Goal: Information Seeking & Learning: Learn about a topic

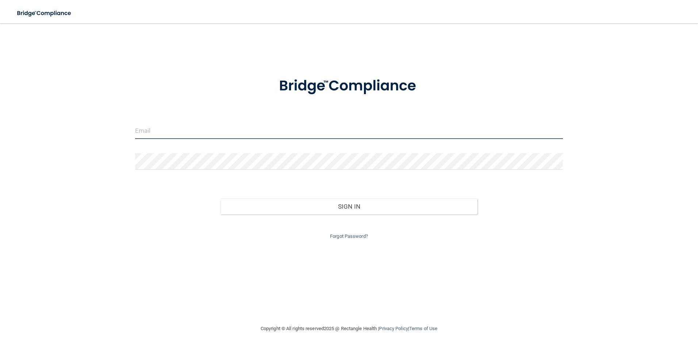
click at [248, 135] on input "email" at bounding box center [349, 131] width 428 height 16
type input "[EMAIL_ADDRESS][DOMAIN_NAME]"
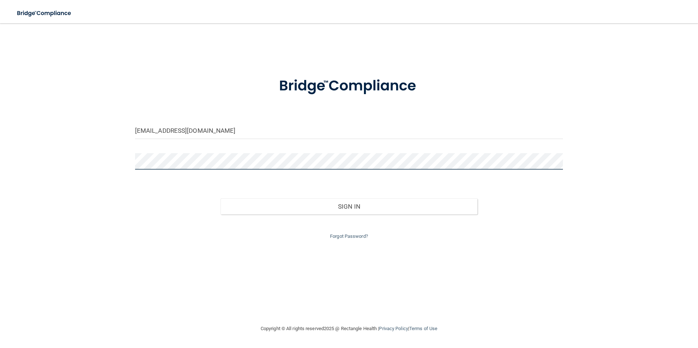
click at [221, 199] on button "Sign In" at bounding box center [349, 207] width 257 height 16
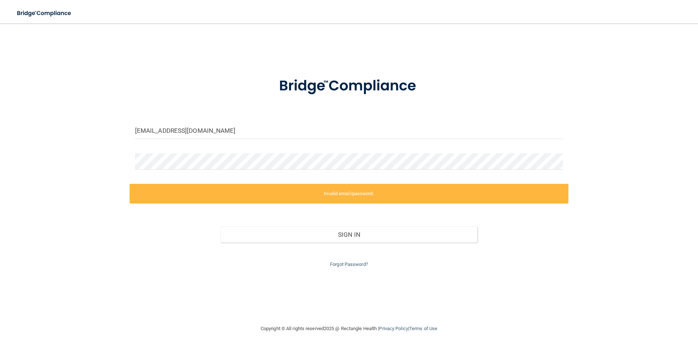
click at [349, 269] on div "Forgot Password?" at bounding box center [349, 256] width 439 height 26
click at [340, 265] on link "Forgot Password?" at bounding box center [349, 264] width 38 height 5
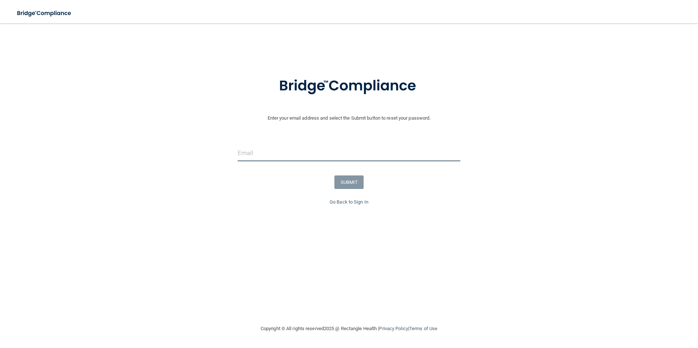
click at [341, 155] on input "email" at bounding box center [349, 153] width 223 height 16
type input "[EMAIL_ADDRESS][DOMAIN_NAME]"
click at [341, 187] on button "SUBMIT" at bounding box center [350, 183] width 30 height 14
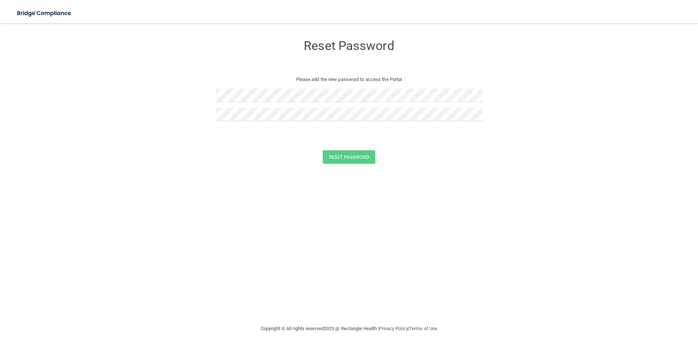
drag, startPoint x: 221, startPoint y: 81, endPoint x: 222, endPoint y: 87, distance: 5.2
click at [222, 87] on div "Reset Password Please add the new password to access the Portal" at bounding box center [349, 82] width 267 height 102
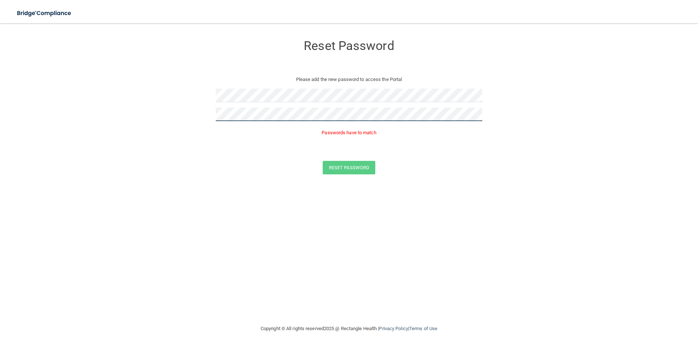
click at [323, 161] on button "Reset Password" at bounding box center [349, 168] width 53 height 14
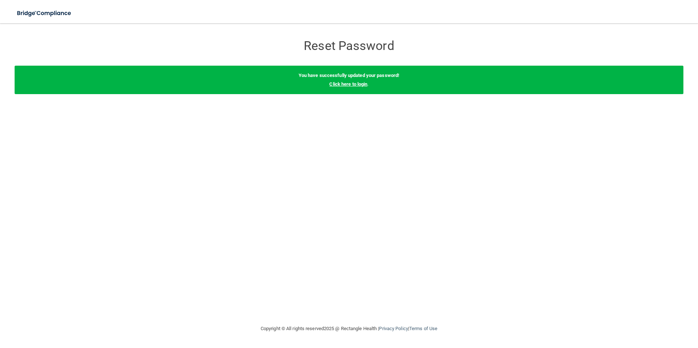
click at [343, 85] on link "Click here to login" at bounding box center [348, 83] width 38 height 5
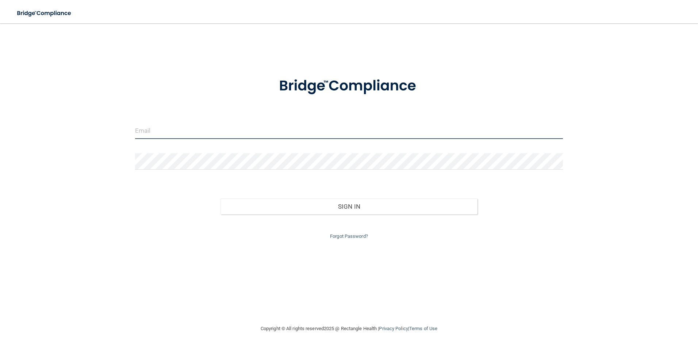
drag, startPoint x: 291, startPoint y: 126, endPoint x: 286, endPoint y: 131, distance: 7.0
click at [288, 130] on input "email" at bounding box center [349, 131] width 428 height 16
type input "[EMAIL_ADDRESS][DOMAIN_NAME]"
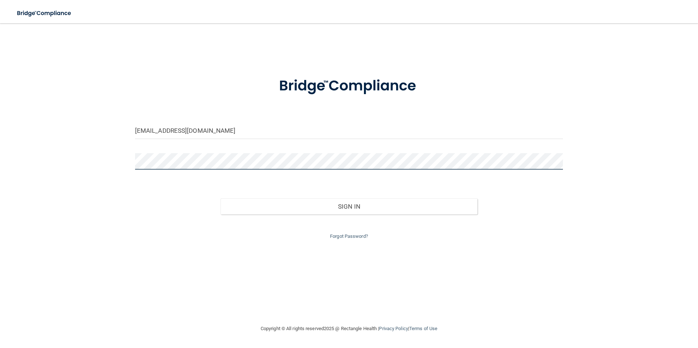
click at [221, 199] on button "Sign In" at bounding box center [349, 207] width 257 height 16
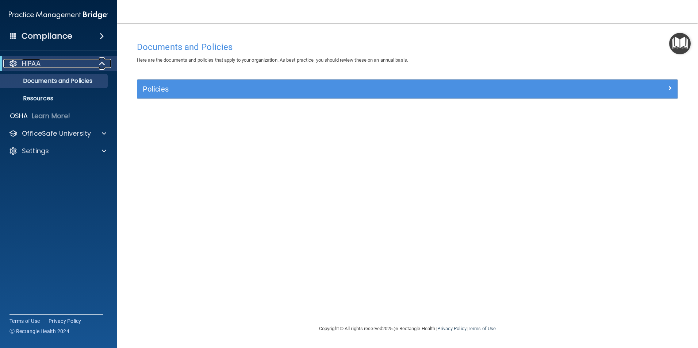
click at [102, 61] on span at bounding box center [103, 63] width 6 height 9
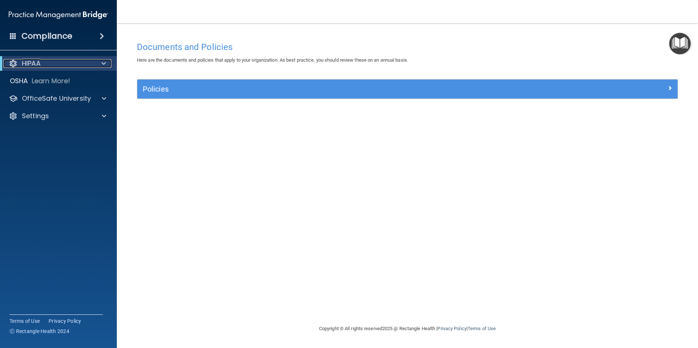
click at [102, 61] on span at bounding box center [104, 63] width 4 height 9
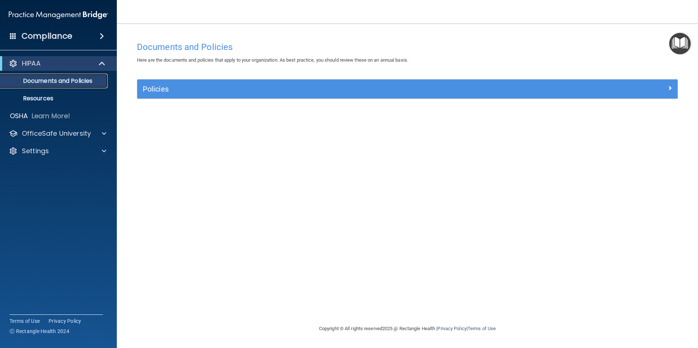
click at [72, 78] on p "Documents and Policies" at bounding box center [55, 80] width 100 height 7
click at [57, 96] on p "Resources" at bounding box center [55, 98] width 100 height 7
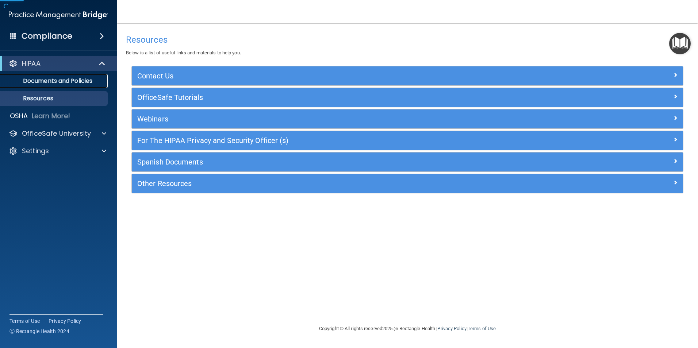
click at [58, 82] on p "Documents and Policies" at bounding box center [55, 80] width 100 height 7
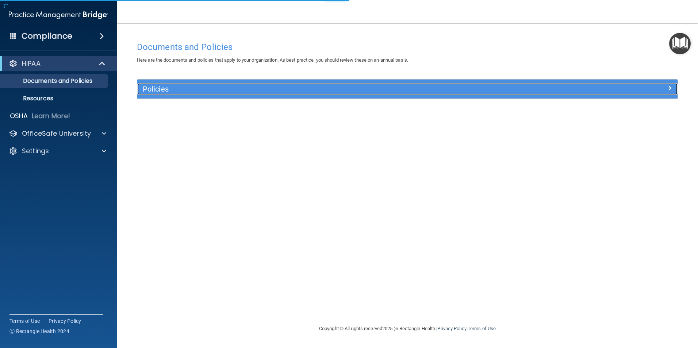
click at [183, 89] on h5 "Policies" at bounding box center [340, 89] width 394 height 8
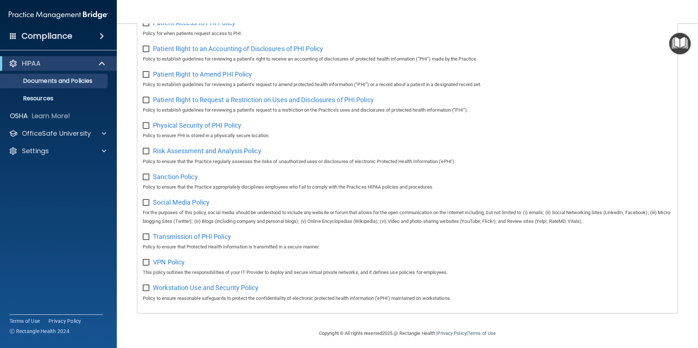
scroll to position [384, 0]
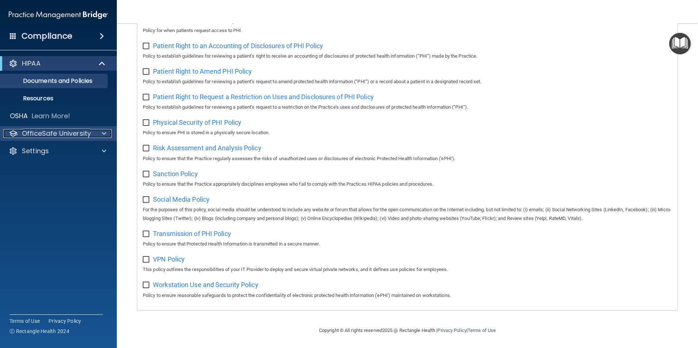
click at [91, 133] on div "OfficeSafe University" at bounding box center [48, 133] width 91 height 9
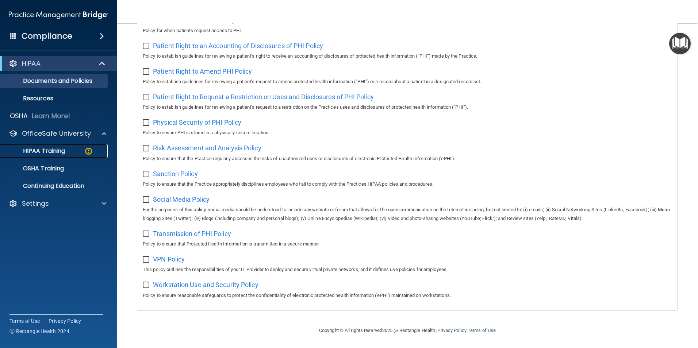
click at [59, 148] on p "HIPAA Training" at bounding box center [35, 151] width 60 height 7
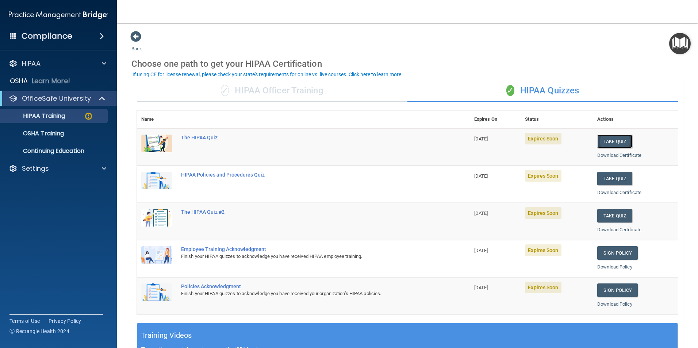
click at [615, 141] on button "Take Quiz" at bounding box center [614, 142] width 35 height 14
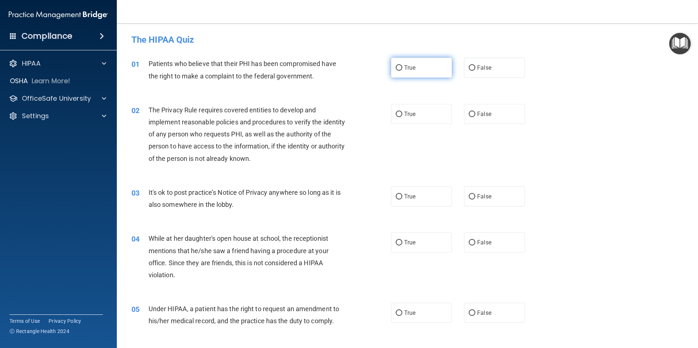
click at [422, 71] on label "True" at bounding box center [421, 68] width 61 height 20
click at [402, 71] on input "True" at bounding box center [399, 67] width 7 height 5
radio input "true"
click at [410, 110] on label "True" at bounding box center [421, 114] width 61 height 20
click at [402, 112] on input "True" at bounding box center [399, 114] width 7 height 5
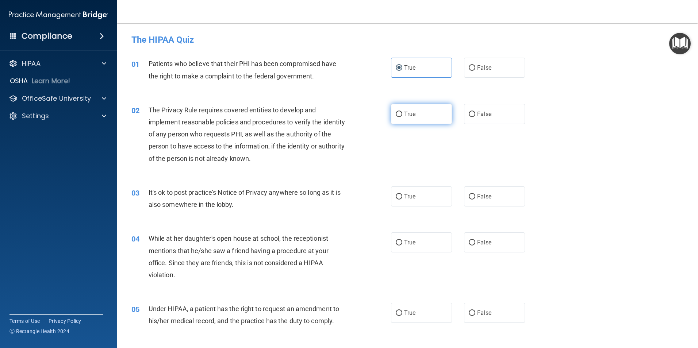
radio input "true"
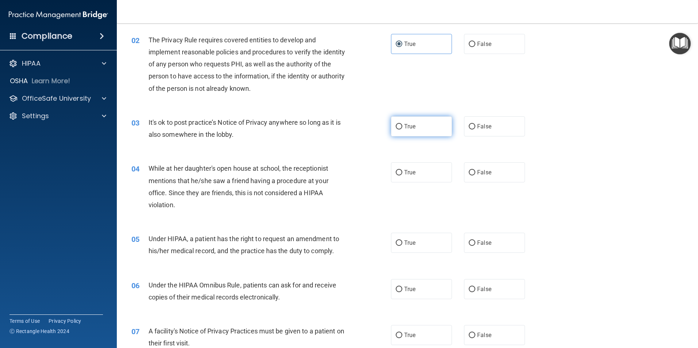
scroll to position [73, 0]
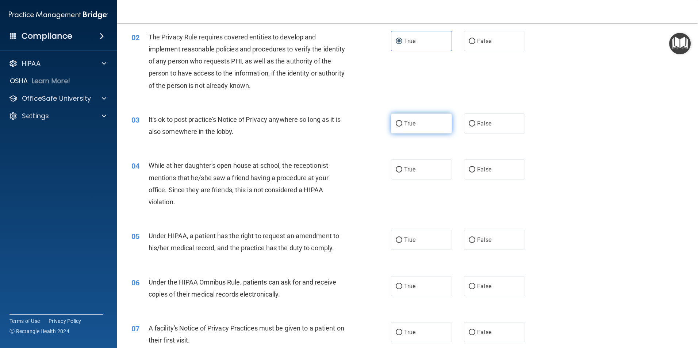
click at [397, 124] on input "True" at bounding box center [399, 123] width 7 height 5
radio input "true"
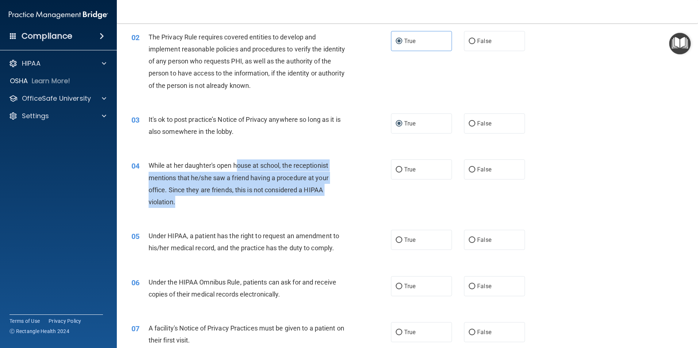
drag, startPoint x: 236, startPoint y: 168, endPoint x: 327, endPoint y: 197, distance: 96.2
click at [327, 197] on div "While at her daughter's open house at school, the receptionist mentions that he…" at bounding box center [250, 184] width 203 height 49
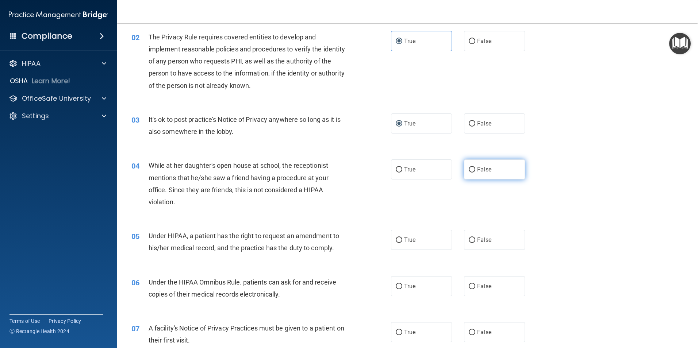
click at [478, 170] on span "False" at bounding box center [484, 169] width 14 height 7
click at [475, 170] on input "False" at bounding box center [472, 169] width 7 height 5
radio input "true"
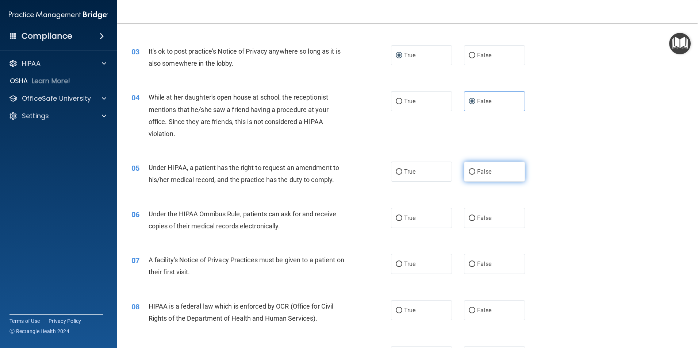
scroll to position [146, 0]
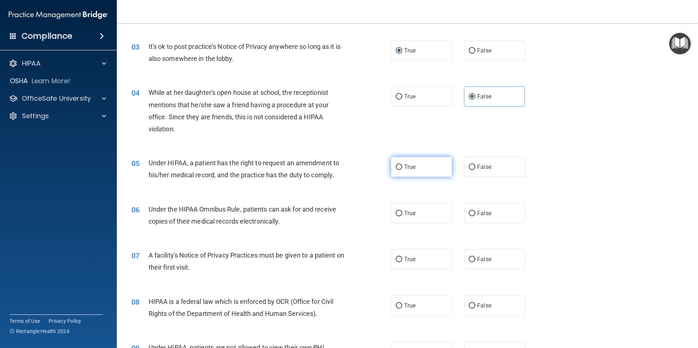
click at [417, 173] on label "True" at bounding box center [421, 167] width 61 height 20
click at [402, 170] on input "True" at bounding box center [399, 167] width 7 height 5
radio input "true"
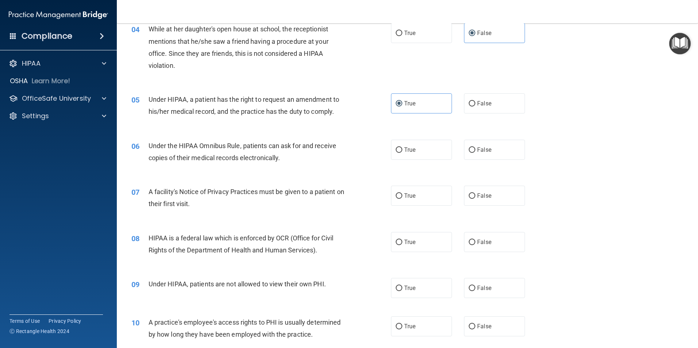
scroll to position [219, 0]
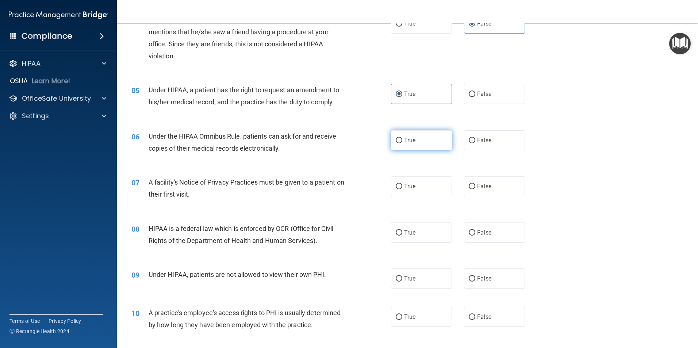
click at [409, 141] on span "True" at bounding box center [409, 140] width 11 height 7
click at [402, 141] on input "True" at bounding box center [399, 140] width 7 height 5
radio input "true"
click at [409, 186] on span "True" at bounding box center [409, 186] width 11 height 7
click at [402, 186] on input "True" at bounding box center [399, 186] width 7 height 5
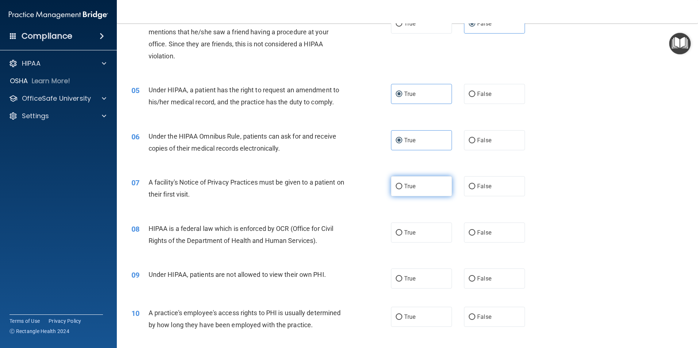
radio input "true"
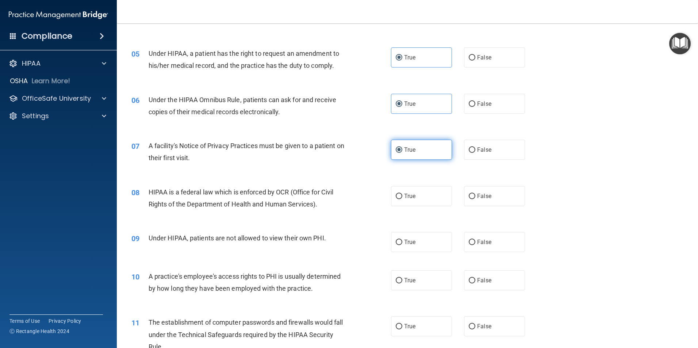
scroll to position [292, 0]
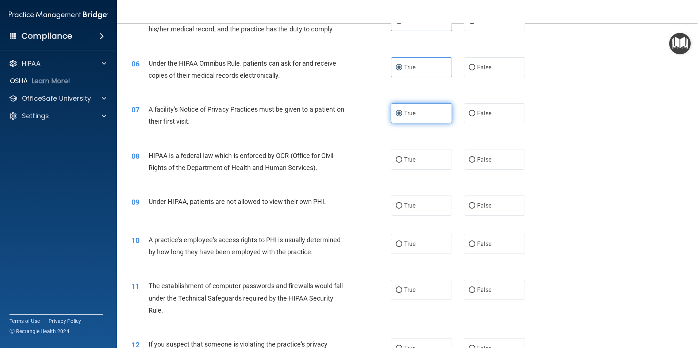
click at [409, 186] on div "08 HIPAA is a federal law which is enforced by OCR (Office for Civil Rights of …" at bounding box center [407, 164] width 563 height 46
click at [409, 154] on label "True" at bounding box center [421, 160] width 61 height 20
click at [402, 157] on input "True" at bounding box center [399, 159] width 7 height 5
radio input "true"
click at [478, 199] on label "False" at bounding box center [494, 206] width 61 height 20
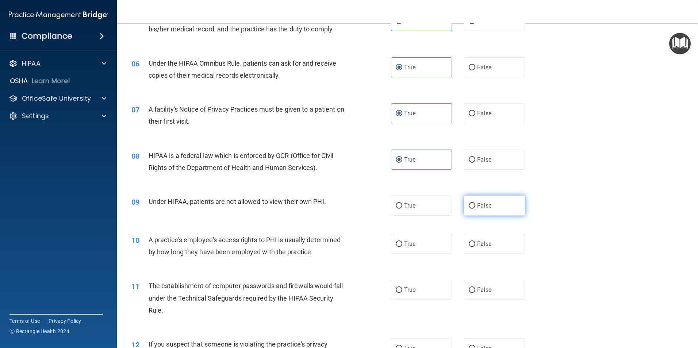
click at [475, 203] on input "False" at bounding box center [472, 205] width 7 height 5
radio input "true"
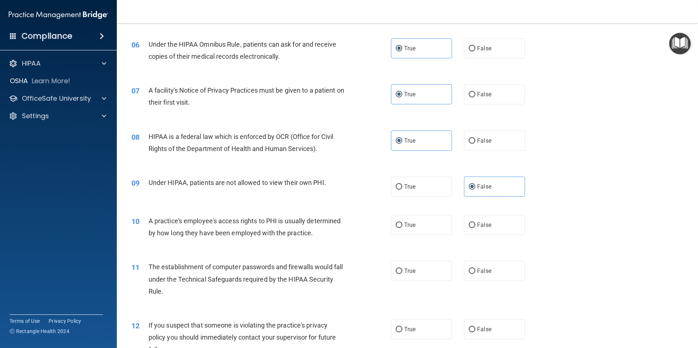
scroll to position [329, 0]
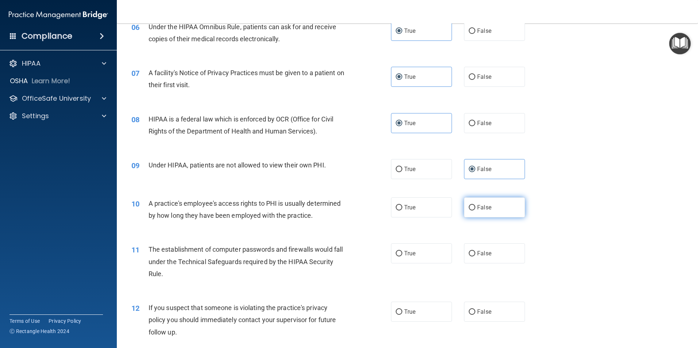
click at [490, 202] on label "False" at bounding box center [494, 208] width 61 height 20
click at [475, 205] on input "False" at bounding box center [472, 207] width 7 height 5
radio input "true"
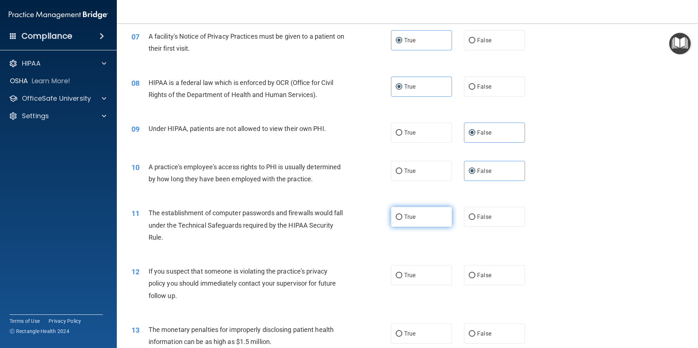
click at [406, 215] on span "True" at bounding box center [409, 217] width 11 height 7
click at [402, 215] on input "True" at bounding box center [399, 217] width 7 height 5
radio input "true"
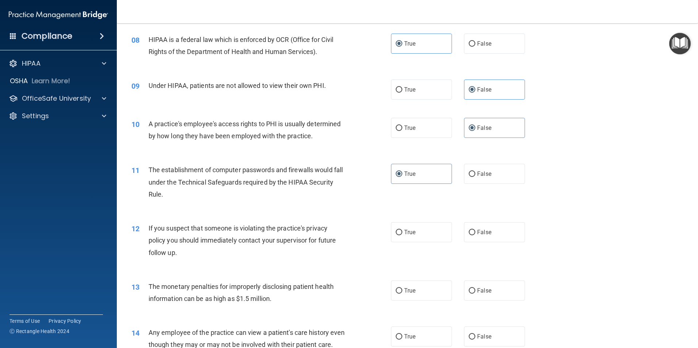
scroll to position [438, 0]
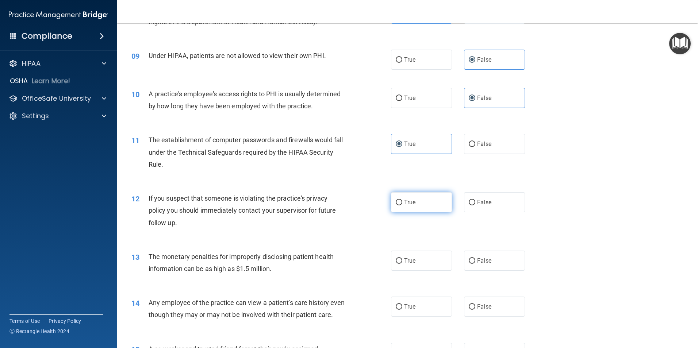
click at [396, 200] on input "True" at bounding box center [399, 202] width 7 height 5
radio input "true"
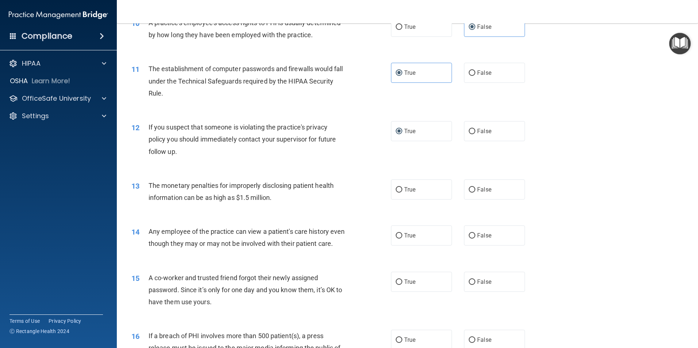
scroll to position [511, 0]
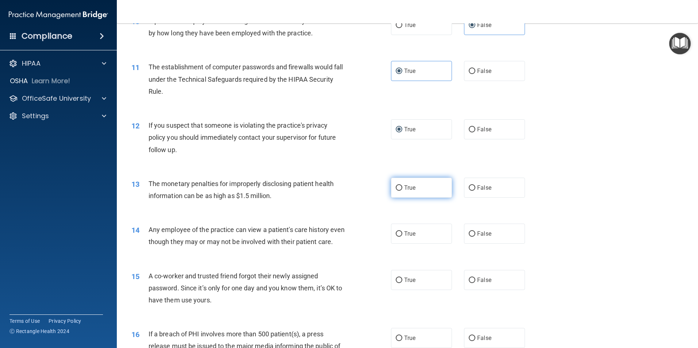
click at [424, 194] on label "True" at bounding box center [421, 188] width 61 height 20
click at [402, 191] on input "True" at bounding box center [399, 188] width 7 height 5
radio input "true"
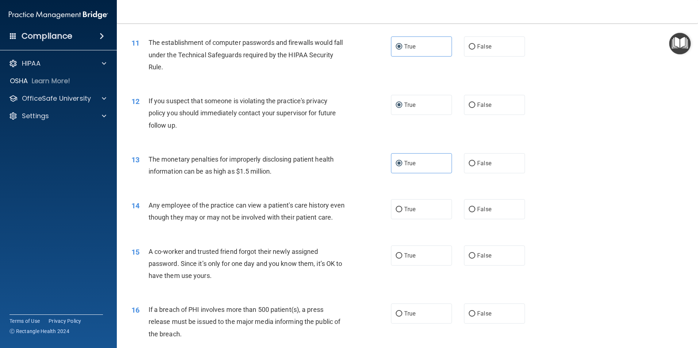
scroll to position [548, 0]
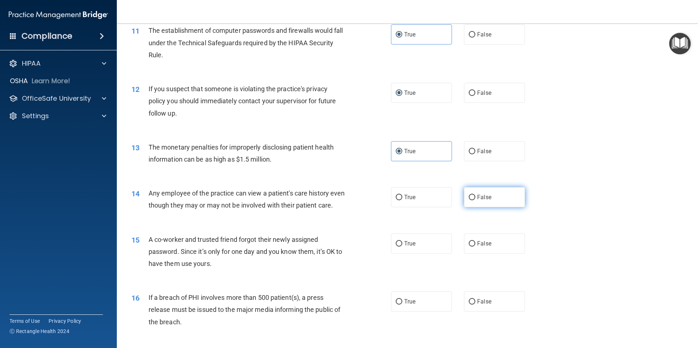
click at [489, 199] on label "False" at bounding box center [494, 197] width 61 height 20
click at [475, 199] on input "False" at bounding box center [472, 197] width 7 height 5
radio input "true"
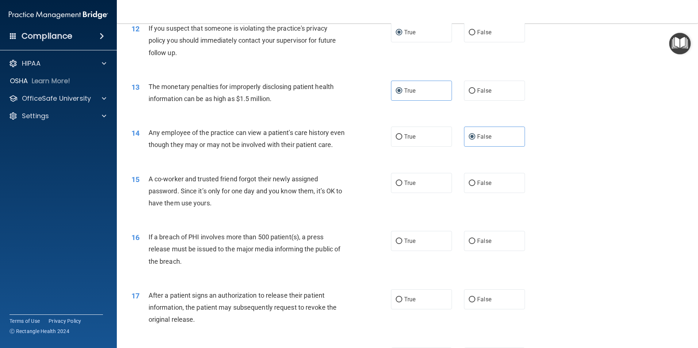
scroll to position [621, 0]
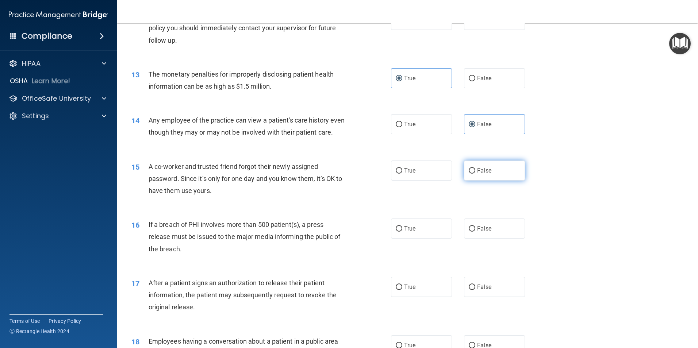
click at [492, 181] on label "False" at bounding box center [494, 171] width 61 height 20
click at [475, 174] on input "False" at bounding box center [472, 170] width 7 height 5
radio input "true"
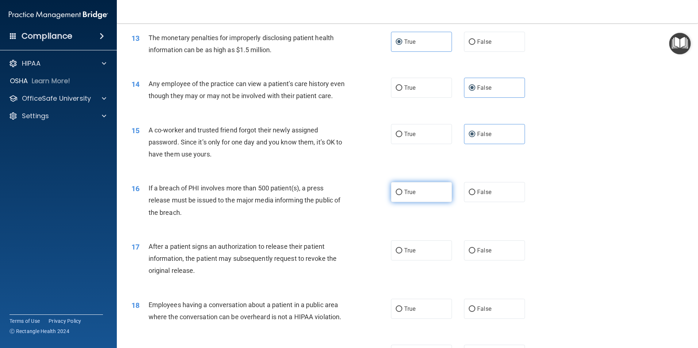
click at [424, 202] on label "True" at bounding box center [421, 192] width 61 height 20
click at [402, 195] on input "True" at bounding box center [399, 192] width 7 height 5
radio input "true"
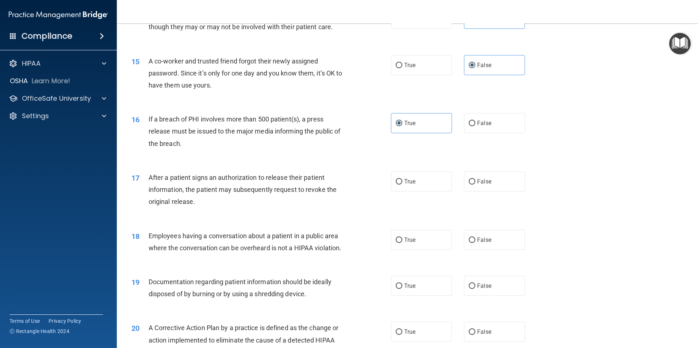
scroll to position [730, 0]
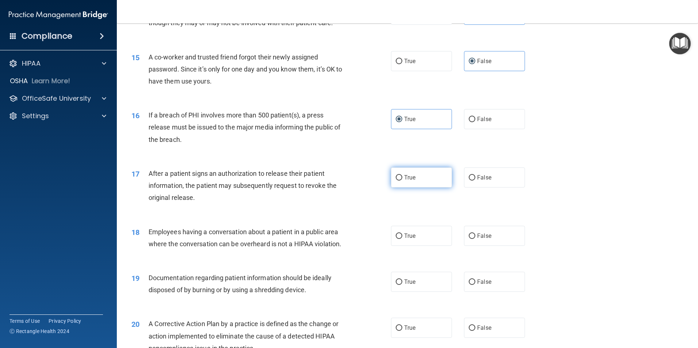
click at [417, 188] on label "True" at bounding box center [421, 178] width 61 height 20
click at [402, 181] on input "True" at bounding box center [399, 177] width 7 height 5
radio input "true"
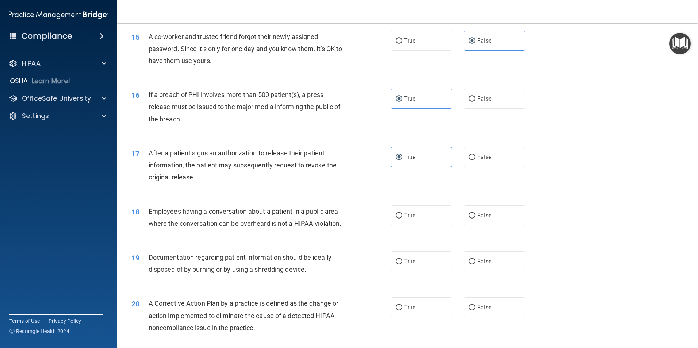
scroll to position [767, 0]
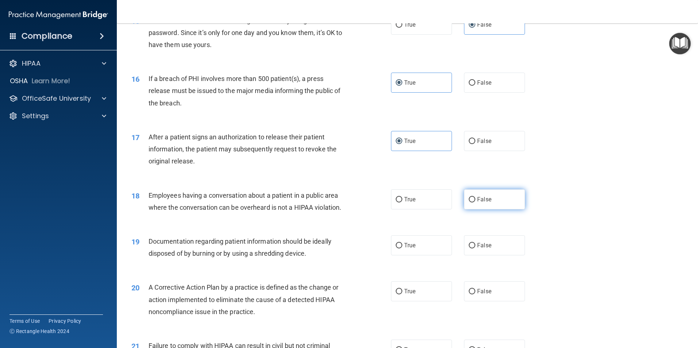
click at [482, 203] on span "False" at bounding box center [484, 199] width 14 height 7
click at [475, 203] on input "False" at bounding box center [472, 199] width 7 height 5
radio input "true"
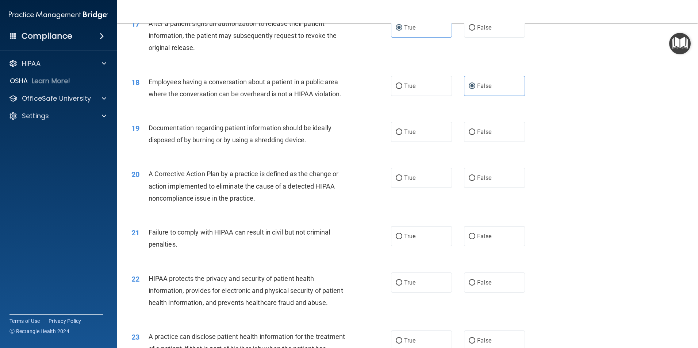
scroll to position [808, 0]
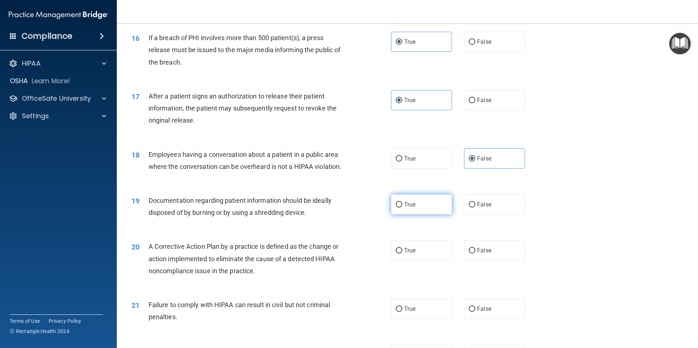
click at [414, 215] on label "True" at bounding box center [421, 205] width 61 height 20
click at [402, 208] on input "True" at bounding box center [399, 204] width 7 height 5
radio input "true"
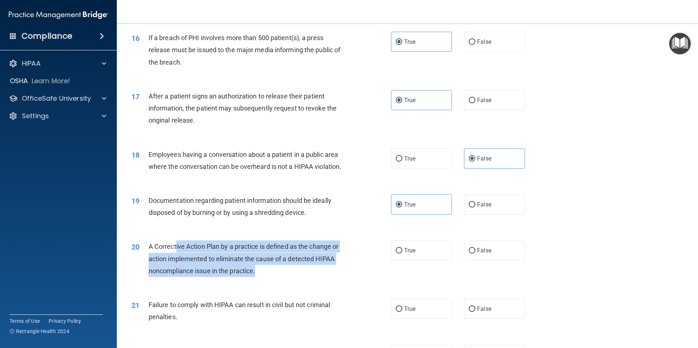
drag, startPoint x: 176, startPoint y: 260, endPoint x: 326, endPoint y: 280, distance: 151.4
click at [326, 277] on div "A Corrective Action Plan by a practice is defined as the change or action imple…" at bounding box center [250, 259] width 203 height 37
drag, startPoint x: 326, startPoint y: 280, endPoint x: 398, endPoint y: 265, distance: 73.5
click at [398, 254] on input "True" at bounding box center [399, 250] width 7 height 5
radio input "true"
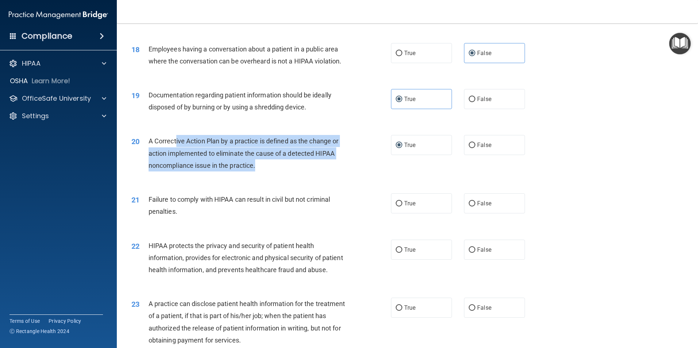
scroll to position [917, 0]
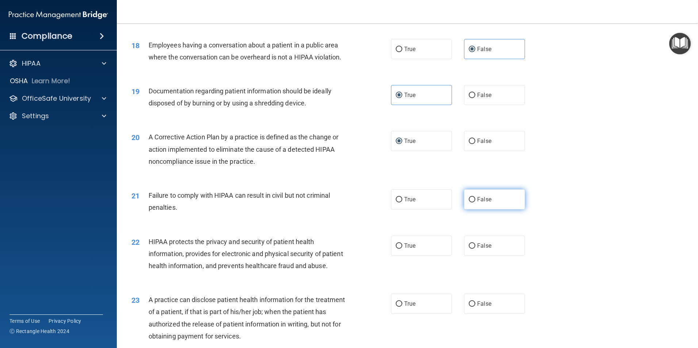
click at [477, 203] on span "False" at bounding box center [484, 199] width 14 height 7
click at [475, 203] on input "False" at bounding box center [472, 199] width 7 height 5
radio input "true"
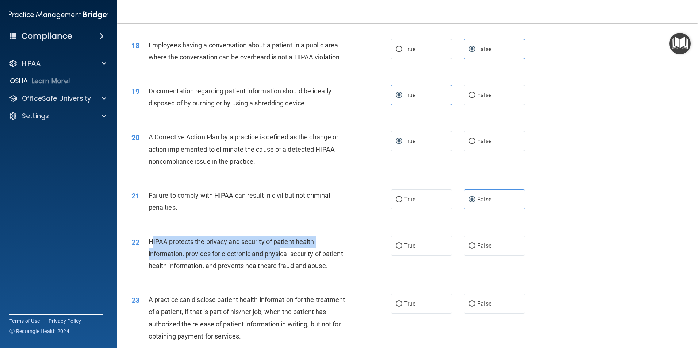
drag, startPoint x: 152, startPoint y: 256, endPoint x: 283, endPoint y: 260, distance: 131.9
click at [283, 260] on div "HIPAA protects the privacy and security of patient health information, provides…" at bounding box center [250, 254] width 203 height 37
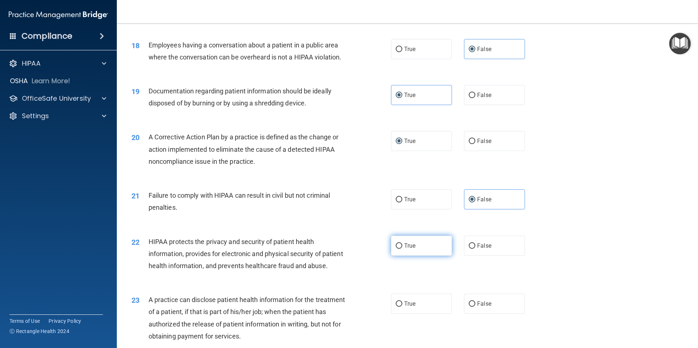
click at [416, 252] on label "True" at bounding box center [421, 246] width 61 height 20
click at [402, 249] on input "True" at bounding box center [399, 246] width 7 height 5
radio input "true"
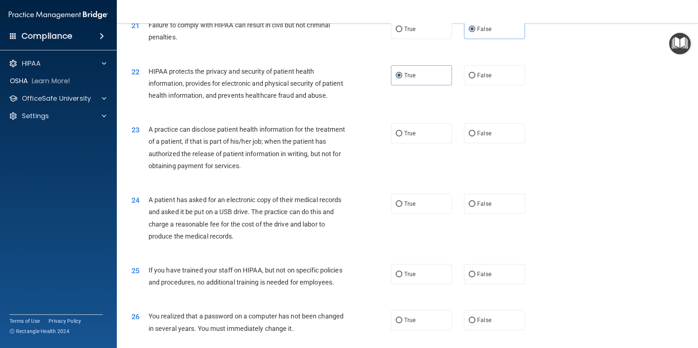
scroll to position [1100, 0]
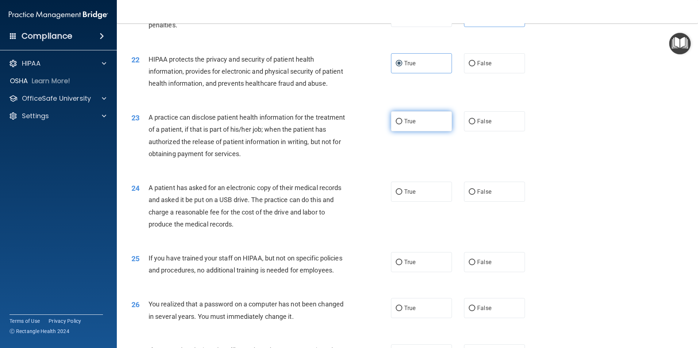
click at [401, 131] on label "True" at bounding box center [421, 121] width 61 height 20
click at [401, 125] on input "True" at bounding box center [399, 121] width 7 height 5
radio input "true"
click at [472, 195] on input "False" at bounding box center [472, 192] width 7 height 5
radio input "true"
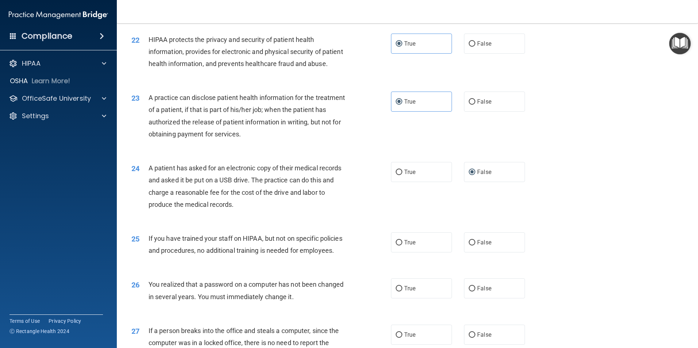
scroll to position [1136, 0]
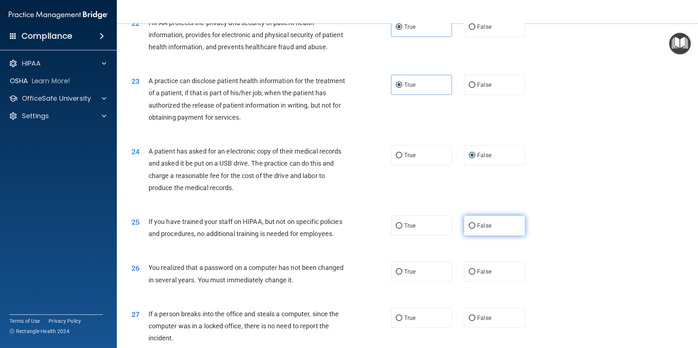
click at [477, 229] on span "False" at bounding box center [484, 225] width 14 height 7
click at [475, 229] on input "False" at bounding box center [472, 226] width 7 height 5
radio input "true"
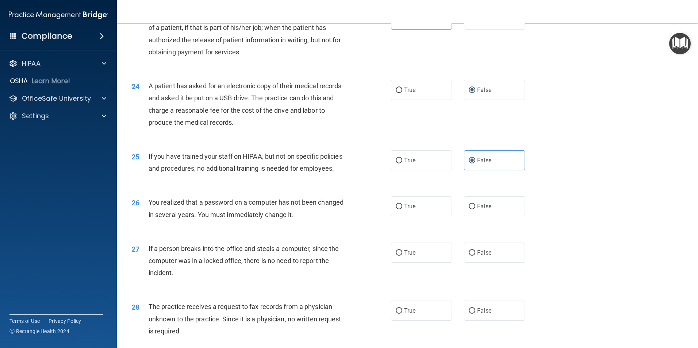
scroll to position [1210, 0]
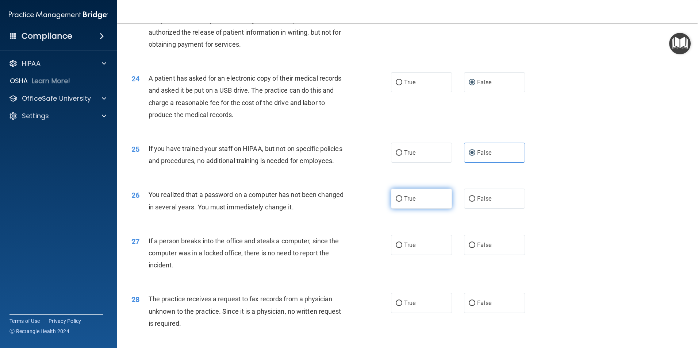
click at [408, 209] on label "True" at bounding box center [421, 199] width 61 height 20
click at [402, 202] on input "True" at bounding box center [399, 198] width 7 height 5
radio input "true"
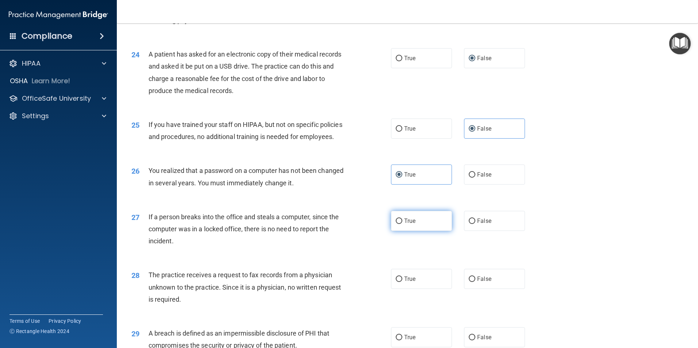
scroll to position [1246, 0]
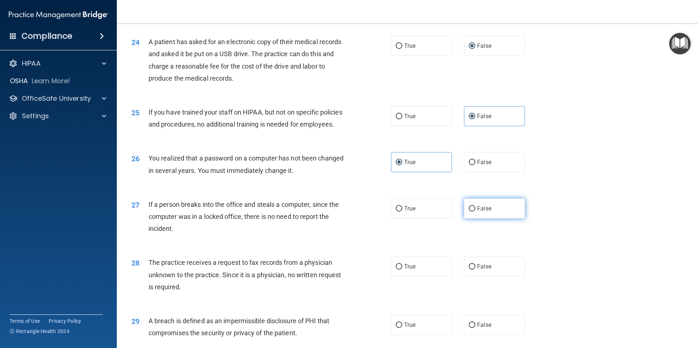
click at [469, 212] on input "False" at bounding box center [472, 208] width 7 height 5
radio input "true"
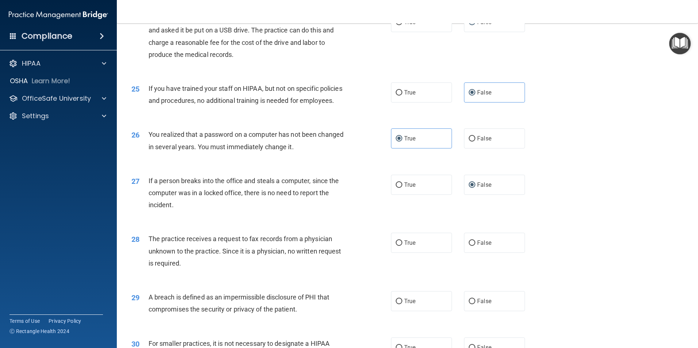
scroll to position [1283, 0]
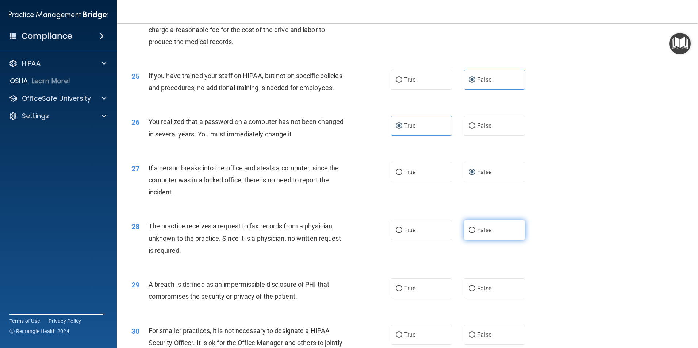
click at [474, 240] on label "False" at bounding box center [494, 230] width 61 height 20
click at [474, 233] on input "False" at bounding box center [472, 230] width 7 height 5
radio input "true"
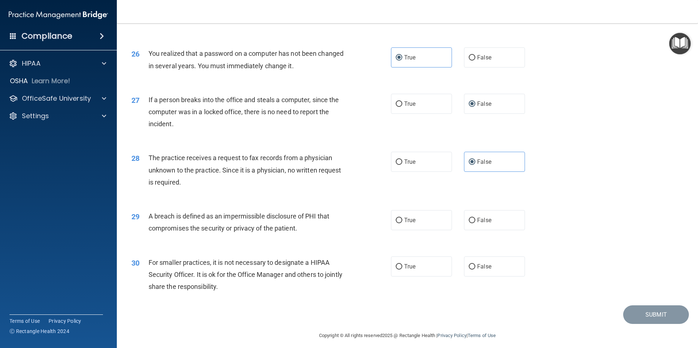
scroll to position [1356, 0]
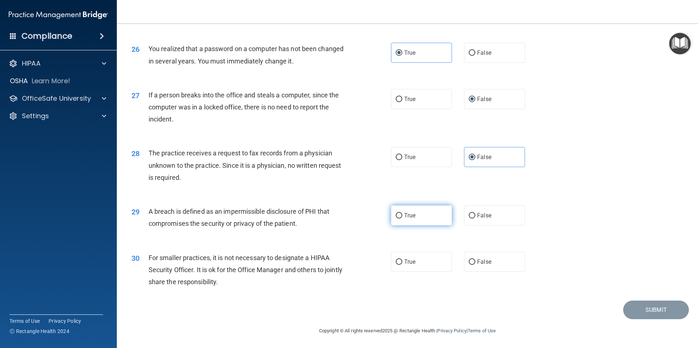
click at [411, 226] on label "True" at bounding box center [421, 216] width 61 height 20
click at [402, 219] on input "True" at bounding box center [399, 215] width 7 height 5
radio input "true"
click at [476, 268] on label "False" at bounding box center [494, 262] width 61 height 20
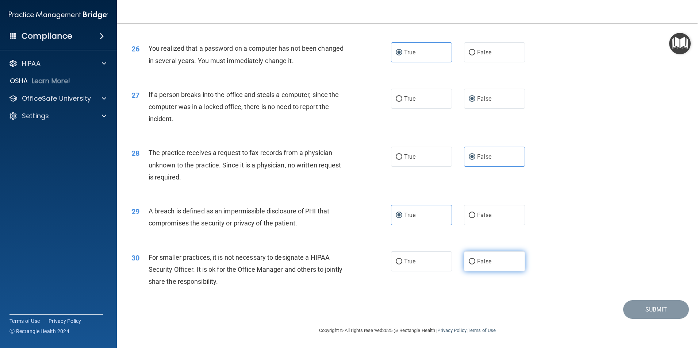
click at [475, 265] on input "False" at bounding box center [472, 261] width 7 height 5
radio input "true"
click at [571, 311] on div "Submit" at bounding box center [407, 310] width 563 height 19
click at [638, 306] on button "Submit" at bounding box center [656, 310] width 66 height 19
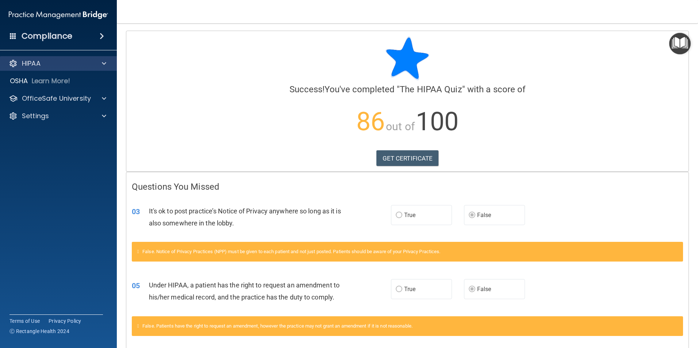
click at [95, 69] on div "HIPAA" at bounding box center [58, 63] width 117 height 15
click at [82, 66] on div "HIPAA" at bounding box center [48, 63] width 91 height 9
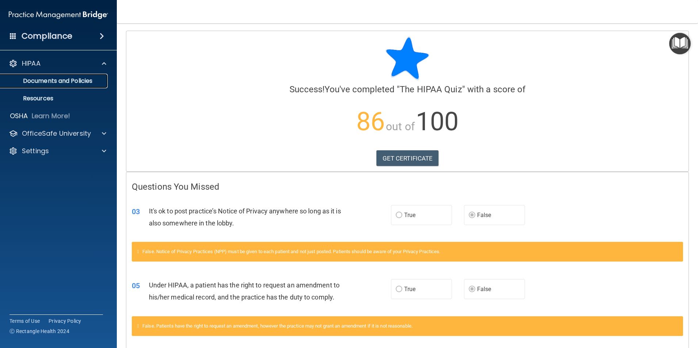
click at [76, 83] on p "Documents and Policies" at bounding box center [55, 80] width 100 height 7
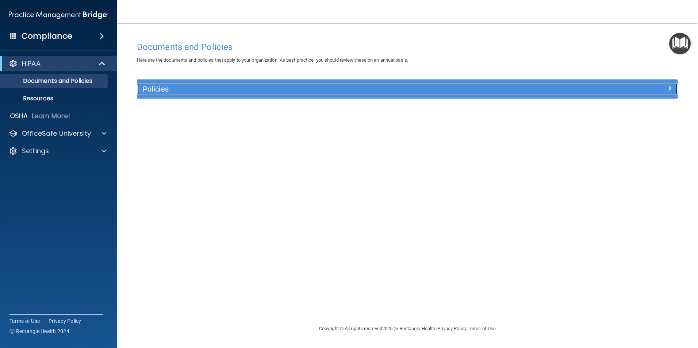
click at [233, 95] on div "Policies" at bounding box center [339, 89] width 405 height 12
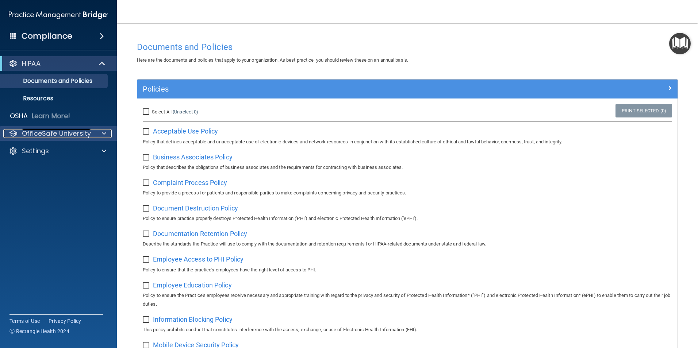
click at [40, 131] on p "OfficeSafe University" at bounding box center [56, 133] width 69 height 9
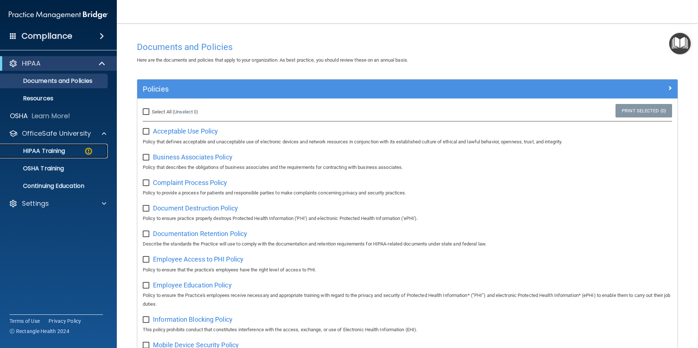
click at [43, 146] on link "HIPAA Training" at bounding box center [50, 151] width 115 height 15
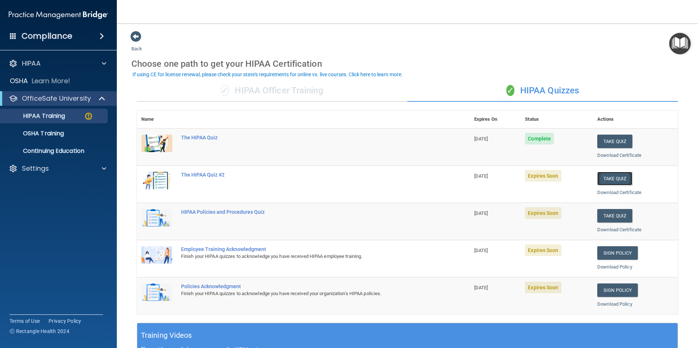
click at [613, 179] on button "Take Quiz" at bounding box center [614, 179] width 35 height 14
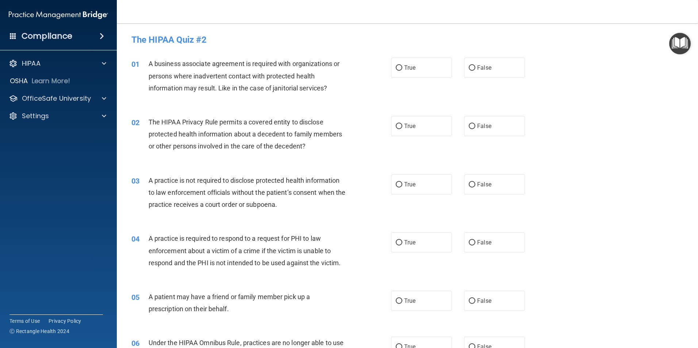
click at [558, 115] on div "02 The HIPAA Privacy Rule permits a covered entity to disclose protected health…" at bounding box center [407, 136] width 563 height 58
click at [417, 73] on label "True" at bounding box center [421, 68] width 61 height 20
click at [402, 71] on input "True" at bounding box center [399, 67] width 7 height 5
radio input "true"
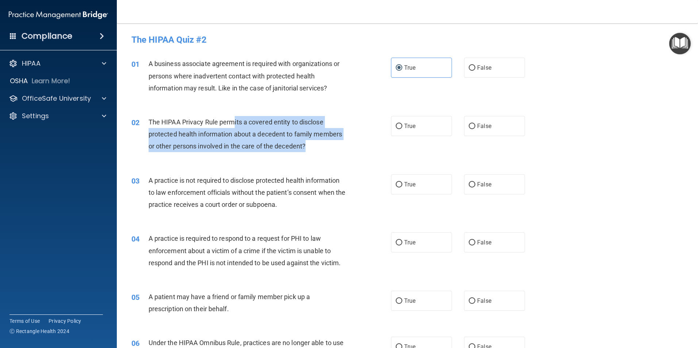
drag, startPoint x: 232, startPoint y: 122, endPoint x: 329, endPoint y: 146, distance: 100.6
click at [329, 146] on div "The HIPAA Privacy Rule permits a covered entity to disclose protected health in…" at bounding box center [250, 134] width 203 height 37
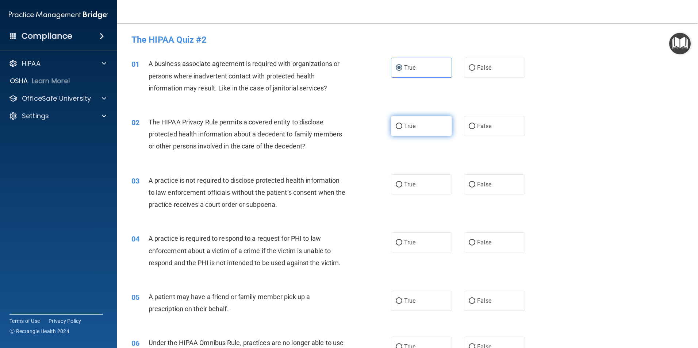
drag, startPoint x: 329, startPoint y: 146, endPoint x: 432, endPoint y: 128, distance: 104.7
click at [432, 128] on label "True" at bounding box center [421, 126] width 61 height 20
click at [402, 128] on input "True" at bounding box center [399, 126] width 7 height 5
radio input "true"
click at [477, 185] on span "False" at bounding box center [484, 184] width 14 height 7
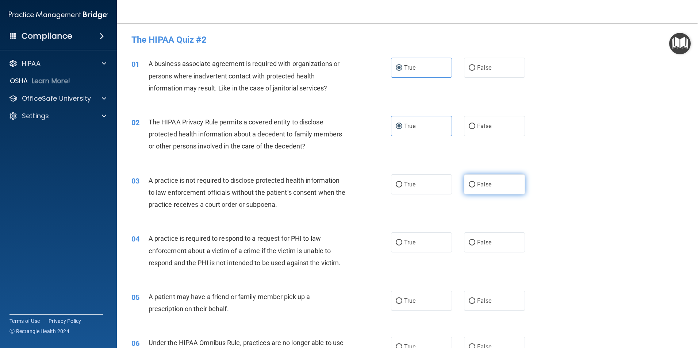
click at [475, 185] on input "False" at bounding box center [472, 184] width 7 height 5
radio input "true"
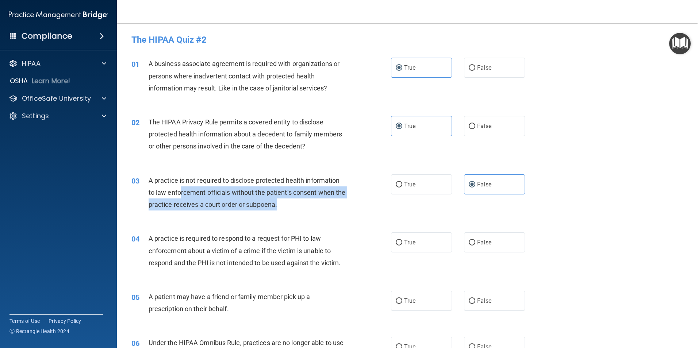
drag, startPoint x: 180, startPoint y: 193, endPoint x: 322, endPoint y: 203, distance: 142.1
click at [322, 203] on div "A practice is not required to disclose protected health information to law enfo…" at bounding box center [250, 193] width 203 height 37
drag, startPoint x: 322, startPoint y: 203, endPoint x: 338, endPoint y: 209, distance: 16.5
click at [338, 209] on div "A practice is not required to disclose protected health information to law enfo…" at bounding box center [250, 193] width 203 height 37
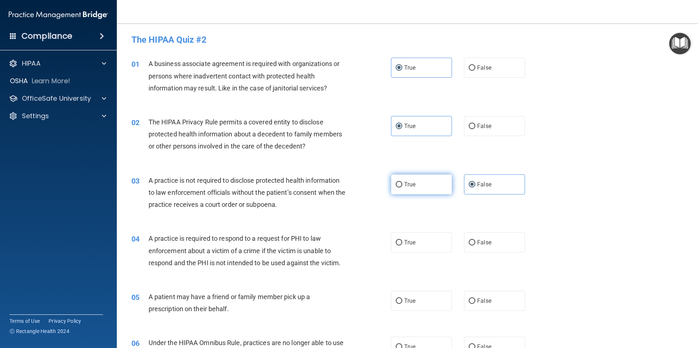
click at [414, 185] on label "True" at bounding box center [421, 185] width 61 height 20
click at [402, 185] on input "True" at bounding box center [399, 184] width 7 height 5
radio input "true"
radio input "false"
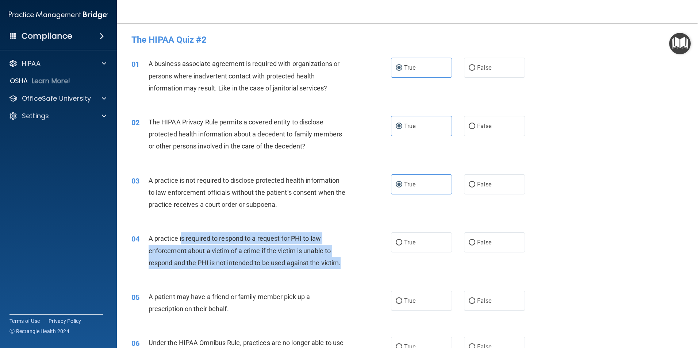
drag, startPoint x: 182, startPoint y: 239, endPoint x: 383, endPoint y: 258, distance: 202.8
click at [383, 258] on div "04 A practice is required to respond to a request for PHI to law enforcement ab…" at bounding box center [262, 253] width 282 height 40
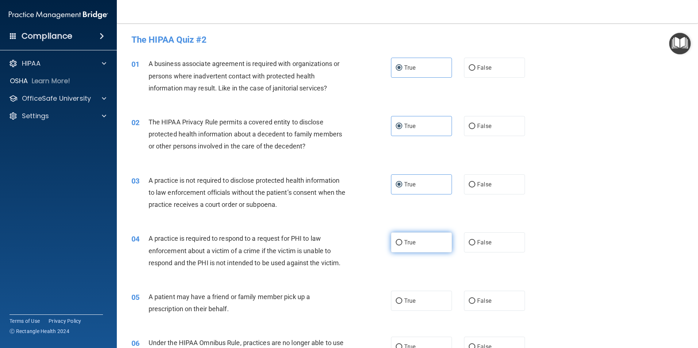
click at [405, 239] on span "True" at bounding box center [409, 242] width 11 height 7
click at [402, 240] on input "True" at bounding box center [399, 242] width 7 height 5
radio input "true"
click at [485, 294] on label "False" at bounding box center [494, 301] width 61 height 20
click at [475, 299] on input "False" at bounding box center [472, 301] width 7 height 5
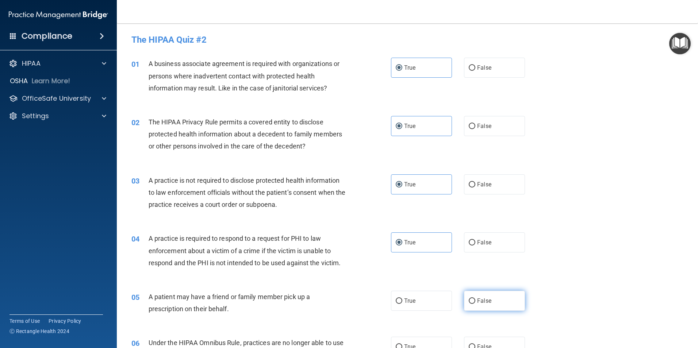
radio input "true"
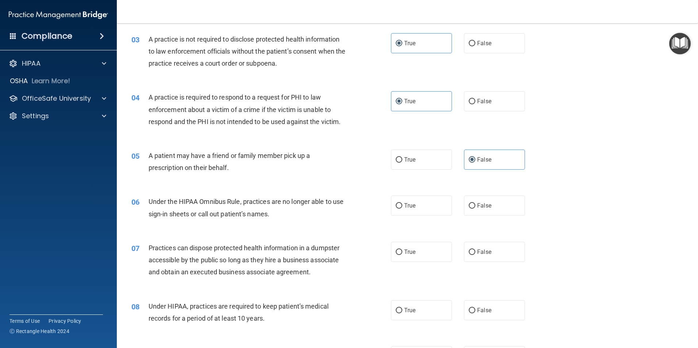
scroll to position [146, 0]
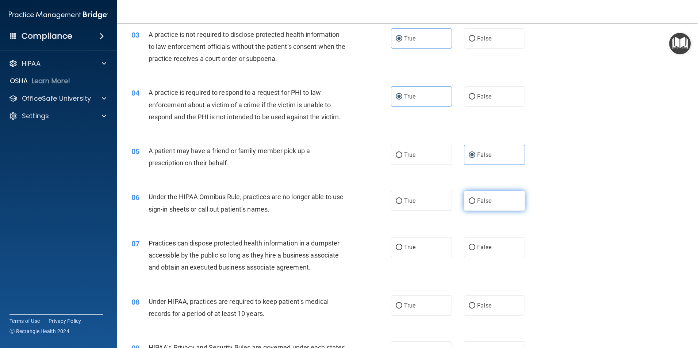
click at [481, 203] on span "False" at bounding box center [484, 201] width 14 height 7
click at [475, 203] on input "False" at bounding box center [472, 201] width 7 height 5
radio input "true"
click at [494, 246] on label "False" at bounding box center [494, 247] width 61 height 20
click at [475, 246] on input "False" at bounding box center [472, 247] width 7 height 5
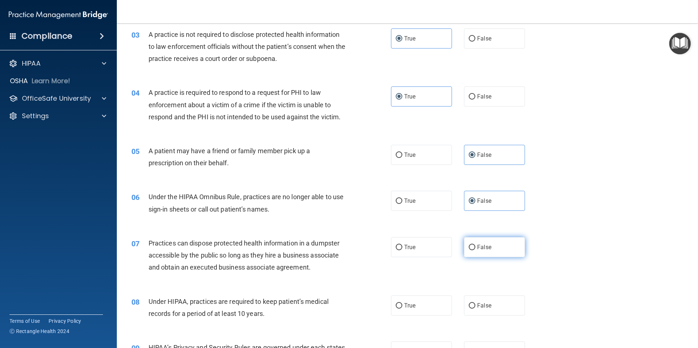
radio input "true"
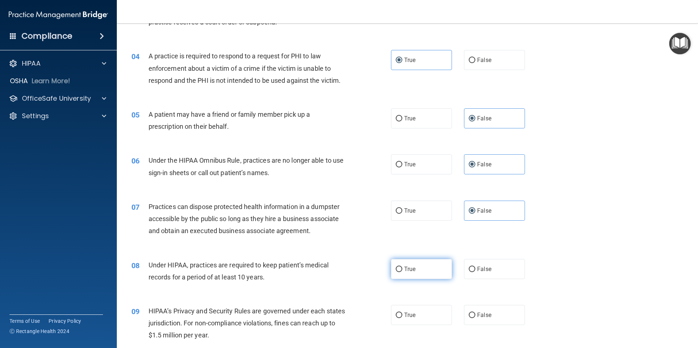
drag, startPoint x: 408, startPoint y: 272, endPoint x: 424, endPoint y: 265, distance: 17.4
click at [408, 272] on span "True" at bounding box center [409, 269] width 11 height 7
click at [402, 272] on input "True" at bounding box center [399, 269] width 7 height 5
radio input "true"
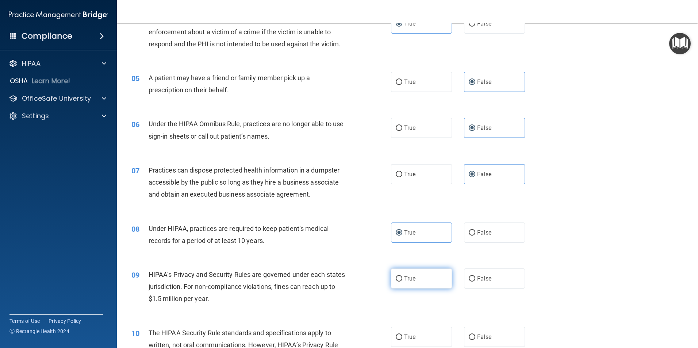
click at [428, 284] on label "True" at bounding box center [421, 279] width 61 height 20
click at [402, 282] on input "True" at bounding box center [399, 278] width 7 height 5
radio input "true"
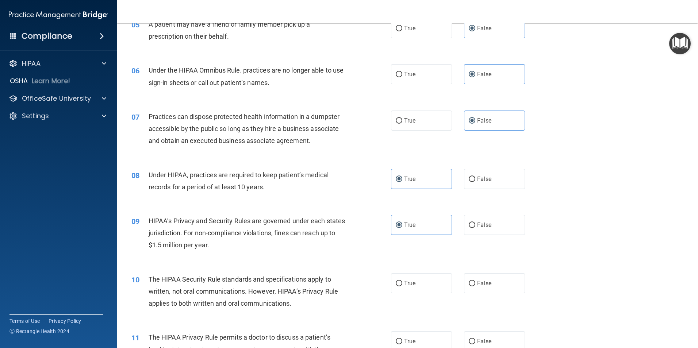
scroll to position [292, 0]
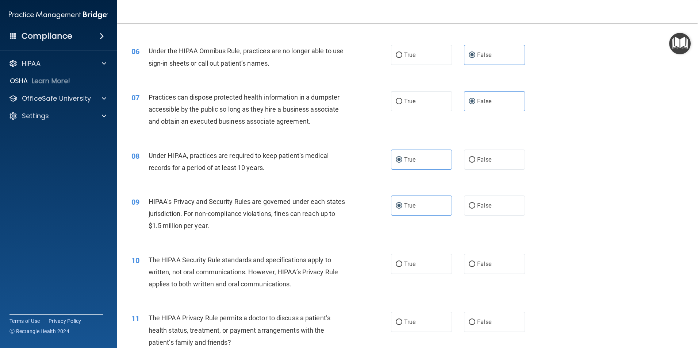
click at [569, 240] on div "09 HIPAA’s Privacy and Security Rules are governed under each states jurisdicti…" at bounding box center [407, 216] width 563 height 58
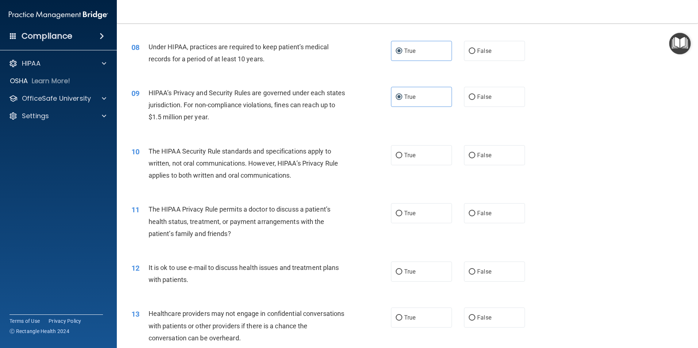
scroll to position [402, 0]
click at [396, 149] on label "True" at bounding box center [421, 155] width 61 height 20
click at [396, 152] on input "True" at bounding box center [399, 154] width 7 height 5
radio input "true"
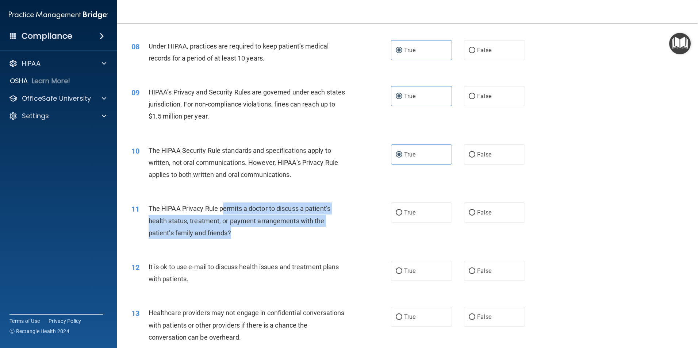
drag, startPoint x: 224, startPoint y: 211, endPoint x: 365, endPoint y: 235, distance: 143.1
click at [365, 235] on div "11 The HIPAA Privacy Rule permits a doctor to discuss a patient’s health status…" at bounding box center [262, 223] width 282 height 40
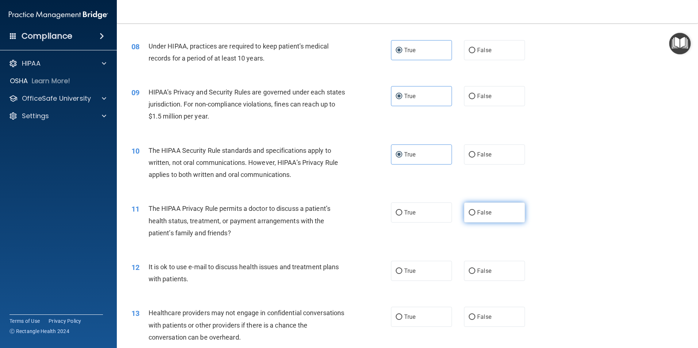
click at [500, 213] on label "False" at bounding box center [494, 213] width 61 height 20
click at [475, 213] on input "False" at bounding box center [472, 212] width 7 height 5
radio input "true"
click at [486, 275] on label "False" at bounding box center [494, 271] width 61 height 20
click at [475, 274] on input "False" at bounding box center [472, 271] width 7 height 5
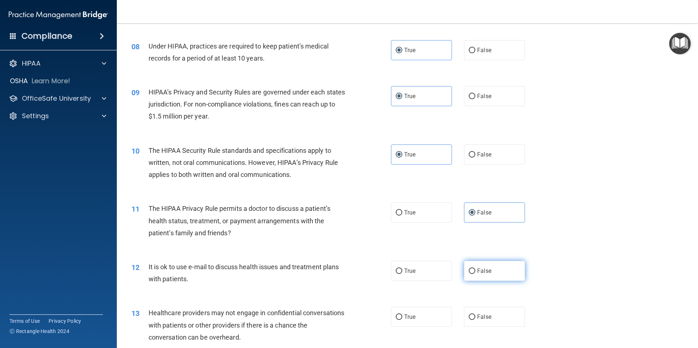
radio input "true"
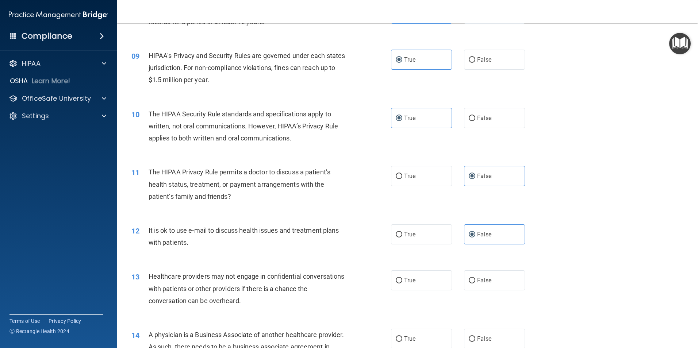
scroll to position [475, 0]
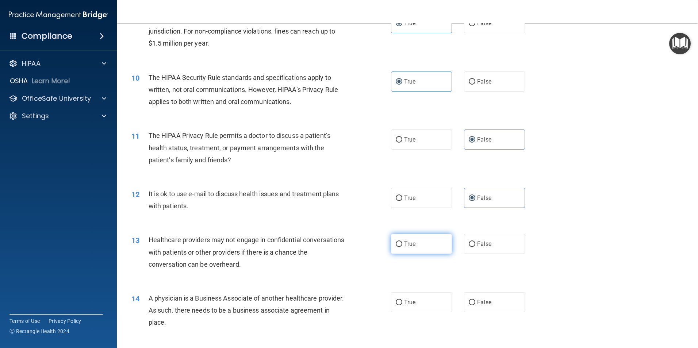
click at [420, 244] on label "True" at bounding box center [421, 244] width 61 height 20
click at [402, 244] on input "True" at bounding box center [399, 244] width 7 height 5
radio input "true"
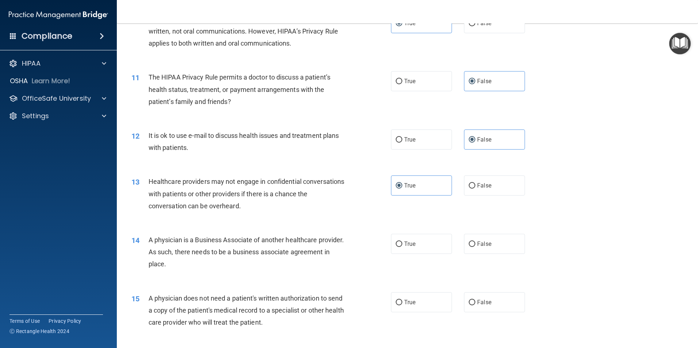
scroll to position [548, 0]
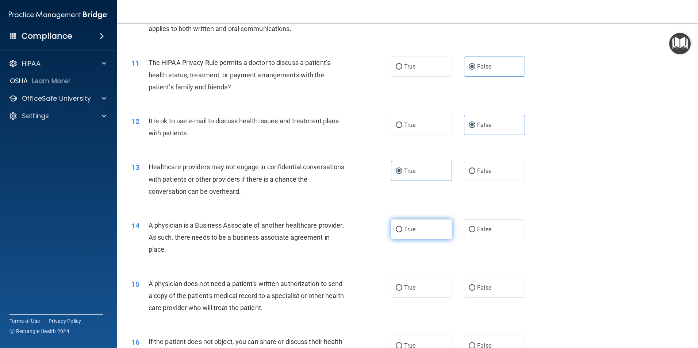
click at [406, 232] on span "True" at bounding box center [409, 229] width 11 height 7
click at [402, 232] on input "True" at bounding box center [399, 229] width 7 height 5
radio input "true"
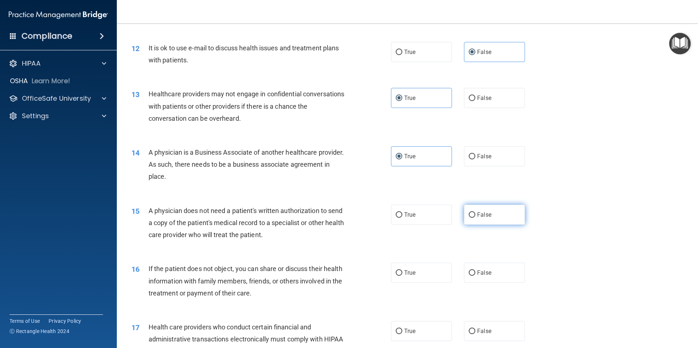
click at [478, 218] on label "False" at bounding box center [494, 215] width 61 height 20
click at [475, 218] on input "False" at bounding box center [472, 215] width 7 height 5
radio input "true"
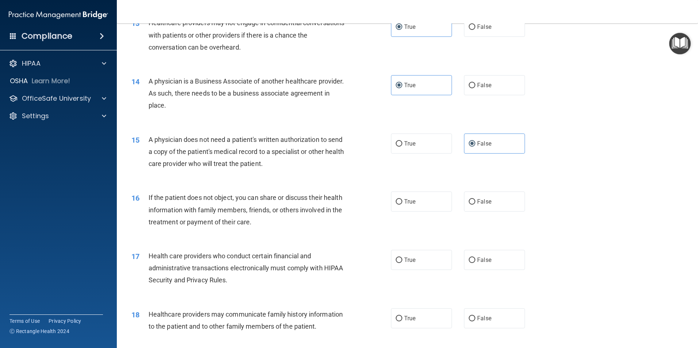
scroll to position [694, 0]
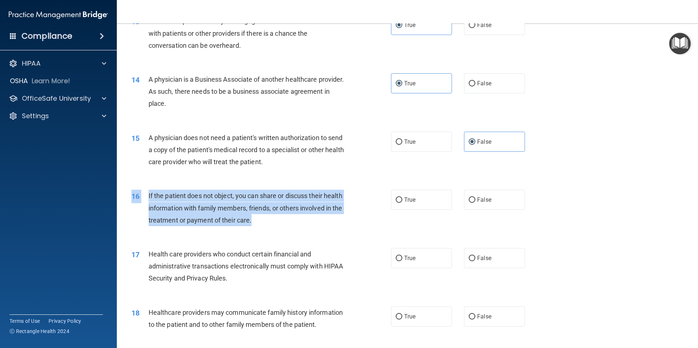
drag, startPoint x: 247, startPoint y: 189, endPoint x: 311, endPoint y: 218, distance: 70.1
click at [311, 218] on div "16 If the patient does not object, you can share or discuss their health inform…" at bounding box center [407, 210] width 563 height 58
click at [311, 218] on div "If the patient does not object, you can share or discuss their health informati…" at bounding box center [250, 208] width 203 height 37
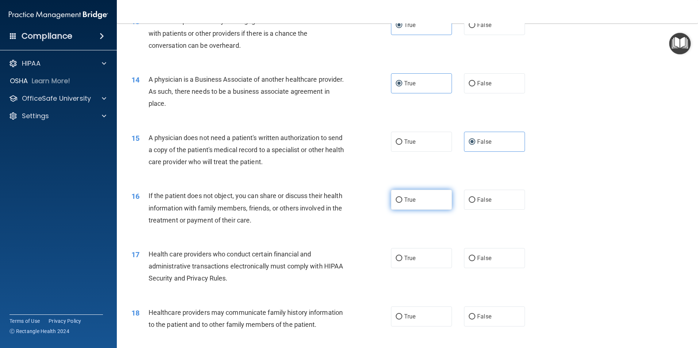
click at [402, 204] on label "True" at bounding box center [421, 200] width 61 height 20
click at [402, 203] on input "True" at bounding box center [399, 200] width 7 height 5
radio input "true"
click at [404, 256] on span "True" at bounding box center [409, 258] width 11 height 7
click at [402, 256] on input "True" at bounding box center [399, 258] width 7 height 5
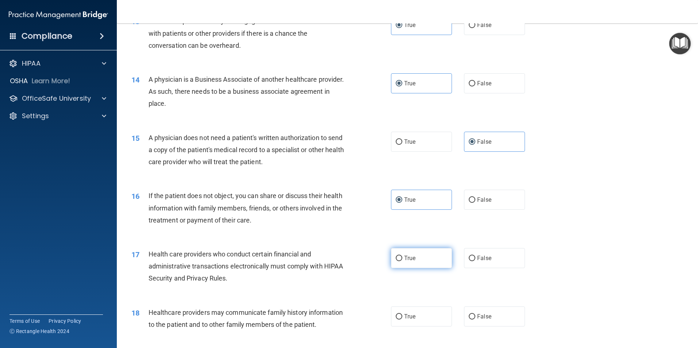
radio input "true"
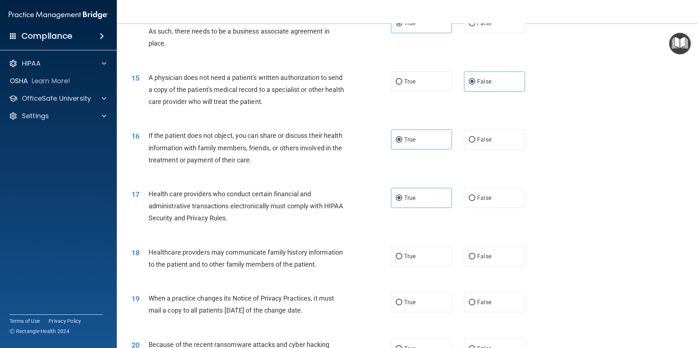
scroll to position [767, 0]
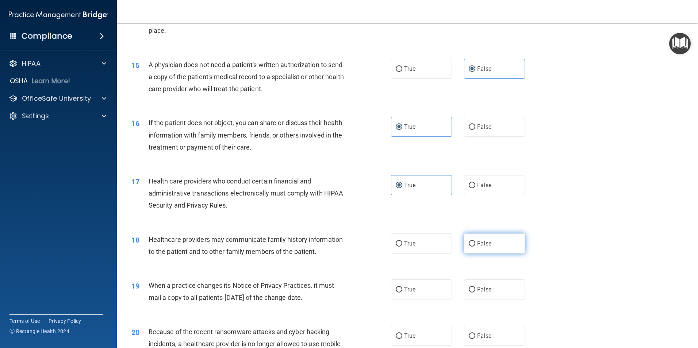
click at [491, 245] on label "False" at bounding box center [494, 244] width 61 height 20
click at [475, 245] on input "False" at bounding box center [472, 243] width 7 height 5
radio input "true"
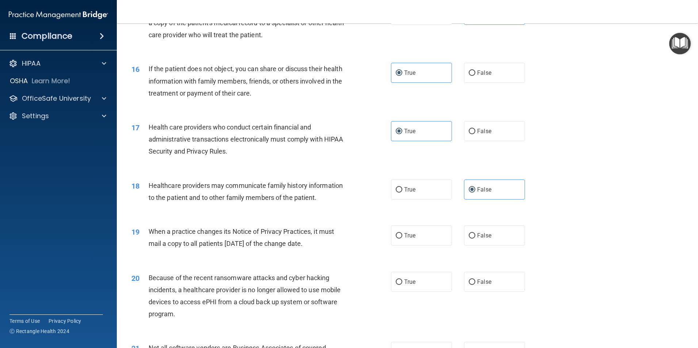
scroll to position [840, 0]
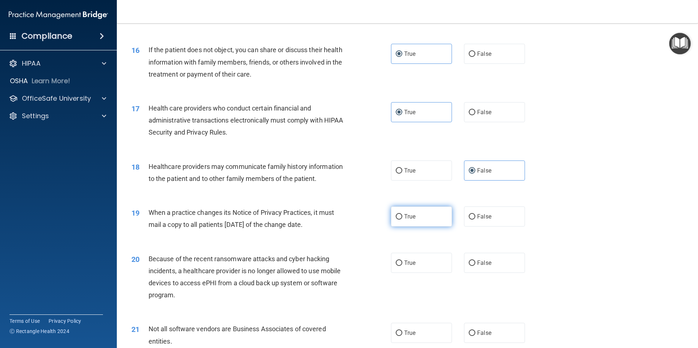
click at [425, 227] on label "True" at bounding box center [421, 217] width 61 height 20
click at [402, 220] on input "True" at bounding box center [399, 216] width 7 height 5
radio input "true"
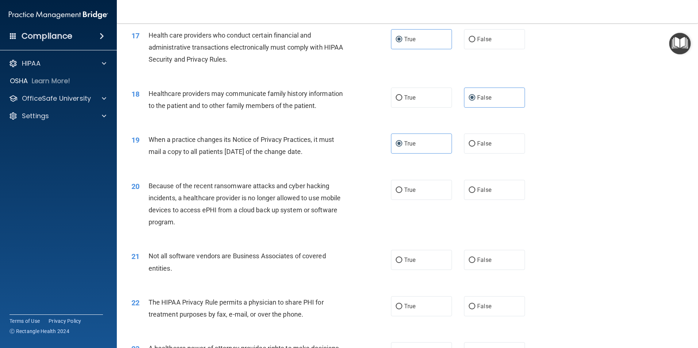
scroll to position [950, 0]
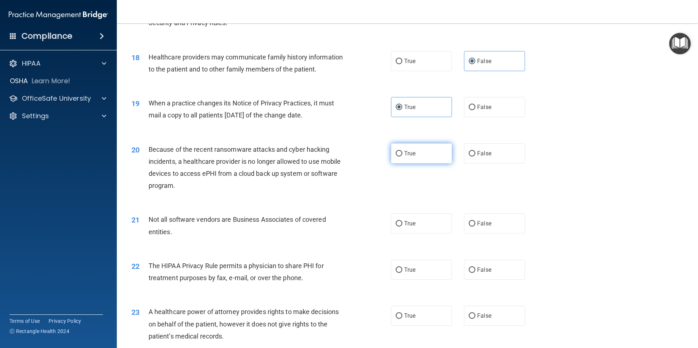
click at [429, 156] on label "True" at bounding box center [421, 154] width 61 height 20
click at [402, 156] on input "True" at bounding box center [399, 153] width 7 height 5
radio input "true"
click at [410, 230] on label "True" at bounding box center [421, 224] width 61 height 20
click at [402, 227] on input "True" at bounding box center [399, 223] width 7 height 5
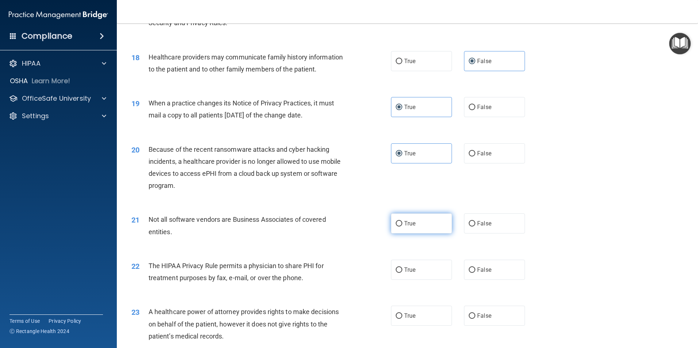
radio input "true"
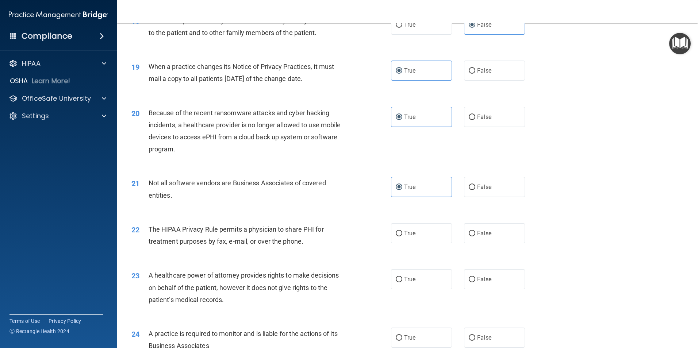
scroll to position [1023, 0]
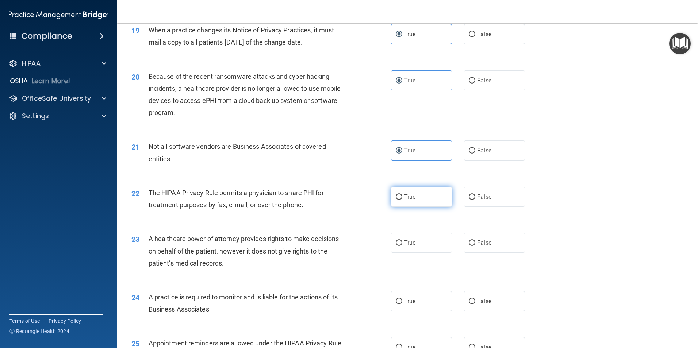
click at [414, 202] on label "True" at bounding box center [421, 197] width 61 height 20
click at [402, 200] on input "True" at bounding box center [399, 197] width 7 height 5
radio input "true"
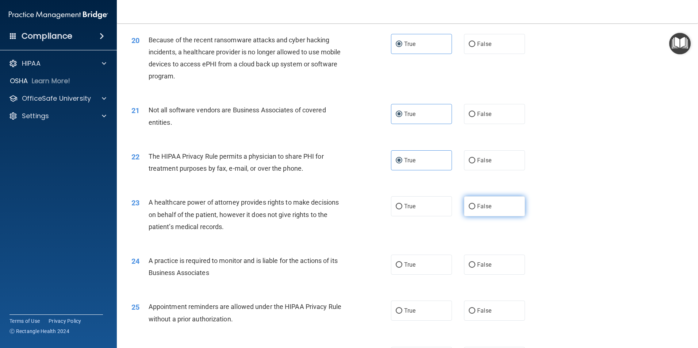
click at [472, 211] on label "False" at bounding box center [494, 206] width 61 height 20
click at [472, 210] on input "False" at bounding box center [472, 206] width 7 height 5
radio input "true"
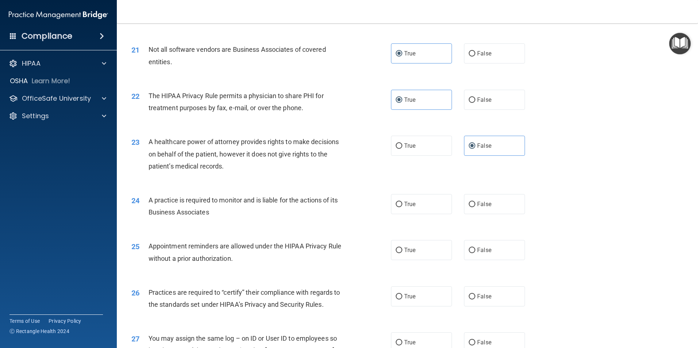
scroll to position [1132, 0]
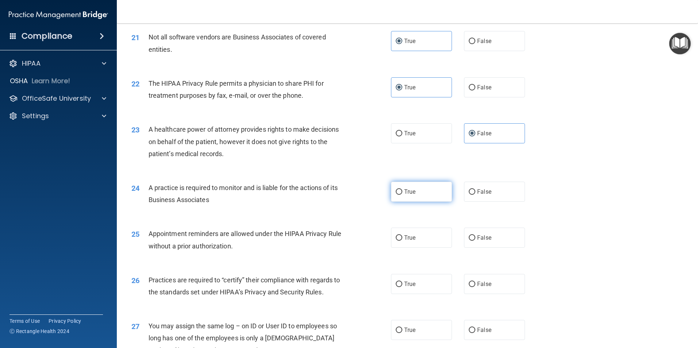
click at [417, 195] on label "True" at bounding box center [421, 192] width 61 height 20
click at [402, 195] on input "True" at bounding box center [399, 192] width 7 height 5
radio input "true"
click at [413, 239] on span "True" at bounding box center [409, 237] width 11 height 7
click at [402, 239] on input "True" at bounding box center [399, 238] width 7 height 5
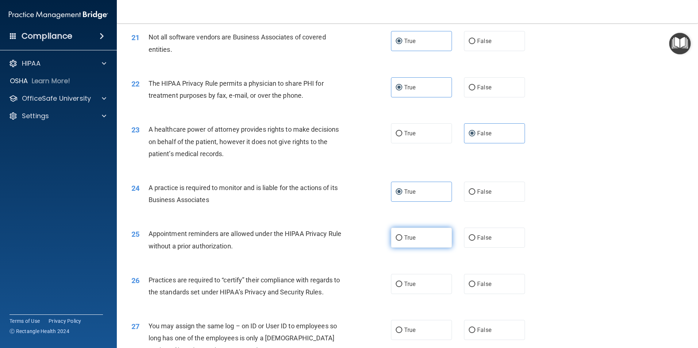
radio input "true"
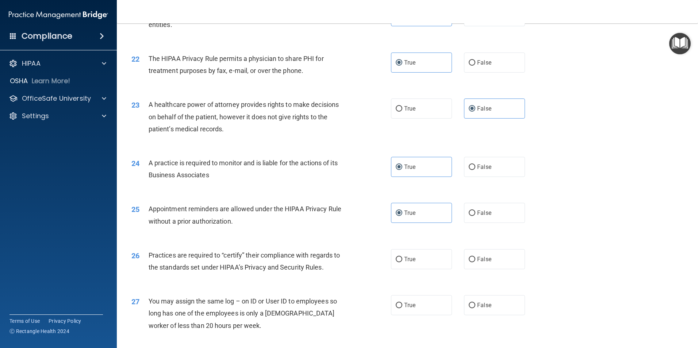
scroll to position [1169, 0]
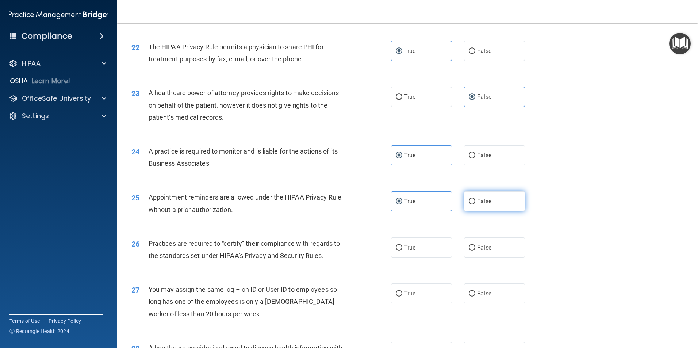
click at [488, 201] on label "False" at bounding box center [494, 201] width 61 height 20
click at [475, 201] on input "False" at bounding box center [472, 201] width 7 height 5
radio input "true"
radio input "false"
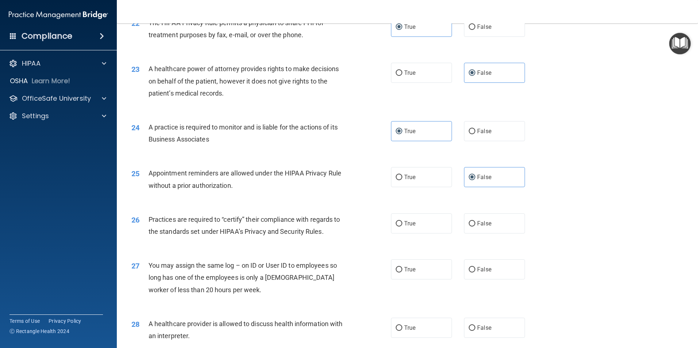
scroll to position [1205, 0]
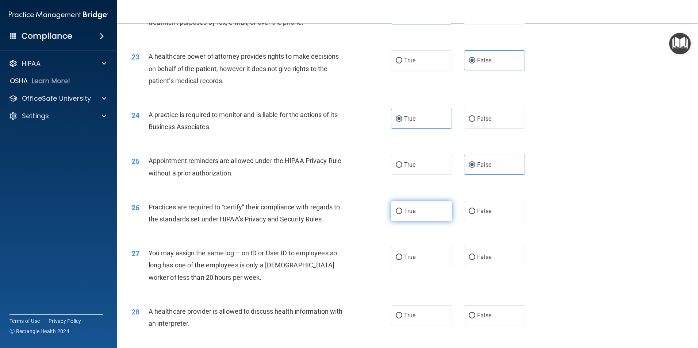
click at [398, 211] on input "True" at bounding box center [399, 211] width 7 height 5
radio input "true"
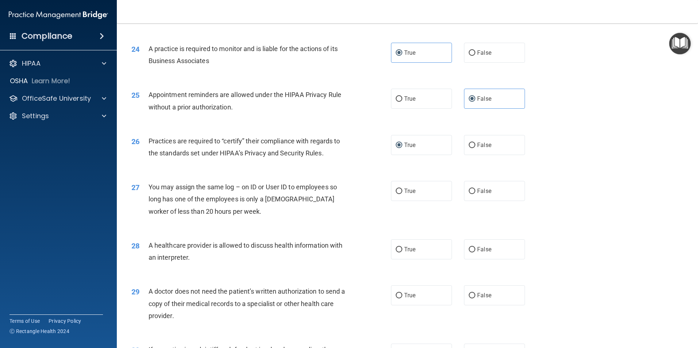
scroll to position [1278, 0]
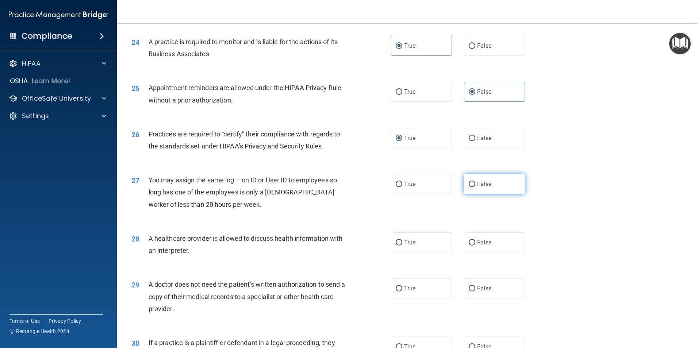
click at [487, 179] on label "False" at bounding box center [494, 184] width 61 height 20
click at [475, 182] on input "False" at bounding box center [472, 184] width 7 height 5
radio input "true"
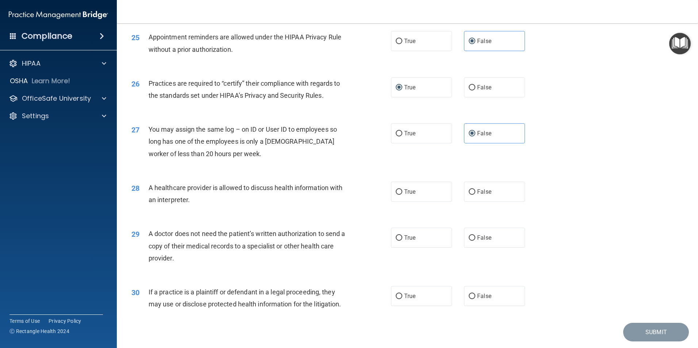
scroll to position [1351, 0]
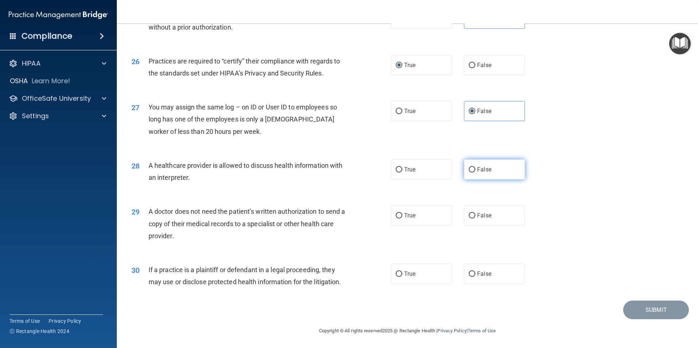
click at [497, 167] on label "False" at bounding box center [494, 170] width 61 height 20
click at [475, 167] on input "False" at bounding box center [472, 169] width 7 height 5
radio input "true"
drag, startPoint x: 244, startPoint y: 211, endPoint x: 329, endPoint y: 234, distance: 88.0
click at [329, 234] on div "A doctor does not need the patient’s written authorization to send a copy of th…" at bounding box center [250, 224] width 203 height 37
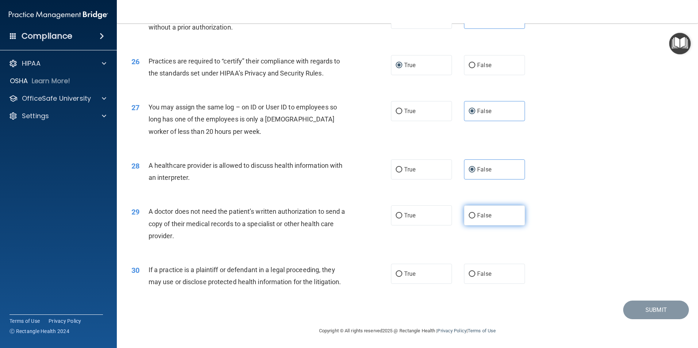
click at [471, 215] on input "False" at bounding box center [472, 215] width 7 height 5
radio input "true"
drag, startPoint x: 164, startPoint y: 269, endPoint x: 325, endPoint y: 294, distance: 162.6
click at [325, 294] on div "30 If a practice is a plaintiff or defendant in a legal proceeding, they may us…" at bounding box center [407, 278] width 563 height 46
drag, startPoint x: 325, startPoint y: 294, endPoint x: 412, endPoint y: 278, distance: 88.4
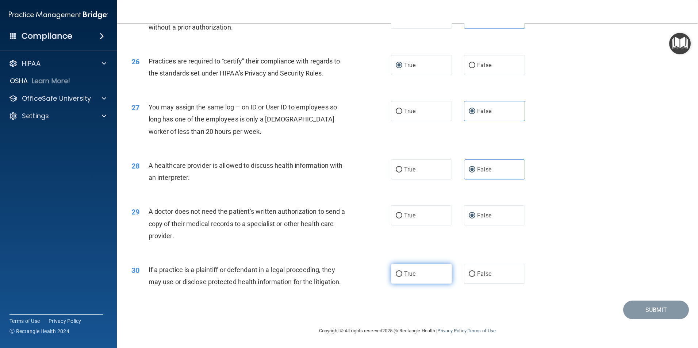
click at [412, 278] on label "True" at bounding box center [421, 274] width 61 height 20
click at [402, 277] on input "True" at bounding box center [399, 274] width 7 height 5
radio input "true"
click at [625, 306] on button "Submit" at bounding box center [656, 310] width 66 height 19
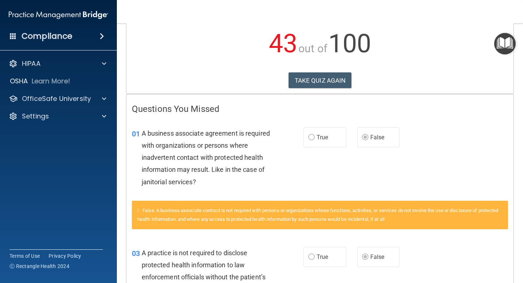
scroll to position [146, 0]
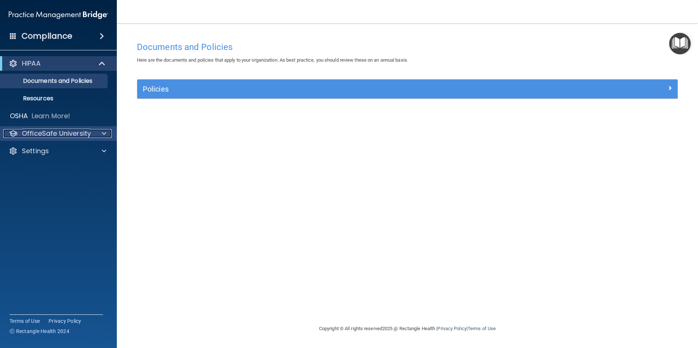
click at [66, 133] on p "OfficeSafe University" at bounding box center [56, 133] width 69 height 9
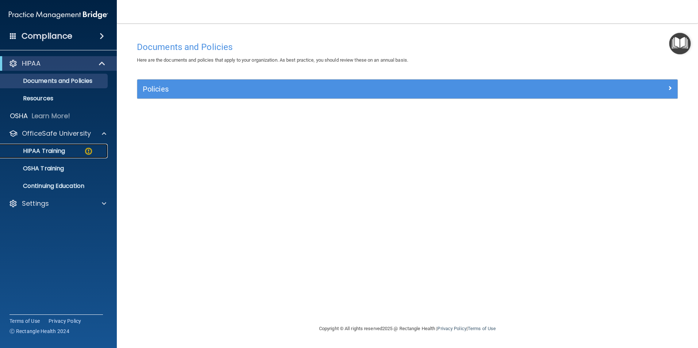
click at [69, 147] on link "HIPAA Training" at bounding box center [50, 151] width 115 height 15
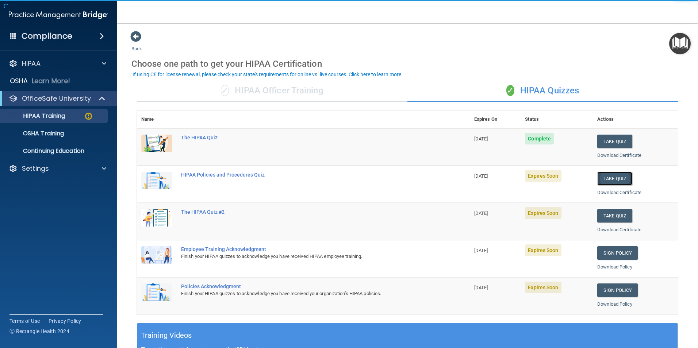
click at [614, 180] on button "Take Quiz" at bounding box center [614, 179] width 35 height 14
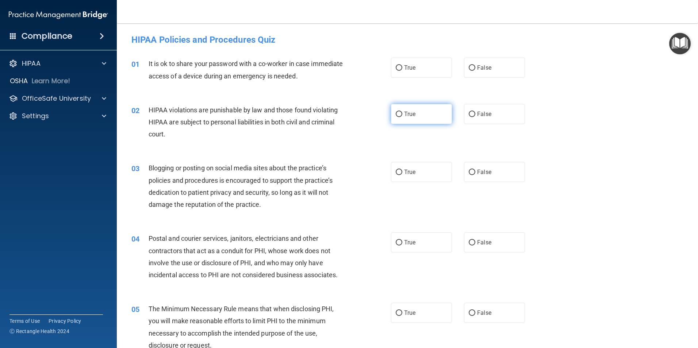
click at [413, 114] on label "True" at bounding box center [421, 114] width 61 height 20
click at [402, 114] on input "True" at bounding box center [399, 114] width 7 height 5
radio input "true"
click at [487, 70] on span "False" at bounding box center [484, 67] width 14 height 7
click at [475, 70] on input "False" at bounding box center [472, 67] width 7 height 5
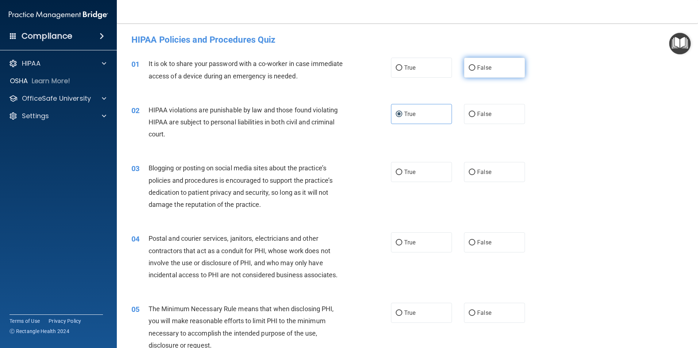
radio input "true"
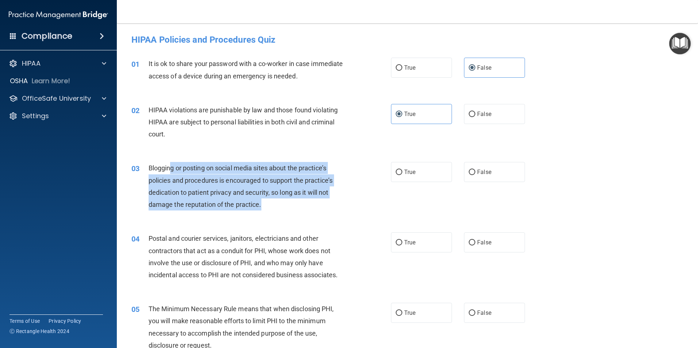
drag, startPoint x: 170, startPoint y: 168, endPoint x: 325, endPoint y: 199, distance: 157.6
click at [325, 199] on div "Blogging or posting on social media sites about the practice’s policies and pro…" at bounding box center [250, 186] width 203 height 49
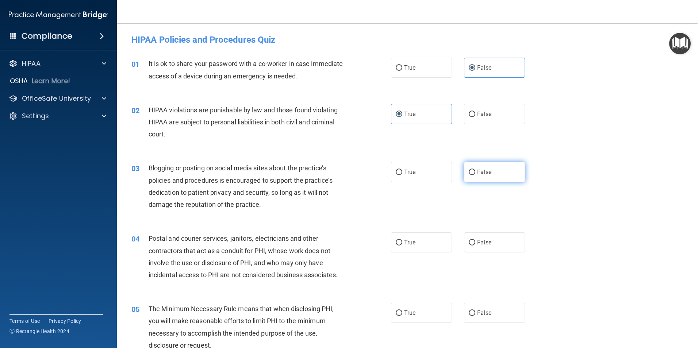
click at [494, 168] on label "False" at bounding box center [494, 172] width 61 height 20
click at [475, 170] on input "False" at bounding box center [472, 172] width 7 height 5
radio input "true"
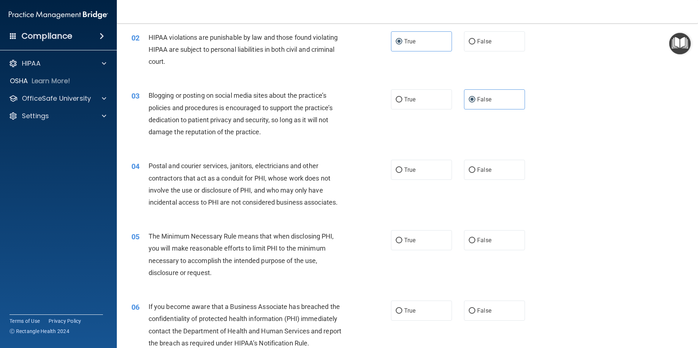
scroll to position [73, 0]
click at [464, 167] on label "False" at bounding box center [494, 170] width 61 height 20
click at [469, 167] on input "False" at bounding box center [472, 169] width 7 height 5
radio input "true"
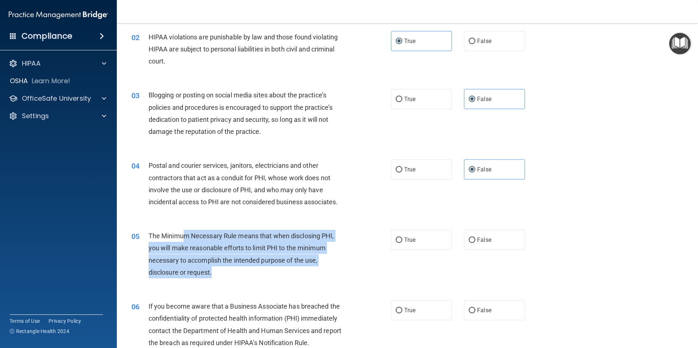
drag, startPoint x: 221, startPoint y: 238, endPoint x: 329, endPoint y: 275, distance: 113.4
click at [329, 275] on div "The Minimum Necessary Rule means that when disclosing PHI, you will make reason…" at bounding box center [250, 254] width 203 height 49
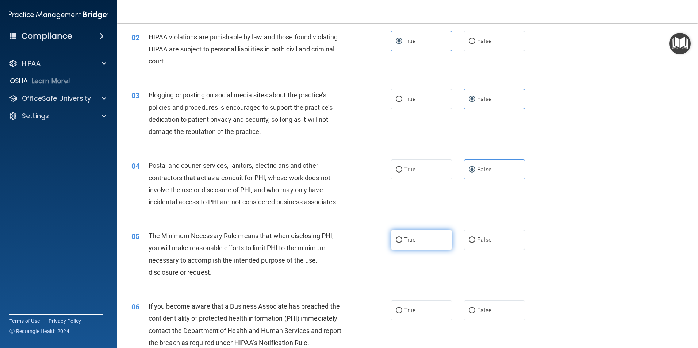
drag, startPoint x: 329, startPoint y: 275, endPoint x: 421, endPoint y: 239, distance: 99.1
click at [410, 245] on label "True" at bounding box center [421, 240] width 61 height 20
click at [402, 243] on input "True" at bounding box center [399, 240] width 7 height 5
radio input "true"
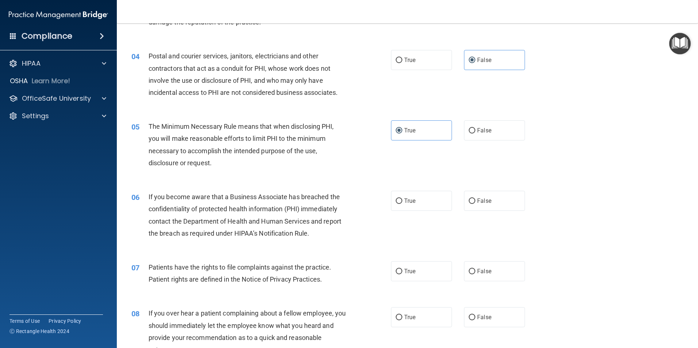
scroll to position [219, 0]
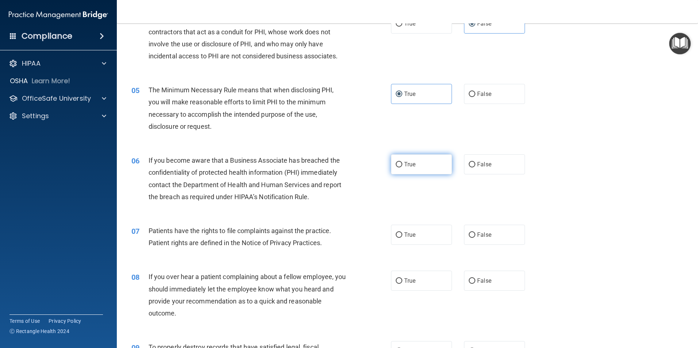
click at [412, 163] on span "True" at bounding box center [409, 164] width 11 height 7
click at [402, 163] on input "True" at bounding box center [399, 164] width 7 height 5
radio input "true"
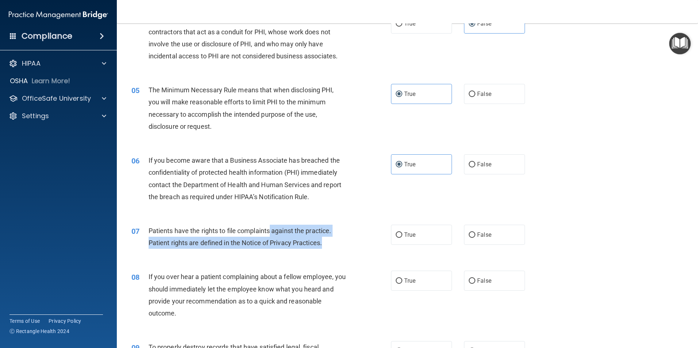
drag, startPoint x: 278, startPoint y: 228, endPoint x: 345, endPoint y: 251, distance: 71.3
click at [345, 251] on div "07 Patients have the rights to file complaints against the practice. Patient ri…" at bounding box center [262, 239] width 282 height 28
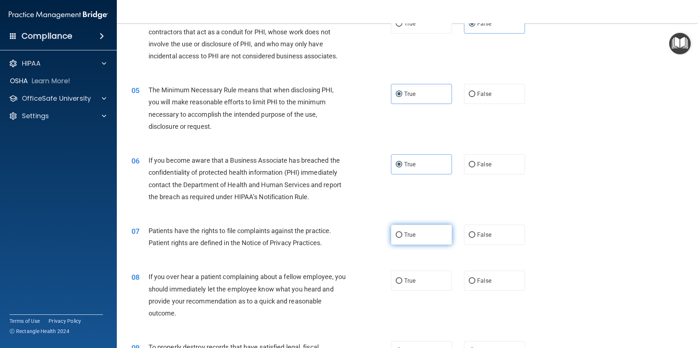
drag, startPoint x: 345, startPoint y: 251, endPoint x: 416, endPoint y: 225, distance: 75.7
click at [416, 225] on label "True" at bounding box center [421, 235] width 61 height 20
click at [402, 233] on input "True" at bounding box center [399, 235] width 7 height 5
radio input "true"
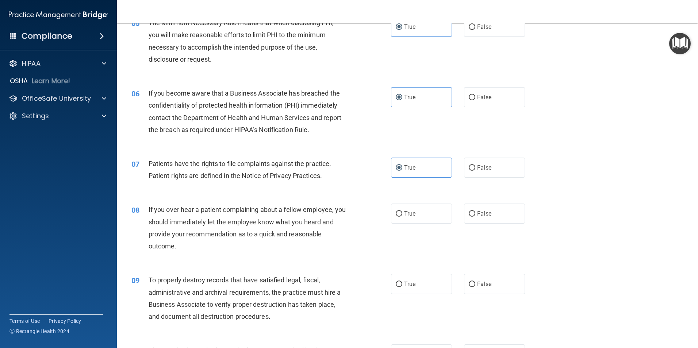
scroll to position [292, 0]
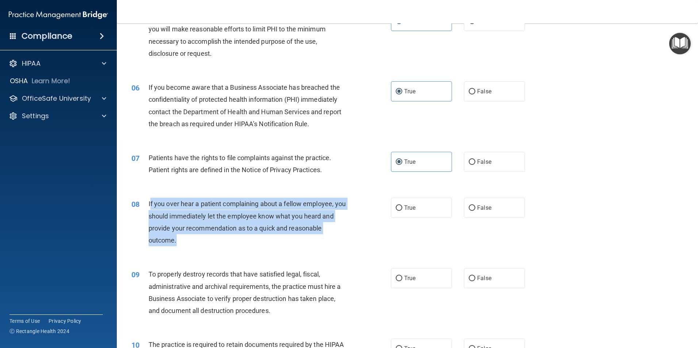
drag, startPoint x: 151, startPoint y: 205, endPoint x: 336, endPoint y: 238, distance: 187.9
click at [336, 238] on div "If you over hear a patient complaining about a fellow employee, you should imme…" at bounding box center [250, 222] width 203 height 49
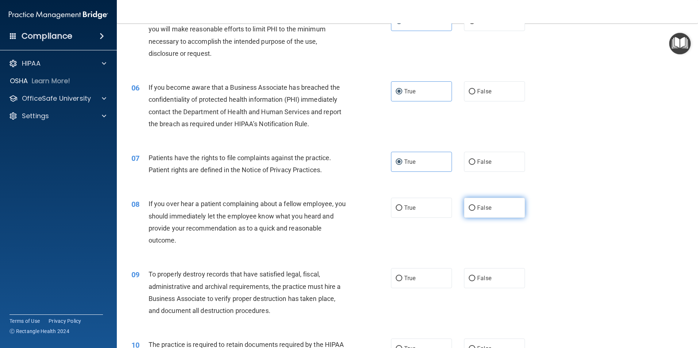
click at [489, 199] on label "False" at bounding box center [494, 208] width 61 height 20
click at [475, 206] on input "False" at bounding box center [472, 208] width 7 height 5
radio input "true"
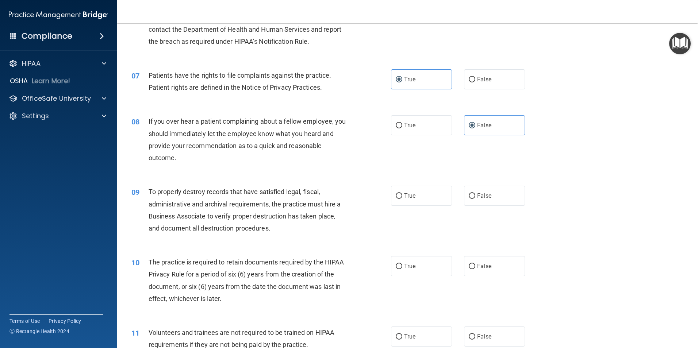
scroll to position [438, 0]
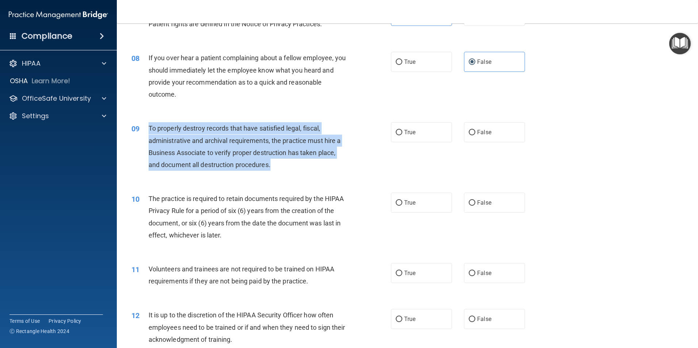
drag, startPoint x: 149, startPoint y: 124, endPoint x: 344, endPoint y: 163, distance: 199.3
click at [344, 163] on div "To properly destroy records that have satisfied legal, fiscal, administrative a…" at bounding box center [250, 146] width 203 height 49
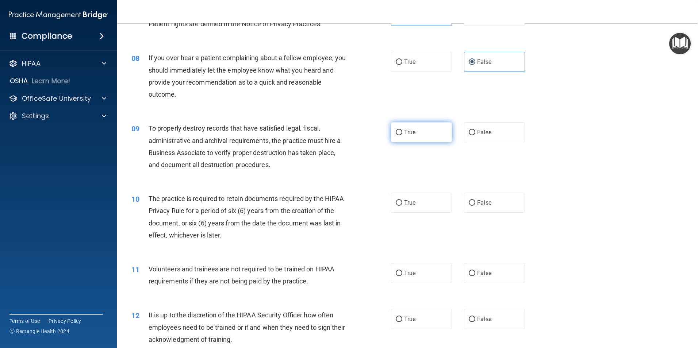
drag, startPoint x: 344, startPoint y: 163, endPoint x: 414, endPoint y: 133, distance: 76.5
click at [414, 133] on label "True" at bounding box center [421, 132] width 61 height 20
click at [402, 133] on input "True" at bounding box center [399, 132] width 7 height 5
radio input "true"
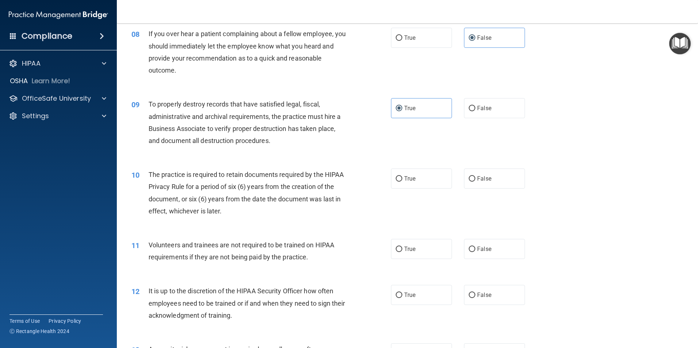
scroll to position [475, 0]
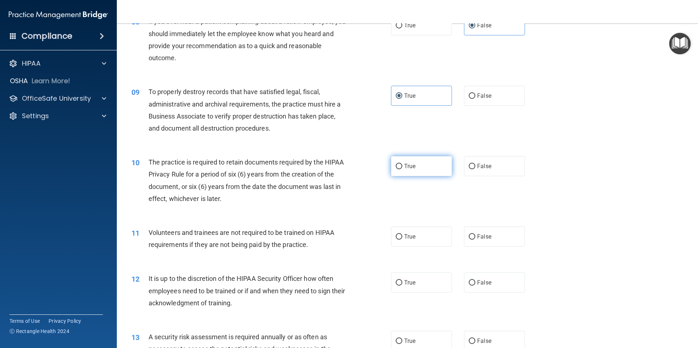
click at [399, 165] on input "True" at bounding box center [399, 166] width 7 height 5
radio input "true"
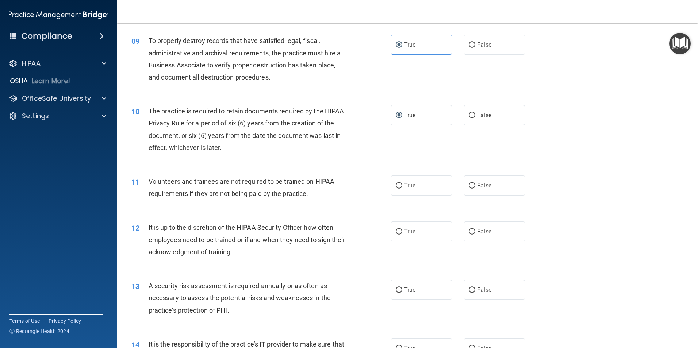
scroll to position [548, 0]
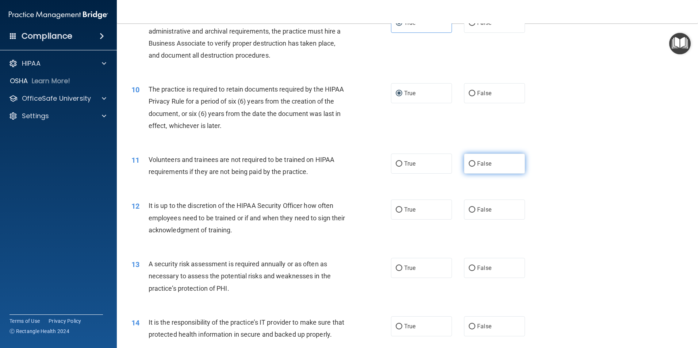
click at [489, 163] on label "False" at bounding box center [494, 164] width 61 height 20
click at [475, 163] on input "False" at bounding box center [472, 163] width 7 height 5
radio input "true"
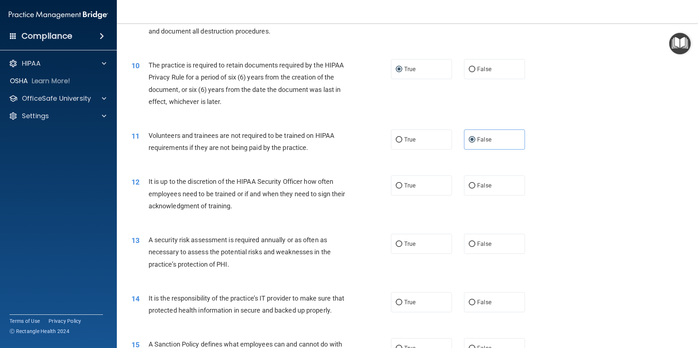
scroll to position [584, 0]
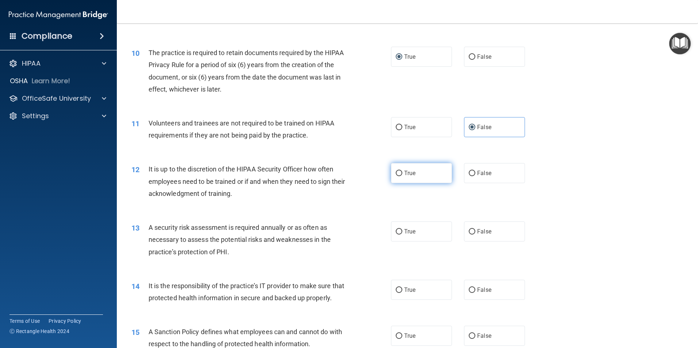
click at [432, 175] on label "True" at bounding box center [421, 173] width 61 height 20
click at [402, 175] on input "True" at bounding box center [399, 173] width 7 height 5
radio input "true"
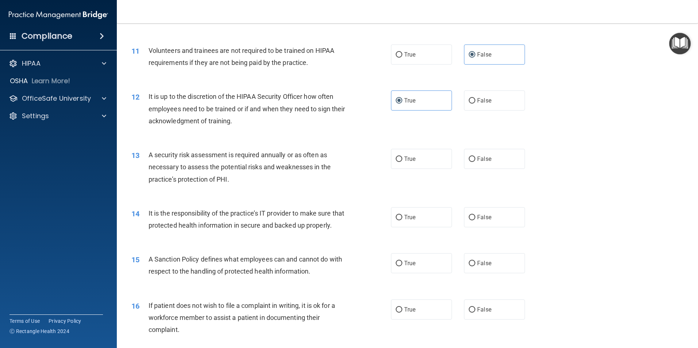
scroll to position [657, 0]
click at [409, 164] on label "True" at bounding box center [421, 159] width 61 height 20
click at [402, 162] on input "True" at bounding box center [399, 158] width 7 height 5
radio input "true"
click at [429, 216] on label "True" at bounding box center [421, 217] width 61 height 20
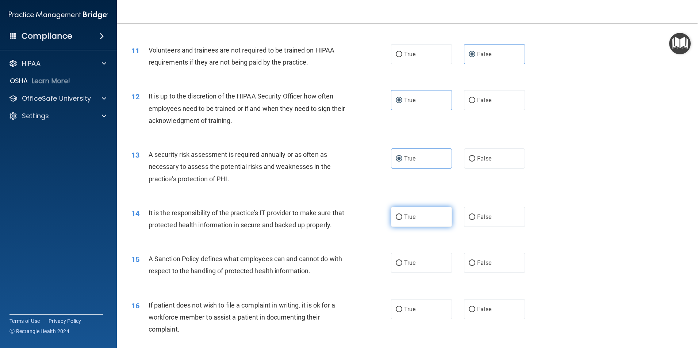
click at [402, 216] on input "True" at bounding box center [399, 217] width 7 height 5
radio input "true"
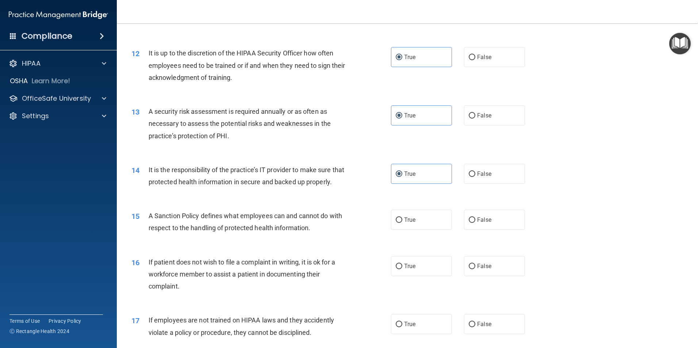
scroll to position [767, 0]
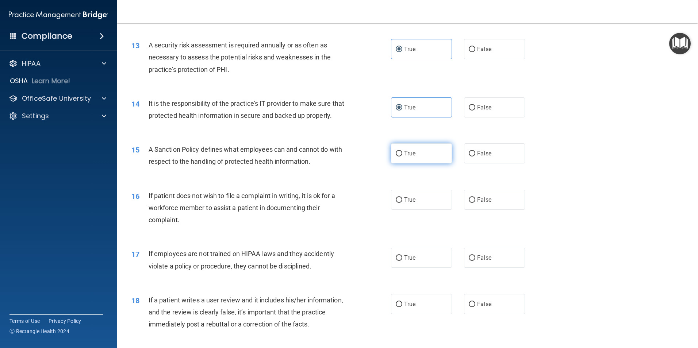
click at [422, 164] on label "True" at bounding box center [421, 154] width 61 height 20
click at [402, 157] on input "True" at bounding box center [399, 153] width 7 height 5
radio input "true"
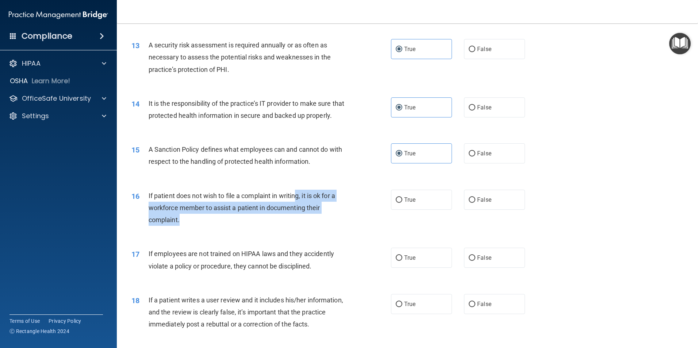
drag, startPoint x: 297, startPoint y: 207, endPoint x: 317, endPoint y: 230, distance: 30.1
click at [317, 226] on div "If patient does not wish to file a complaint in writing, it is ok for a workfor…" at bounding box center [250, 208] width 203 height 37
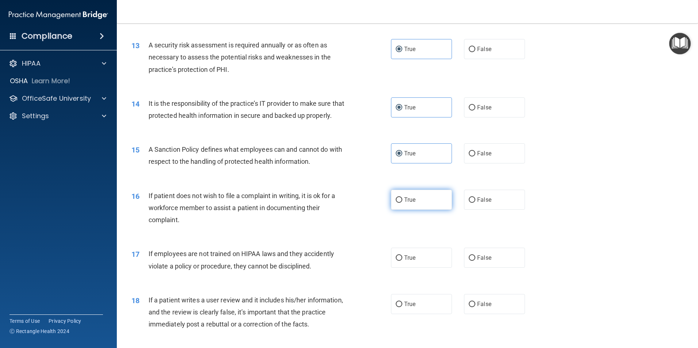
click at [406, 203] on span "True" at bounding box center [409, 199] width 11 height 7
click at [402, 203] on input "True" at bounding box center [399, 200] width 7 height 5
radio input "true"
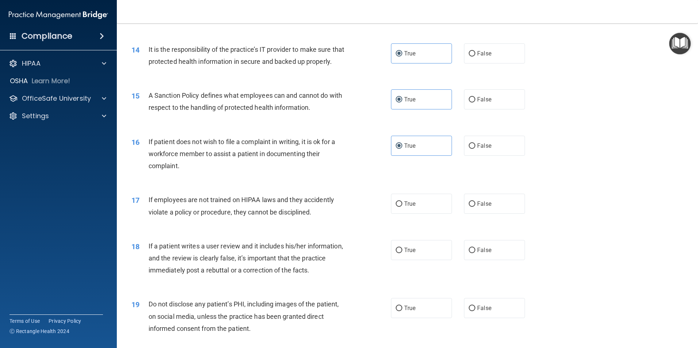
scroll to position [840, 0]
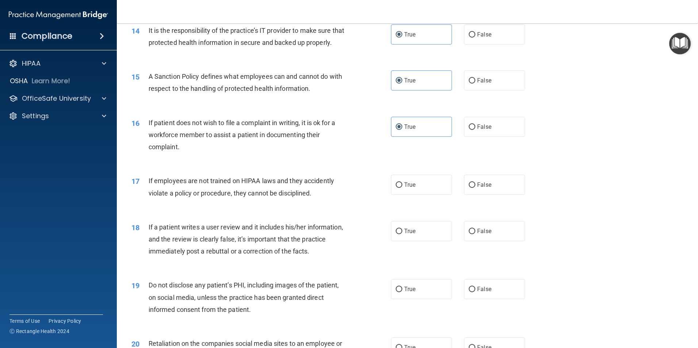
click at [456, 195] on div "True False" at bounding box center [464, 185] width 146 height 20
click at [482, 188] on span "False" at bounding box center [484, 185] width 14 height 7
click at [475, 188] on input "False" at bounding box center [472, 185] width 7 height 5
radio input "true"
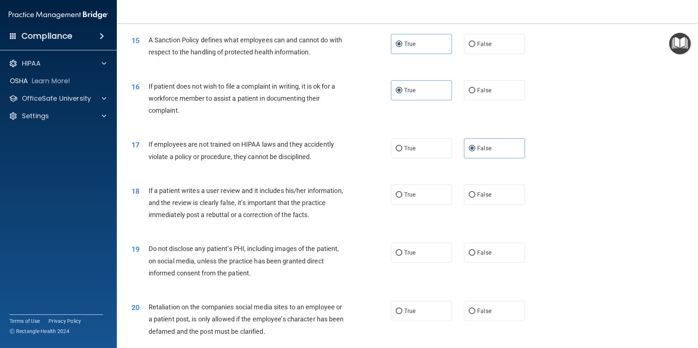
scroll to position [913, 0]
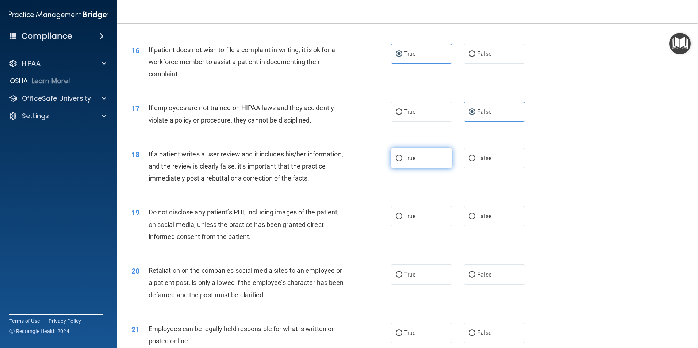
click at [421, 168] on label "True" at bounding box center [421, 158] width 61 height 20
click at [402, 161] on input "True" at bounding box center [399, 158] width 7 height 5
radio input "true"
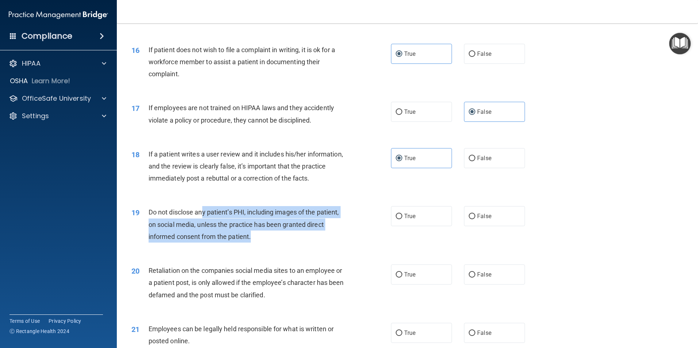
drag, startPoint x: 209, startPoint y: 228, endPoint x: 331, endPoint y: 245, distance: 122.9
click at [331, 243] on div "Do not disclose any patient’s PHI, including images of the patient, on social m…" at bounding box center [250, 224] width 203 height 37
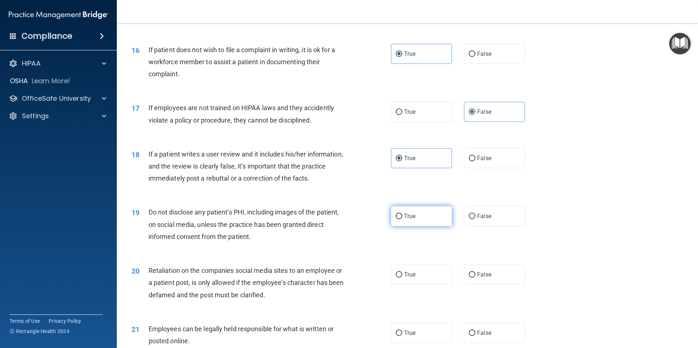
drag, startPoint x: 331, startPoint y: 245, endPoint x: 404, endPoint y: 234, distance: 74.3
click at [404, 226] on label "True" at bounding box center [421, 216] width 61 height 20
click at [402, 219] on input "True" at bounding box center [399, 216] width 7 height 5
radio input "true"
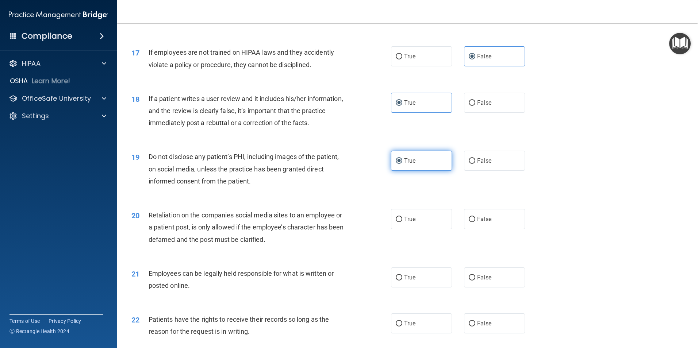
scroll to position [986, 0]
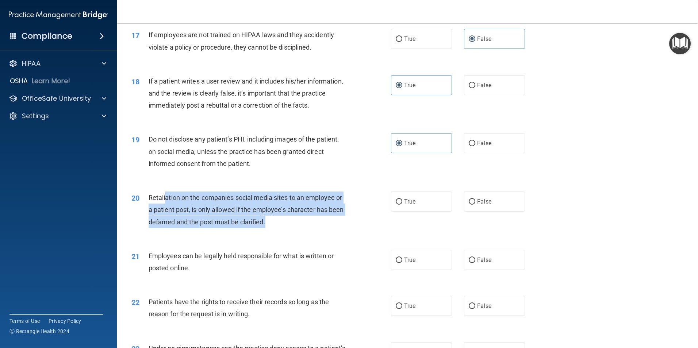
drag, startPoint x: 165, startPoint y: 209, endPoint x: 323, endPoint y: 230, distance: 159.5
click at [323, 228] on div "Retaliation on the companies social media sites to an employee or a patient pos…" at bounding box center [250, 210] width 203 height 37
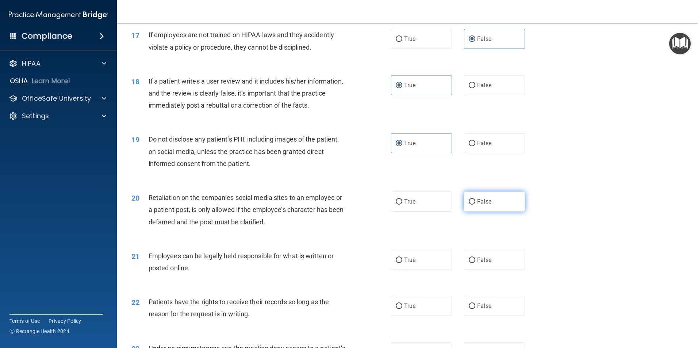
click at [483, 212] on label "False" at bounding box center [494, 202] width 61 height 20
click at [475, 205] on input "False" at bounding box center [472, 201] width 7 height 5
radio input "true"
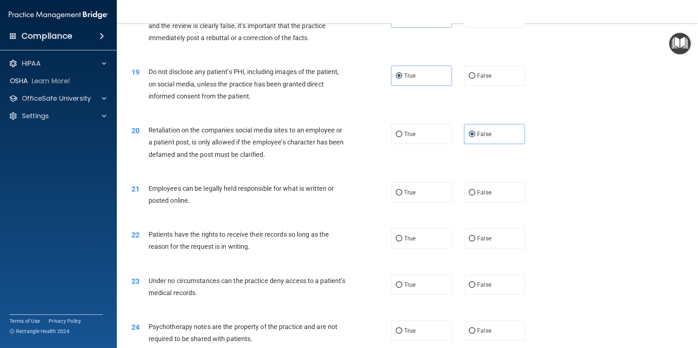
scroll to position [1059, 0]
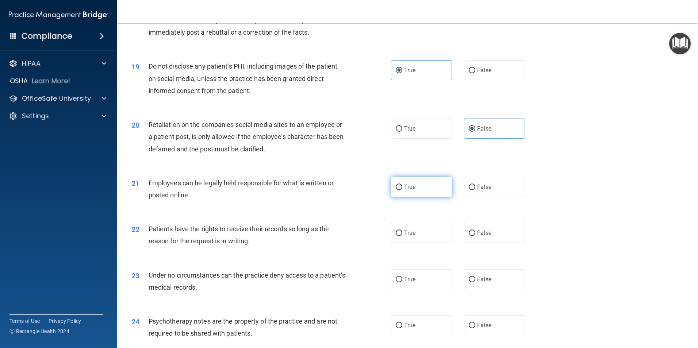
click at [415, 197] on label "True" at bounding box center [421, 187] width 61 height 20
click at [402, 190] on input "True" at bounding box center [399, 187] width 7 height 5
radio input "true"
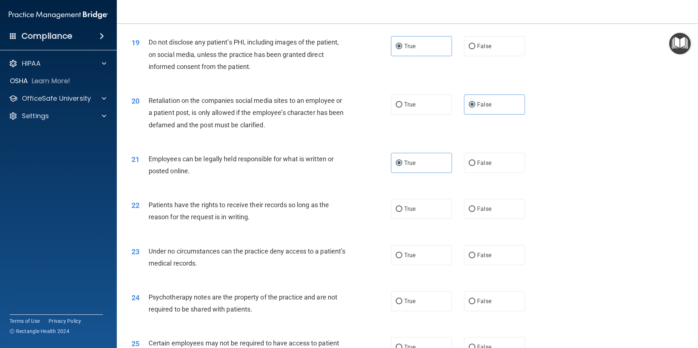
scroll to position [1096, 0]
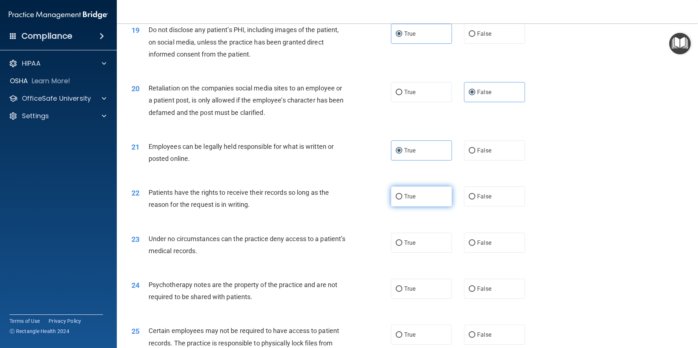
click at [401, 207] on label "True" at bounding box center [421, 197] width 61 height 20
click at [401, 200] on input "True" at bounding box center [399, 196] width 7 height 5
radio input "true"
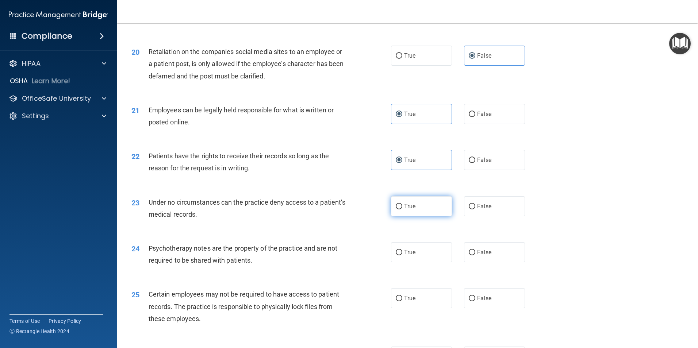
click at [401, 213] on label "True" at bounding box center [421, 206] width 61 height 20
click at [401, 210] on input "True" at bounding box center [399, 206] width 7 height 5
radio input "true"
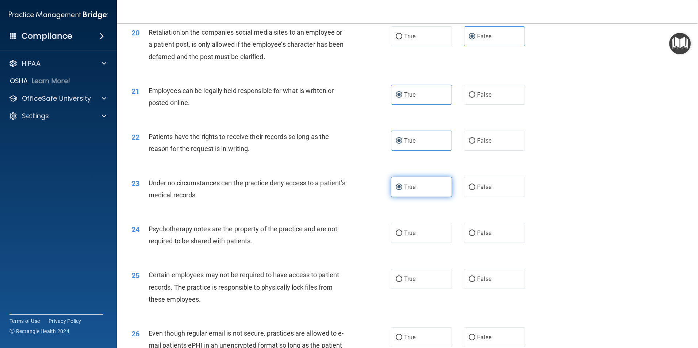
scroll to position [1169, 0]
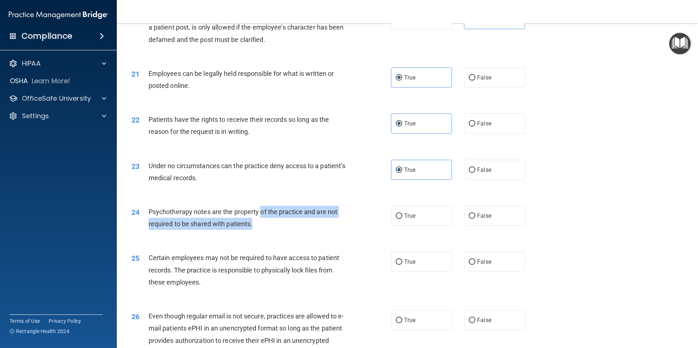
drag, startPoint x: 265, startPoint y: 229, endPoint x: 300, endPoint y: 240, distance: 36.5
click at [300, 230] on div "Psychotherapy notes are the property of the practice and are not required to be…" at bounding box center [250, 218] width 203 height 24
drag, startPoint x: 300, startPoint y: 240, endPoint x: 355, endPoint y: 247, distance: 55.1
click at [355, 243] on div "24 Psychotherapy notes are the property of the practice and are not required to…" at bounding box center [407, 220] width 563 height 46
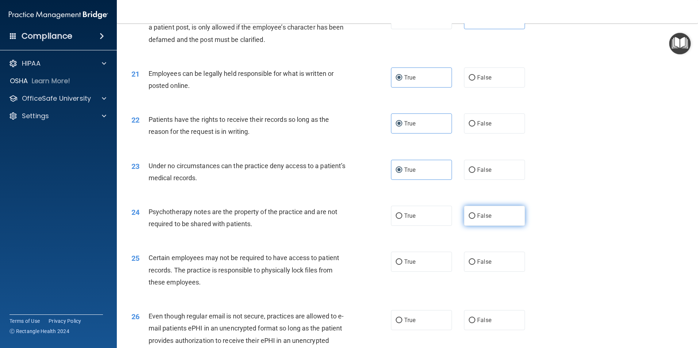
click at [471, 219] on input "False" at bounding box center [472, 216] width 7 height 5
radio input "true"
click at [427, 226] on label "True" at bounding box center [421, 216] width 61 height 20
click at [402, 219] on input "True" at bounding box center [399, 216] width 7 height 5
radio input "true"
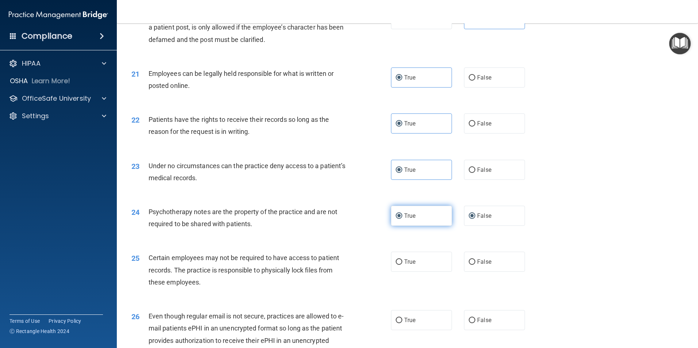
radio input "false"
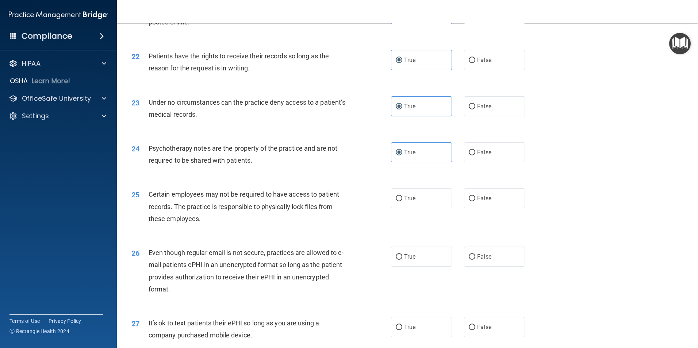
scroll to position [1242, 0]
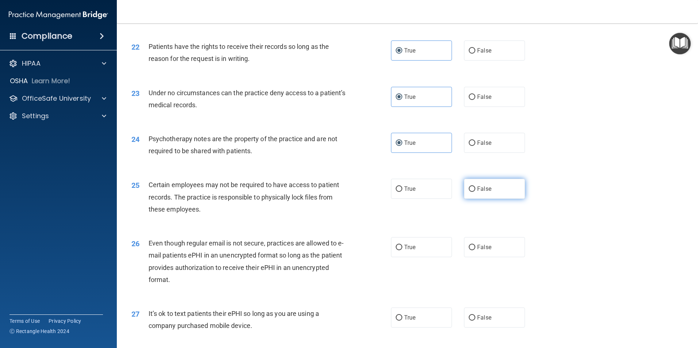
click at [491, 199] on label "False" at bounding box center [494, 189] width 61 height 20
click at [475, 192] on input "False" at bounding box center [472, 189] width 7 height 5
radio input "true"
click at [416, 255] on label "True" at bounding box center [421, 247] width 61 height 20
click at [402, 251] on input "True" at bounding box center [399, 247] width 7 height 5
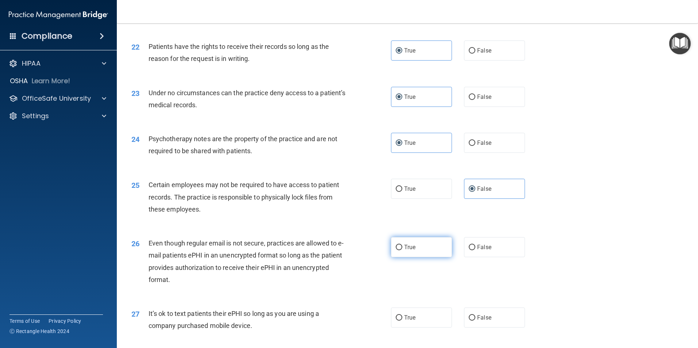
radio input "true"
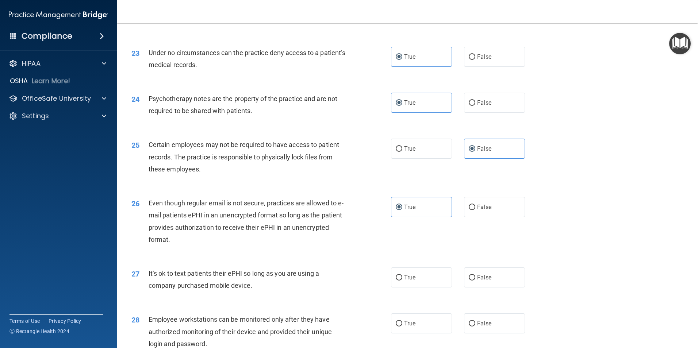
scroll to position [1351, 0]
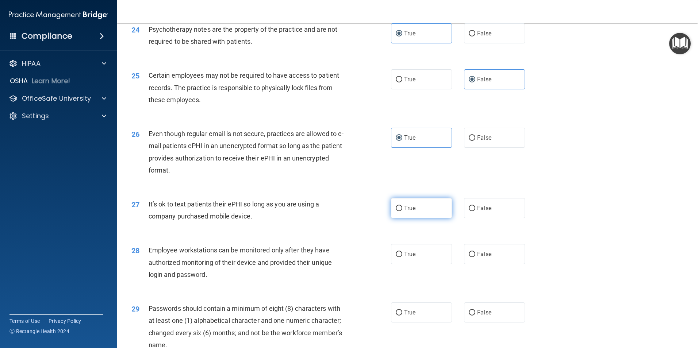
click at [414, 218] on label "True" at bounding box center [421, 208] width 61 height 20
click at [402, 211] on input "True" at bounding box center [399, 208] width 7 height 5
radio input "true"
click at [508, 218] on label "False" at bounding box center [494, 208] width 61 height 20
click at [475, 211] on input "False" at bounding box center [472, 208] width 7 height 5
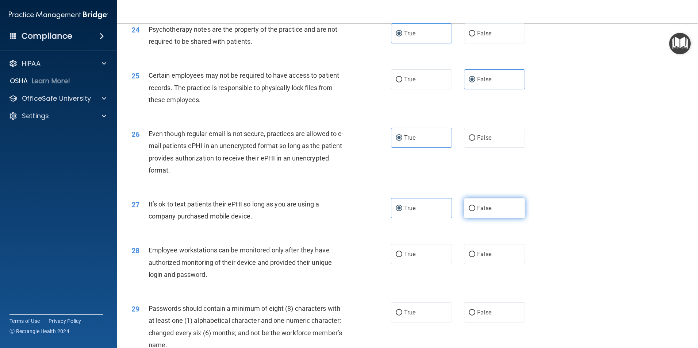
radio input "true"
click at [444, 218] on label "True" at bounding box center [421, 208] width 61 height 20
click at [402, 211] on input "True" at bounding box center [399, 208] width 7 height 5
radio input "true"
radio input "false"
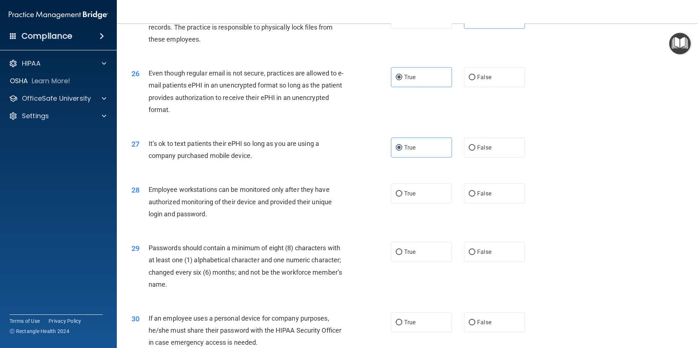
scroll to position [1424, 0]
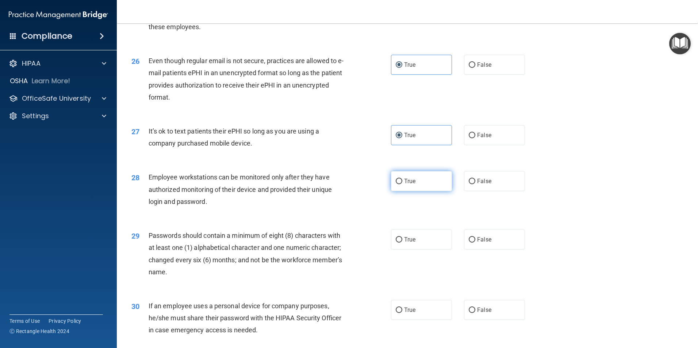
click at [422, 191] on label "True" at bounding box center [421, 181] width 61 height 20
click at [402, 184] on input "True" at bounding box center [399, 181] width 7 height 5
radio input "true"
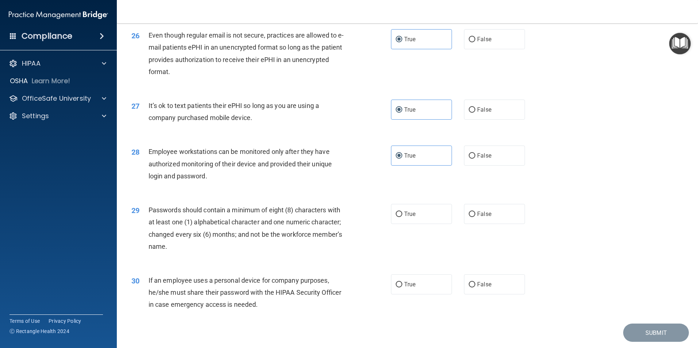
scroll to position [1461, 0]
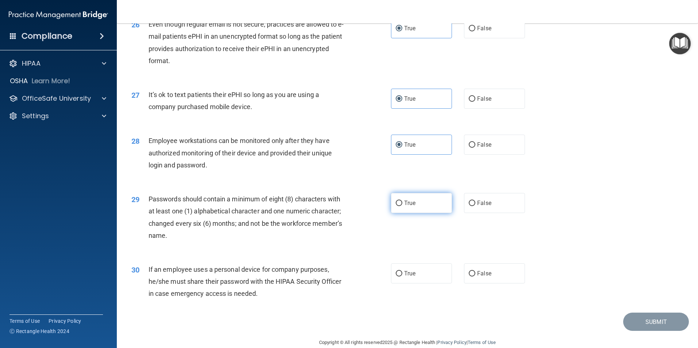
click at [425, 213] on label "True" at bounding box center [421, 203] width 61 height 20
click at [402, 206] on input "True" at bounding box center [399, 203] width 7 height 5
radio input "true"
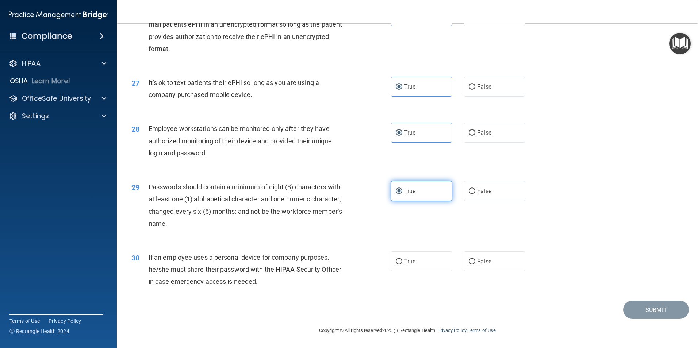
scroll to position [1485, 0]
click at [432, 265] on label "True" at bounding box center [421, 262] width 61 height 20
click at [402, 265] on input "True" at bounding box center [399, 261] width 7 height 5
radio input "true"
click at [659, 314] on button "Submit" at bounding box center [656, 310] width 66 height 19
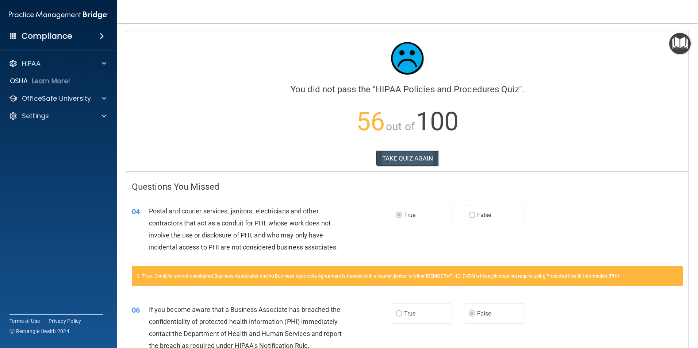
click at [417, 164] on button "TAKE QUIZ AGAIN" at bounding box center [407, 158] width 63 height 16
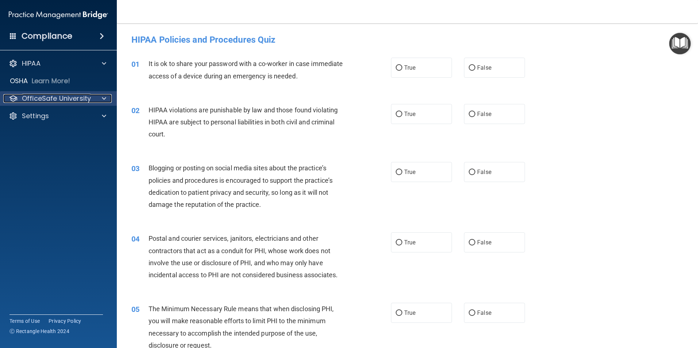
click at [98, 97] on div at bounding box center [103, 98] width 18 height 9
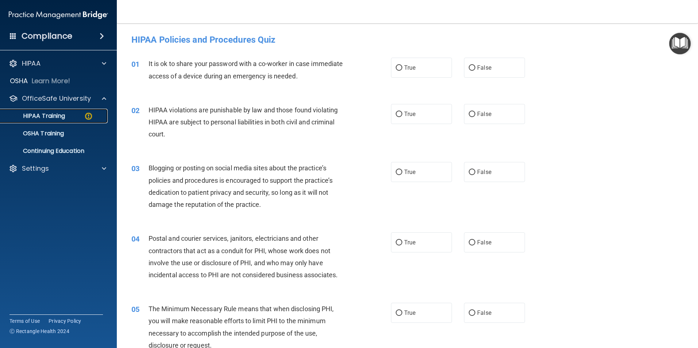
click at [63, 116] on p "HIPAA Training" at bounding box center [35, 115] width 60 height 7
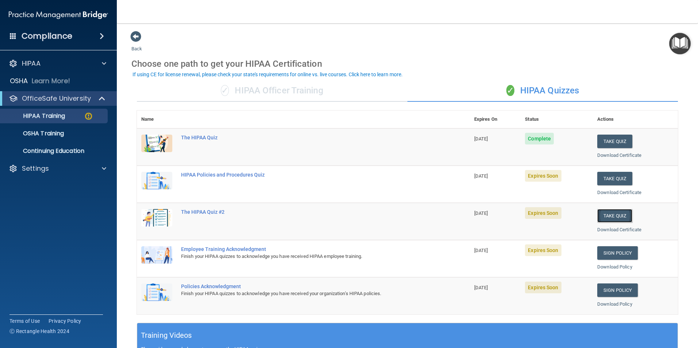
click at [620, 216] on button "Take Quiz" at bounding box center [614, 216] width 35 height 14
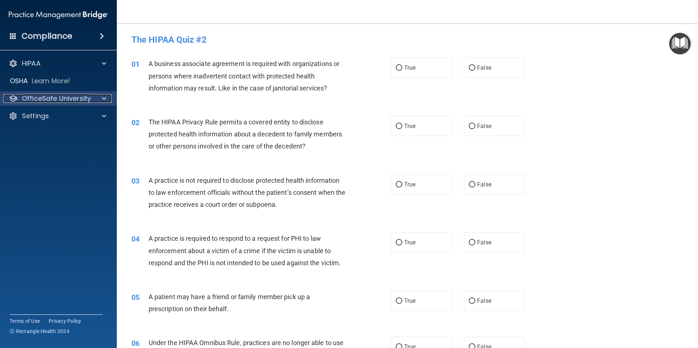
click at [92, 99] on div "OfficeSafe University" at bounding box center [48, 98] width 91 height 9
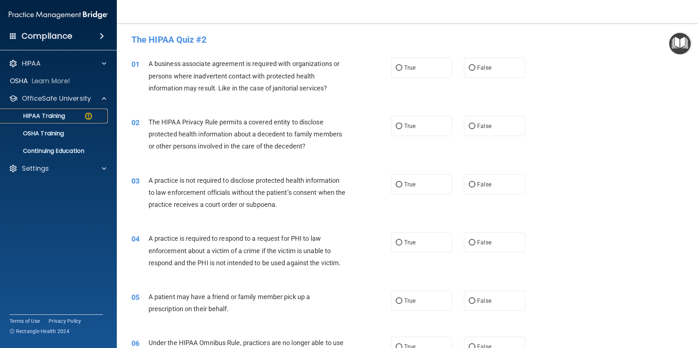
click at [69, 113] on div "HIPAA Training" at bounding box center [55, 115] width 100 height 7
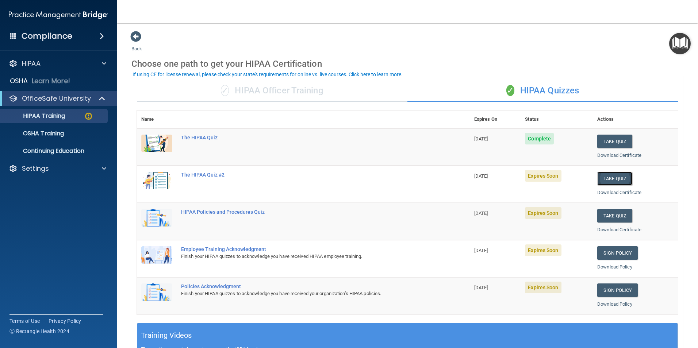
click at [622, 177] on button "Take Quiz" at bounding box center [614, 179] width 35 height 14
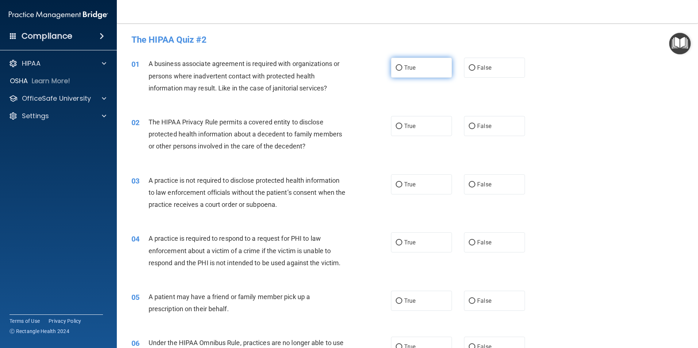
click at [399, 72] on label "True" at bounding box center [421, 68] width 61 height 20
click at [399, 71] on input "True" at bounding box center [399, 67] width 7 height 5
radio input "true"
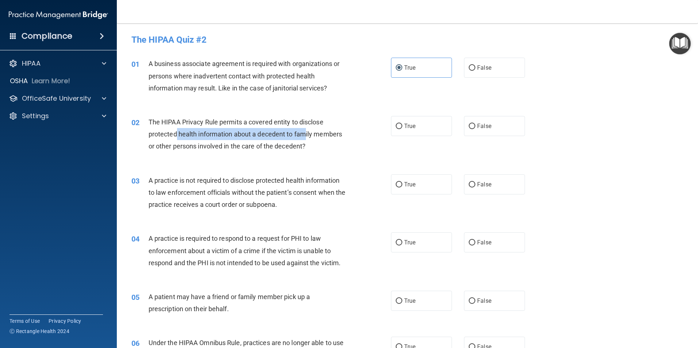
drag, startPoint x: 176, startPoint y: 131, endPoint x: 306, endPoint y: 138, distance: 130.6
click at [306, 138] on div "The HIPAA Privacy Rule permits a covered entity to disclose protected health in…" at bounding box center [250, 134] width 203 height 37
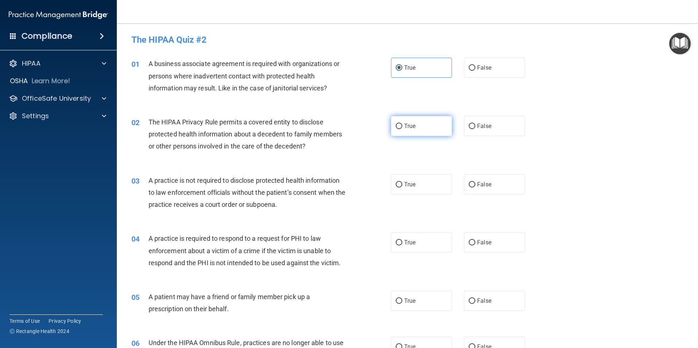
click at [405, 127] on span "True" at bounding box center [409, 126] width 11 height 7
click at [402, 127] on input "True" at bounding box center [399, 126] width 7 height 5
radio input "true"
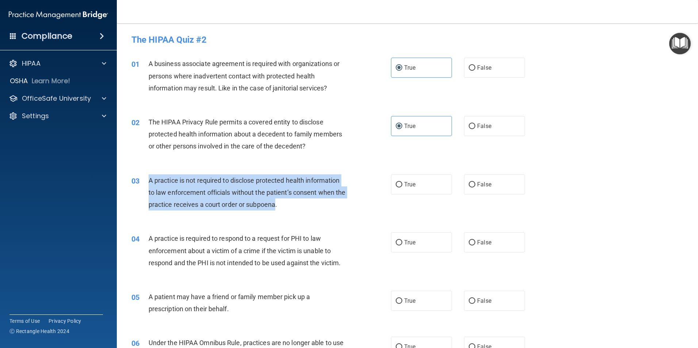
drag, startPoint x: 150, startPoint y: 181, endPoint x: 286, endPoint y: 209, distance: 138.8
click at [286, 209] on div "A practice is not required to disclose protected health information to law enfo…" at bounding box center [250, 193] width 203 height 37
drag, startPoint x: 286, startPoint y: 209, endPoint x: 263, endPoint y: 199, distance: 25.5
copy span "A practice is not required to disclose protected health information to law enfo…"
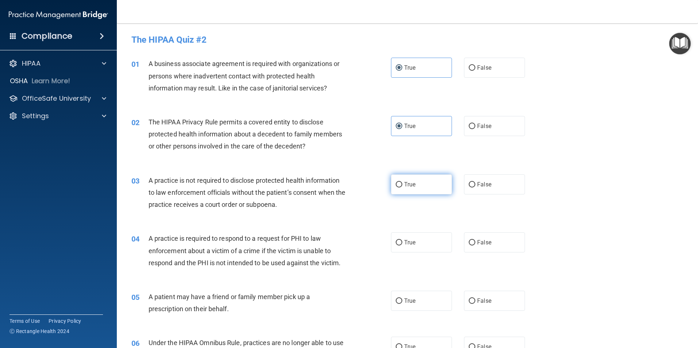
click at [412, 190] on label "True" at bounding box center [421, 185] width 61 height 20
click at [402, 188] on input "True" at bounding box center [399, 184] width 7 height 5
radio input "true"
click at [381, 199] on div "03 A practice is not required to disclose protected health information to law e…" at bounding box center [262, 195] width 282 height 40
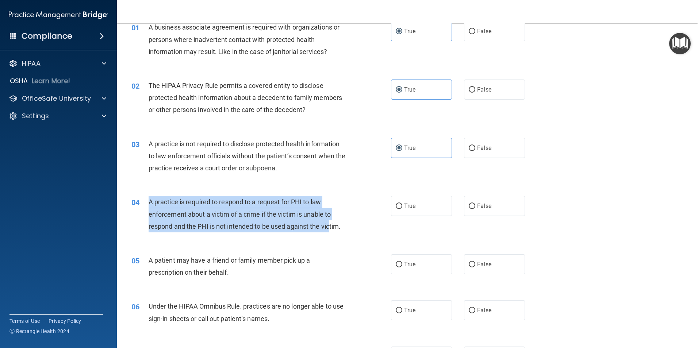
drag, startPoint x: 149, startPoint y: 203, endPoint x: 330, endPoint y: 228, distance: 182.9
click at [330, 228] on span "A practice is required to respond to a request for PHI to law enforcement about…" at bounding box center [245, 214] width 192 height 32
drag, startPoint x: 330, startPoint y: 228, endPoint x: 299, endPoint y: 222, distance: 31.6
copy span "A practice is required to respond to a request for PHI to law enforcement about…"
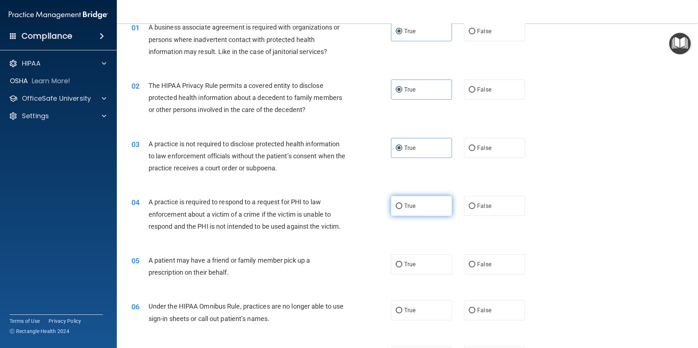
click at [397, 202] on label "True" at bounding box center [421, 206] width 61 height 20
click at [397, 204] on input "True" at bounding box center [399, 206] width 7 height 5
radio input "true"
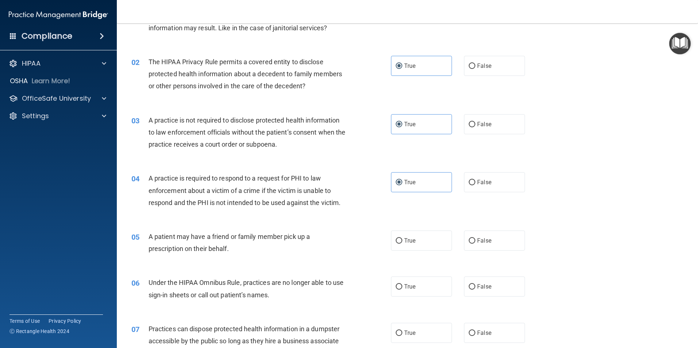
scroll to position [73, 0]
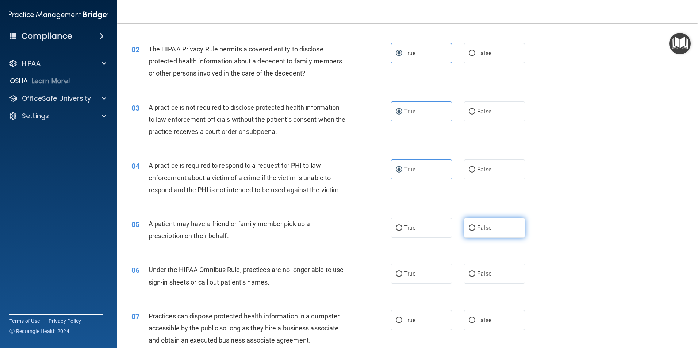
click at [482, 229] on span "False" at bounding box center [484, 228] width 14 height 7
click at [475, 229] on input "False" at bounding box center [472, 228] width 7 height 5
radio input "true"
drag, startPoint x: 279, startPoint y: 283, endPoint x: 156, endPoint y: 272, distance: 122.8
click at [156, 272] on span "Under the HIPAA Omnibus Rule, practices are no longer able to use sign-in sheet…" at bounding box center [246, 276] width 195 height 20
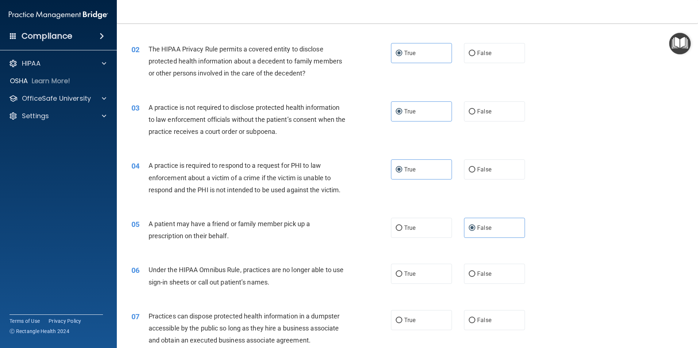
drag, startPoint x: 156, startPoint y: 272, endPoint x: 146, endPoint y: 264, distance: 13.5
click at [146, 264] on div "06 Under the HIPAA Omnibus Rule, practices are no longer able to use sign-in sh…" at bounding box center [407, 278] width 563 height 46
drag, startPoint x: 148, startPoint y: 272, endPoint x: 148, endPoint y: 267, distance: 5.5
click at [148, 267] on div "06" at bounding box center [137, 271] width 23 height 14
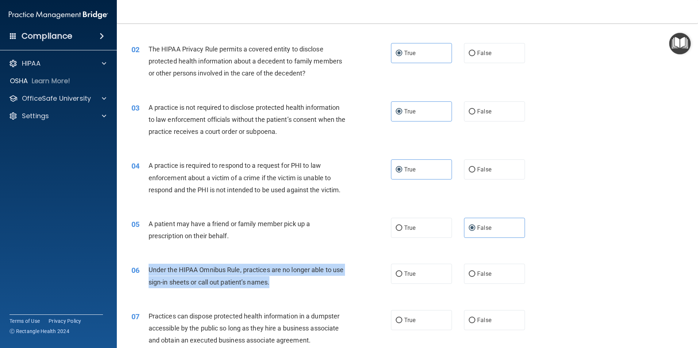
drag, startPoint x: 148, startPoint y: 267, endPoint x: 313, endPoint y: 278, distance: 165.4
click at [313, 278] on div "Under the HIPAA Omnibus Rule, practices are no longer able to use sign-in sheet…" at bounding box center [250, 276] width 203 height 24
drag, startPoint x: 313, startPoint y: 278, endPoint x: 261, endPoint y: 278, distance: 51.9
copy span "Under the HIPAA Omnibus Rule, practices are no longer able to use sign-in sheet…"
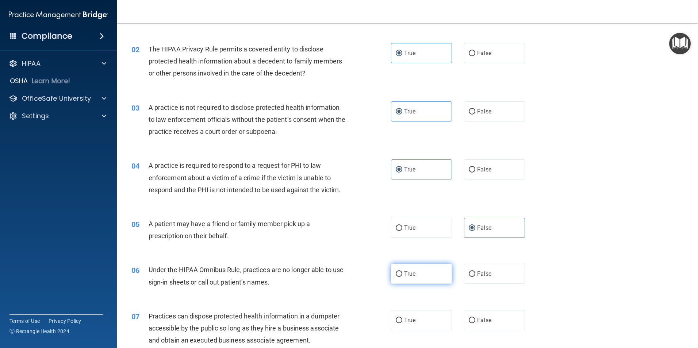
click at [401, 276] on label "True" at bounding box center [421, 274] width 61 height 20
click at [401, 276] on input "True" at bounding box center [399, 274] width 7 height 5
radio input "true"
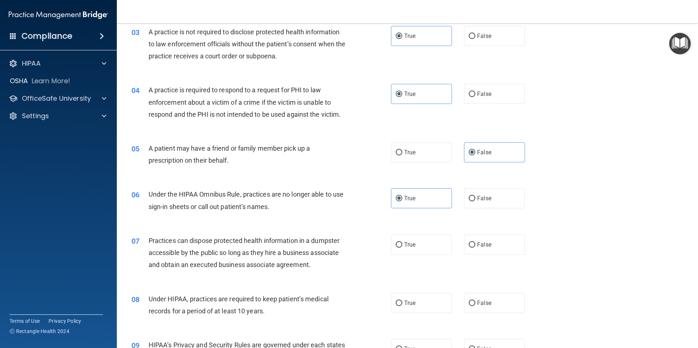
scroll to position [183, 0]
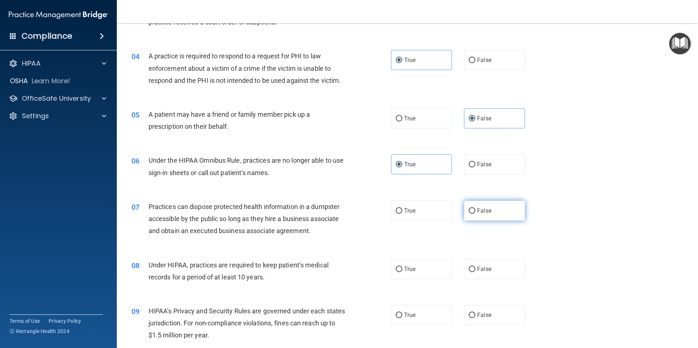
click at [488, 216] on label "False" at bounding box center [494, 211] width 61 height 20
click at [475, 214] on input "False" at bounding box center [472, 211] width 7 height 5
radio input "true"
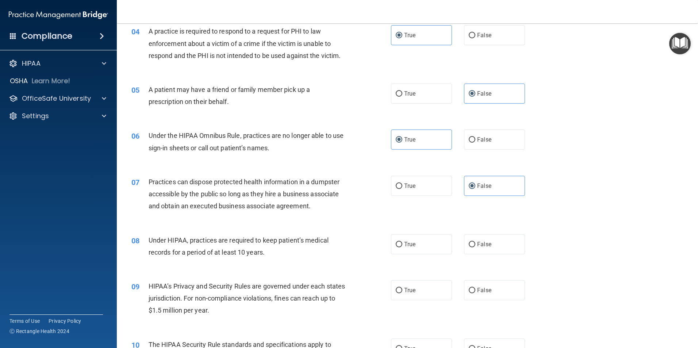
scroll to position [219, 0]
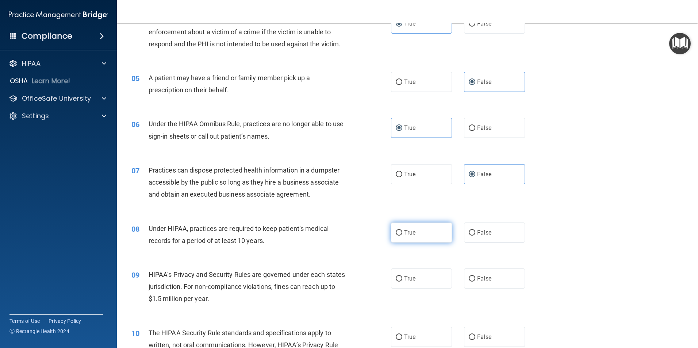
click at [412, 233] on span "True" at bounding box center [409, 232] width 11 height 7
click at [402, 233] on input "True" at bounding box center [399, 232] width 7 height 5
radio input "true"
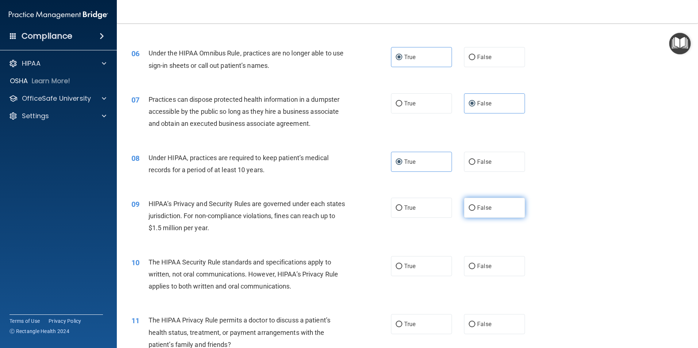
scroll to position [292, 0]
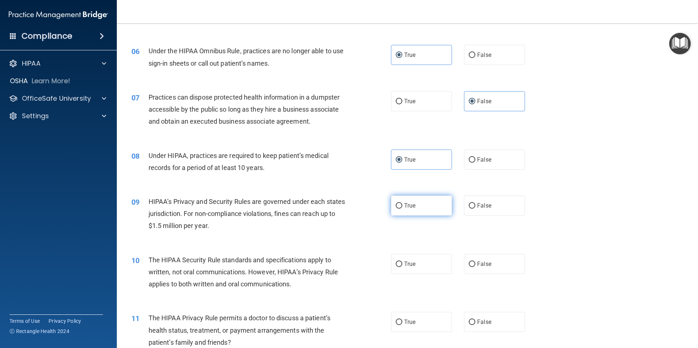
click at [434, 213] on label "True" at bounding box center [421, 206] width 61 height 20
click at [402, 209] on input "True" at bounding box center [399, 205] width 7 height 5
radio input "true"
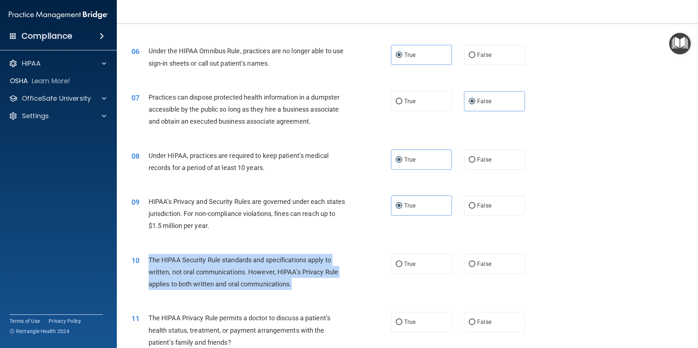
drag, startPoint x: 147, startPoint y: 261, endPoint x: 314, endPoint y: 282, distance: 168.6
click at [314, 282] on div "10 The HIPAA Security Rule standards and specifications apply to written, not o…" at bounding box center [262, 274] width 282 height 40
drag, startPoint x: 314, startPoint y: 282, endPoint x: 257, endPoint y: 278, distance: 57.1
copy div "The HIPAA Security Rule standards and specifications apply to written, not oral…"
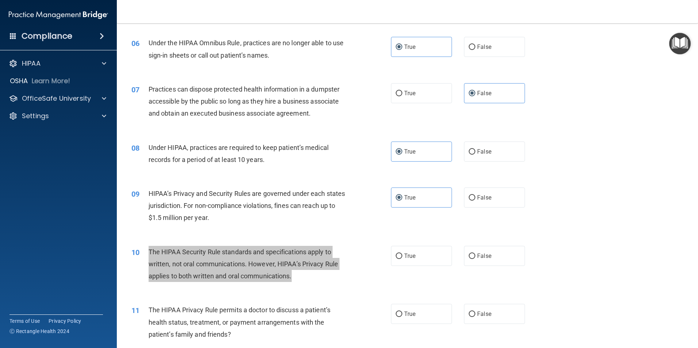
scroll to position [337, 0]
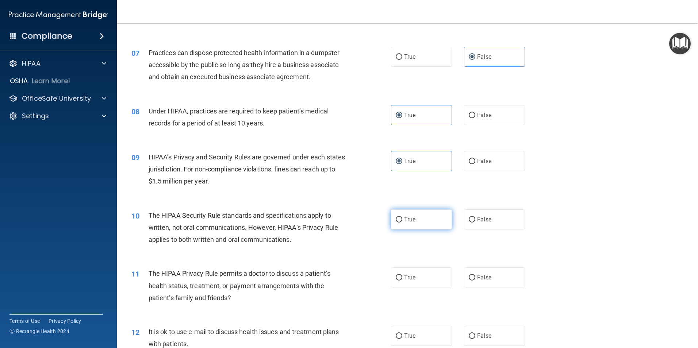
click at [424, 221] on label "True" at bounding box center [421, 220] width 61 height 20
click at [402, 221] on input "True" at bounding box center [399, 219] width 7 height 5
radio input "true"
click at [590, 194] on div "09 HIPAA’s Privacy and Security Rules are governed under each states jurisdicti…" at bounding box center [407, 171] width 563 height 58
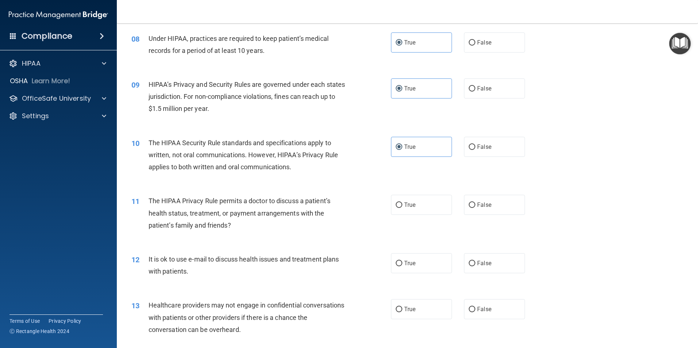
scroll to position [410, 0]
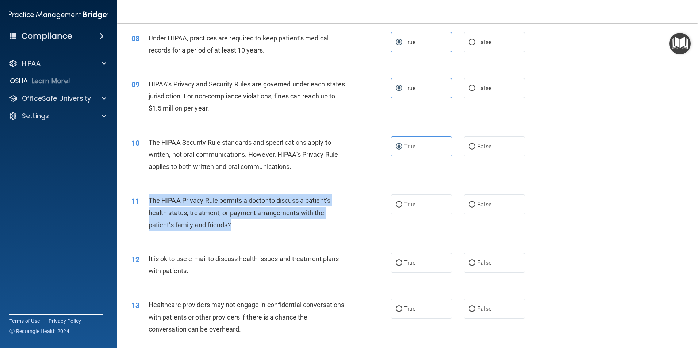
drag, startPoint x: 157, startPoint y: 200, endPoint x: 248, endPoint y: 225, distance: 93.8
click at [248, 225] on div "11 The HIPAA Privacy Rule permits a doctor to discuss a patient’s health status…" at bounding box center [262, 215] width 282 height 40
drag, startPoint x: 248, startPoint y: 225, endPoint x: 152, endPoint y: 203, distance: 98.5
copy div "The HIPAA Privacy Rule permits a doctor to discuss a patient’s health status, t…"
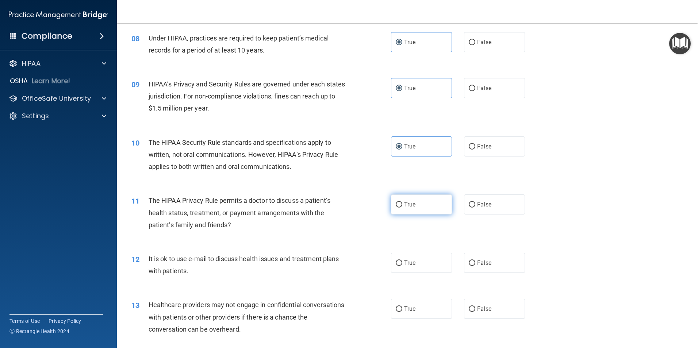
click at [413, 202] on span "True" at bounding box center [409, 204] width 11 height 7
click at [402, 202] on input "True" at bounding box center [399, 204] width 7 height 5
radio input "true"
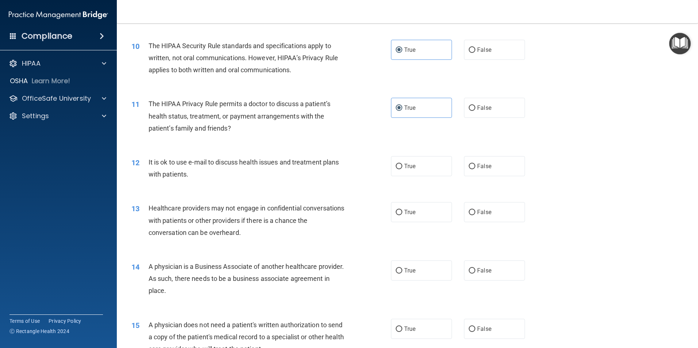
scroll to position [519, 0]
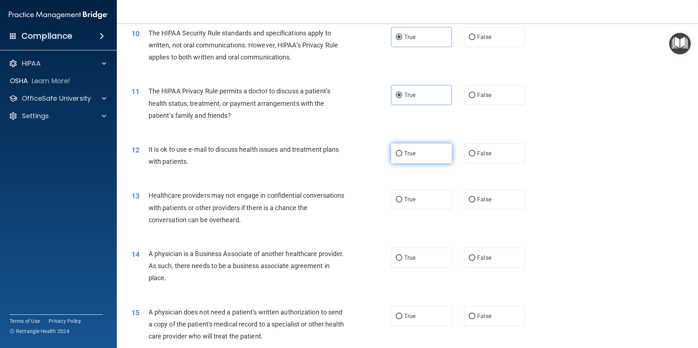
click at [409, 156] on span "True" at bounding box center [409, 153] width 11 height 7
click at [402, 156] on input "True" at bounding box center [399, 153] width 7 height 5
radio input "true"
click at [404, 199] on span "True" at bounding box center [409, 199] width 11 height 7
click at [402, 199] on input "True" at bounding box center [399, 199] width 7 height 5
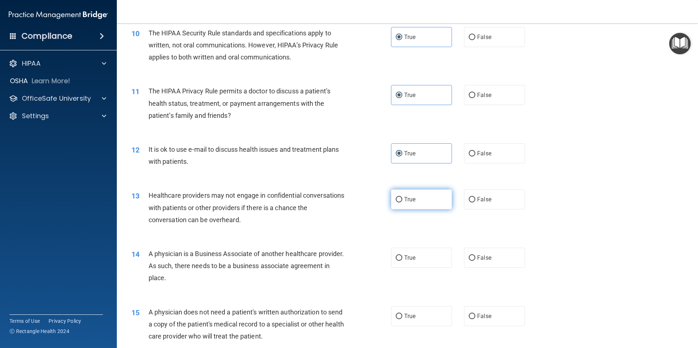
radio input "true"
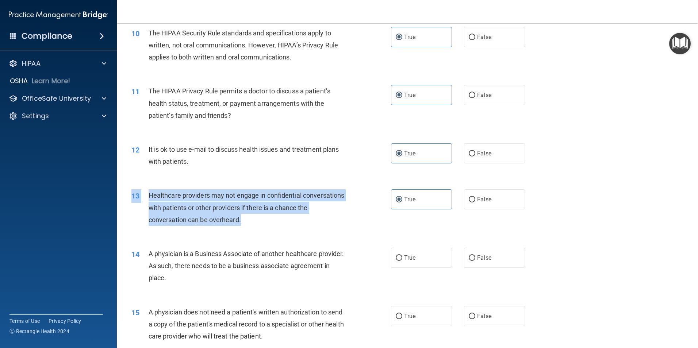
drag, startPoint x: 255, startPoint y: 225, endPoint x: 148, endPoint y: 187, distance: 113.7
click at [148, 187] on div "13 Healthcare providers may not engage in confidential conversations with patie…" at bounding box center [407, 209] width 563 height 58
drag, startPoint x: 148, startPoint y: 187, endPoint x: 183, endPoint y: 203, distance: 38.7
copy div "13 Healthcare providers may not engage in confidential conversations with patie…"
click at [369, 230] on div "13 Healthcare providers may not engage in confidential conversations with patie…" at bounding box center [262, 210] width 282 height 40
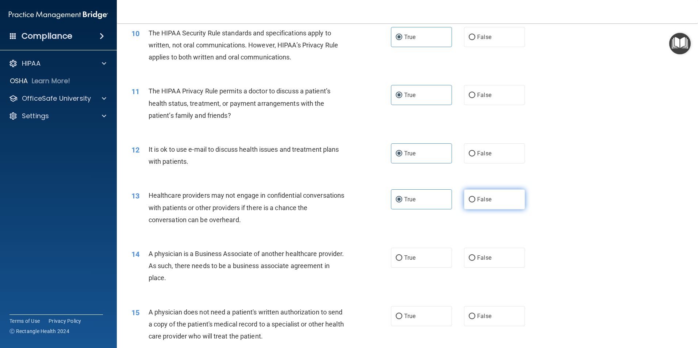
click at [479, 195] on label "False" at bounding box center [494, 200] width 61 height 20
click at [475, 197] on input "False" at bounding box center [472, 199] width 7 height 5
radio input "true"
radio input "false"
click at [425, 255] on label "True" at bounding box center [421, 258] width 61 height 20
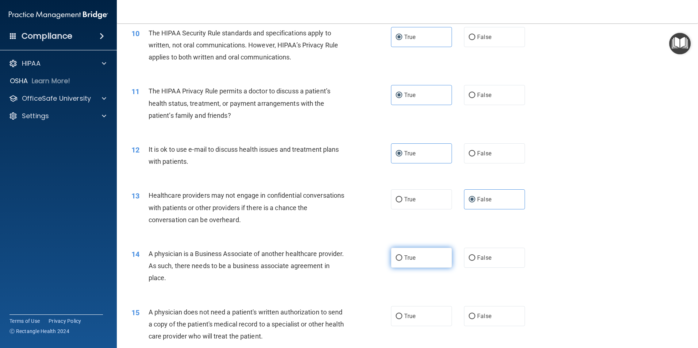
click at [402, 256] on input "True" at bounding box center [399, 258] width 7 height 5
radio input "true"
click at [632, 203] on div "13 Healthcare providers may not engage in confidential conversations with patie…" at bounding box center [407, 209] width 563 height 58
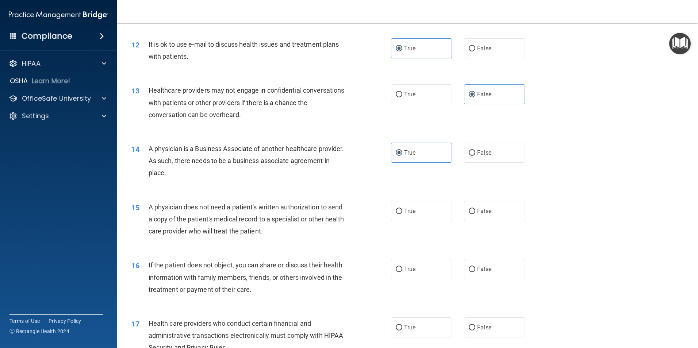
scroll to position [629, 0]
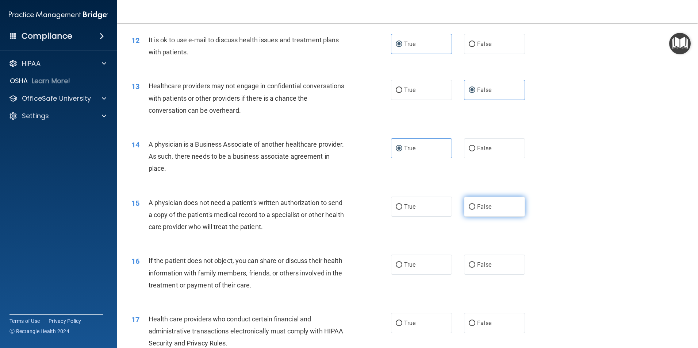
click at [482, 207] on span "False" at bounding box center [484, 206] width 14 height 7
click at [475, 207] on input "False" at bounding box center [472, 207] width 7 height 5
radio input "true"
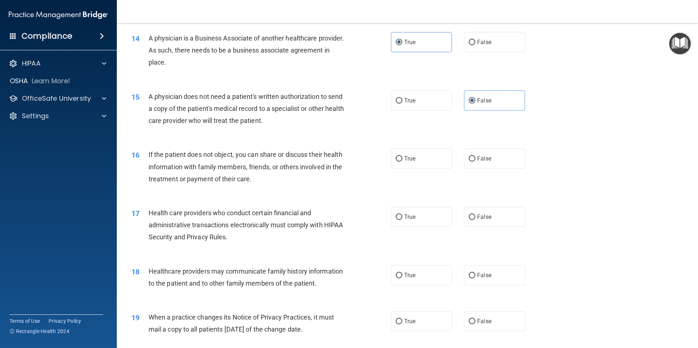
scroll to position [738, 0]
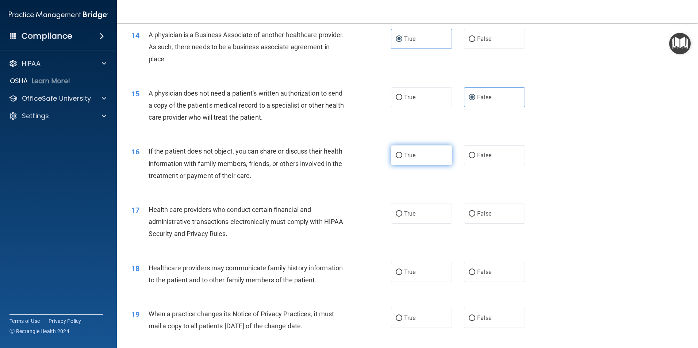
click at [416, 158] on label "True" at bounding box center [421, 155] width 61 height 20
click at [402, 158] on input "True" at bounding box center [399, 155] width 7 height 5
radio input "true"
click at [417, 217] on label "True" at bounding box center [421, 214] width 61 height 20
click at [402, 217] on input "True" at bounding box center [399, 213] width 7 height 5
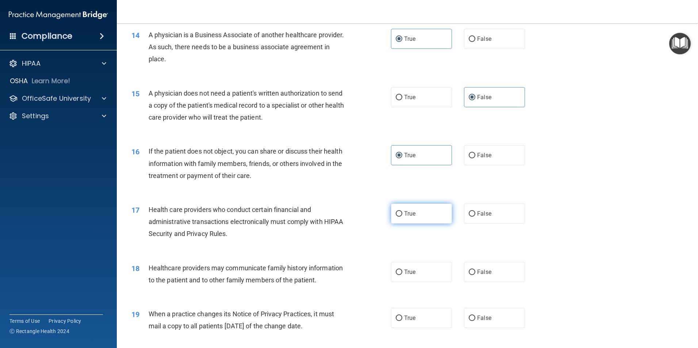
radio input "true"
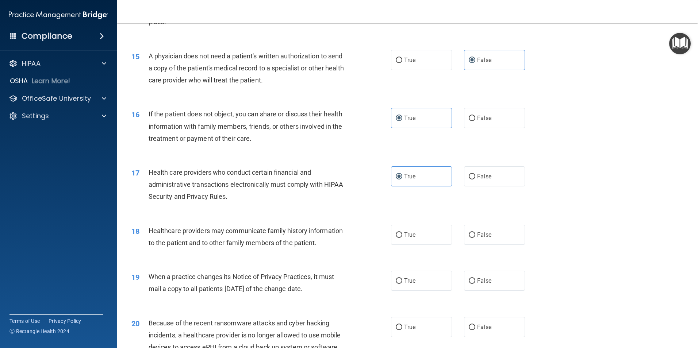
scroll to position [811, 0]
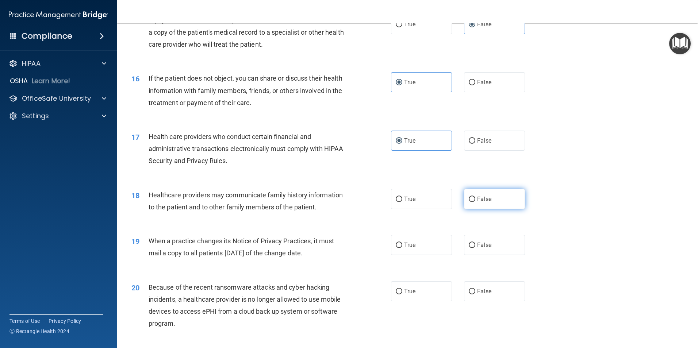
click at [481, 200] on span "False" at bounding box center [484, 199] width 14 height 7
click at [475, 200] on input "False" at bounding box center [472, 199] width 7 height 5
radio input "true"
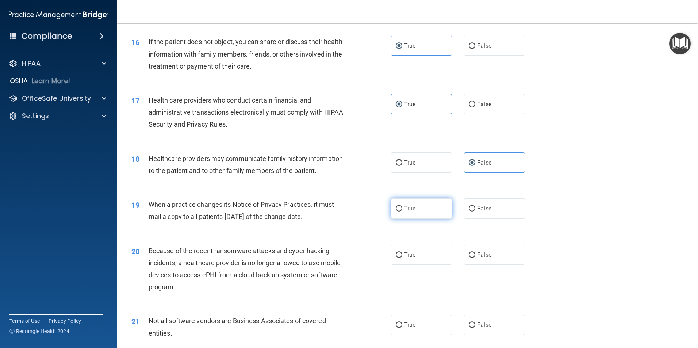
click at [404, 210] on span "True" at bounding box center [409, 208] width 11 height 7
click at [402, 210] on input "True" at bounding box center [399, 208] width 7 height 5
radio input "true"
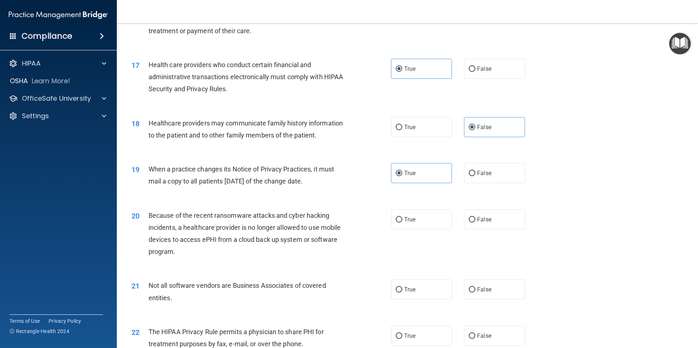
scroll to position [885, 0]
click at [414, 220] on label "True" at bounding box center [421, 219] width 61 height 20
click at [402, 220] on input "True" at bounding box center [399, 218] width 7 height 5
radio input "true"
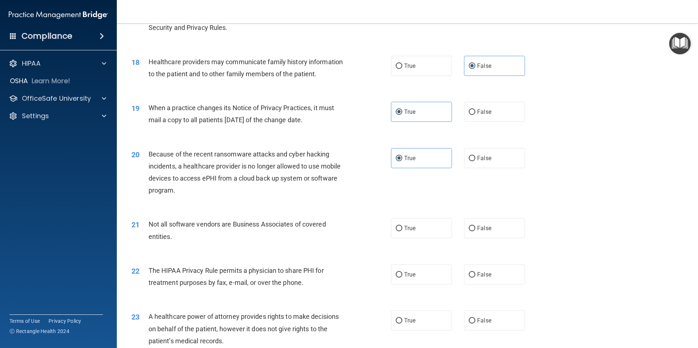
scroll to position [958, 0]
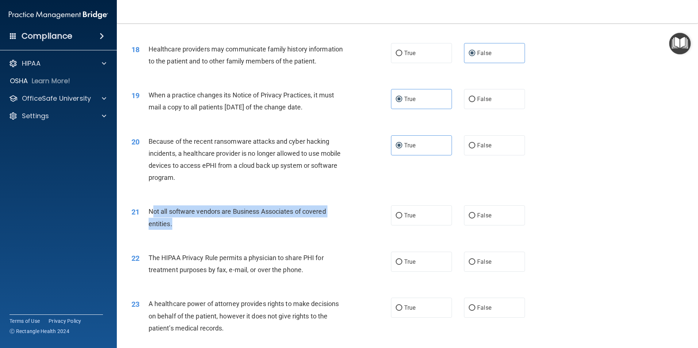
drag, startPoint x: 153, startPoint y: 211, endPoint x: 172, endPoint y: 226, distance: 24.9
click at [172, 226] on div "Not all software vendors are Business Associates of covered entities." at bounding box center [250, 218] width 203 height 24
drag, startPoint x: 172, startPoint y: 226, endPoint x: 156, endPoint y: 214, distance: 20.9
drag, startPoint x: 156, startPoint y: 214, endPoint x: 150, endPoint y: 210, distance: 6.5
click at [150, 210] on span "Not all software vendors are Business Associates of covered entities." at bounding box center [237, 218] width 177 height 20
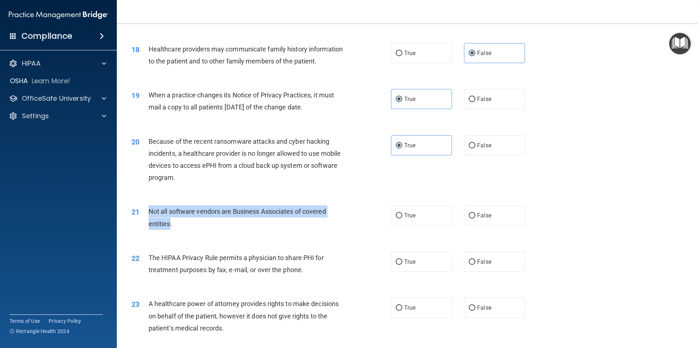
drag, startPoint x: 146, startPoint y: 210, endPoint x: 170, endPoint y: 221, distance: 26.6
click at [170, 221] on div "21 Not all software vendors are Business Associates of covered entities." at bounding box center [262, 220] width 282 height 28
drag, startPoint x: 170, startPoint y: 221, endPoint x: 164, endPoint y: 222, distance: 6.6
copy div "Not all software vendors are Business Associates of covered entities"
click at [277, 199] on div "21 Not all software vendors are Business Associates of covered entities. True F…" at bounding box center [407, 219] width 563 height 46
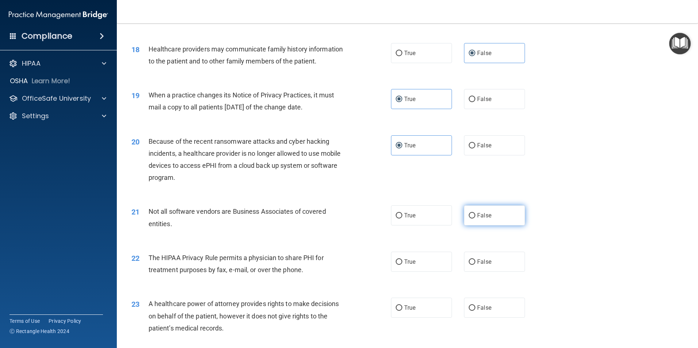
drag, startPoint x: 431, startPoint y: 221, endPoint x: 494, endPoint y: 213, distance: 64.1
click at [431, 220] on label "True" at bounding box center [421, 216] width 61 height 20
click at [402, 219] on input "True" at bounding box center [399, 215] width 7 height 5
radio input "true"
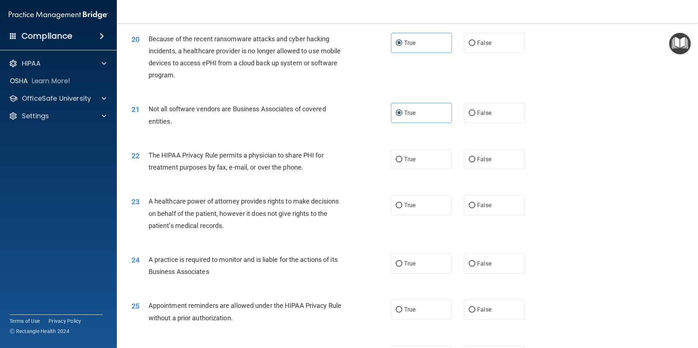
scroll to position [1067, 0]
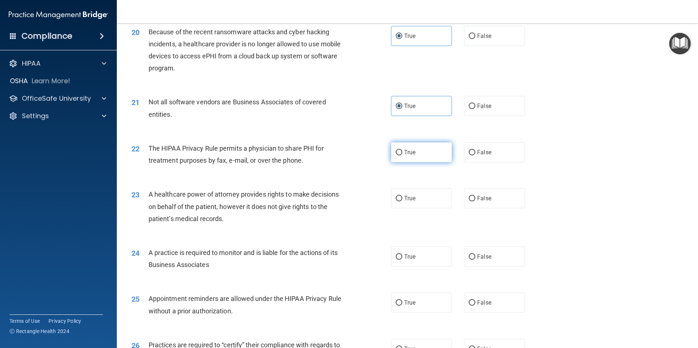
click at [417, 153] on label "True" at bounding box center [421, 152] width 61 height 20
click at [402, 153] on input "True" at bounding box center [399, 152] width 7 height 5
radio input "true"
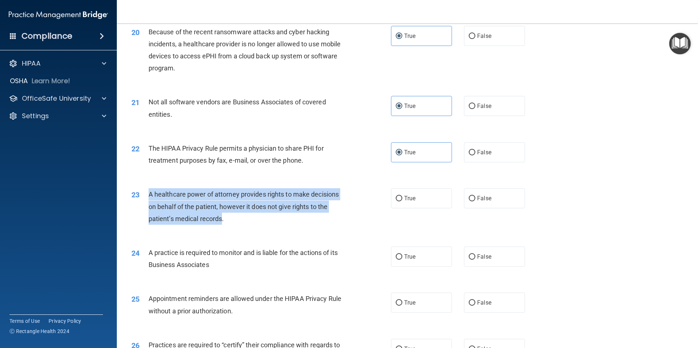
drag, startPoint x: 149, startPoint y: 194, endPoint x: 222, endPoint y: 217, distance: 77.0
click at [222, 217] on span "A healthcare power of attorney provides rights to make decisions on behalf of t…" at bounding box center [244, 207] width 190 height 32
drag, startPoint x: 222, startPoint y: 217, endPoint x: 195, endPoint y: 211, distance: 28.2
copy span "A healthcare power of attorney provides rights to make decisions on behalf of t…"
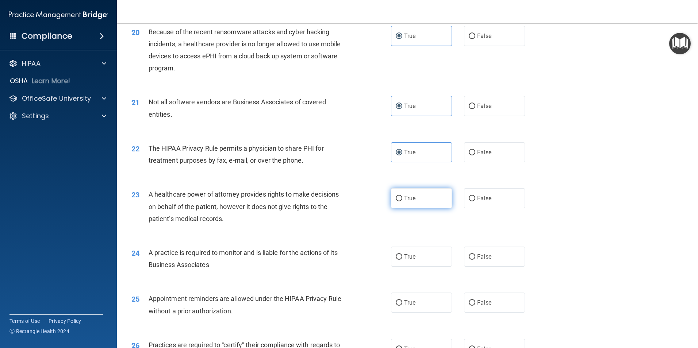
click at [406, 199] on span "True" at bounding box center [409, 198] width 11 height 7
click at [402, 199] on input "True" at bounding box center [399, 198] width 7 height 5
radio input "true"
click at [416, 259] on label "True" at bounding box center [421, 257] width 61 height 20
click at [402, 259] on input "True" at bounding box center [399, 257] width 7 height 5
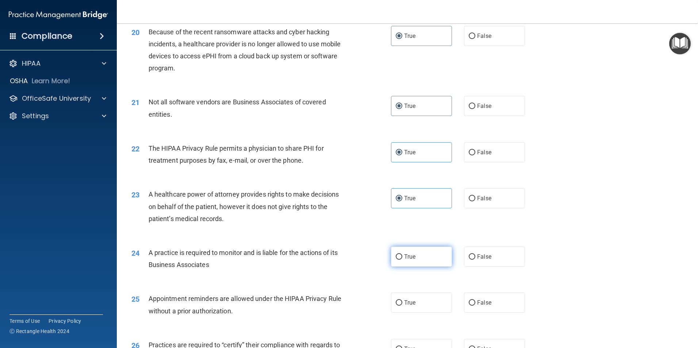
radio input "true"
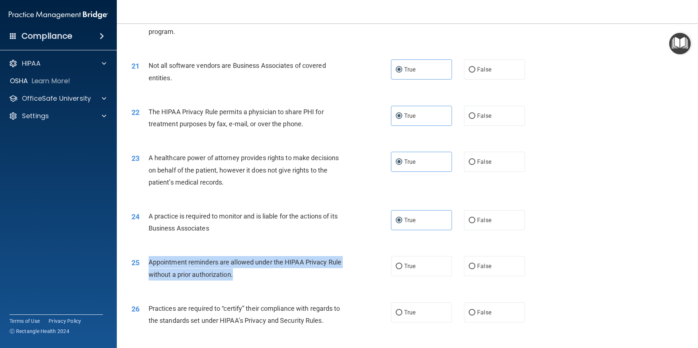
drag, startPoint x: 243, startPoint y: 275, endPoint x: 140, endPoint y: 259, distance: 104.2
click at [140, 259] on div "25 Appointment reminders are allowed under the HIPAA Privacy Rule without a pri…" at bounding box center [262, 270] width 282 height 28
drag, startPoint x: 140, startPoint y: 259, endPoint x: 166, endPoint y: 267, distance: 27.4
copy div "Appointment reminders are allowed under the HIPAA Privacy Rule without a prior …"
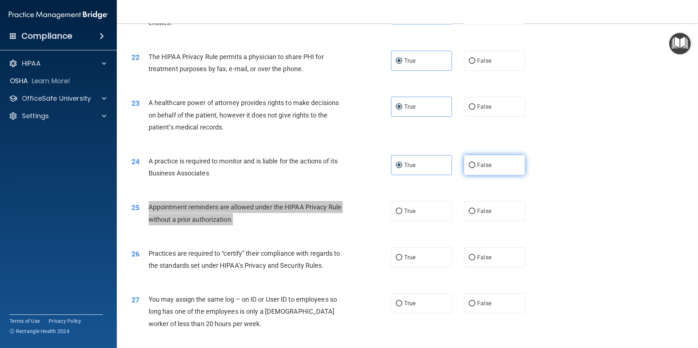
scroll to position [1177, 0]
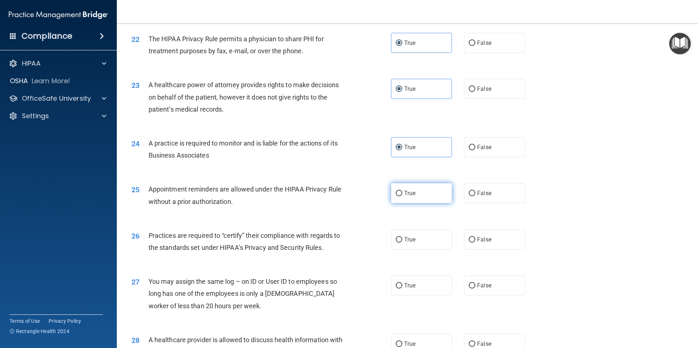
drag, startPoint x: 395, startPoint y: 198, endPoint x: 399, endPoint y: 196, distance: 4.2
click at [395, 198] on label "True" at bounding box center [421, 193] width 61 height 20
click at [396, 196] on input "True" at bounding box center [399, 193] width 7 height 5
radio input "true"
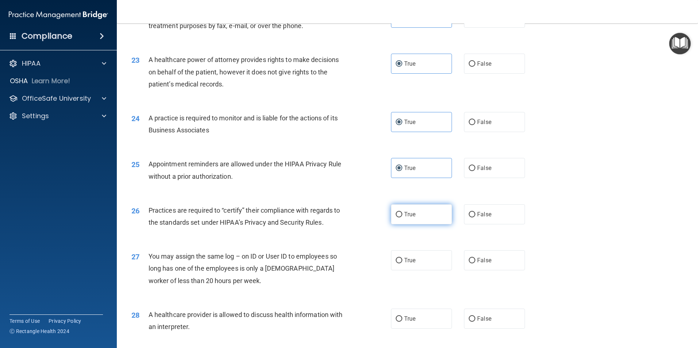
scroll to position [1213, 0]
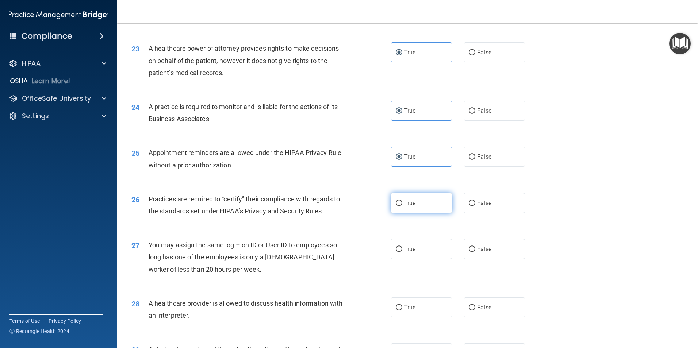
click at [416, 200] on label "True" at bounding box center [421, 203] width 61 height 20
click at [402, 201] on input "True" at bounding box center [399, 203] width 7 height 5
radio input "true"
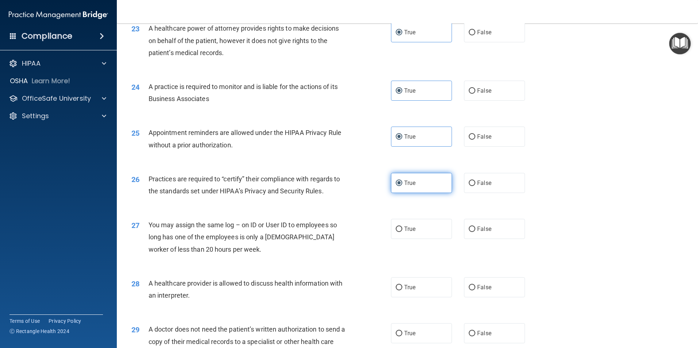
scroll to position [1250, 0]
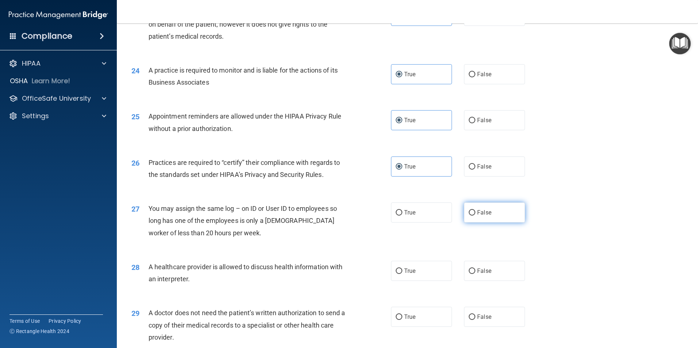
click at [464, 206] on label "False" at bounding box center [494, 213] width 61 height 20
click at [469, 210] on input "False" at bounding box center [472, 212] width 7 height 5
radio input "true"
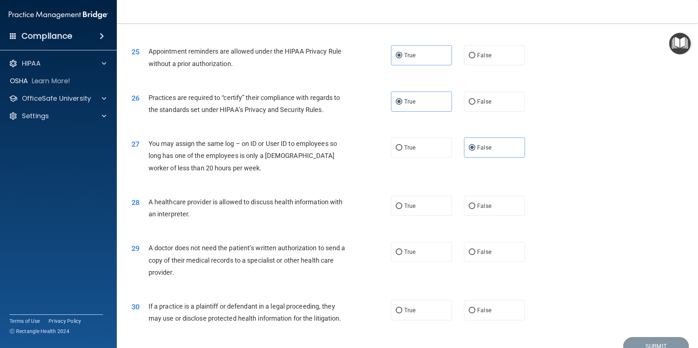
scroll to position [1323, 0]
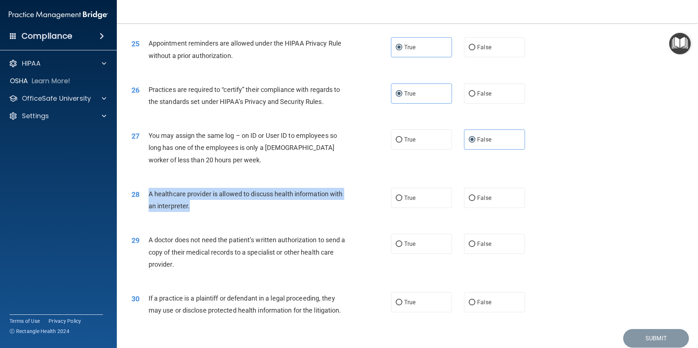
drag, startPoint x: 214, startPoint y: 208, endPoint x: 148, endPoint y: 189, distance: 68.7
click at [149, 189] on div "A healthcare provider is allowed to discuss health information with an interpre…" at bounding box center [250, 200] width 203 height 24
drag, startPoint x: 148, startPoint y: 189, endPoint x: 154, endPoint y: 190, distance: 5.6
copy span "A healthcare provider is allowed to discuss health information with an interpre…"
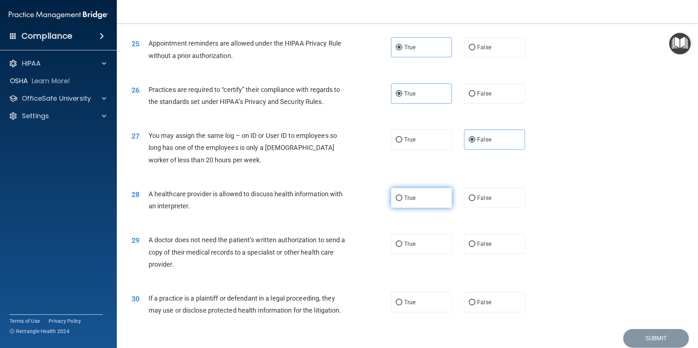
click at [405, 195] on span "True" at bounding box center [409, 198] width 11 height 7
click at [402, 196] on input "True" at bounding box center [399, 198] width 7 height 5
radio input "true"
click at [481, 241] on span "False" at bounding box center [484, 244] width 14 height 7
click at [475, 242] on input "False" at bounding box center [472, 244] width 7 height 5
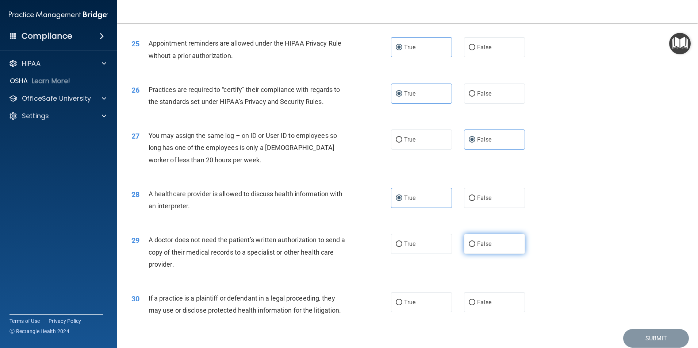
radio input "true"
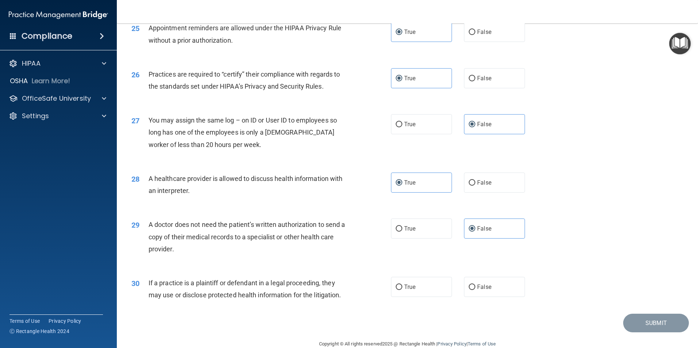
scroll to position [1352, 0]
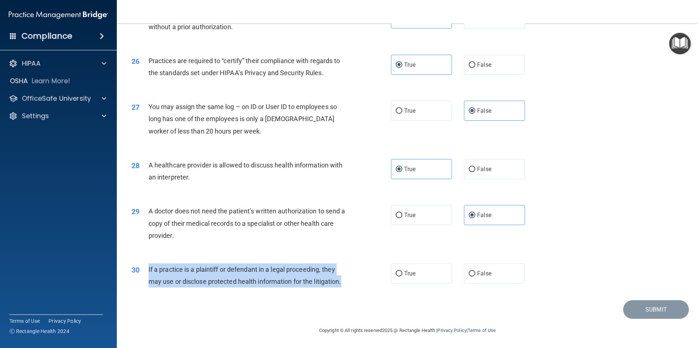
drag, startPoint x: 349, startPoint y: 284, endPoint x: 142, endPoint y: 272, distance: 207.1
click at [142, 272] on div "30 If a practice is a plaintiff or defendant in a legal proceeding, they may us…" at bounding box center [262, 278] width 282 height 28
drag, startPoint x: 142, startPoint y: 272, endPoint x: 156, endPoint y: 274, distance: 14.0
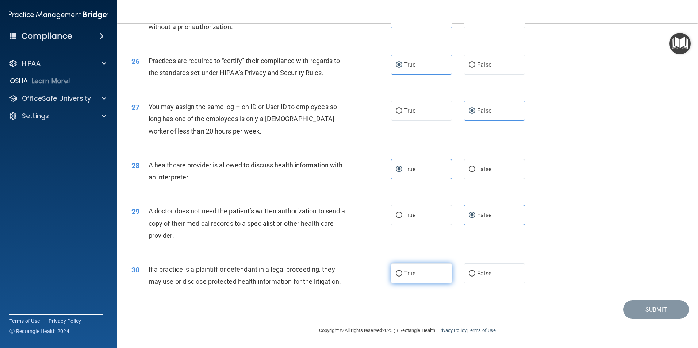
click at [408, 278] on label "True" at bounding box center [421, 274] width 61 height 20
click at [402, 277] on input "True" at bounding box center [399, 273] width 7 height 5
radio input "true"
click at [643, 304] on button "Submit" at bounding box center [656, 310] width 66 height 19
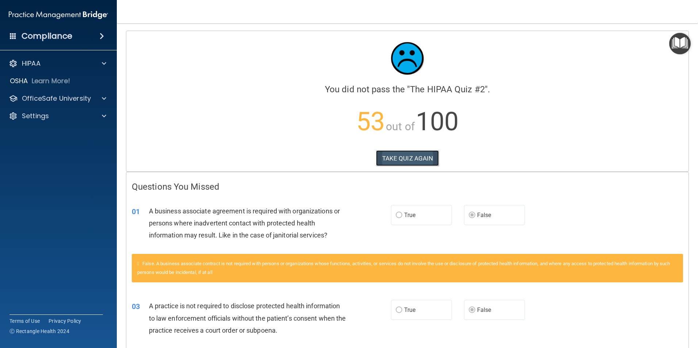
click at [428, 156] on button "TAKE QUIZ AGAIN" at bounding box center [407, 158] width 63 height 16
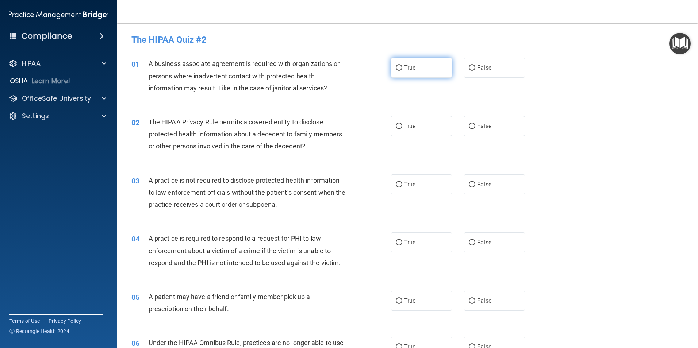
click at [399, 73] on label "True" at bounding box center [421, 68] width 61 height 20
click at [399, 71] on input "True" at bounding box center [399, 67] width 7 height 5
radio input "true"
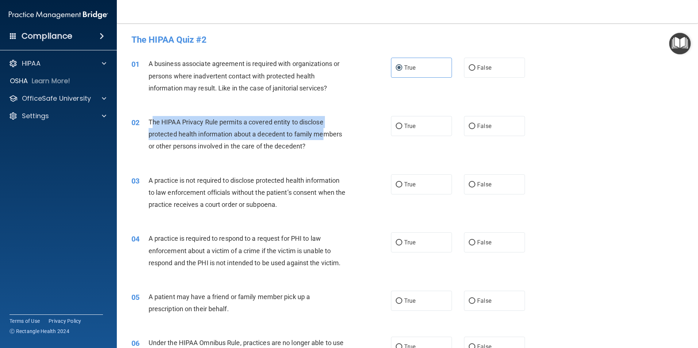
drag, startPoint x: 322, startPoint y: 140, endPoint x: 151, endPoint y: 122, distance: 172.2
click at [151, 122] on div "The HIPAA Privacy Rule permits a covered entity to disclose protected health in…" at bounding box center [250, 134] width 203 height 37
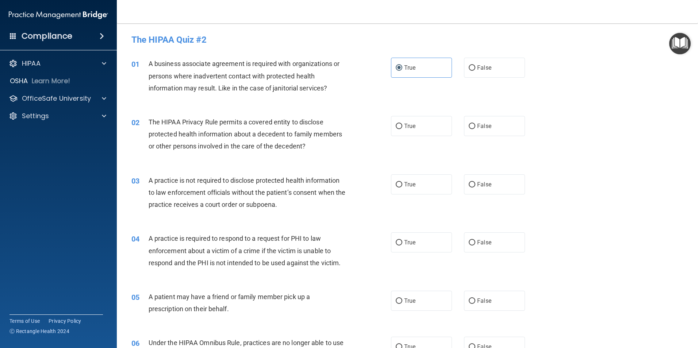
click at [150, 122] on span "The HIPAA Privacy Rule permits a covered entity to disclose protected health in…" at bounding box center [246, 134] width 194 height 32
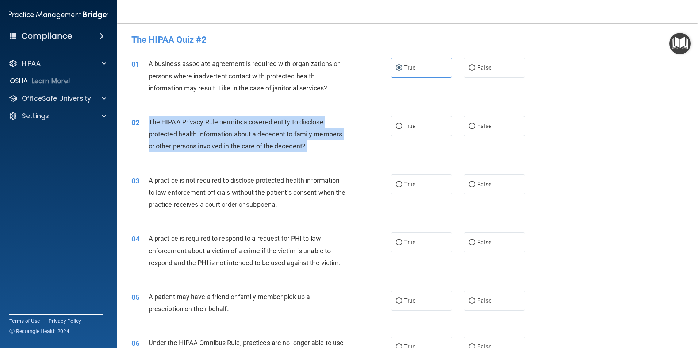
drag, startPoint x: 150, startPoint y: 122, endPoint x: 313, endPoint y: 156, distance: 167.1
click at [313, 156] on div "02 The HIPAA Privacy Rule permits a covered entity to disclose protected health…" at bounding box center [262, 136] width 282 height 40
drag, startPoint x: 313, startPoint y: 156, endPoint x: 263, endPoint y: 138, distance: 53.4
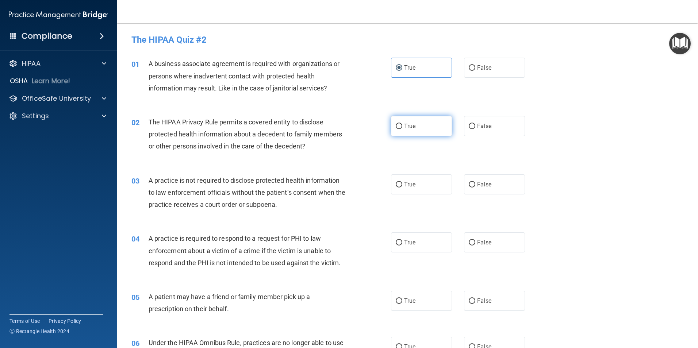
click at [391, 123] on label "True" at bounding box center [421, 126] width 61 height 20
click at [396, 124] on input "True" at bounding box center [399, 126] width 7 height 5
radio input "true"
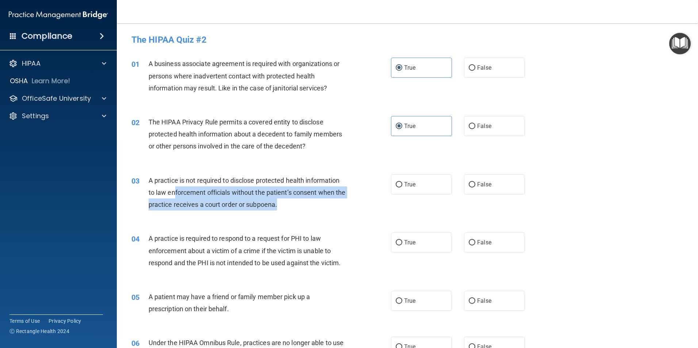
drag, startPoint x: 317, startPoint y: 205, endPoint x: 168, endPoint y: 191, distance: 149.3
click at [168, 191] on div "A practice is not required to disclose protected health information to law enfo…" at bounding box center [250, 193] width 203 height 37
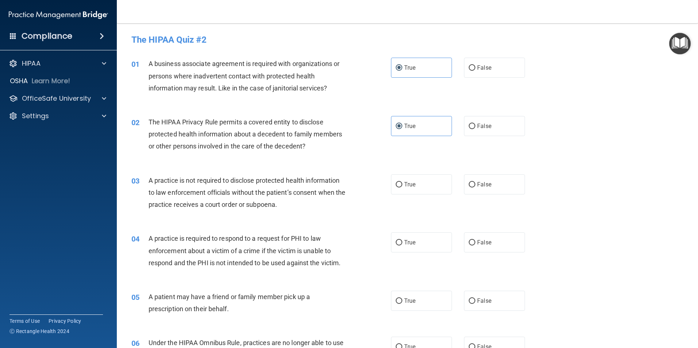
drag, startPoint x: 168, startPoint y: 191, endPoint x: 156, endPoint y: 177, distance: 17.9
click at [156, 177] on span "A practice is not required to disclose protected health information to law enfo…" at bounding box center [247, 193] width 197 height 32
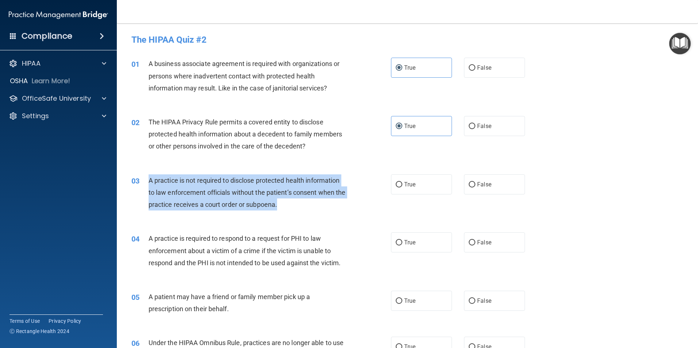
drag, startPoint x: 150, startPoint y: 177, endPoint x: 314, endPoint y: 206, distance: 166.4
click at [314, 206] on div "A practice is not required to disclose protected health information to law enfo…" at bounding box center [250, 193] width 203 height 37
drag, startPoint x: 314, startPoint y: 206, endPoint x: 273, endPoint y: 198, distance: 42.3
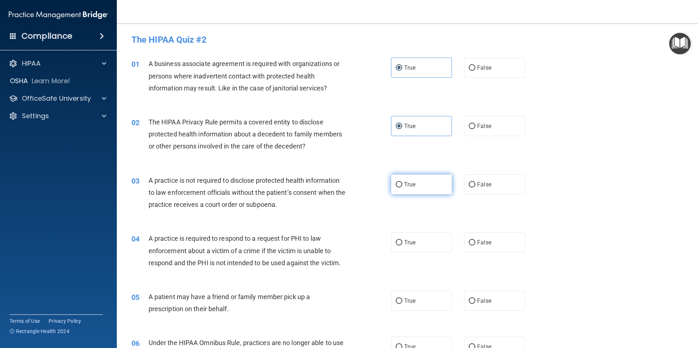
click at [404, 187] on span "True" at bounding box center [409, 184] width 11 height 7
click at [402, 187] on input "True" at bounding box center [399, 184] width 7 height 5
radio input "true"
click at [409, 238] on label "True" at bounding box center [421, 243] width 61 height 20
click at [402, 240] on input "True" at bounding box center [399, 242] width 7 height 5
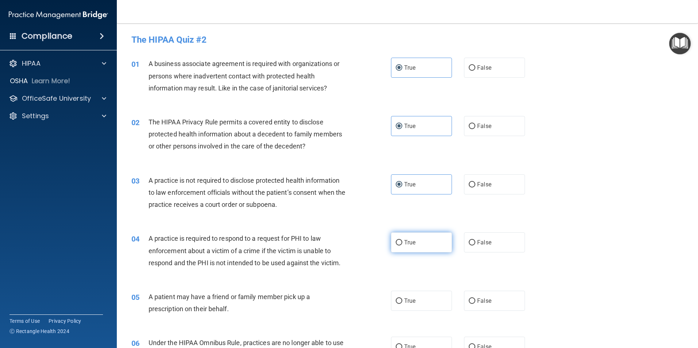
radio input "true"
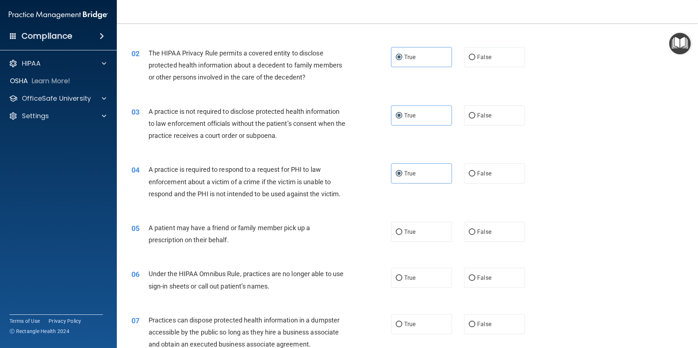
scroll to position [73, 0]
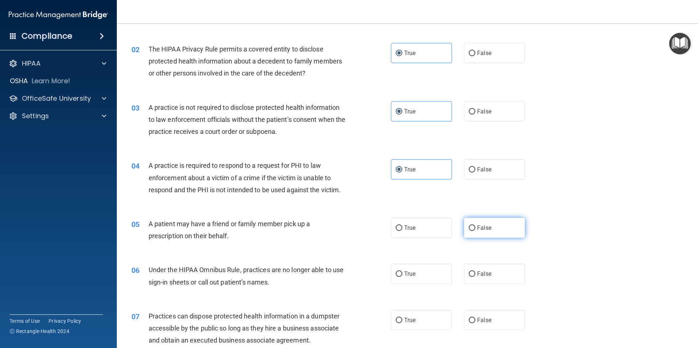
drag, startPoint x: 486, startPoint y: 230, endPoint x: 494, endPoint y: 229, distance: 8.2
click at [486, 230] on span "False" at bounding box center [484, 228] width 14 height 7
click at [475, 230] on input "False" at bounding box center [472, 228] width 7 height 5
radio input "true"
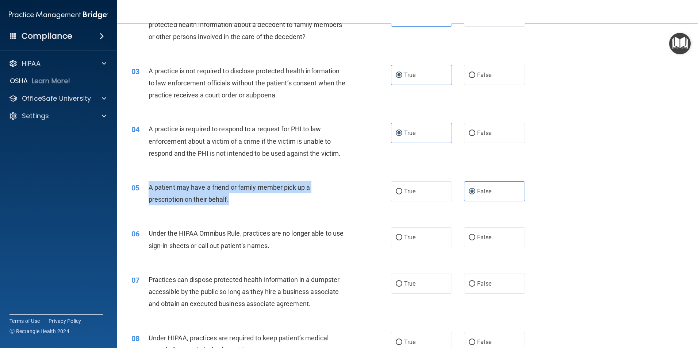
drag, startPoint x: 235, startPoint y: 202, endPoint x: 144, endPoint y: 188, distance: 92.0
click at [144, 188] on div "05 A patient may have a friend or family member pick up a prescription on their…" at bounding box center [262, 196] width 282 height 28
drag, startPoint x: 144, startPoint y: 188, endPoint x: 173, endPoint y: 192, distance: 29.8
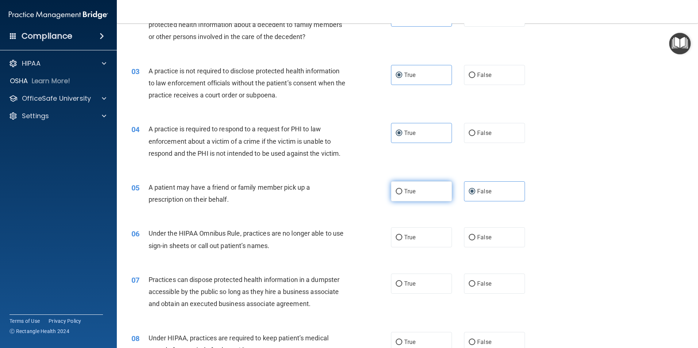
click at [397, 195] on label "True" at bounding box center [421, 192] width 61 height 20
click at [397, 195] on input "True" at bounding box center [399, 191] width 7 height 5
radio input "true"
radio input "false"
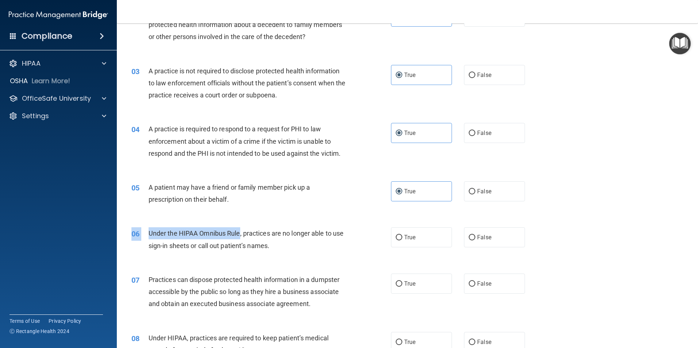
drag, startPoint x: 240, startPoint y: 232, endPoint x: 321, endPoint y: 256, distance: 84.8
click at [321, 256] on div "06 Under the HIPAA Omnibus Rule, practices are no longer able to use sign-in sh…" at bounding box center [407, 241] width 563 height 46
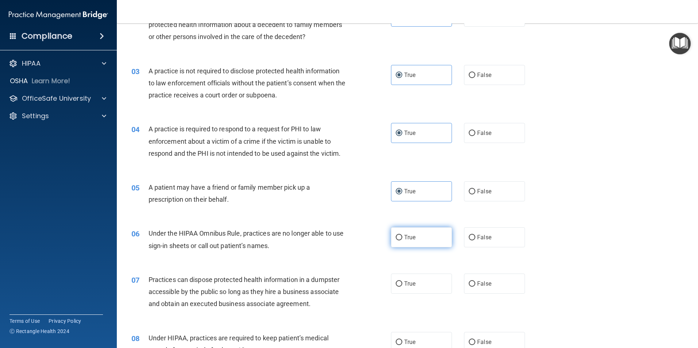
click at [416, 236] on label "True" at bounding box center [421, 238] width 61 height 20
click at [402, 236] on input "True" at bounding box center [399, 237] width 7 height 5
radio input "true"
click at [580, 216] on div "05 A patient may have a friend or family member pick up a prescription on their…" at bounding box center [407, 195] width 563 height 46
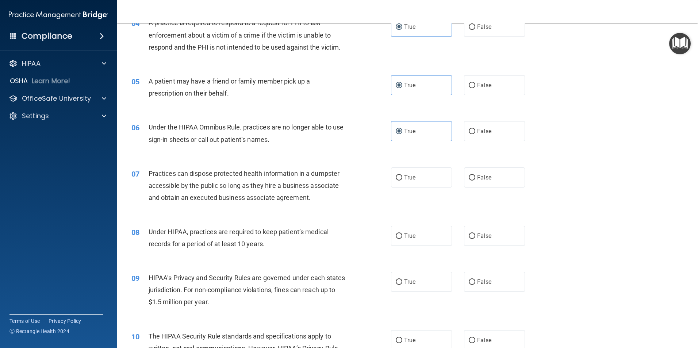
scroll to position [219, 0]
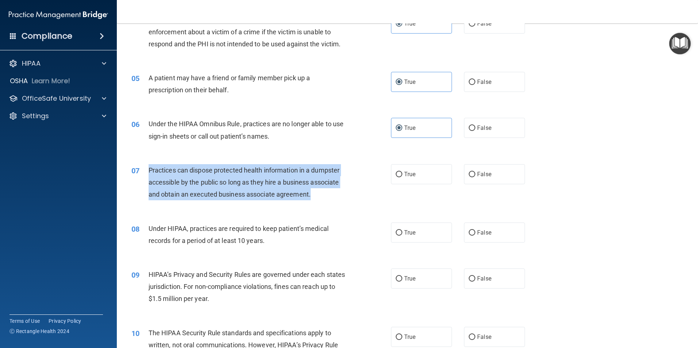
drag, startPoint x: 321, startPoint y: 192, endPoint x: 147, endPoint y: 167, distance: 175.5
click at [147, 167] on div "07 Practices can dispose protected health information in a dumpster accessible …" at bounding box center [262, 184] width 282 height 40
drag, startPoint x: 147, startPoint y: 167, endPoint x: 153, endPoint y: 173, distance: 8.0
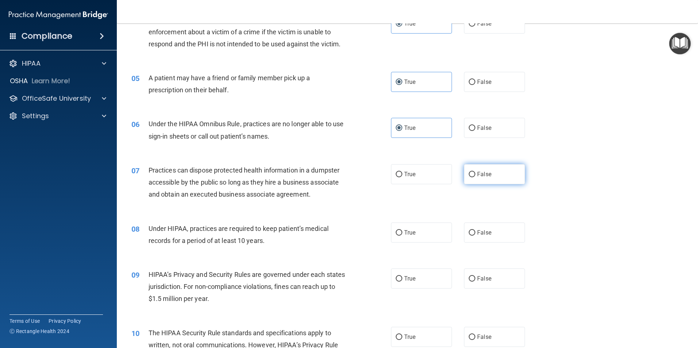
click at [488, 179] on label "False" at bounding box center [494, 174] width 61 height 20
click at [475, 177] on input "False" at bounding box center [472, 174] width 7 height 5
radio input "true"
click at [419, 232] on label "True" at bounding box center [421, 233] width 61 height 20
click at [402, 232] on input "True" at bounding box center [399, 232] width 7 height 5
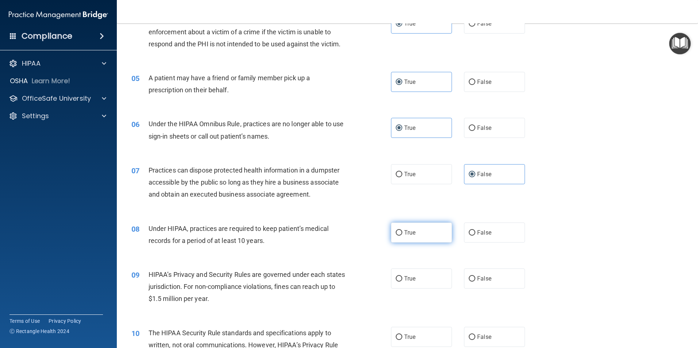
radio input "true"
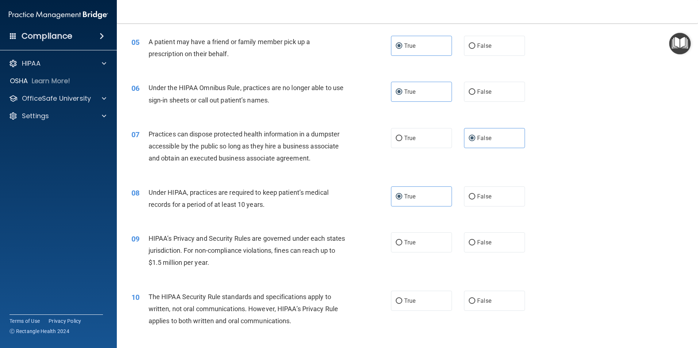
scroll to position [256, 0]
click at [418, 243] on label "True" at bounding box center [421, 242] width 61 height 20
click at [402, 243] on input "True" at bounding box center [399, 242] width 7 height 5
radio input "true"
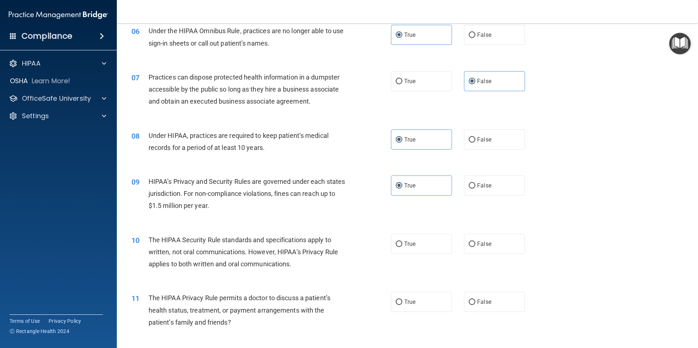
scroll to position [329, 0]
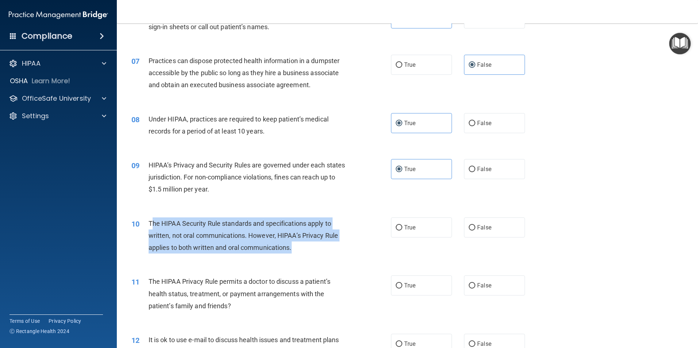
drag, startPoint x: 153, startPoint y: 223, endPoint x: 294, endPoint y: 249, distance: 143.6
click at [294, 249] on div "The HIPAA Security Rule standards and specifications apply to written, not oral…" at bounding box center [250, 236] width 203 height 37
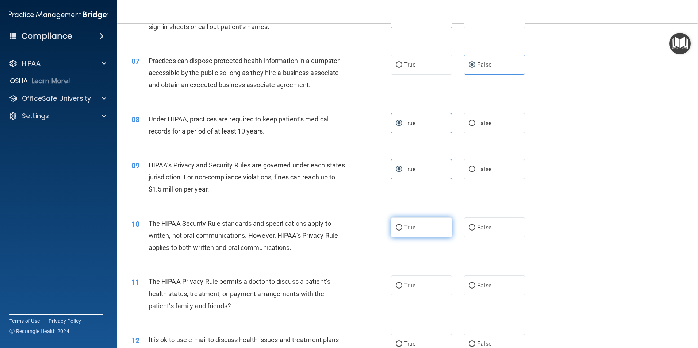
click at [404, 225] on span "True" at bounding box center [409, 227] width 11 height 7
click at [402, 225] on input "True" at bounding box center [399, 227] width 7 height 5
radio input "true"
click at [648, 194] on div "09 HIPAA’s Privacy and Security Rules are governed under each states jurisdicti…" at bounding box center [407, 179] width 563 height 58
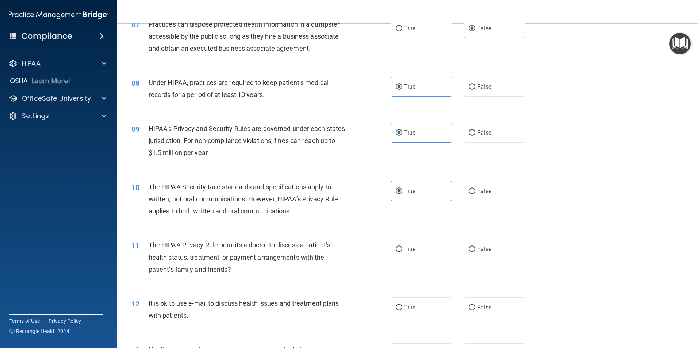
scroll to position [402, 0]
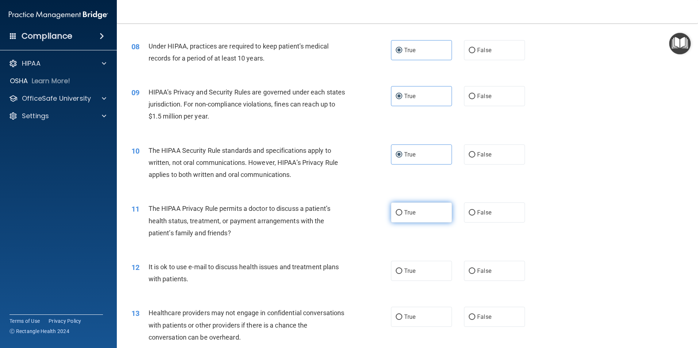
click at [414, 212] on label "True" at bounding box center [421, 213] width 61 height 20
click at [402, 212] on input "True" at bounding box center [399, 212] width 7 height 5
radio input "true"
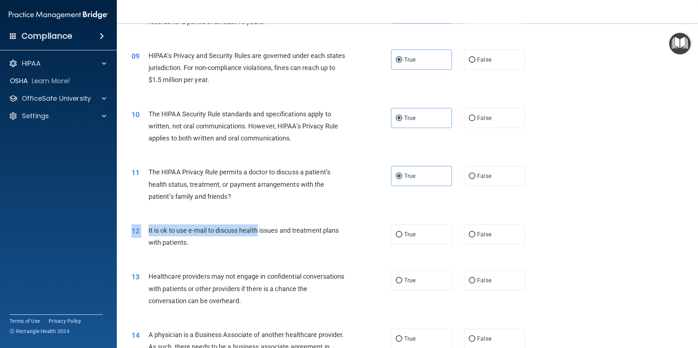
drag, startPoint x: 207, startPoint y: 236, endPoint x: 129, endPoint y: 232, distance: 78.3
click at [129, 232] on div "12 It is ok to use e-mail to discuss health issues and treatment plans with pat…" at bounding box center [262, 239] width 282 height 28
drag, startPoint x: 129, startPoint y: 232, endPoint x: 144, endPoint y: 240, distance: 17.5
click at [144, 240] on div "12 It is ok to use e-mail to discuss health issues and treatment plans with pat…" at bounding box center [262, 239] width 282 height 28
drag, startPoint x: 148, startPoint y: 225, endPoint x: 223, endPoint y: 249, distance: 79.2
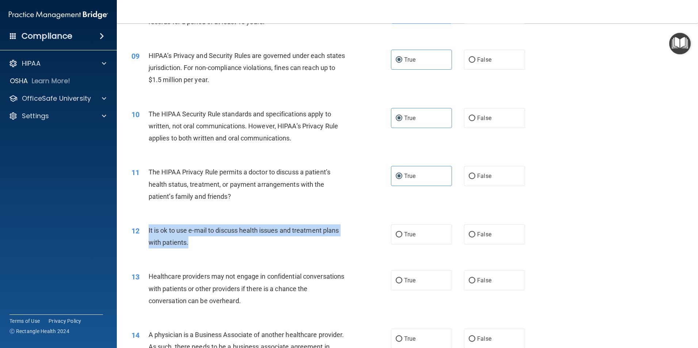
click at [223, 249] on div "12 It is ok to use e-mail to discuss health issues and treatment plans with pat…" at bounding box center [262, 239] width 282 height 28
drag, startPoint x: 223, startPoint y: 249, endPoint x: 159, endPoint y: 229, distance: 67.0
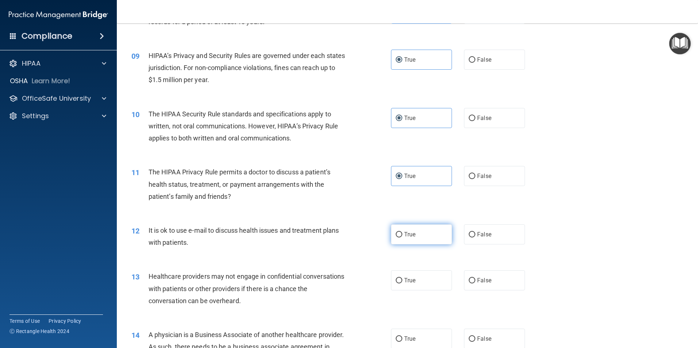
click at [421, 230] on label "True" at bounding box center [421, 235] width 61 height 20
click at [402, 232] on input "True" at bounding box center [399, 234] width 7 height 5
radio input "true"
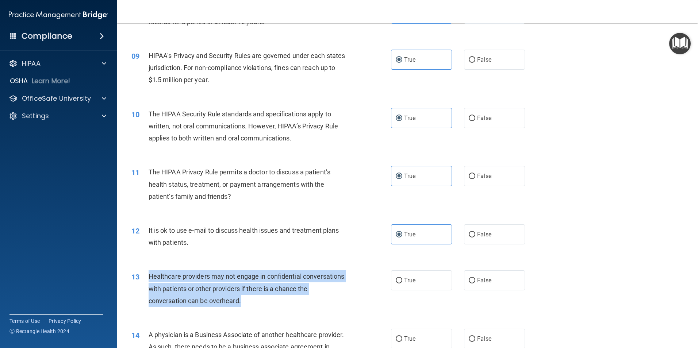
drag, startPoint x: 149, startPoint y: 278, endPoint x: 267, endPoint y: 301, distance: 120.3
click at [267, 301] on div "Healthcare providers may not engage in confidential conversations with patients…" at bounding box center [250, 289] width 203 height 37
drag, startPoint x: 267, startPoint y: 301, endPoint x: 242, endPoint y: 296, distance: 25.8
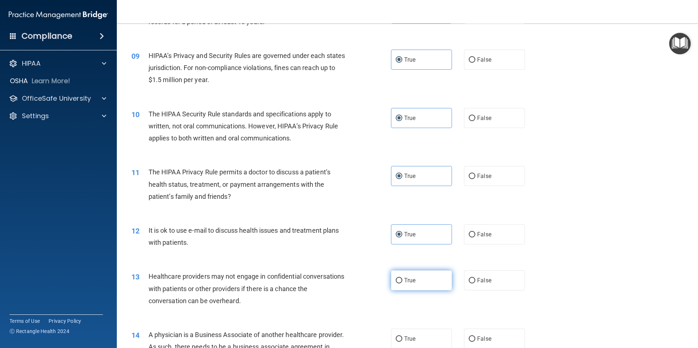
click at [409, 278] on span "True" at bounding box center [409, 280] width 11 height 7
click at [402, 278] on input "True" at bounding box center [399, 280] width 7 height 5
radio input "true"
drag, startPoint x: 492, startPoint y: 282, endPoint x: 556, endPoint y: 242, distance: 75.1
click at [493, 282] on label "False" at bounding box center [494, 281] width 61 height 20
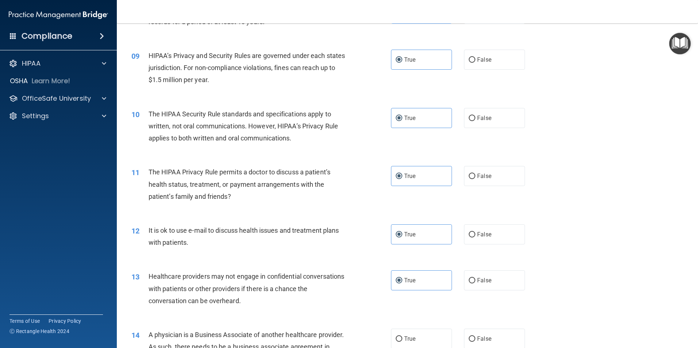
click at [475, 282] on input "False" at bounding box center [472, 280] width 7 height 5
radio input "true"
radio input "false"
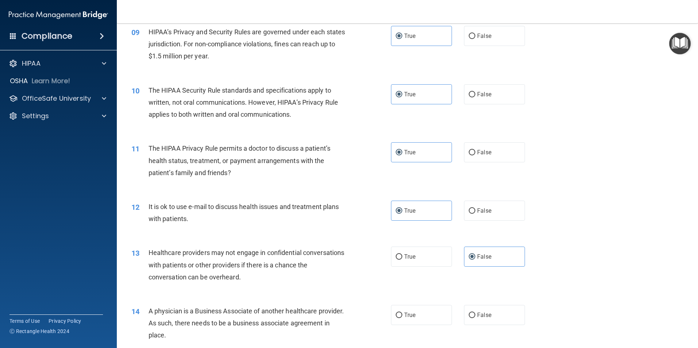
click at [590, 222] on div "12 It is ok to use e-mail to discuss health issues and treatment plans with pat…" at bounding box center [407, 215] width 563 height 46
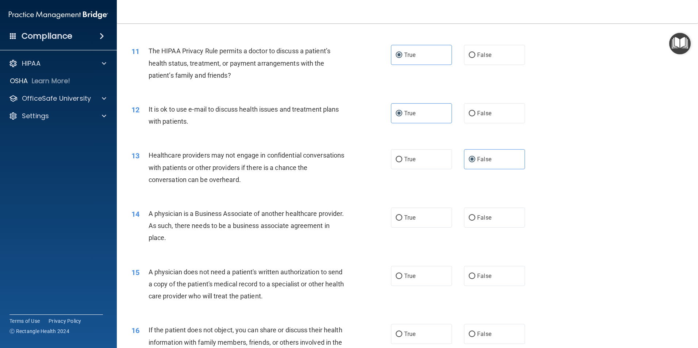
scroll to position [621, 0]
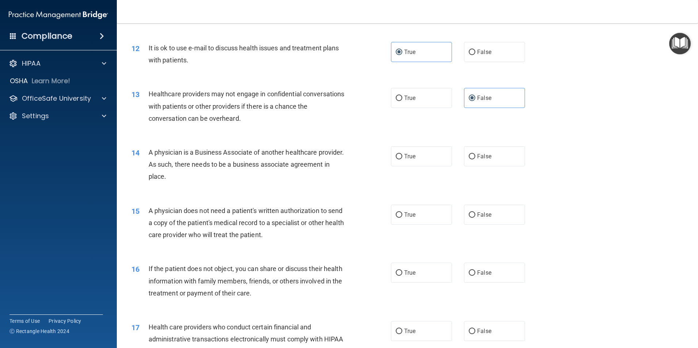
drag, startPoint x: 266, startPoint y: 184, endPoint x: 147, endPoint y: 153, distance: 122.9
click at [147, 153] on div "14 A physician is a Business Associate of another healthcare provider. As such,…" at bounding box center [262, 166] width 282 height 40
drag, startPoint x: 147, startPoint y: 153, endPoint x: 153, endPoint y: 156, distance: 6.7
click at [405, 152] on label "True" at bounding box center [421, 156] width 61 height 20
click at [402, 154] on input "True" at bounding box center [399, 156] width 7 height 5
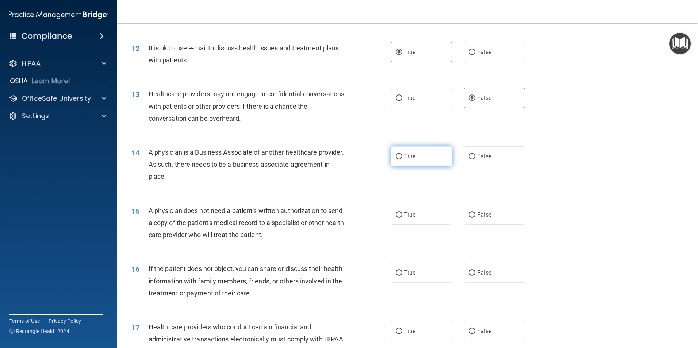
radio input "true"
click at [501, 215] on label "False" at bounding box center [494, 215] width 61 height 20
click at [475, 215] on input "False" at bounding box center [472, 215] width 7 height 5
radio input "true"
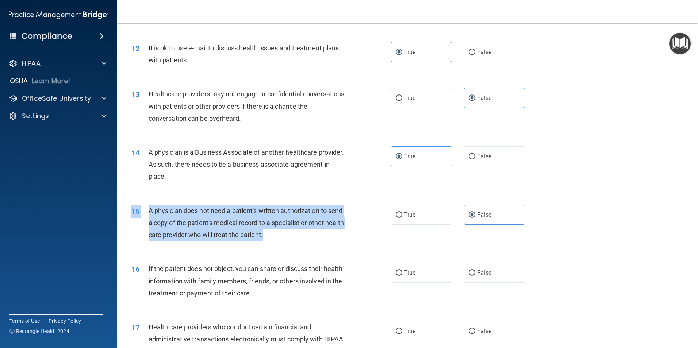
drag, startPoint x: 294, startPoint y: 231, endPoint x: 156, endPoint y: 202, distance: 140.7
click at [156, 202] on div "15 A physician does not need a patient's written authorization to send a copy o…" at bounding box center [407, 225] width 563 height 58
drag, startPoint x: 156, startPoint y: 202, endPoint x: 185, endPoint y: 217, distance: 32.4
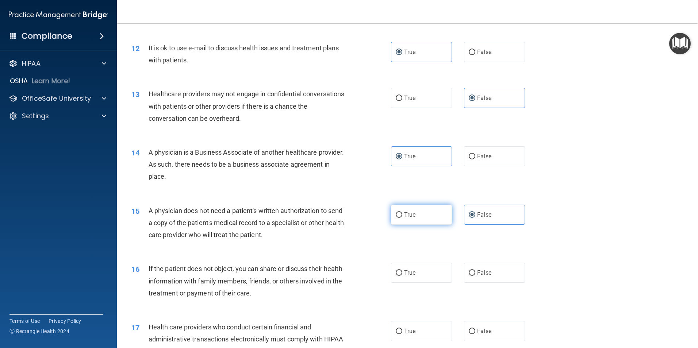
click at [420, 222] on label "True" at bounding box center [421, 215] width 61 height 20
click at [402, 218] on input "True" at bounding box center [399, 215] width 7 height 5
radio input "true"
radio input "false"
click at [401, 268] on label "True" at bounding box center [421, 273] width 61 height 20
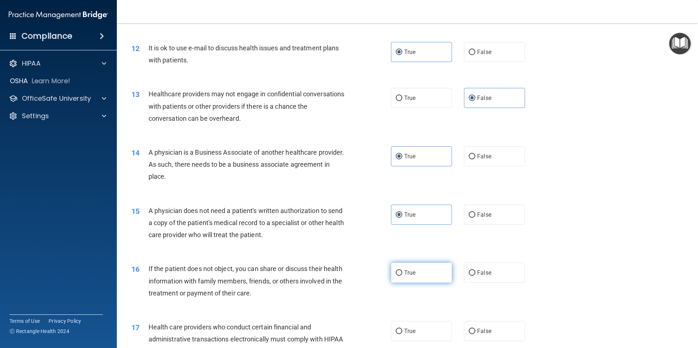
click at [401, 271] on input "True" at bounding box center [399, 273] width 7 height 5
radio input "true"
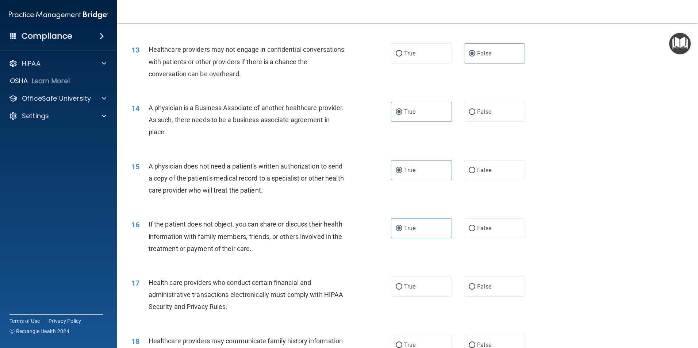
scroll to position [694, 0]
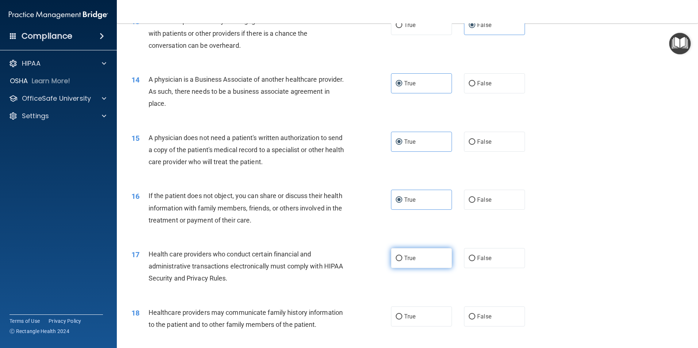
click at [409, 261] on span "True" at bounding box center [409, 258] width 11 height 7
click at [402, 261] on input "True" at bounding box center [399, 258] width 7 height 5
radio input "true"
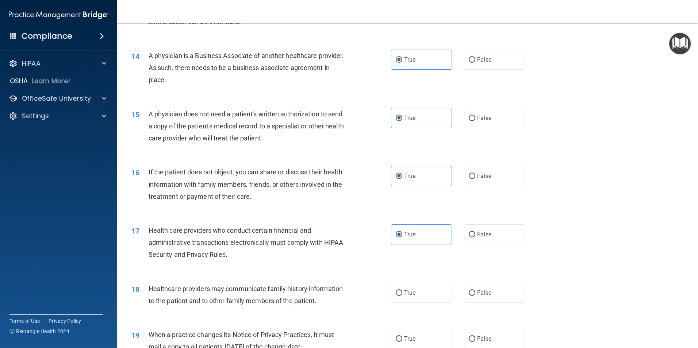
scroll to position [730, 0]
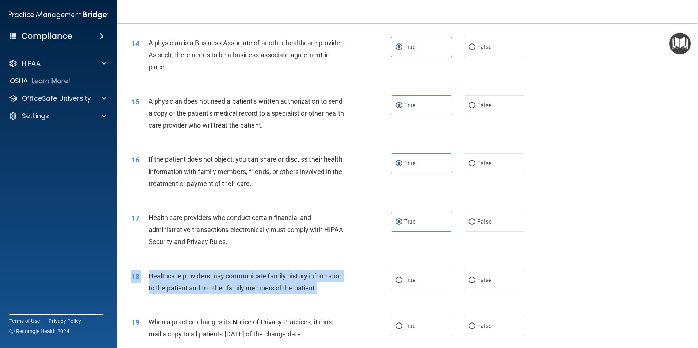
drag, startPoint x: 342, startPoint y: 282, endPoint x: 133, endPoint y: 277, distance: 208.6
click at [133, 277] on div "18 Healthcare providers may communicate family history information to the patie…" at bounding box center [262, 284] width 282 height 28
drag, startPoint x: 133, startPoint y: 277, endPoint x: 232, endPoint y: 287, distance: 99.5
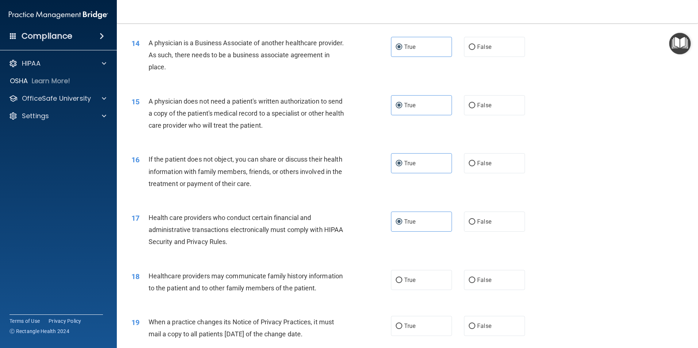
click at [356, 252] on div "17 Health care providers who conduct certain financial and administrative trans…" at bounding box center [407, 232] width 563 height 58
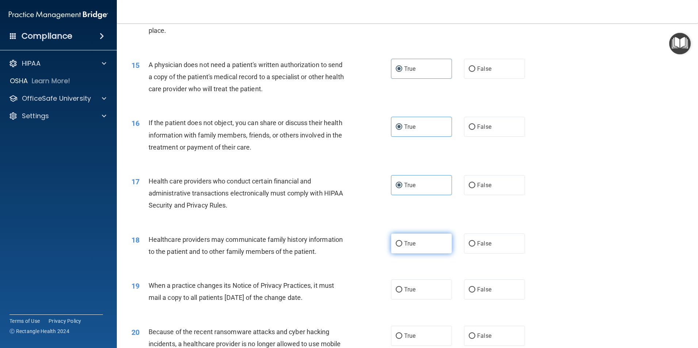
click at [411, 241] on span "True" at bounding box center [409, 243] width 11 height 7
click at [402, 241] on input "True" at bounding box center [399, 243] width 7 height 5
radio input "true"
click at [405, 287] on span "True" at bounding box center [409, 289] width 11 height 7
click at [402, 287] on input "True" at bounding box center [399, 289] width 7 height 5
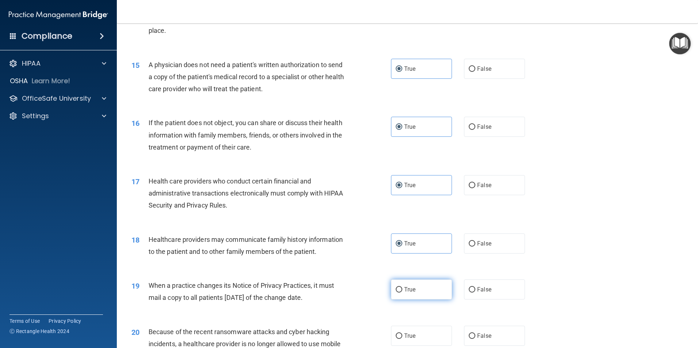
radio input "true"
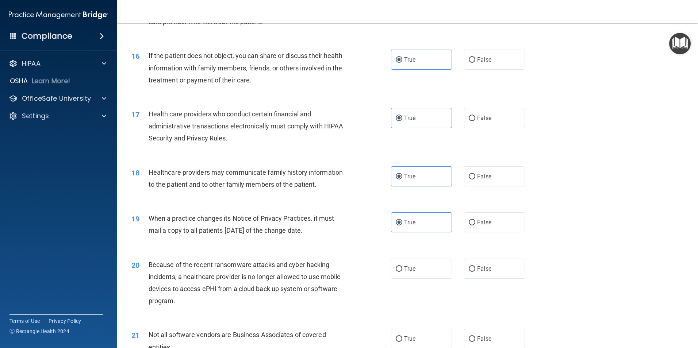
scroll to position [840, 0]
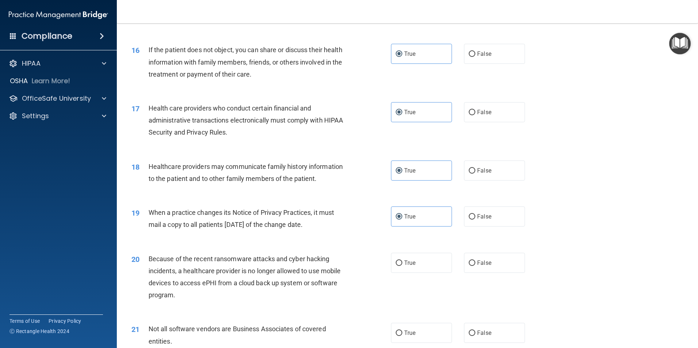
drag, startPoint x: 294, startPoint y: 223, endPoint x: 145, endPoint y: 210, distance: 149.9
click at [145, 210] on div "19 When a practice changes its Notice of Privacy Practices, it must mail a copy…" at bounding box center [262, 221] width 282 height 28
drag, startPoint x: 145, startPoint y: 210, endPoint x: 154, endPoint y: 214, distance: 10.1
click at [477, 214] on span "False" at bounding box center [484, 216] width 14 height 7
click at [475, 214] on input "False" at bounding box center [472, 216] width 7 height 5
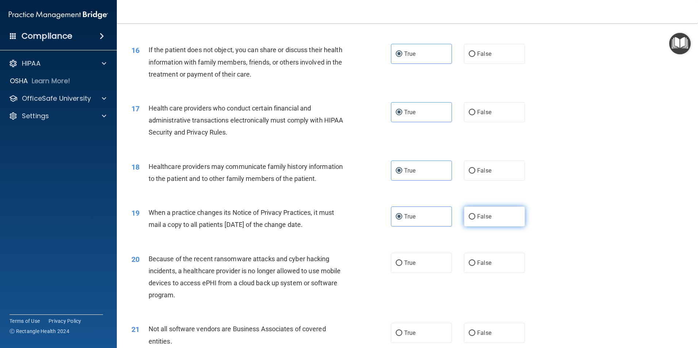
radio input "true"
radio input "false"
click at [592, 210] on div "19 When a practice changes its Notice of Privacy Practices, it must mail a copy…" at bounding box center [407, 221] width 563 height 46
click at [415, 258] on label "True" at bounding box center [421, 263] width 61 height 20
click at [402, 261] on input "True" at bounding box center [399, 263] width 7 height 5
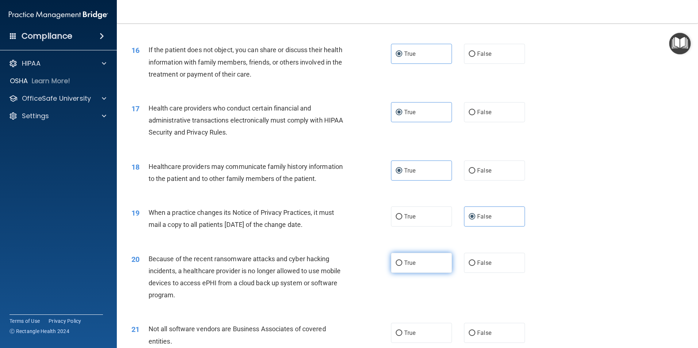
radio input "true"
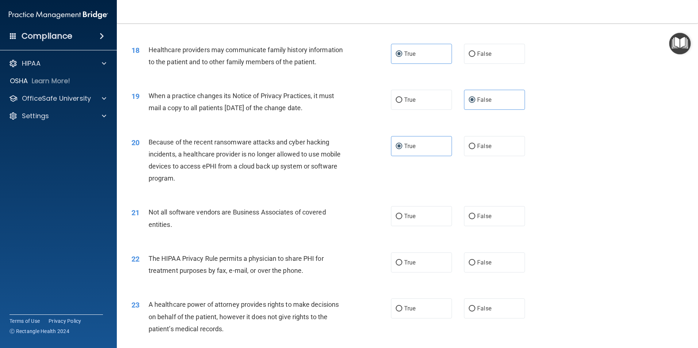
scroll to position [986, 0]
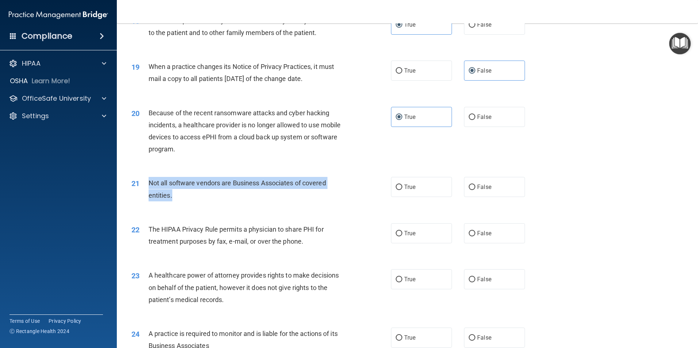
drag, startPoint x: 193, startPoint y: 192, endPoint x: 140, endPoint y: 178, distance: 55.1
click at [140, 178] on div "21 Not all software vendors are Business Associates of covered entities." at bounding box center [262, 191] width 282 height 28
drag, startPoint x: 140, startPoint y: 178, endPoint x: 156, endPoint y: 188, distance: 19.7
click at [378, 182] on div "21 Not all software vendors are Business Associates of covered entities." at bounding box center [262, 191] width 282 height 28
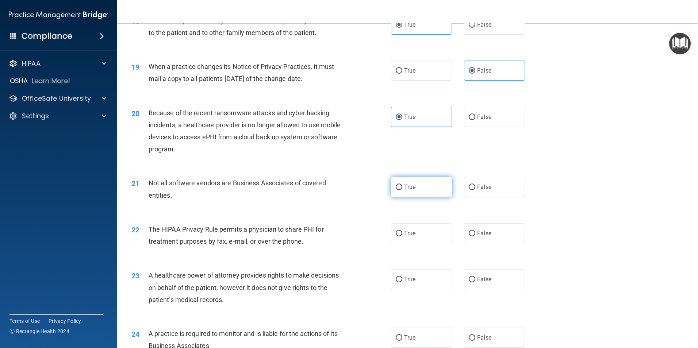
click at [411, 183] on label "True" at bounding box center [421, 187] width 61 height 20
click at [402, 185] on input "True" at bounding box center [399, 187] width 7 height 5
radio input "true"
click at [410, 233] on span "True" at bounding box center [409, 233] width 11 height 7
click at [402, 233] on input "True" at bounding box center [399, 233] width 7 height 5
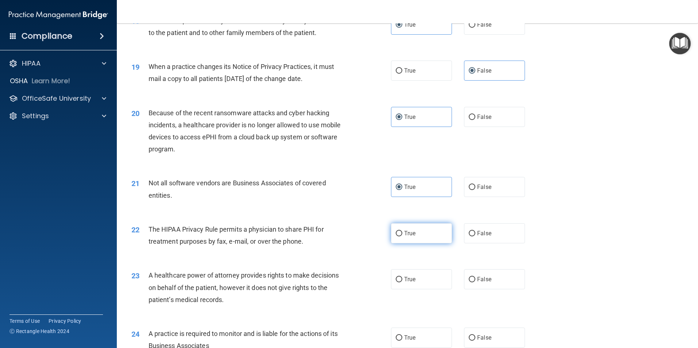
radio input "true"
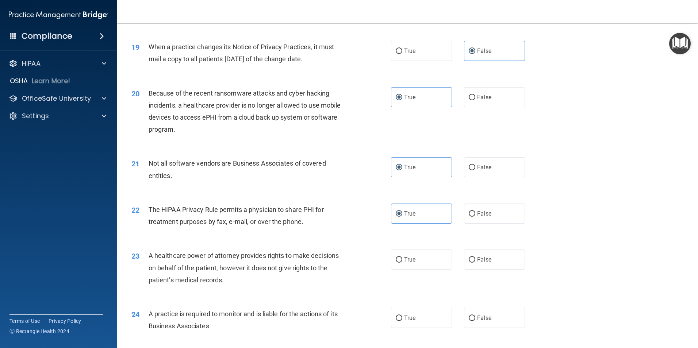
scroll to position [1023, 0]
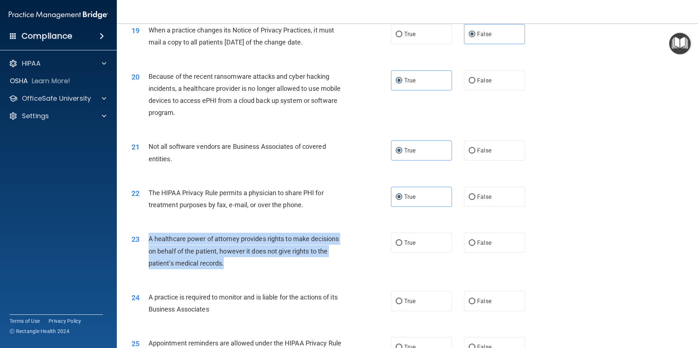
drag, startPoint x: 278, startPoint y: 263, endPoint x: 144, endPoint y: 235, distance: 137.0
click at [144, 235] on div "23 A healthcare power of attorney provides rights to make decisions on behalf o…" at bounding box center [262, 253] width 282 height 40
drag, startPoint x: 144, startPoint y: 235, endPoint x: 153, endPoint y: 237, distance: 10.0
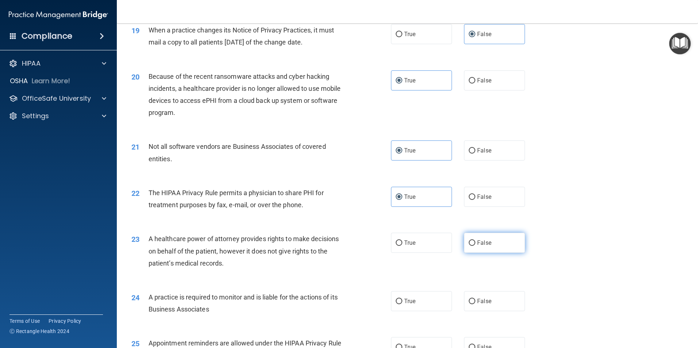
click at [477, 247] on label "False" at bounding box center [494, 243] width 61 height 20
click at [475, 246] on input "False" at bounding box center [472, 243] width 7 height 5
radio input "true"
click at [570, 226] on div "23 A healthcare power of attorney provides rights to make decisions on behalf o…" at bounding box center [407, 253] width 563 height 58
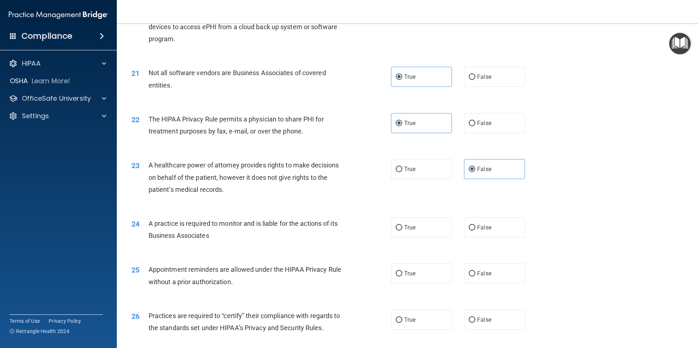
scroll to position [1132, 0]
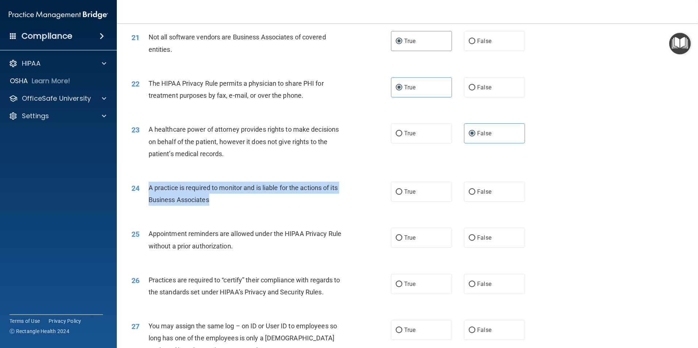
drag, startPoint x: 246, startPoint y: 203, endPoint x: 148, endPoint y: 188, distance: 99.4
click at [148, 188] on div "24 A practice is required to monitor and is liable for the actions of its Busin…" at bounding box center [262, 196] width 282 height 28
click at [469, 192] on input "False" at bounding box center [472, 192] width 7 height 5
radio input "true"
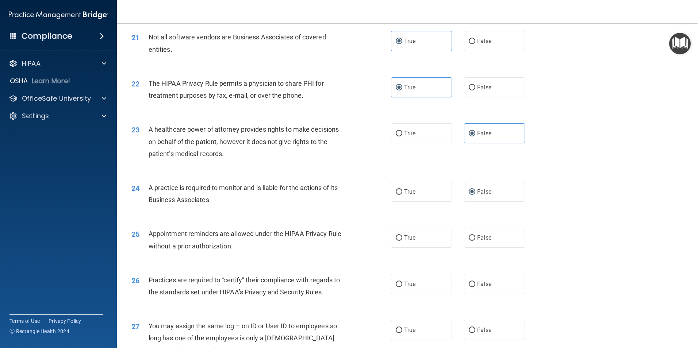
click at [554, 196] on div "24 A practice is required to monitor and is liable for the actions of its Busin…" at bounding box center [407, 196] width 563 height 46
click at [424, 240] on label "True" at bounding box center [421, 238] width 61 height 20
click at [402, 240] on input "True" at bounding box center [399, 238] width 7 height 5
radio input "true"
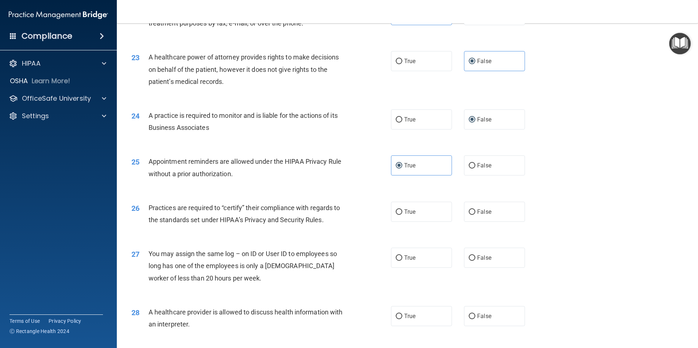
scroll to position [1205, 0]
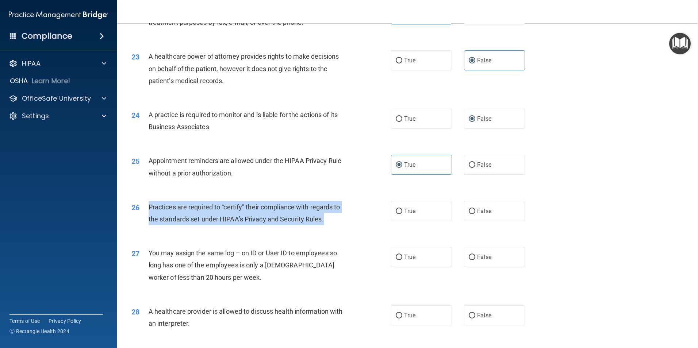
drag, startPoint x: 345, startPoint y: 223, endPoint x: 148, endPoint y: 209, distance: 197.3
click at [148, 209] on div "26 Practices are required to “certify” their compliance with regards to the sta…" at bounding box center [262, 215] width 282 height 28
drag, startPoint x: 148, startPoint y: 209, endPoint x: 165, endPoint y: 209, distance: 16.8
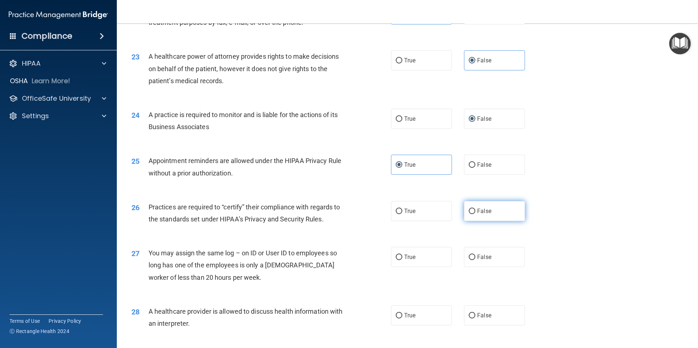
click at [474, 210] on label "False" at bounding box center [494, 211] width 61 height 20
click at [474, 210] on input "False" at bounding box center [472, 211] width 7 height 5
radio input "true"
click at [621, 189] on div "25 Appointment reminders are allowed under the HIPAA Privacy Rule without a pri…" at bounding box center [407, 169] width 563 height 46
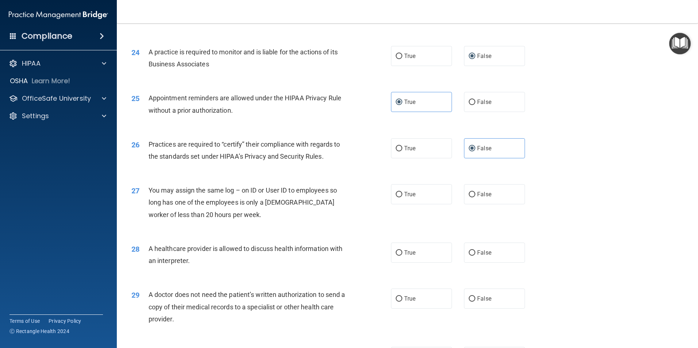
scroll to position [1278, 0]
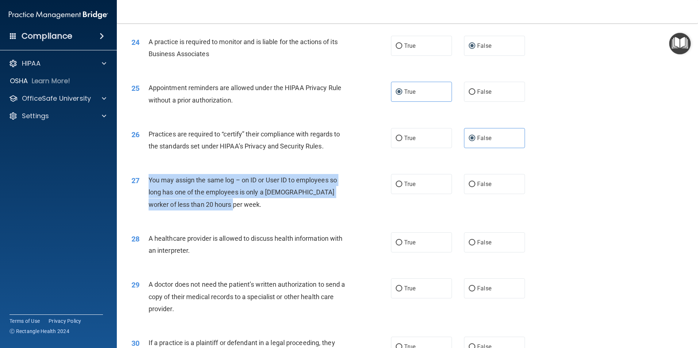
drag, startPoint x: 273, startPoint y: 211, endPoint x: 142, endPoint y: 177, distance: 134.6
click at [142, 177] on div "27 You may assign the same log – on ID or User ID to employees so long has one …" at bounding box center [262, 194] width 282 height 40
drag, startPoint x: 142, startPoint y: 177, endPoint x: 176, endPoint y: 189, distance: 35.4
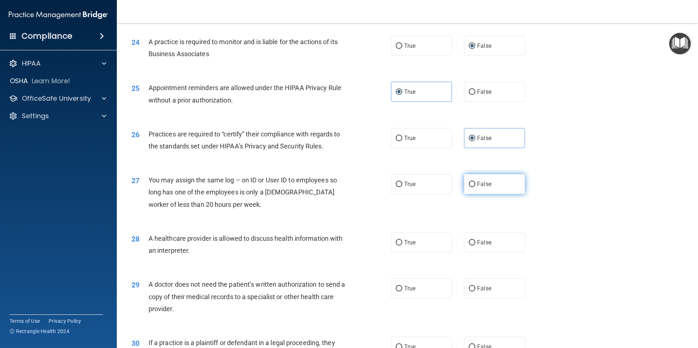
click at [474, 183] on label "False" at bounding box center [494, 184] width 61 height 20
click at [474, 183] on input "False" at bounding box center [472, 184] width 7 height 5
radio input "true"
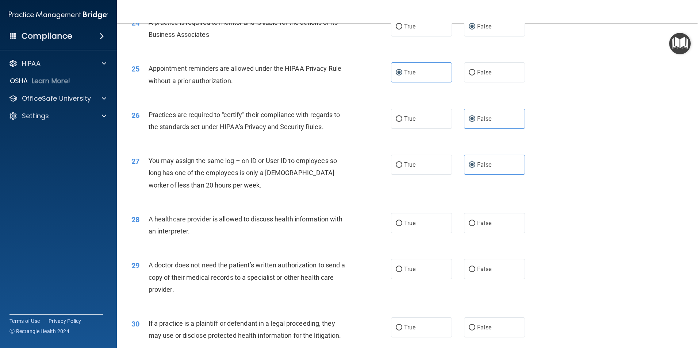
scroll to position [1315, 0]
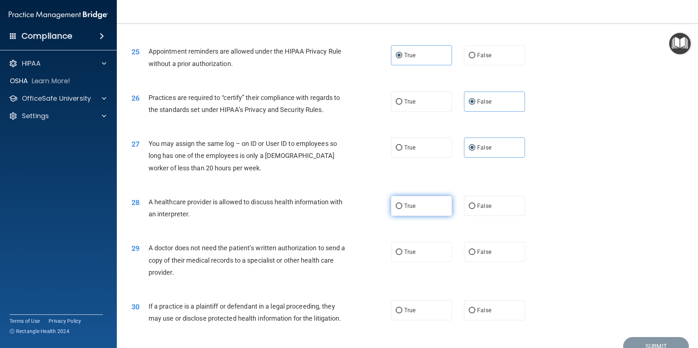
click at [396, 202] on label "True" at bounding box center [421, 206] width 61 height 20
click at [396, 204] on input "True" at bounding box center [399, 206] width 7 height 5
radio input "true"
drag, startPoint x: 222, startPoint y: 272, endPoint x: 153, endPoint y: 246, distance: 73.7
click at [153, 246] on div "A doctor does not need the patient’s written authorization to send a copy of th…" at bounding box center [250, 260] width 203 height 37
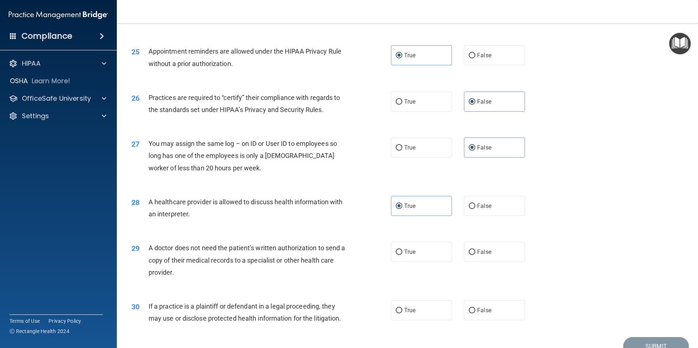
click at [153, 246] on span "A doctor does not need the patient’s written authorization to send a copy of th…" at bounding box center [247, 260] width 197 height 32
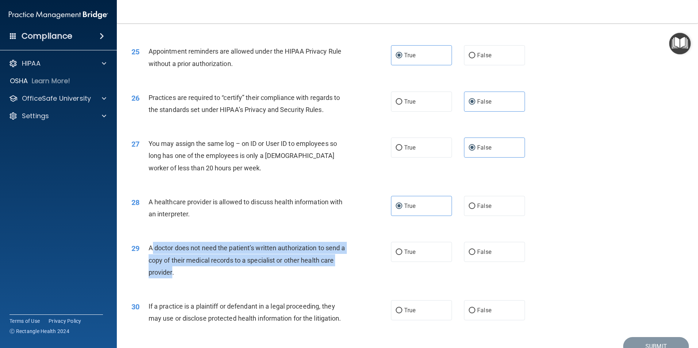
drag, startPoint x: 150, startPoint y: 246, endPoint x: 171, endPoint y: 272, distance: 33.5
click at [171, 272] on span "A doctor does not need the patient’s written authorization to send a copy of th…" at bounding box center [247, 260] width 197 height 32
drag, startPoint x: 171, startPoint y: 272, endPoint x: 166, endPoint y: 272, distance: 4.8
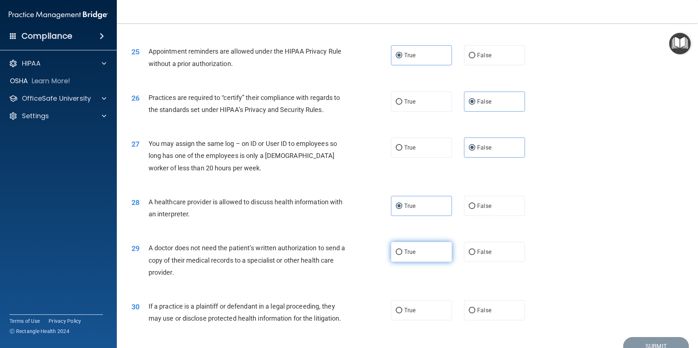
click at [404, 255] on span "True" at bounding box center [409, 252] width 11 height 7
click at [402, 255] on input "True" at bounding box center [399, 252] width 7 height 5
radio input "true"
click at [626, 221] on div "28 A healthcare provider is allowed to discuss health information with an inter…" at bounding box center [407, 210] width 563 height 46
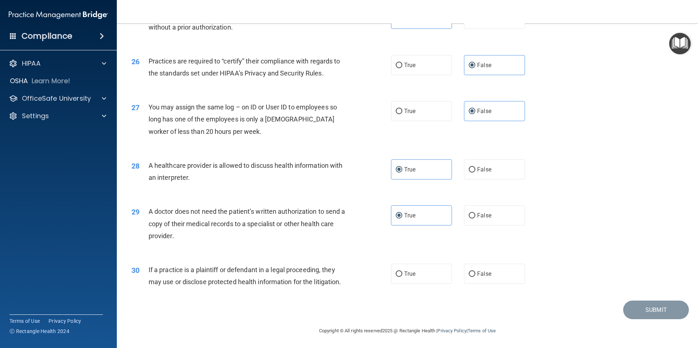
scroll to position [1352, 0]
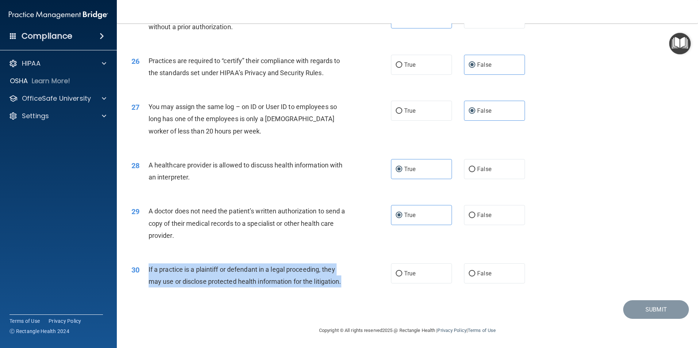
drag, startPoint x: 146, startPoint y: 268, endPoint x: 348, endPoint y: 285, distance: 203.0
click at [348, 285] on div "30 If a practice is a plaintiff or defendant in a legal proceeding, they may us…" at bounding box center [262, 278] width 282 height 28
drag, startPoint x: 348, startPoint y: 285, endPoint x: 301, endPoint y: 272, distance: 48.9
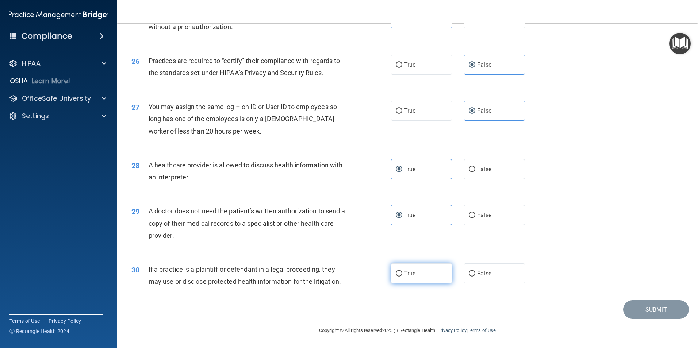
click at [404, 275] on span "True" at bounding box center [409, 273] width 11 height 7
click at [402, 275] on input "True" at bounding box center [399, 273] width 7 height 5
radio input "true"
click at [665, 306] on button "Submit" at bounding box center [656, 310] width 66 height 19
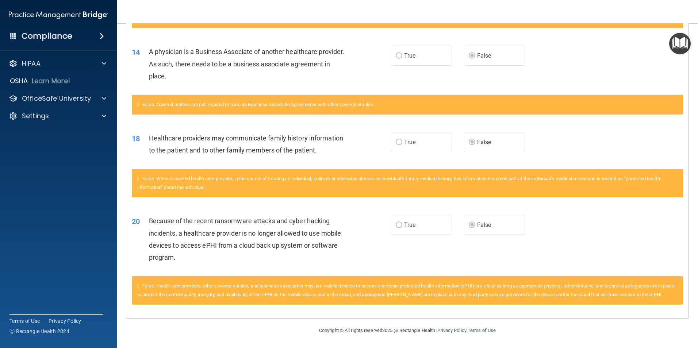
scroll to position [597, 0]
click at [67, 98] on p "OfficeSafe University" at bounding box center [56, 98] width 69 height 9
click at [72, 113] on div "HIPAA Training" at bounding box center [55, 115] width 100 height 7
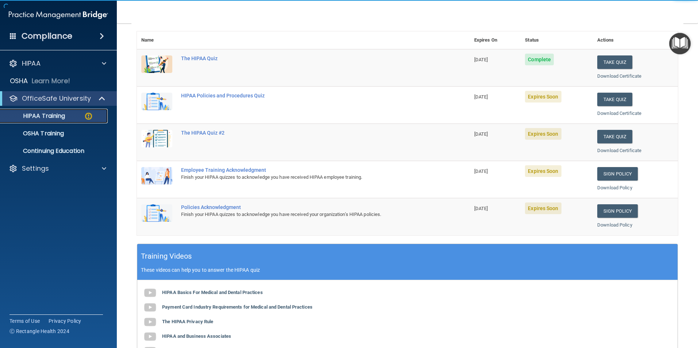
scroll to position [56, 0]
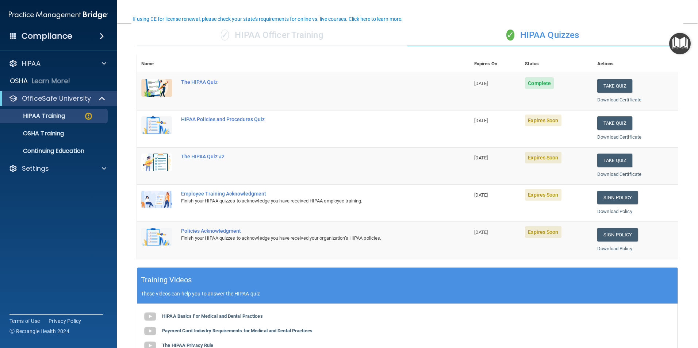
click at [440, 164] on td "The HIPAA Quiz #2" at bounding box center [323, 166] width 293 height 37
click at [192, 155] on div "The HIPAA Quiz #2" at bounding box center [307, 157] width 252 height 6
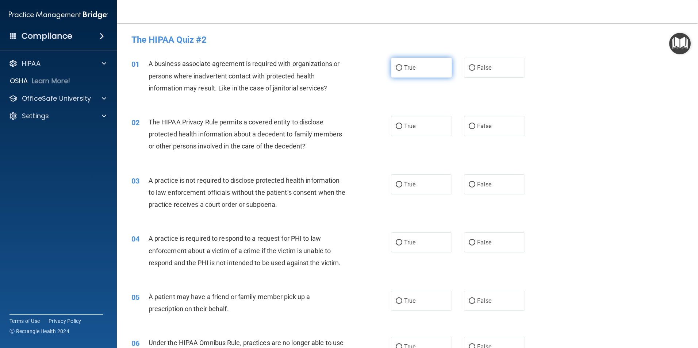
click at [406, 64] on span "True" at bounding box center [409, 67] width 11 height 7
click at [402, 65] on input "True" at bounding box center [399, 67] width 7 height 5
radio input "true"
click at [423, 179] on label "True" at bounding box center [421, 185] width 61 height 20
click at [402, 182] on input "True" at bounding box center [399, 184] width 7 height 5
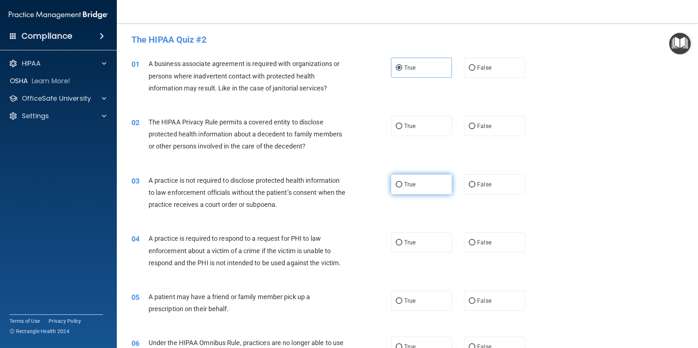
radio input "true"
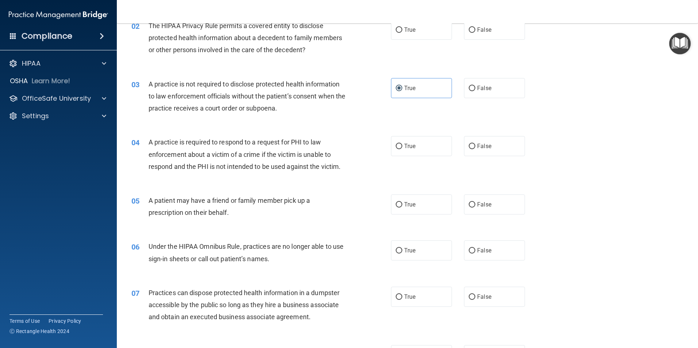
scroll to position [110, 0]
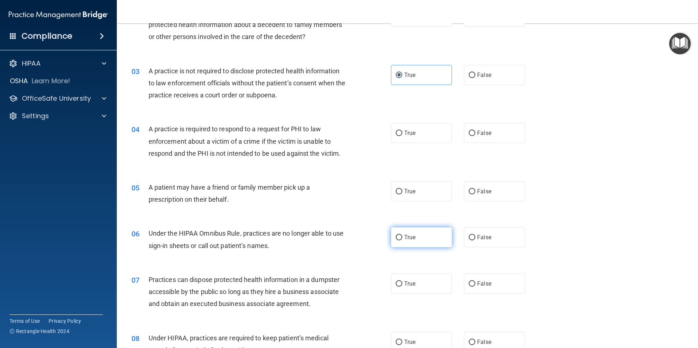
click at [406, 235] on span "True" at bounding box center [409, 237] width 11 height 7
click at [402, 235] on input "True" at bounding box center [399, 237] width 7 height 5
radio input "true"
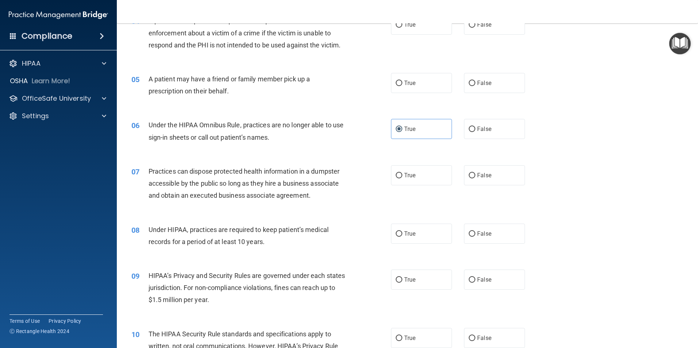
scroll to position [256, 0]
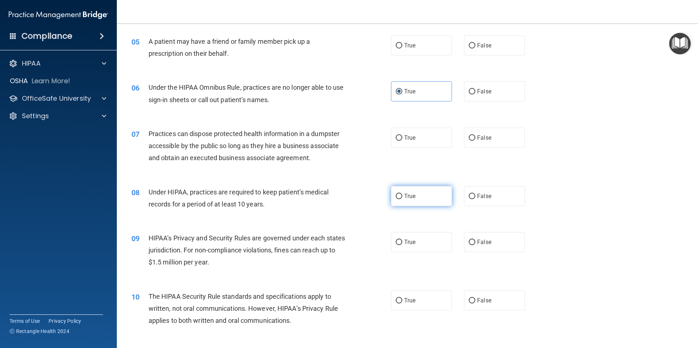
click at [400, 196] on label "True" at bounding box center [421, 196] width 61 height 20
click at [400, 196] on input "True" at bounding box center [399, 196] width 7 height 5
radio input "true"
click at [490, 291] on label "False" at bounding box center [494, 301] width 61 height 20
click at [475, 298] on input "False" at bounding box center [472, 300] width 7 height 5
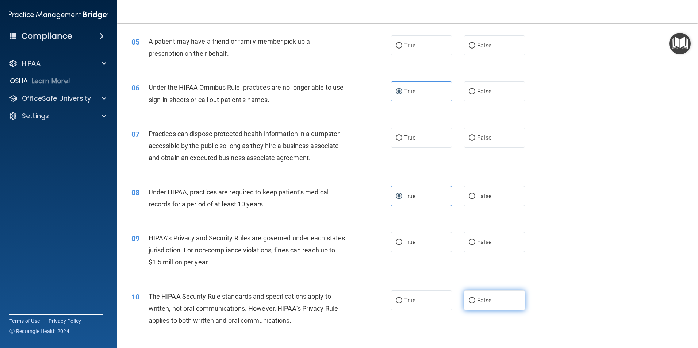
radio input "true"
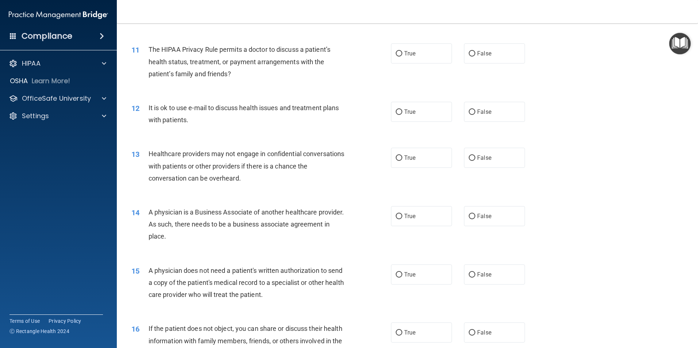
scroll to position [584, 0]
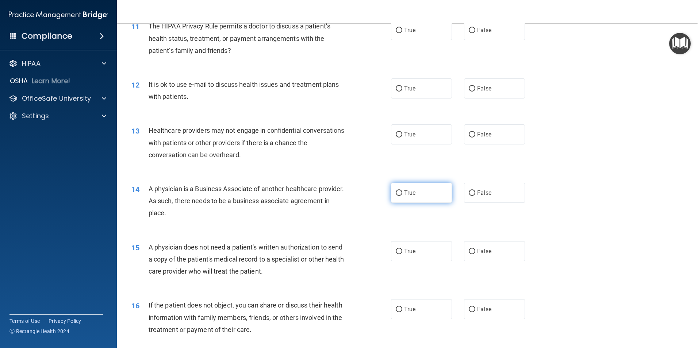
click at [417, 196] on label "True" at bounding box center [421, 193] width 61 height 20
click at [402, 196] on input "True" at bounding box center [399, 193] width 7 height 5
radio input "true"
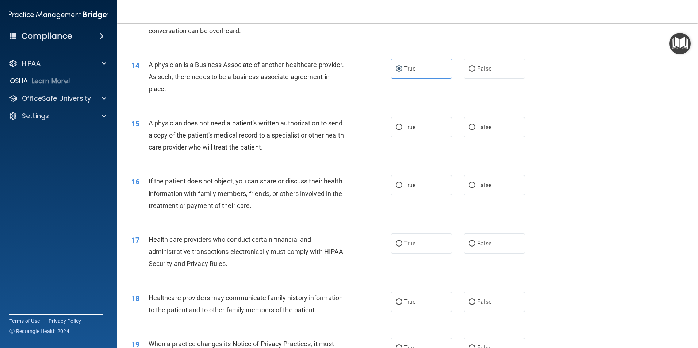
scroll to position [767, 0]
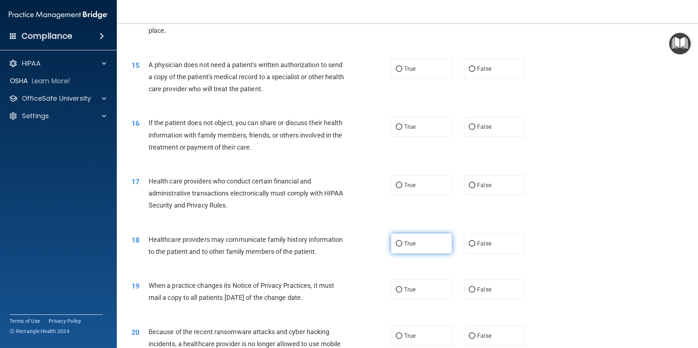
click at [411, 240] on label "True" at bounding box center [421, 244] width 61 height 20
click at [402, 241] on input "True" at bounding box center [399, 243] width 7 height 5
radio input "true"
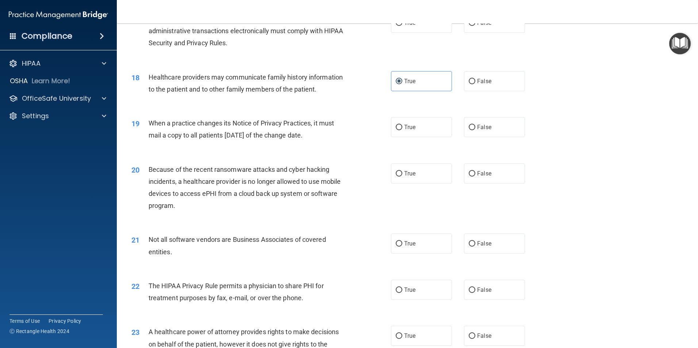
scroll to position [950, 0]
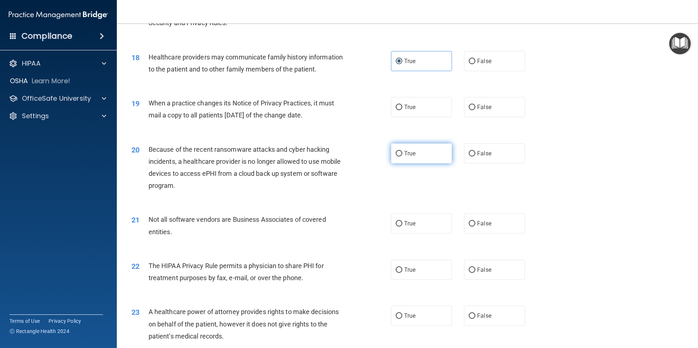
click at [400, 154] on label "True" at bounding box center [421, 154] width 61 height 20
click at [400, 154] on input "True" at bounding box center [399, 153] width 7 height 5
radio input "true"
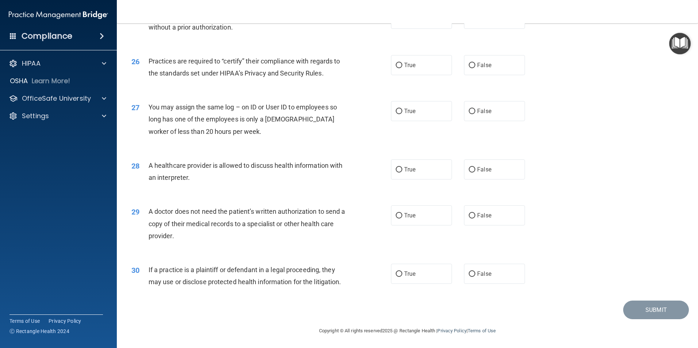
scroll to position [1352, 0]
click at [408, 274] on span "True" at bounding box center [409, 273] width 11 height 7
click at [402, 274] on input "True" at bounding box center [399, 273] width 7 height 5
radio input "true"
click at [414, 217] on label "True" at bounding box center [421, 215] width 61 height 20
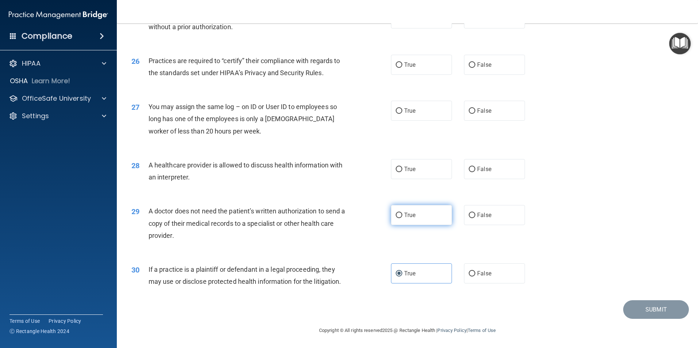
click at [402, 217] on input "True" at bounding box center [399, 215] width 7 height 5
radio input "true"
click at [418, 169] on label "True" at bounding box center [421, 169] width 61 height 20
click at [402, 169] on input "True" at bounding box center [399, 169] width 7 height 5
radio input "true"
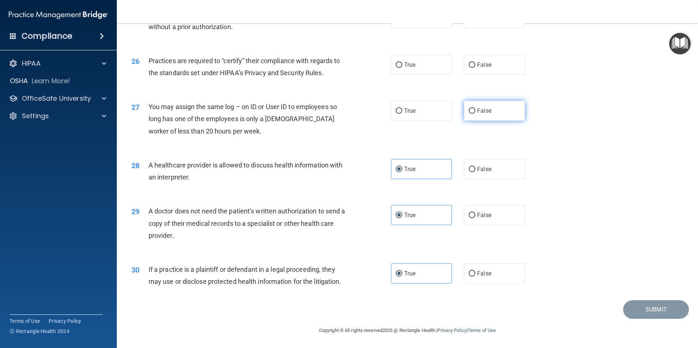
click at [485, 115] on label "False" at bounding box center [494, 111] width 61 height 20
click at [475, 114] on input "False" at bounding box center [472, 110] width 7 height 5
radio input "true"
click at [485, 72] on label "False" at bounding box center [494, 65] width 61 height 20
click at [475, 68] on input "False" at bounding box center [472, 64] width 7 height 5
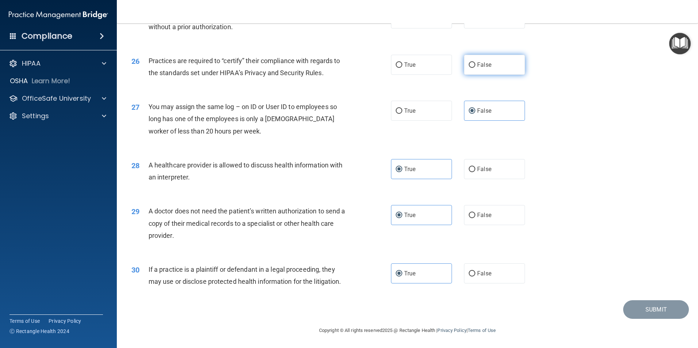
radio input "true"
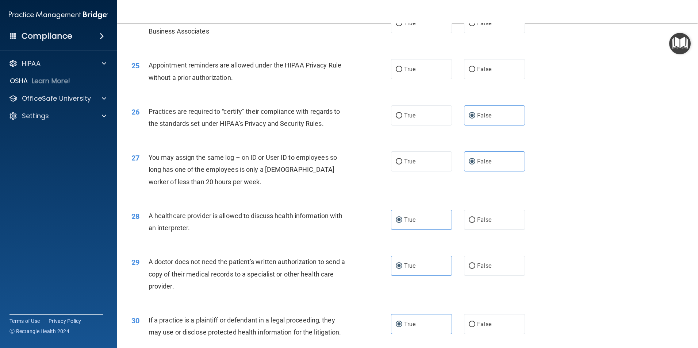
scroll to position [1279, 0]
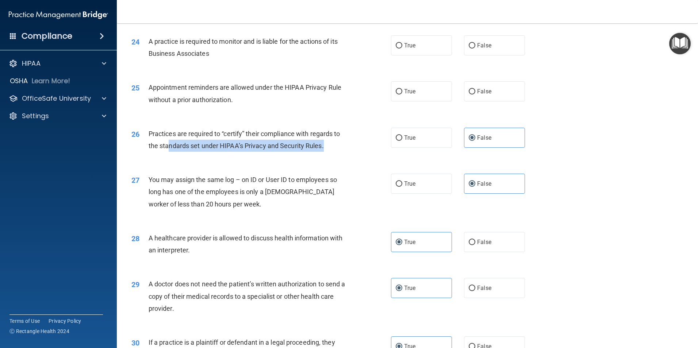
drag, startPoint x: 328, startPoint y: 147, endPoint x: 162, endPoint y: 143, distance: 166.6
click at [162, 143] on div "Practices are required to “certify” their compliance with regards to the standa…" at bounding box center [250, 140] width 203 height 24
drag, startPoint x: 162, startPoint y: 143, endPoint x: 146, endPoint y: 133, distance: 18.2
click at [144, 134] on div "26" at bounding box center [137, 135] width 23 height 14
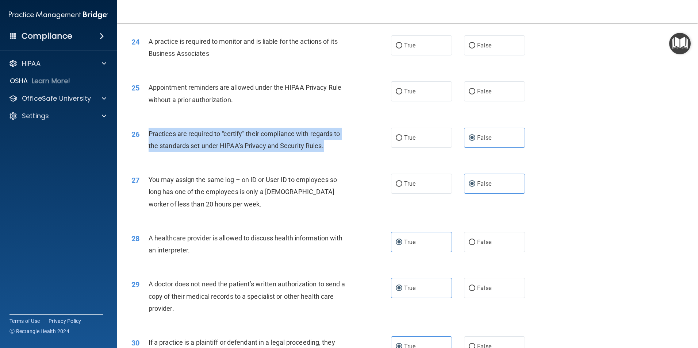
drag, startPoint x: 146, startPoint y: 133, endPoint x: 343, endPoint y: 152, distance: 197.0
click at [343, 152] on div "26 Practices are required to “certify” their compliance with regards to the sta…" at bounding box center [262, 142] width 282 height 28
drag, startPoint x: 343, startPoint y: 152, endPoint x: 254, endPoint y: 140, distance: 89.1
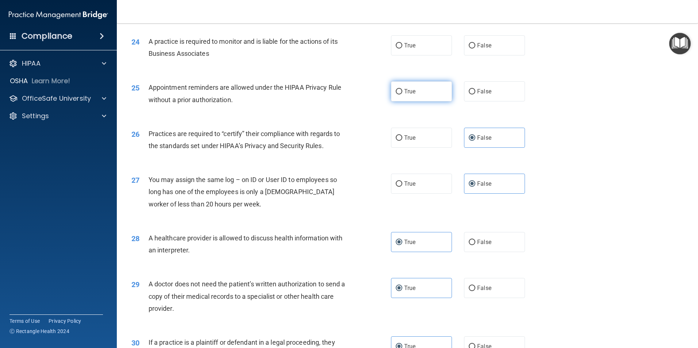
click at [400, 90] on label "True" at bounding box center [421, 91] width 61 height 20
click at [400, 90] on input "True" at bounding box center [399, 91] width 7 height 5
radio input "true"
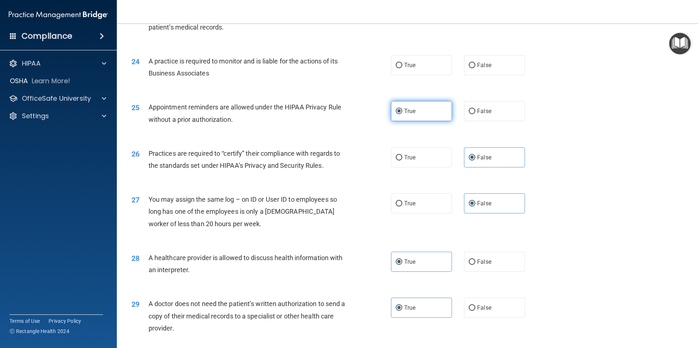
scroll to position [1242, 0]
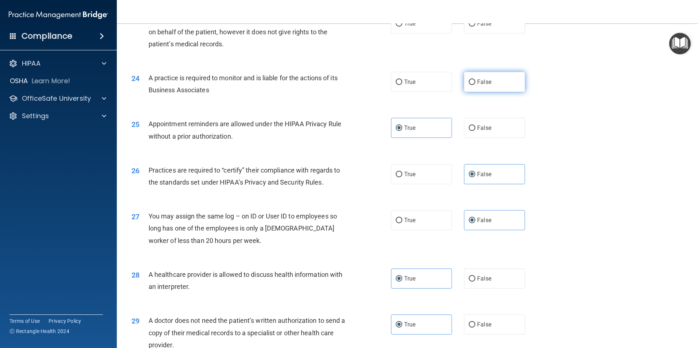
click at [464, 85] on label "False" at bounding box center [494, 82] width 61 height 20
click at [469, 85] on input "False" at bounding box center [472, 82] width 7 height 5
radio input "true"
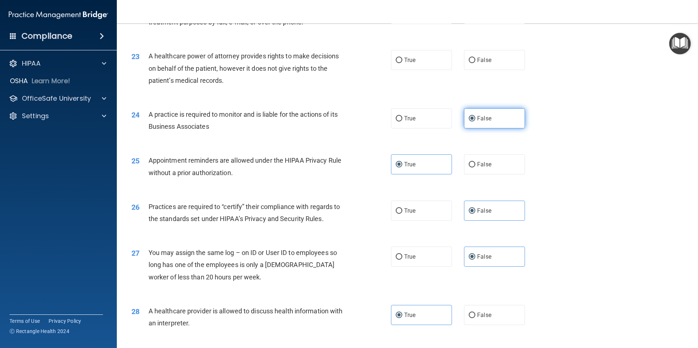
scroll to position [1169, 0]
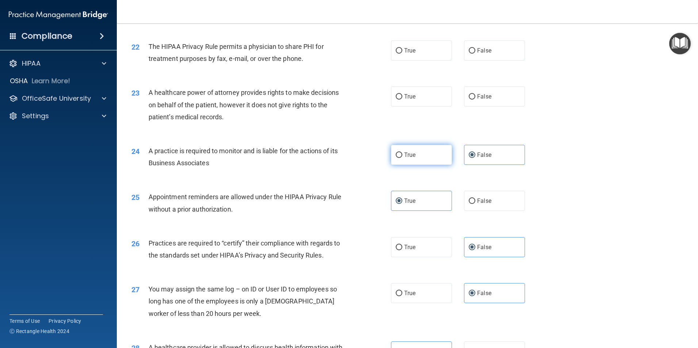
click at [397, 154] on input "True" at bounding box center [399, 155] width 7 height 5
radio input "true"
click at [478, 158] on span "False" at bounding box center [484, 155] width 14 height 7
click at [475, 158] on input "False" at bounding box center [472, 155] width 7 height 5
radio input "true"
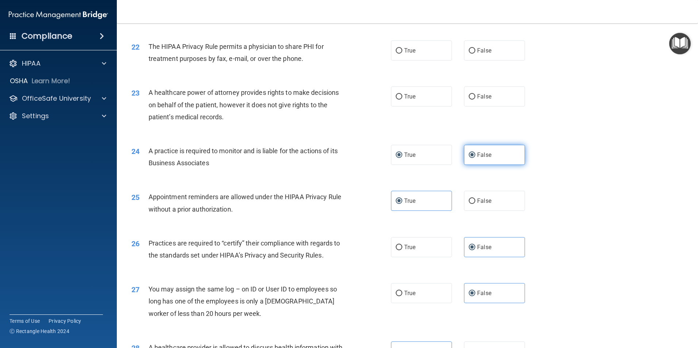
radio input "false"
click at [482, 99] on span "False" at bounding box center [484, 96] width 14 height 7
click at [475, 99] on input "False" at bounding box center [472, 96] width 7 height 5
radio input "true"
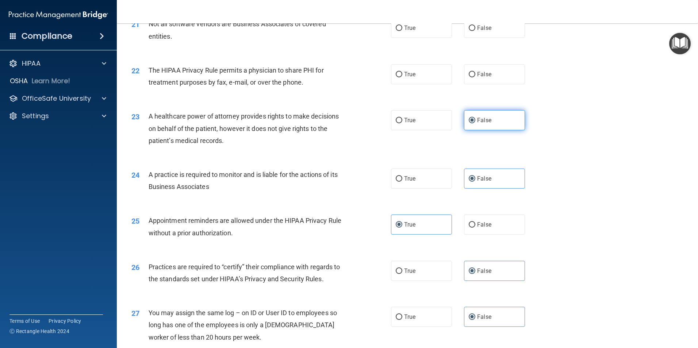
scroll to position [1132, 0]
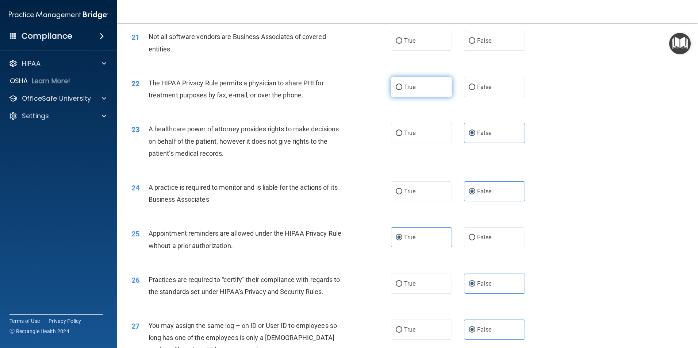
click at [422, 90] on label "True" at bounding box center [421, 87] width 61 height 20
click at [402, 90] on input "True" at bounding box center [399, 87] width 7 height 5
radio input "true"
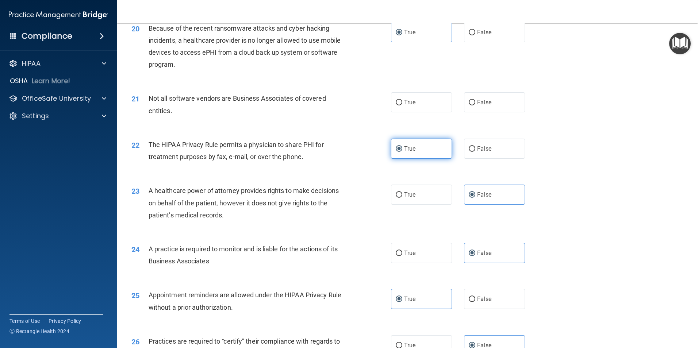
scroll to position [1059, 0]
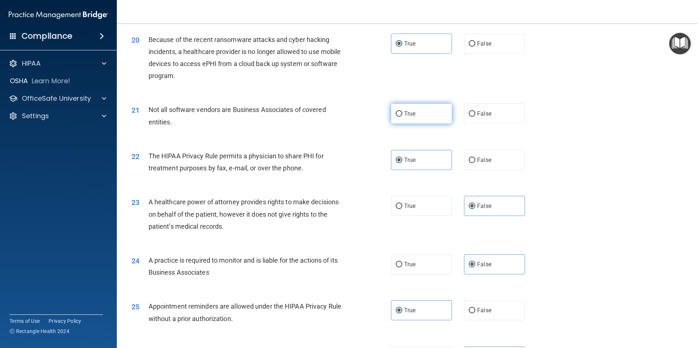
click at [408, 109] on label "True" at bounding box center [421, 114] width 61 height 20
click at [402, 111] on input "True" at bounding box center [399, 113] width 7 height 5
radio input "true"
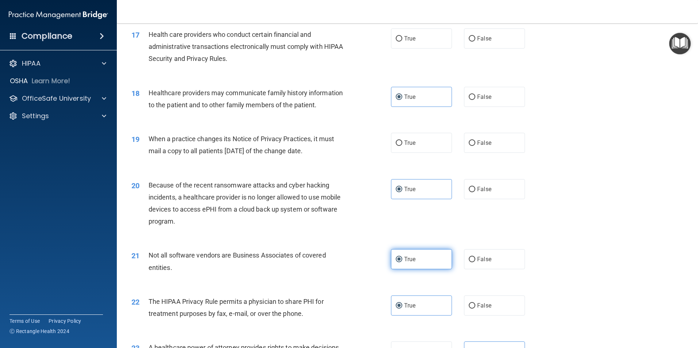
scroll to position [913, 0]
click at [488, 140] on span "False" at bounding box center [484, 143] width 14 height 7
click at [475, 141] on input "False" at bounding box center [472, 143] width 7 height 5
radio input "true"
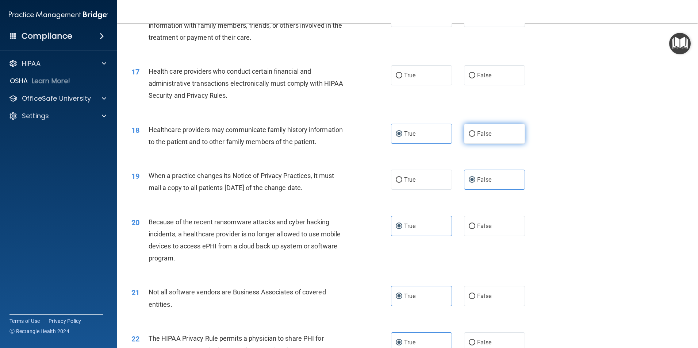
scroll to position [840, 0]
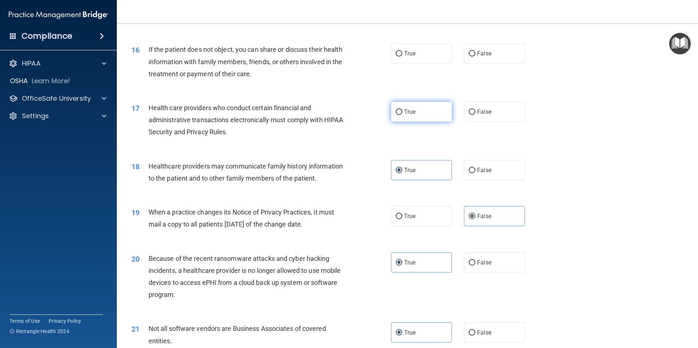
click at [424, 113] on label "True" at bounding box center [421, 112] width 61 height 20
click at [402, 113] on input "True" at bounding box center [399, 112] width 7 height 5
radio input "true"
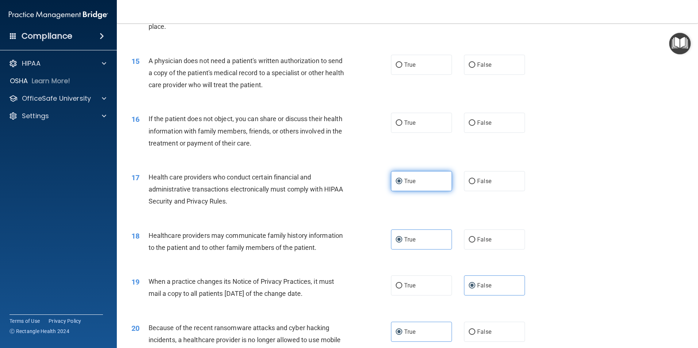
scroll to position [767, 0]
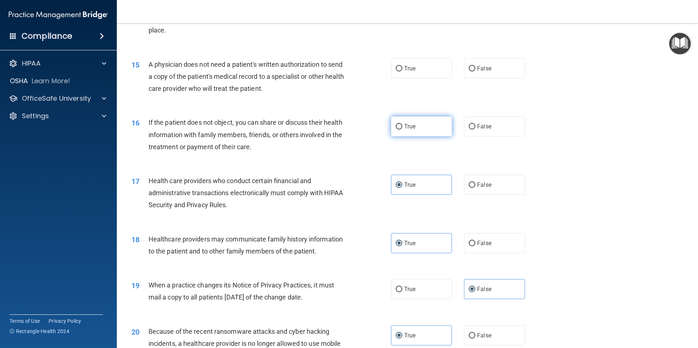
click at [414, 120] on label "True" at bounding box center [421, 126] width 61 height 20
click at [402, 124] on input "True" at bounding box center [399, 126] width 7 height 5
radio input "true"
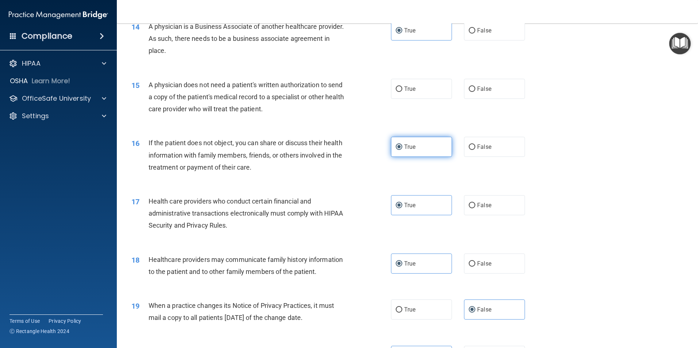
scroll to position [731, 0]
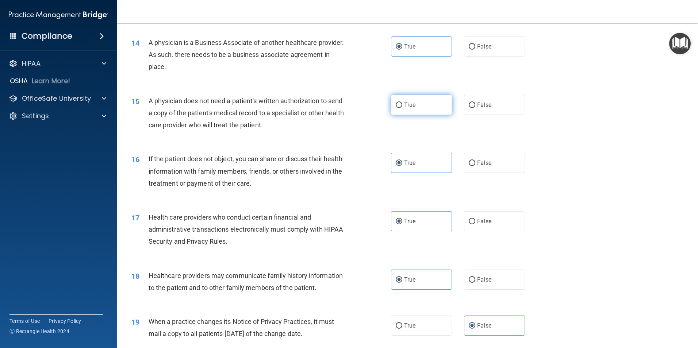
click at [414, 106] on label "True" at bounding box center [421, 105] width 61 height 20
click at [402, 106] on input "True" at bounding box center [399, 105] width 7 height 5
radio input "true"
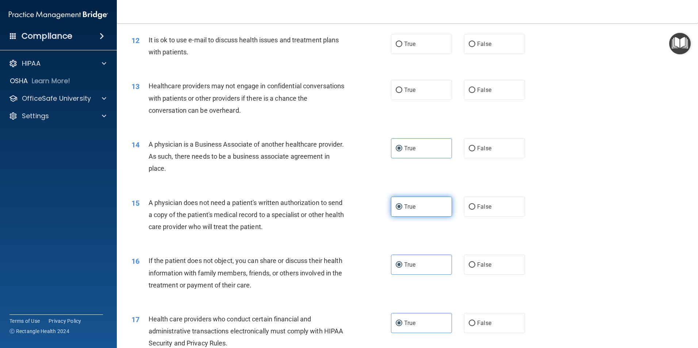
scroll to position [621, 0]
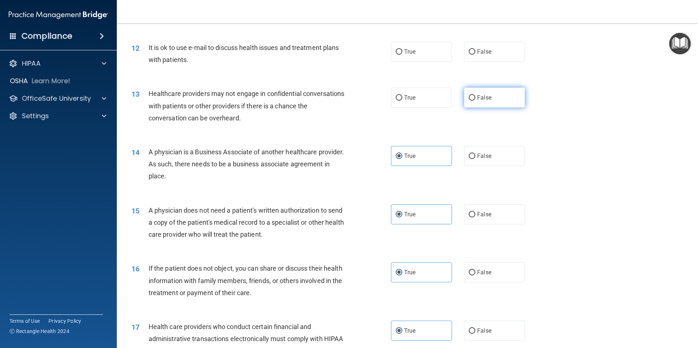
click at [467, 101] on label "False" at bounding box center [494, 98] width 61 height 20
click at [469, 101] on input "False" at bounding box center [472, 97] width 7 height 5
radio input "true"
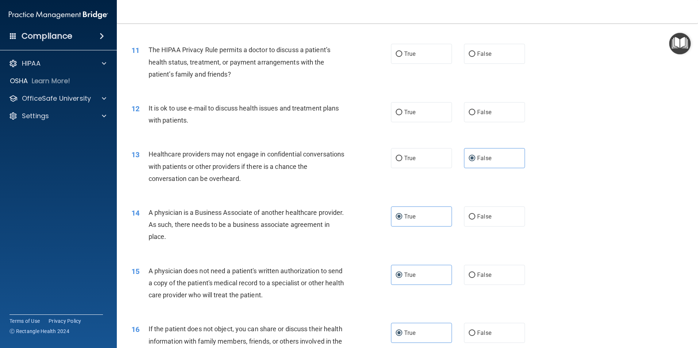
scroll to position [548, 0]
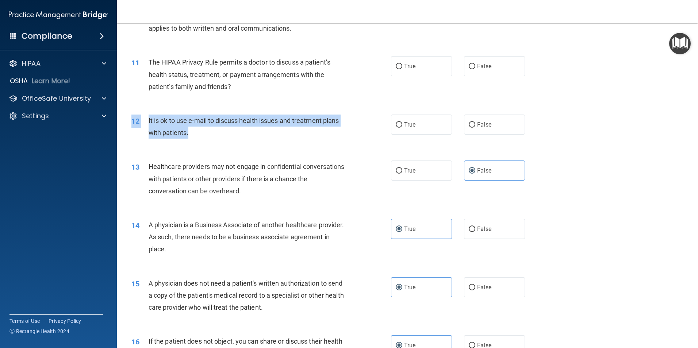
drag, startPoint x: 221, startPoint y: 134, endPoint x: 140, endPoint y: 116, distance: 83.0
click at [140, 116] on div "12 It is ok to use e-mail to discuss health issues and treatment plans with pat…" at bounding box center [262, 129] width 282 height 28
drag, startPoint x: 140, startPoint y: 116, endPoint x: 153, endPoint y: 119, distance: 13.6
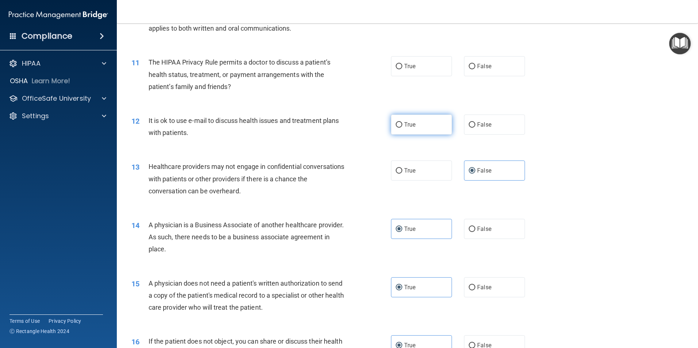
click at [407, 132] on label "True" at bounding box center [421, 125] width 61 height 20
click at [402, 128] on input "True" at bounding box center [399, 124] width 7 height 5
radio input "true"
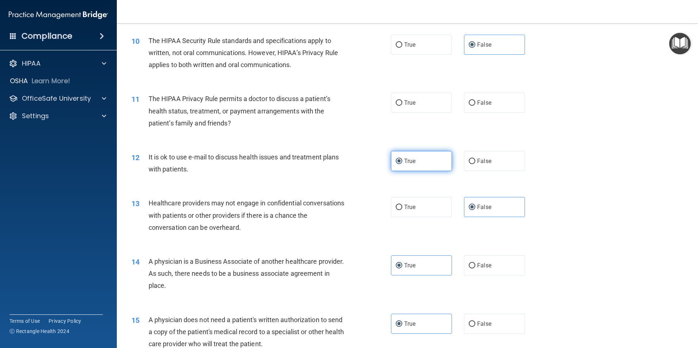
scroll to position [475, 0]
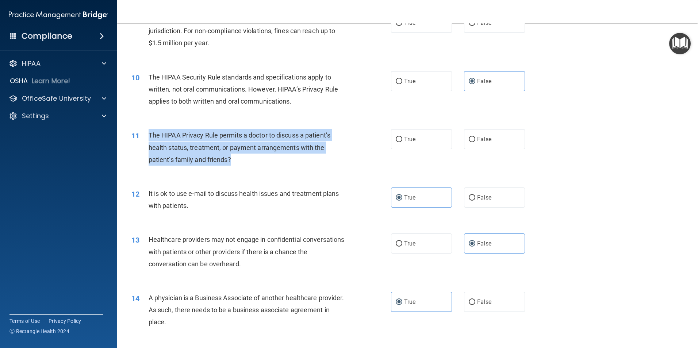
drag, startPoint x: 149, startPoint y: 135, endPoint x: 251, endPoint y: 165, distance: 106.8
click at [251, 165] on div "The HIPAA Privacy Rule permits a doctor to discuss a patient’s health status, t…" at bounding box center [250, 147] width 203 height 37
drag, startPoint x: 251, startPoint y: 165, endPoint x: 220, endPoint y: 157, distance: 32.6
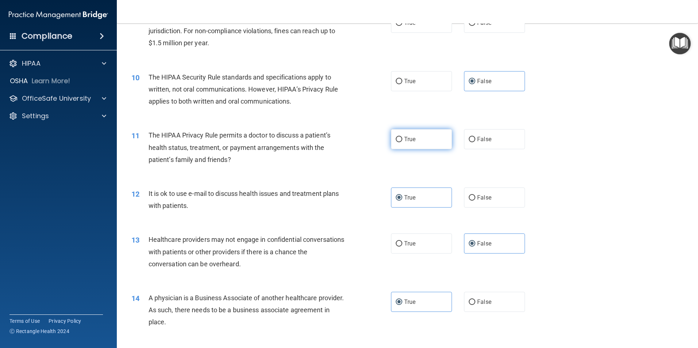
click at [401, 148] on label "True" at bounding box center [421, 139] width 61 height 20
click at [401, 142] on input "True" at bounding box center [399, 139] width 7 height 5
radio input "true"
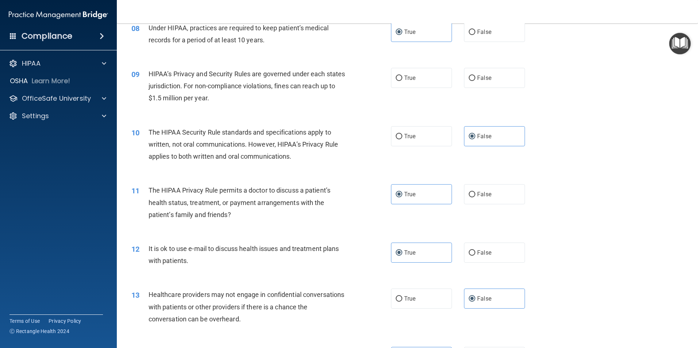
scroll to position [402, 0]
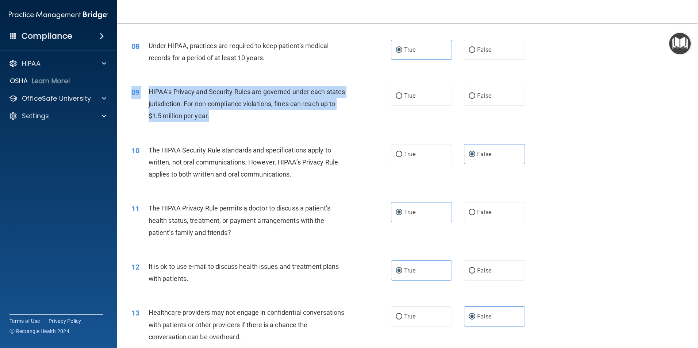
drag, startPoint x: 205, startPoint y: 113, endPoint x: 148, endPoint y: 85, distance: 63.5
click at [148, 85] on div "09 HIPAA’s Privacy and Security Rules are governed under each states jurisdicti…" at bounding box center [407, 106] width 563 height 58
drag, startPoint x: 148, startPoint y: 85, endPoint x: 173, endPoint y: 100, distance: 29.6
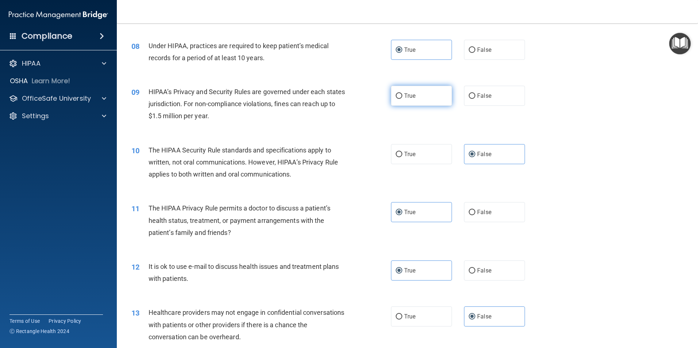
click at [400, 97] on label "True" at bounding box center [421, 96] width 61 height 20
click at [400, 97] on input "True" at bounding box center [399, 95] width 7 height 5
radio input "true"
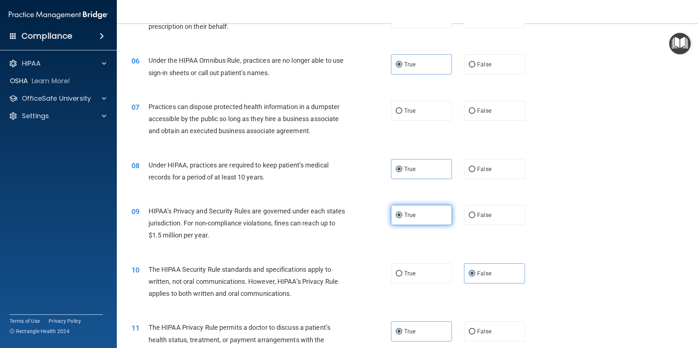
scroll to position [256, 0]
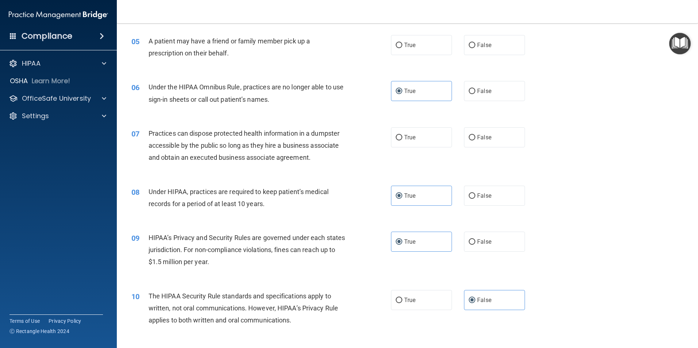
click at [454, 130] on div "True False" at bounding box center [464, 137] width 146 height 20
click at [478, 133] on label "False" at bounding box center [494, 137] width 61 height 20
click at [475, 135] on input "False" at bounding box center [472, 137] width 7 height 5
radio input "true"
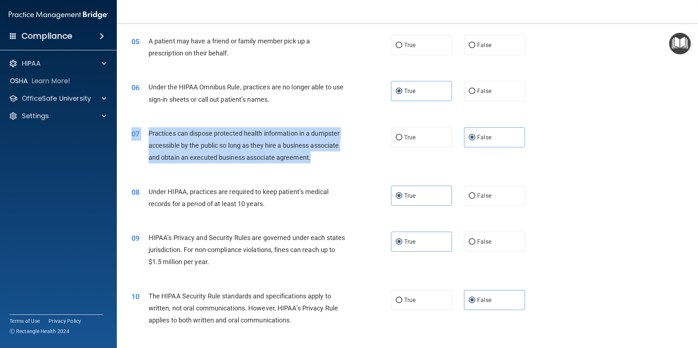
drag, startPoint x: 283, startPoint y: 156, endPoint x: 149, endPoint y: 127, distance: 137.2
click at [149, 127] on div "07 Practices can dispose protected health information in a dumpster accessible …" at bounding box center [407, 147] width 563 height 58
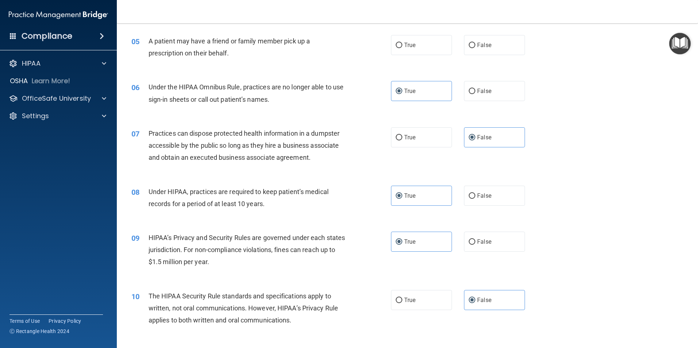
click at [223, 119] on div "07 Practices can dispose protected health information in a dumpster accessible …" at bounding box center [407, 147] width 563 height 58
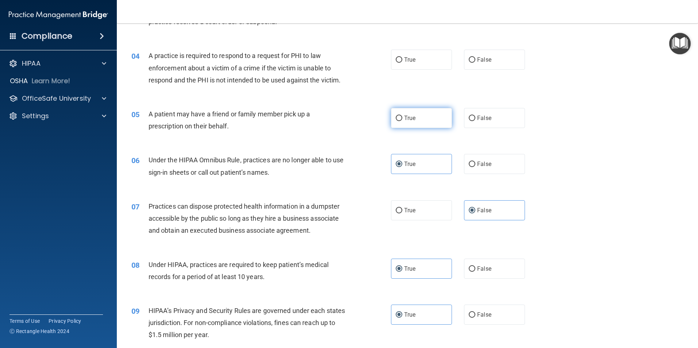
click at [432, 124] on label "True" at bounding box center [421, 118] width 61 height 20
click at [402, 121] on input "True" at bounding box center [399, 118] width 7 height 5
radio input "true"
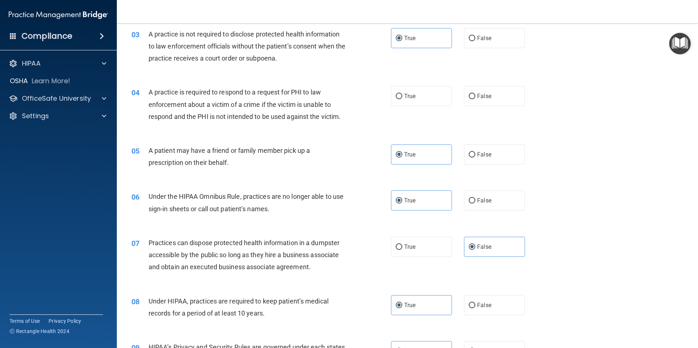
scroll to position [110, 0]
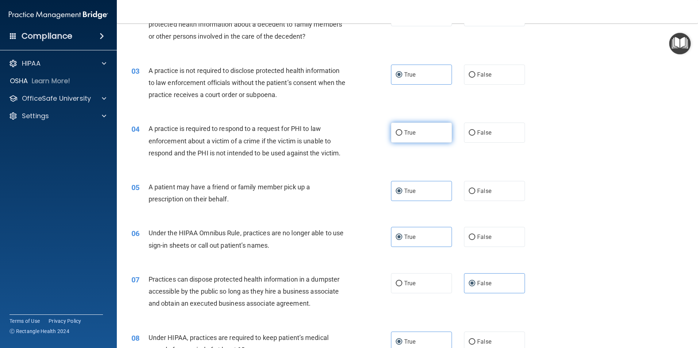
click at [405, 135] on span "True" at bounding box center [409, 132] width 11 height 7
click at [402, 135] on input "True" at bounding box center [399, 132] width 7 height 5
radio input "true"
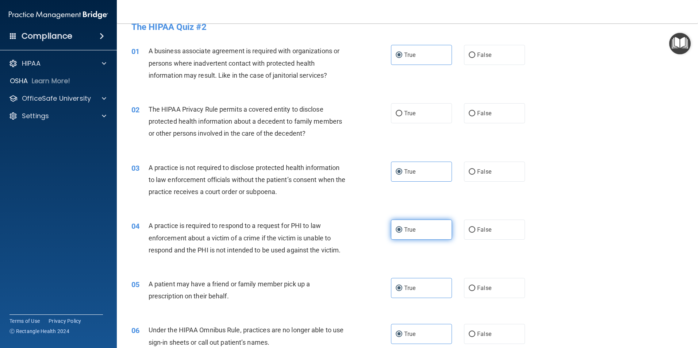
scroll to position [0, 0]
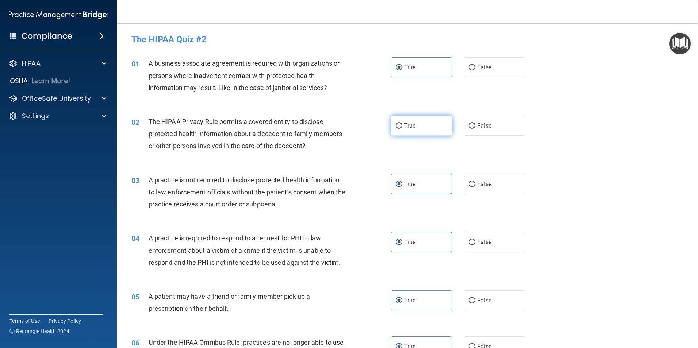
click at [405, 130] on label "True" at bounding box center [421, 126] width 61 height 20
click at [402, 129] on input "True" at bounding box center [399, 125] width 7 height 5
radio input "true"
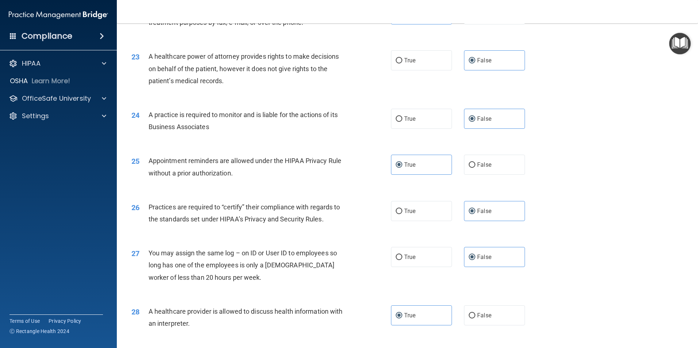
scroll to position [1352, 0]
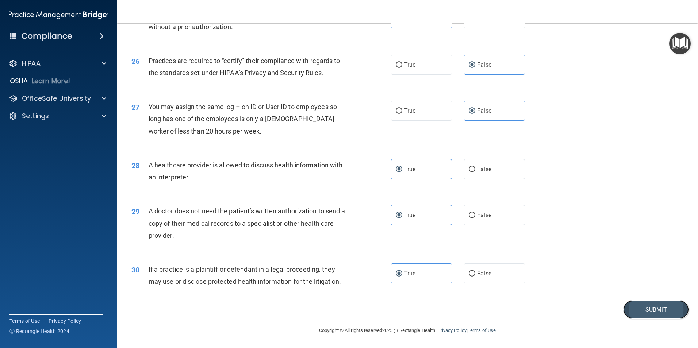
click at [648, 312] on button "Submit" at bounding box center [656, 310] width 66 height 19
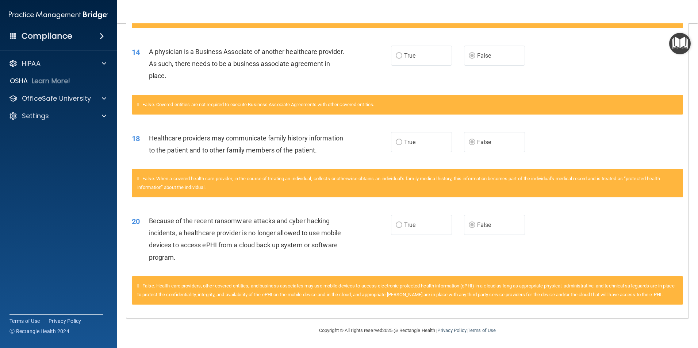
scroll to position [701, 0]
click at [66, 99] on p "OfficeSafe University" at bounding box center [56, 98] width 69 height 9
click at [70, 116] on div "HIPAA Training" at bounding box center [55, 115] width 100 height 7
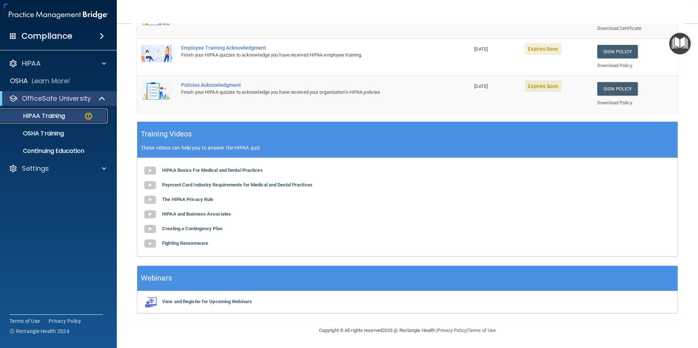
scroll to position [202, 0]
click at [68, 137] on div "OSHA Training" at bounding box center [55, 133] width 100 height 7
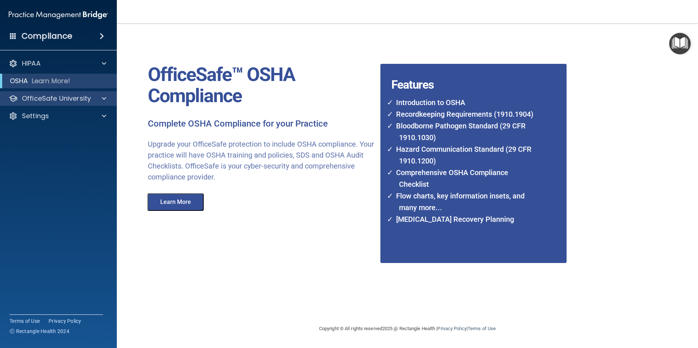
click at [62, 93] on div "OfficeSafe University" at bounding box center [58, 98] width 117 height 15
click at [108, 100] on div at bounding box center [103, 98] width 18 height 9
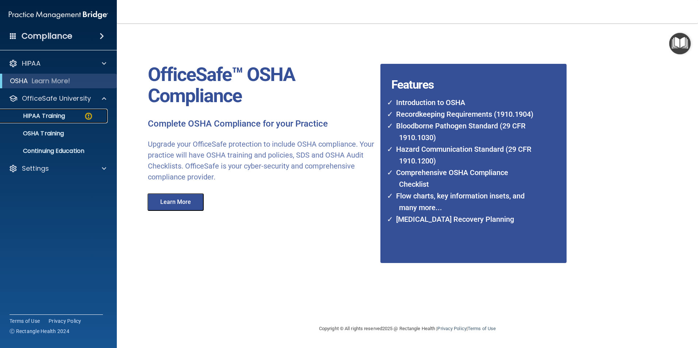
click at [71, 119] on div "HIPAA Training" at bounding box center [55, 115] width 100 height 7
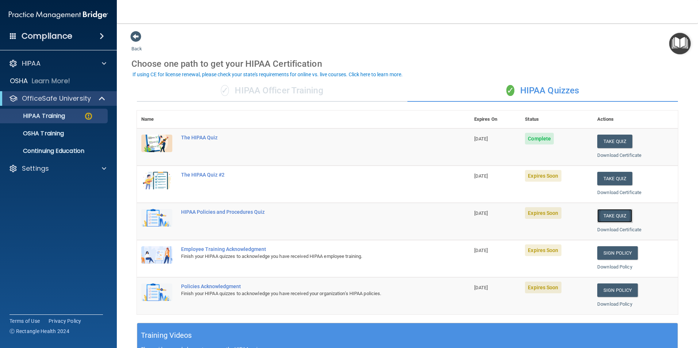
click at [620, 214] on button "Take Quiz" at bounding box center [614, 216] width 35 height 14
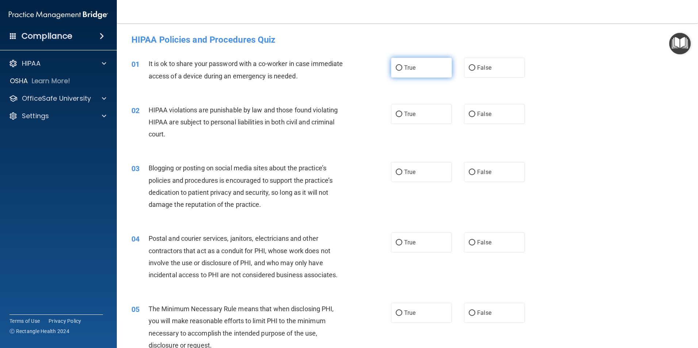
click at [397, 68] on input "True" at bounding box center [399, 67] width 7 height 5
radio input "true"
click at [410, 112] on span "True" at bounding box center [409, 114] width 11 height 7
click at [402, 112] on input "True" at bounding box center [399, 114] width 7 height 5
radio input "true"
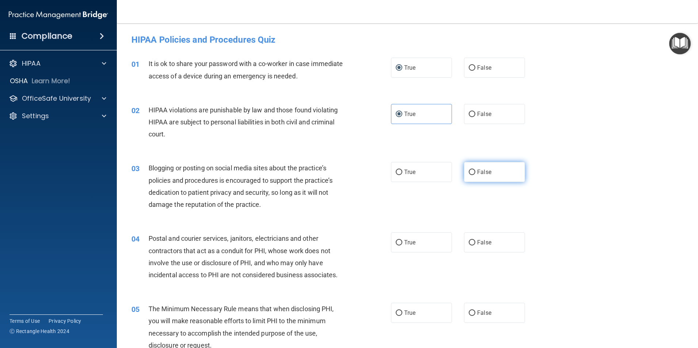
click at [473, 173] on label "False" at bounding box center [494, 172] width 61 height 20
click at [473, 173] on input "False" at bounding box center [472, 172] width 7 height 5
radio input "true"
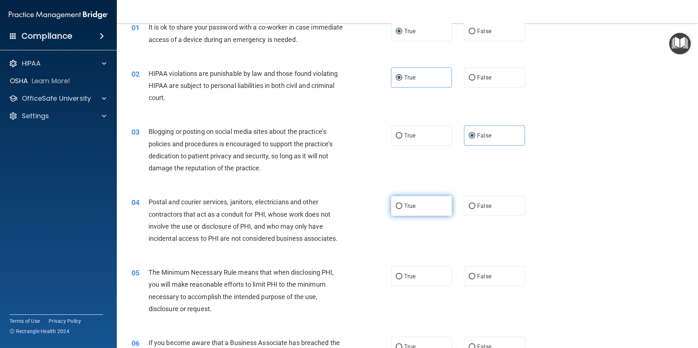
click at [424, 207] on label "True" at bounding box center [421, 206] width 61 height 20
click at [402, 207] on input "True" at bounding box center [399, 206] width 7 height 5
radio input "true"
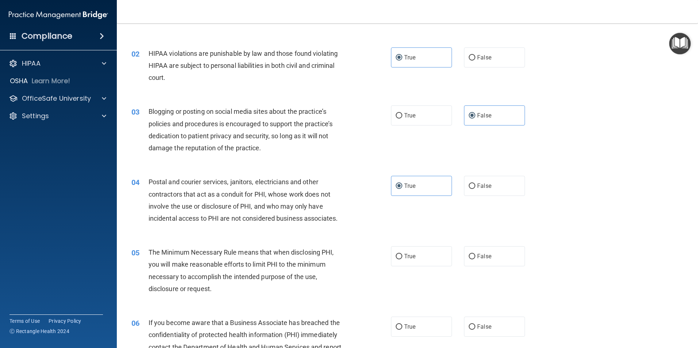
scroll to position [73, 0]
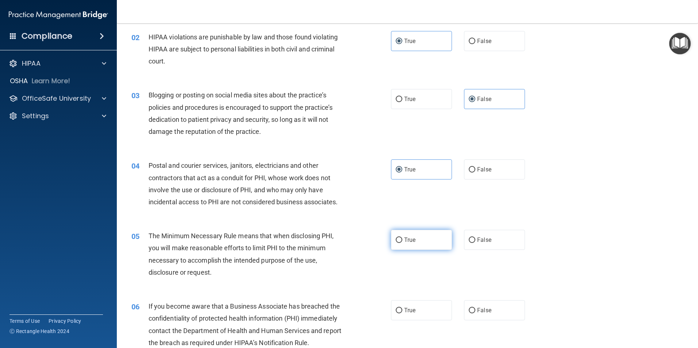
click at [391, 243] on label "True" at bounding box center [421, 240] width 61 height 20
click at [396, 243] on input "True" at bounding box center [399, 240] width 7 height 5
radio input "true"
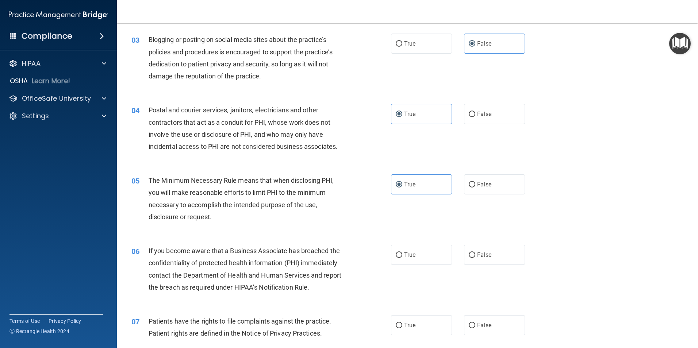
scroll to position [146, 0]
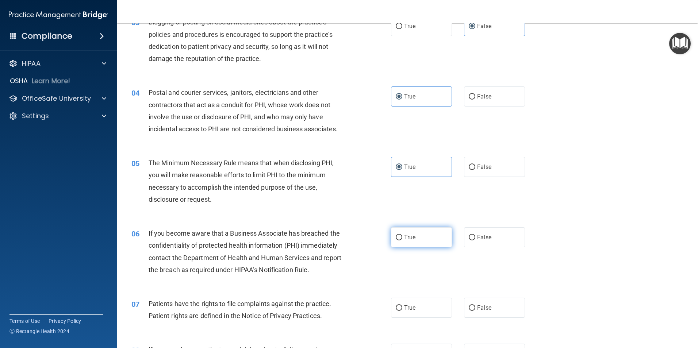
click at [439, 233] on label "True" at bounding box center [421, 238] width 61 height 20
click at [402, 235] on input "True" at bounding box center [399, 237] width 7 height 5
radio input "true"
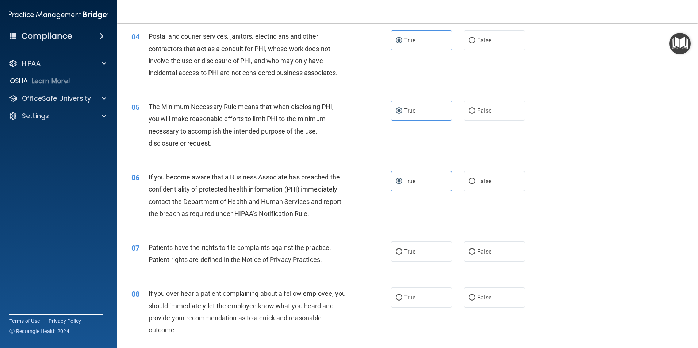
scroll to position [219, 0]
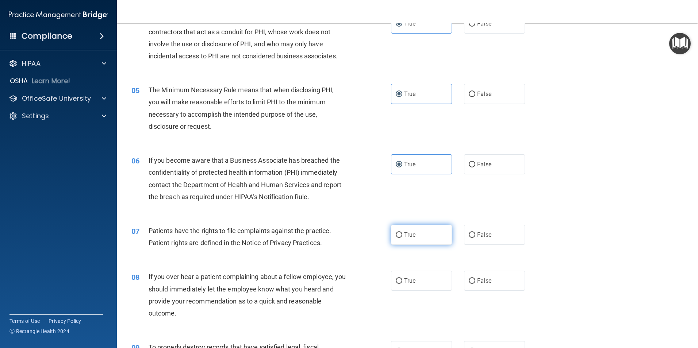
click at [412, 231] on label "True" at bounding box center [421, 235] width 61 height 20
click at [402, 233] on input "True" at bounding box center [399, 235] width 7 height 5
radio input "true"
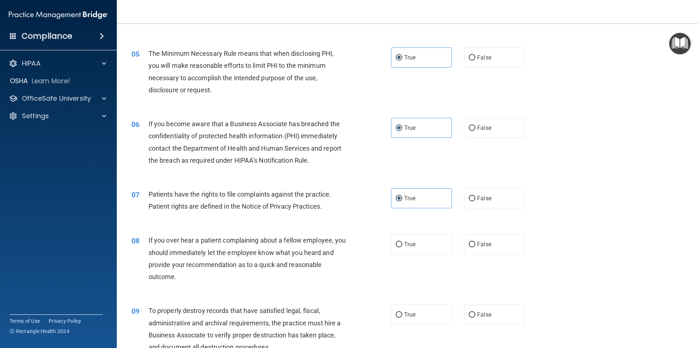
scroll to position [292, 0]
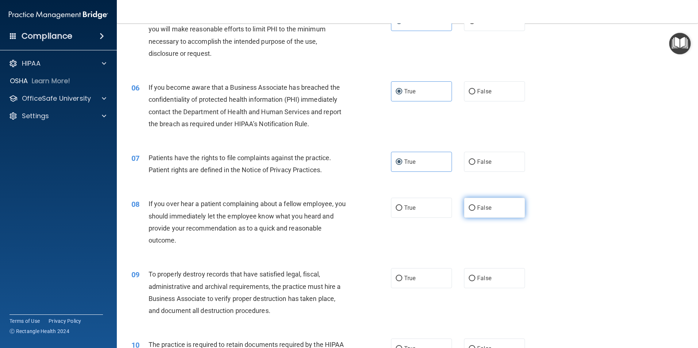
click at [488, 210] on label "False" at bounding box center [494, 208] width 61 height 20
click at [475, 210] on input "False" at bounding box center [472, 208] width 7 height 5
radio input "true"
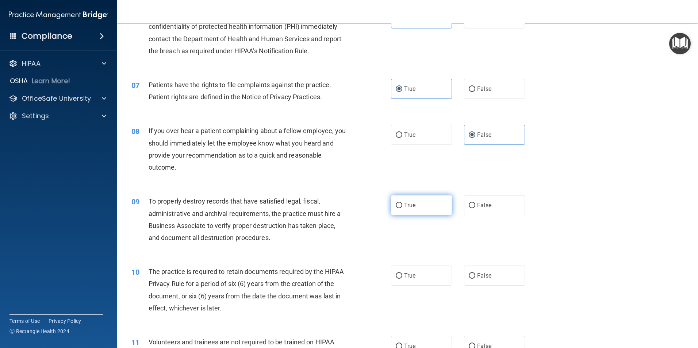
click at [446, 205] on label "True" at bounding box center [421, 205] width 61 height 20
click at [402, 205] on input "True" at bounding box center [399, 205] width 7 height 5
radio input "true"
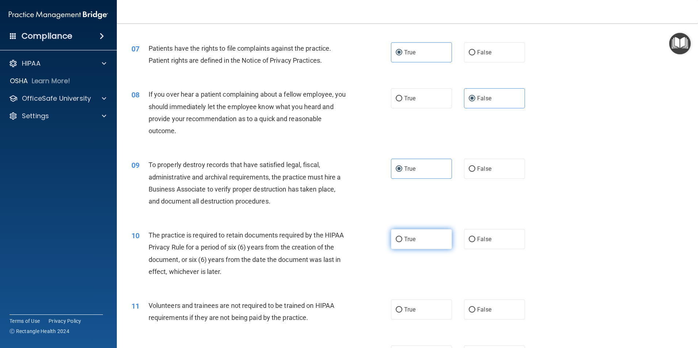
drag, startPoint x: 426, startPoint y: 237, endPoint x: 431, endPoint y: 233, distance: 6.7
click at [427, 237] on label "True" at bounding box center [421, 239] width 61 height 20
click at [402, 237] on input "True" at bounding box center [399, 239] width 7 height 5
radio input "true"
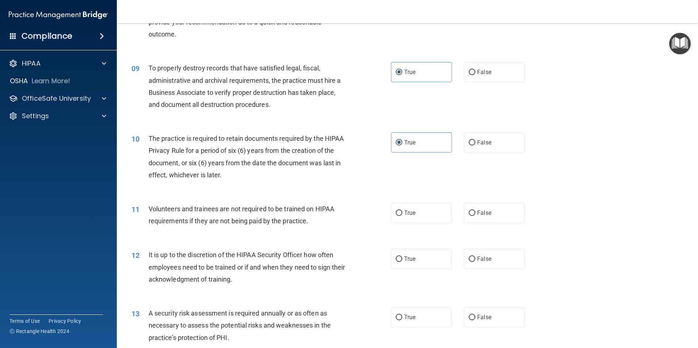
scroll to position [511, 0]
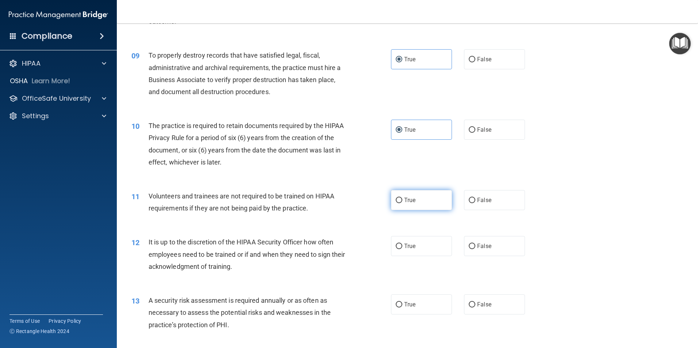
click at [426, 206] on label "True" at bounding box center [421, 200] width 61 height 20
click at [402, 203] on input "True" at bounding box center [399, 200] width 7 height 5
radio input "true"
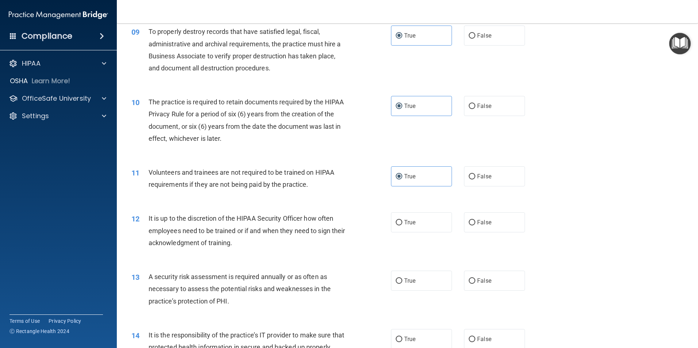
scroll to position [548, 0]
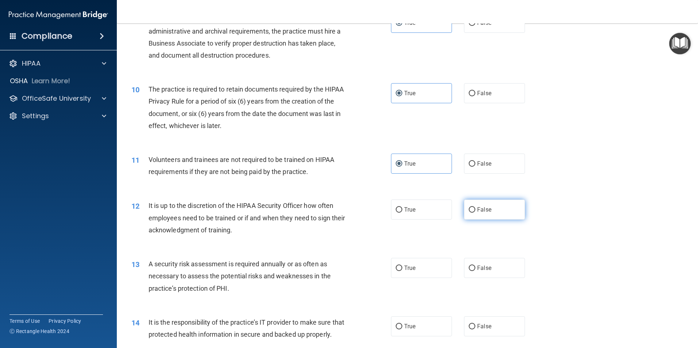
click at [486, 210] on span "False" at bounding box center [484, 209] width 14 height 7
click at [475, 210] on input "False" at bounding box center [472, 209] width 7 height 5
radio input "true"
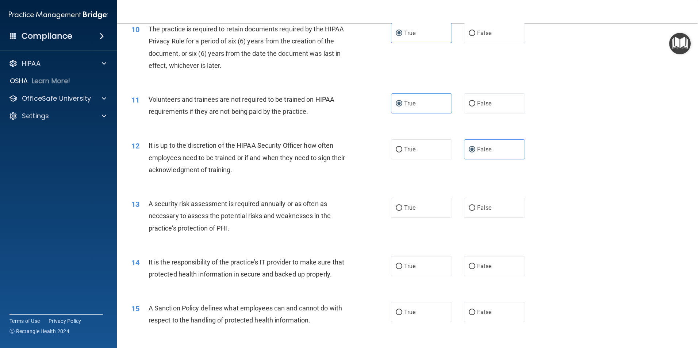
scroll to position [621, 0]
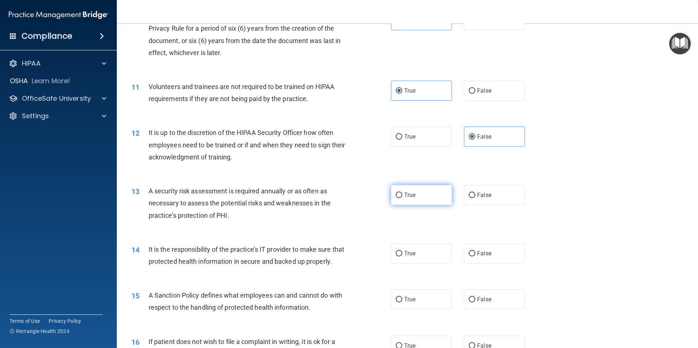
click at [422, 200] on label "True" at bounding box center [421, 195] width 61 height 20
click at [402, 198] on input "True" at bounding box center [399, 195] width 7 height 5
radio input "true"
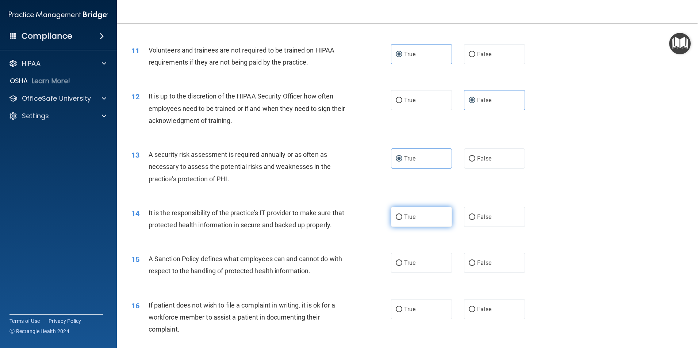
click at [427, 219] on label "True" at bounding box center [421, 217] width 61 height 20
click at [402, 219] on input "True" at bounding box center [399, 217] width 7 height 5
radio input "true"
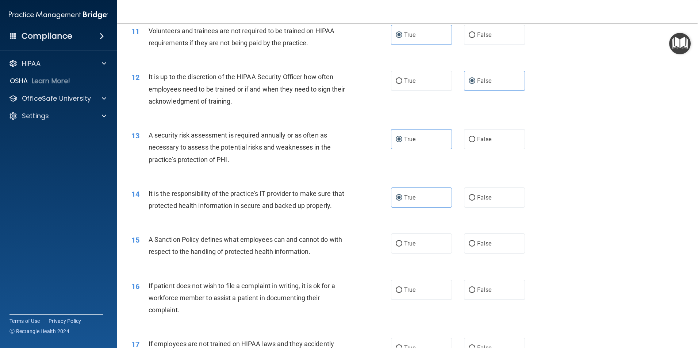
scroll to position [694, 0]
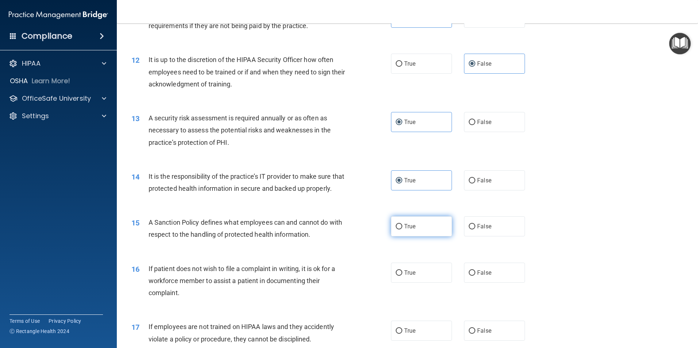
click at [419, 237] on label "True" at bounding box center [421, 227] width 61 height 20
click at [402, 230] on input "True" at bounding box center [399, 226] width 7 height 5
radio input "true"
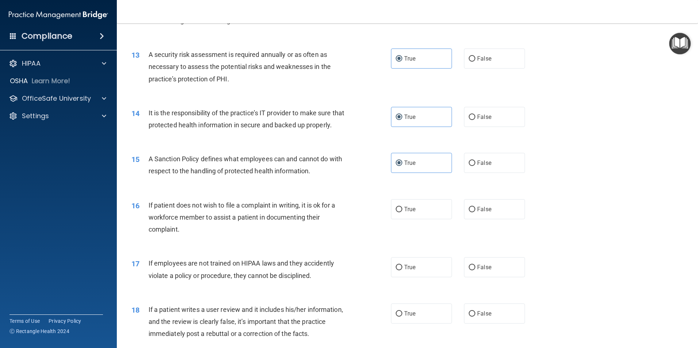
scroll to position [767, 0]
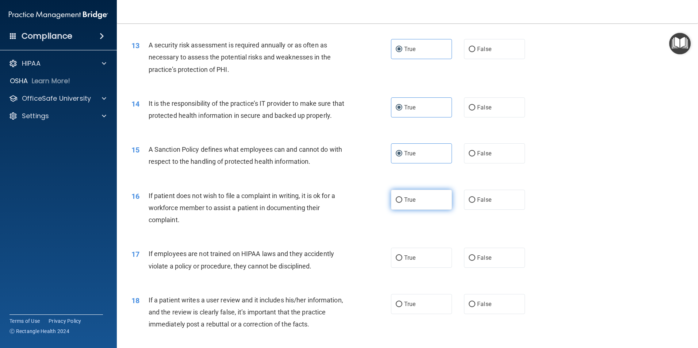
click at [427, 210] on label "True" at bounding box center [421, 200] width 61 height 20
click at [402, 203] on input "True" at bounding box center [399, 200] width 7 height 5
radio input "true"
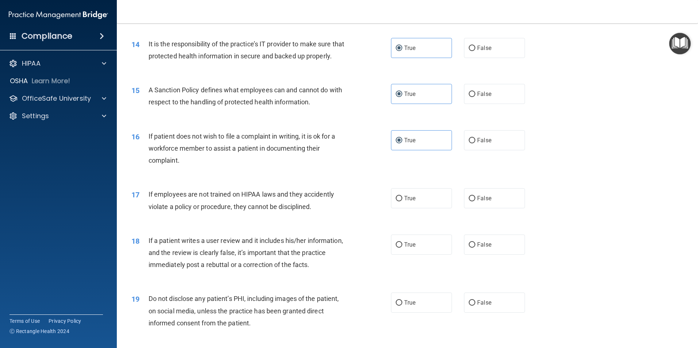
scroll to position [840, 0]
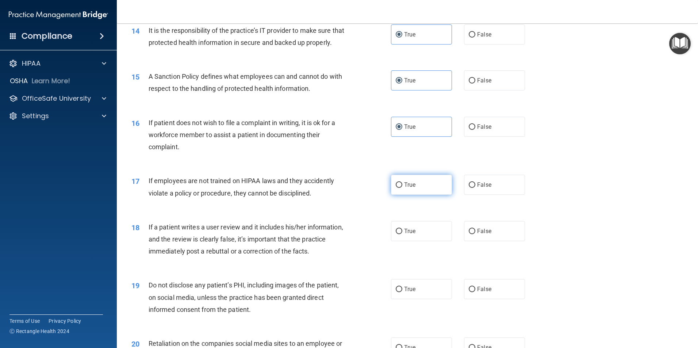
click at [399, 188] on input "True" at bounding box center [399, 185] width 7 height 5
radio input "true"
click at [417, 241] on label "True" at bounding box center [421, 231] width 61 height 20
click at [402, 234] on input "True" at bounding box center [399, 231] width 7 height 5
radio input "true"
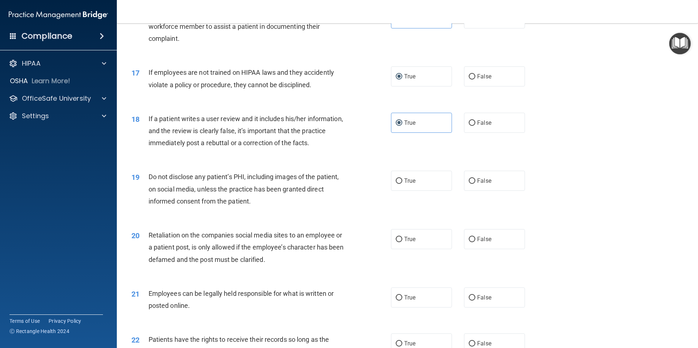
scroll to position [986, 0]
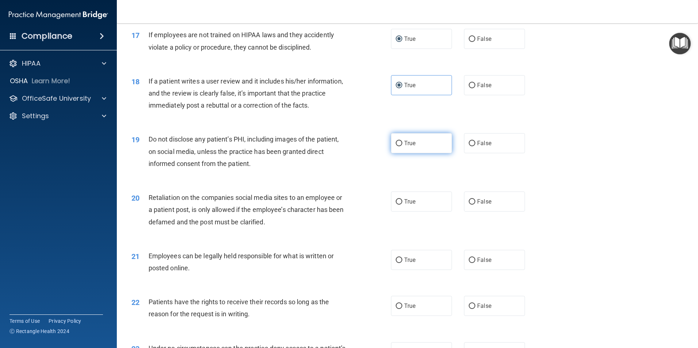
click at [418, 149] on label "True" at bounding box center [421, 143] width 61 height 20
click at [402, 146] on input "True" at bounding box center [399, 143] width 7 height 5
radio input "true"
click at [409, 205] on span "True" at bounding box center [409, 201] width 11 height 7
click at [402, 205] on input "True" at bounding box center [399, 201] width 7 height 5
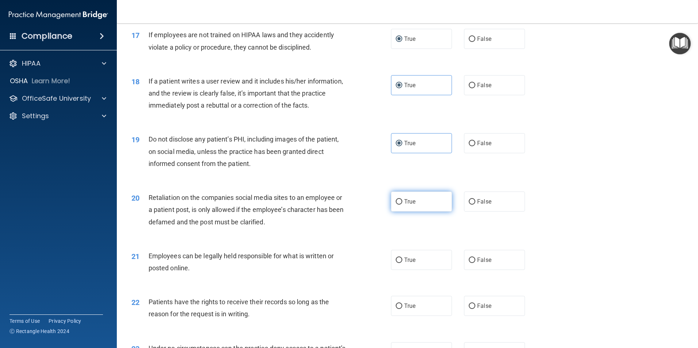
radio input "true"
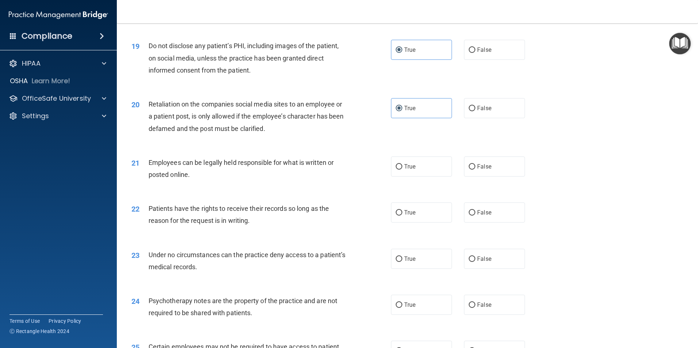
scroll to position [1096, 0]
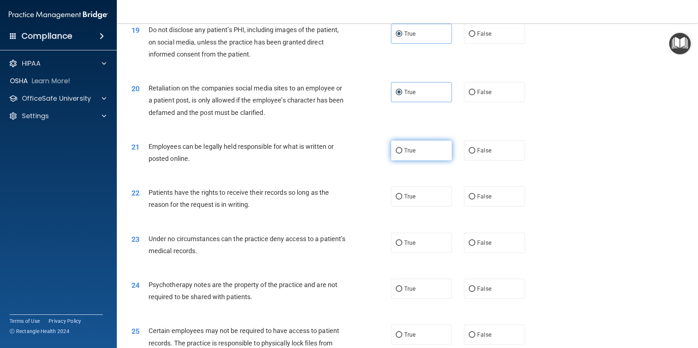
click at [430, 161] on label "True" at bounding box center [421, 151] width 61 height 20
click at [402, 154] on input "True" at bounding box center [399, 150] width 7 height 5
radio input "true"
click at [422, 207] on label "True" at bounding box center [421, 197] width 61 height 20
click at [402, 200] on input "True" at bounding box center [399, 196] width 7 height 5
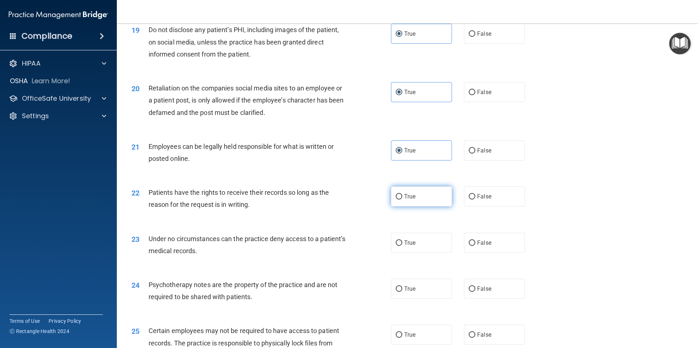
radio input "true"
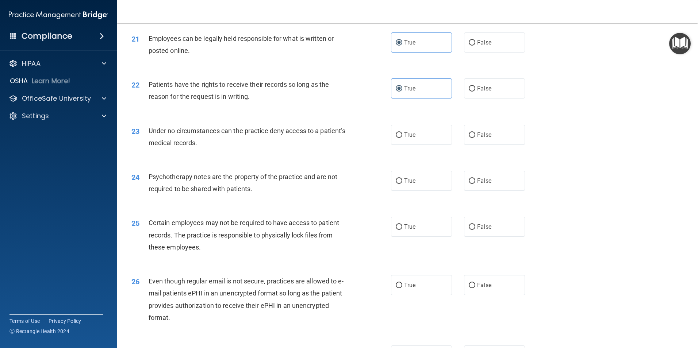
scroll to position [1205, 0]
click at [469, 137] on input "False" at bounding box center [472, 133] width 7 height 5
radio input "true"
click at [419, 190] on label "True" at bounding box center [421, 179] width 61 height 20
click at [402, 183] on input "True" at bounding box center [399, 179] width 7 height 5
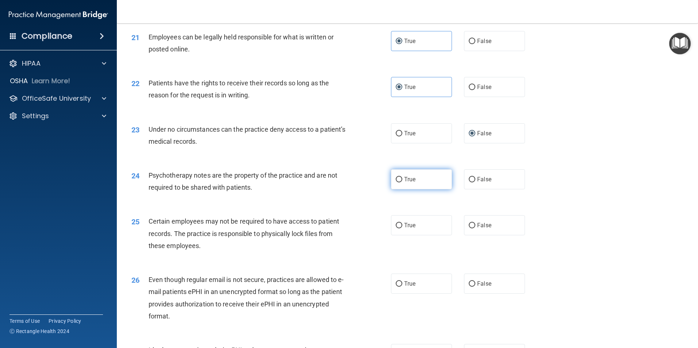
radio input "true"
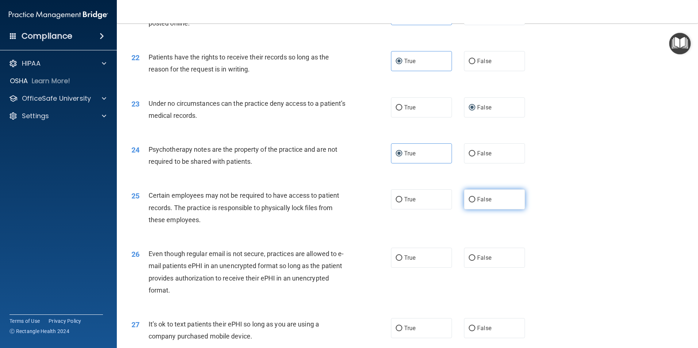
scroll to position [1242, 0]
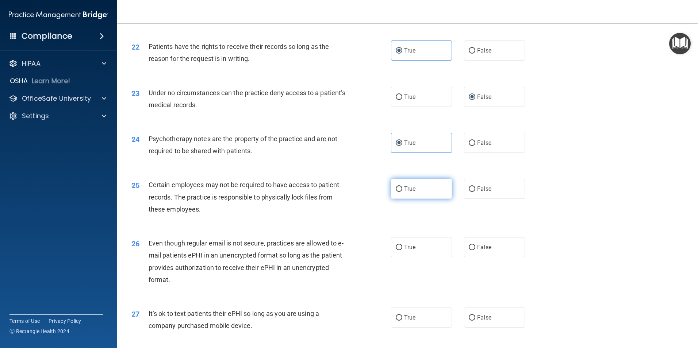
click at [418, 199] on label "True" at bounding box center [421, 189] width 61 height 20
click at [402, 192] on input "True" at bounding box center [399, 189] width 7 height 5
radio input "true"
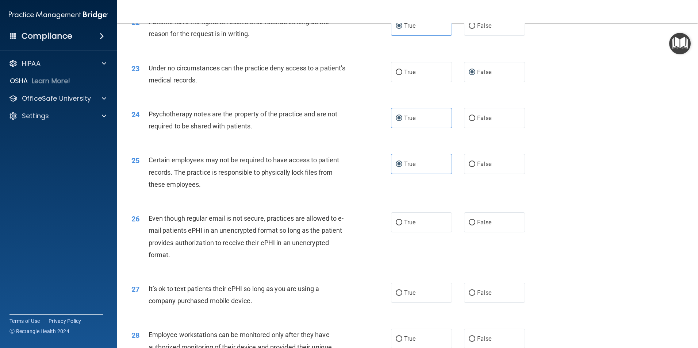
scroll to position [1278, 0]
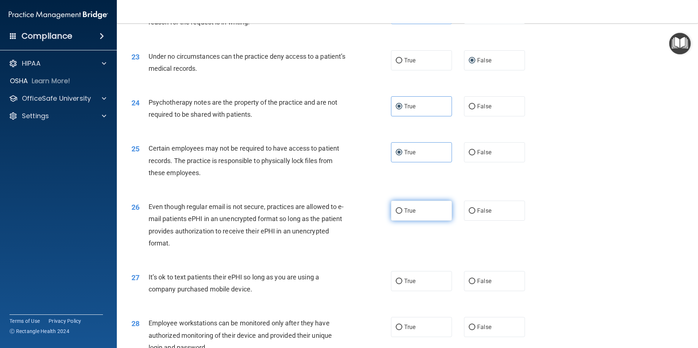
click at [408, 218] on label "True" at bounding box center [421, 211] width 61 height 20
click at [402, 214] on input "True" at bounding box center [399, 211] width 7 height 5
radio input "true"
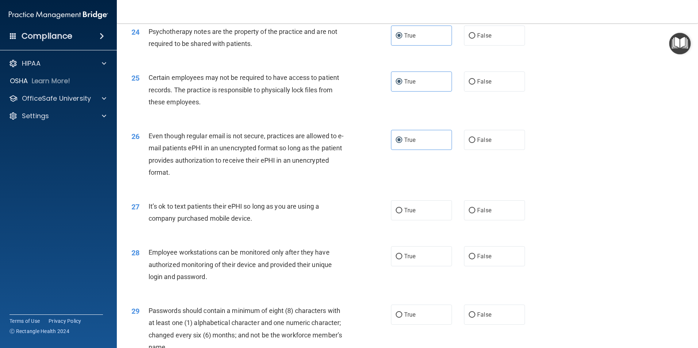
scroll to position [1351, 0]
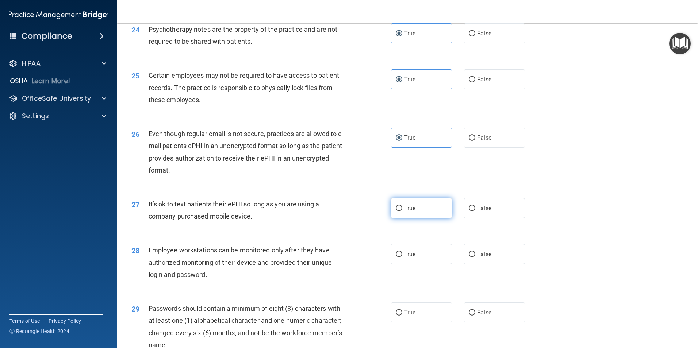
click at [425, 218] on label "True" at bounding box center [421, 208] width 61 height 20
click at [402, 211] on input "True" at bounding box center [399, 208] width 7 height 5
radio input "true"
click at [423, 264] on label "True" at bounding box center [421, 254] width 61 height 20
click at [402, 257] on input "True" at bounding box center [399, 254] width 7 height 5
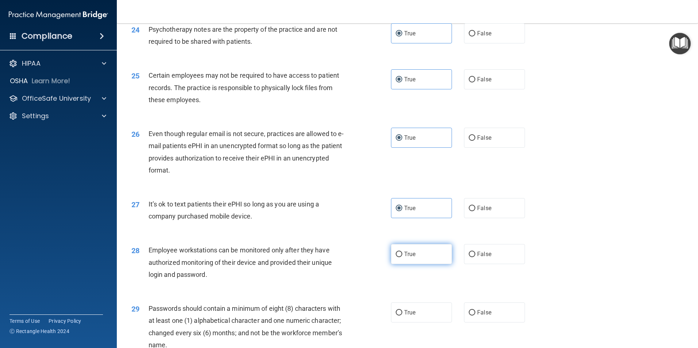
radio input "true"
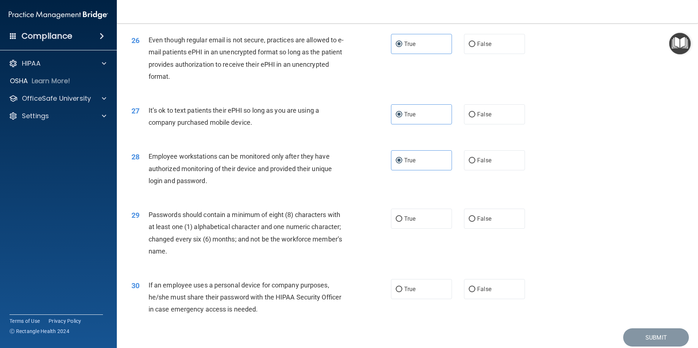
scroll to position [1461, 0]
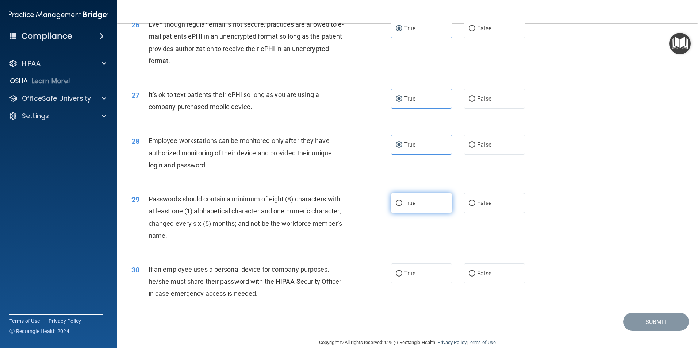
click at [406, 207] on span "True" at bounding box center [409, 203] width 11 height 7
click at [402, 206] on input "True" at bounding box center [399, 203] width 7 height 5
radio input "true"
click at [502, 284] on label "False" at bounding box center [494, 274] width 61 height 20
click at [475, 277] on input "False" at bounding box center [472, 273] width 7 height 5
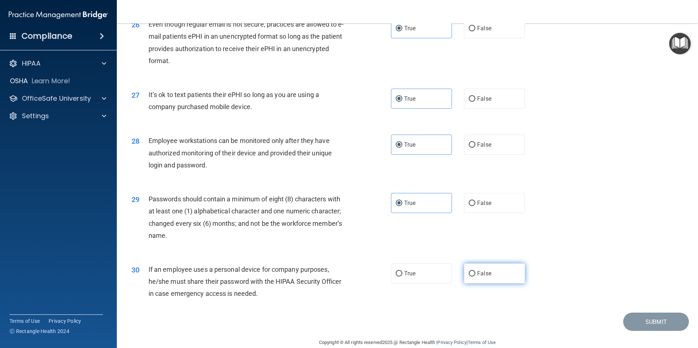
radio input "true"
click at [640, 332] on button "Submit" at bounding box center [656, 322] width 66 height 19
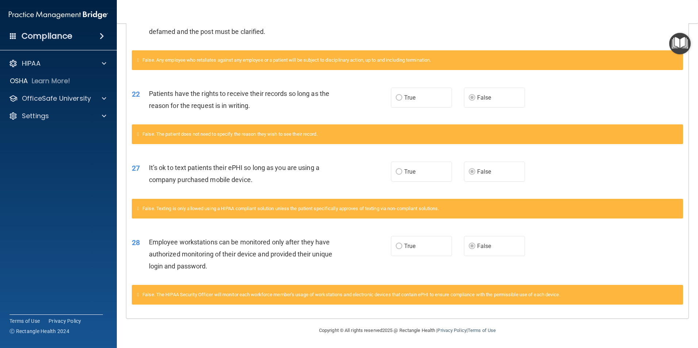
scroll to position [871, 0]
click at [48, 97] on p "OfficeSafe University" at bounding box center [56, 98] width 69 height 9
click at [43, 118] on p "HIPAA Training" at bounding box center [35, 115] width 60 height 7
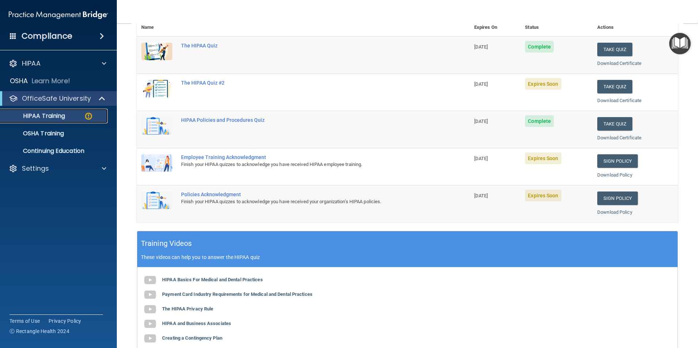
scroll to position [56, 0]
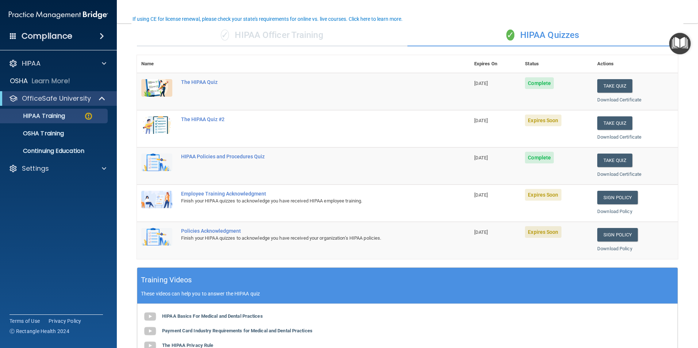
click at [316, 126] on td "The HIPAA Quiz #2" at bounding box center [323, 128] width 293 height 37
click at [206, 117] on div "The HIPAA Quiz #2" at bounding box center [307, 119] width 252 height 6
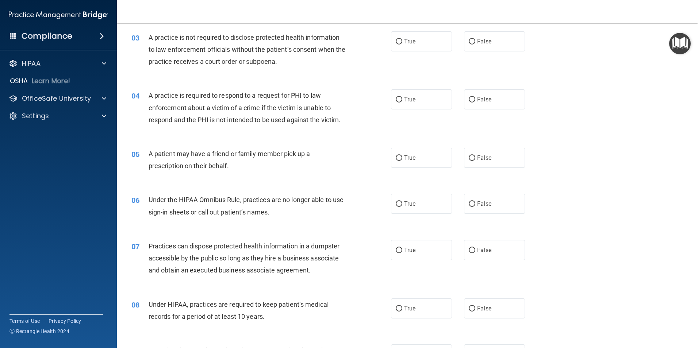
scroll to position [146, 0]
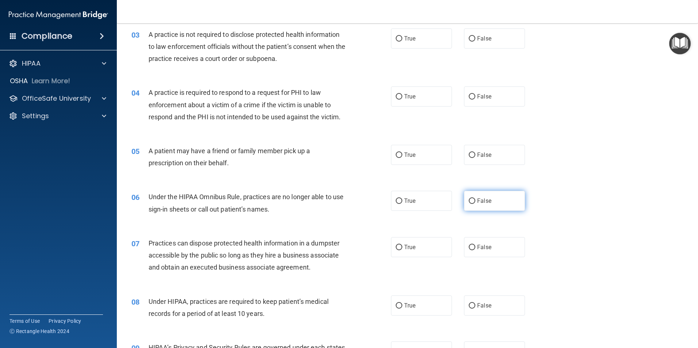
click at [487, 197] on label "False" at bounding box center [494, 201] width 61 height 20
click at [475, 199] on input "False" at bounding box center [472, 201] width 7 height 5
radio input "true"
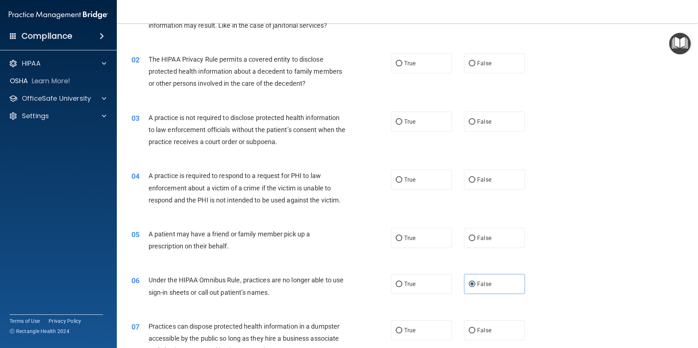
scroll to position [0, 0]
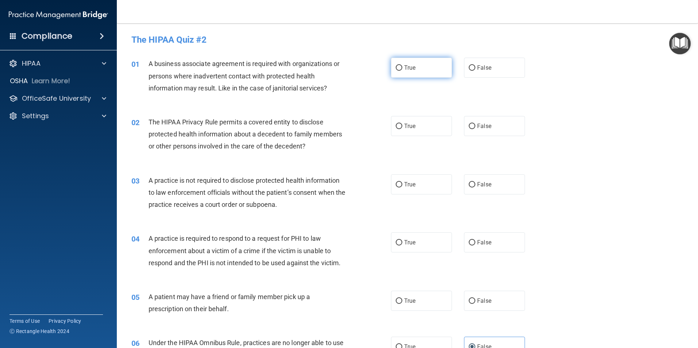
click at [410, 70] on span "True" at bounding box center [409, 67] width 11 height 7
click at [402, 70] on input "True" at bounding box center [399, 67] width 7 height 5
radio input "true"
click at [404, 127] on span "True" at bounding box center [409, 126] width 11 height 7
click at [402, 127] on input "True" at bounding box center [399, 126] width 7 height 5
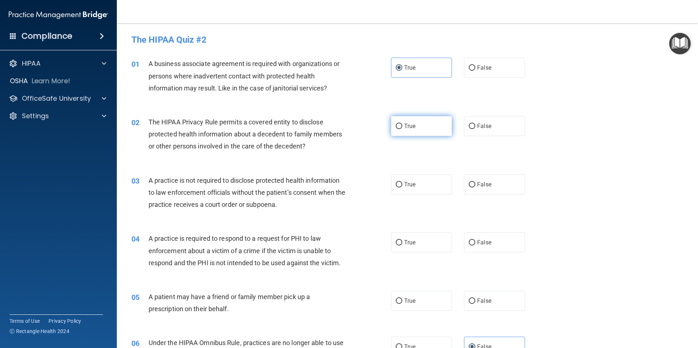
radio input "true"
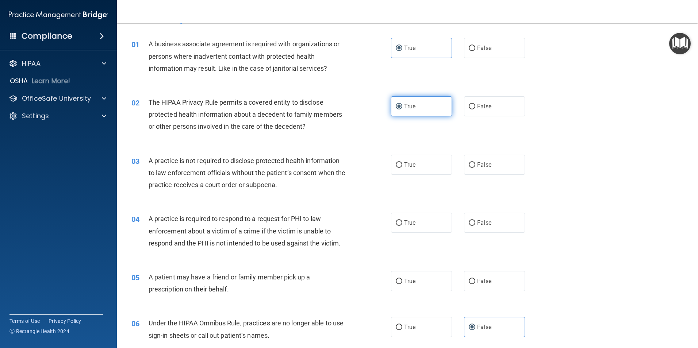
scroll to position [37, 0]
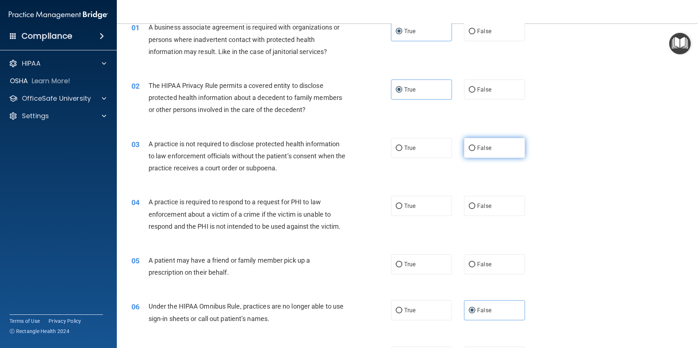
click at [484, 144] on label "False" at bounding box center [494, 148] width 61 height 20
click at [475, 146] on input "False" at bounding box center [472, 148] width 7 height 5
radio input "true"
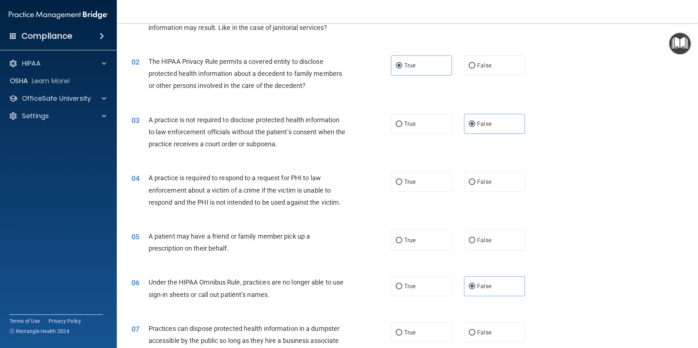
scroll to position [73, 0]
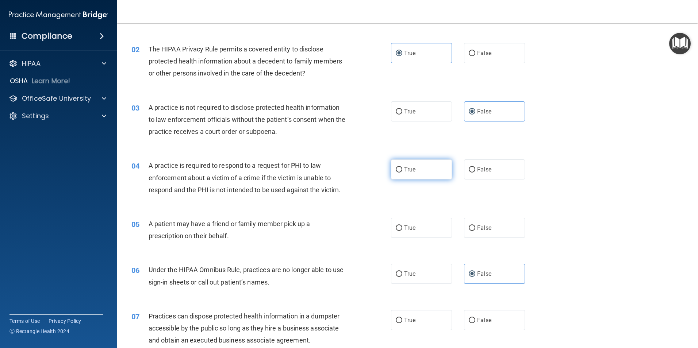
click at [406, 166] on label "True" at bounding box center [421, 170] width 61 height 20
click at [402, 167] on input "True" at bounding box center [399, 169] width 7 height 5
radio input "true"
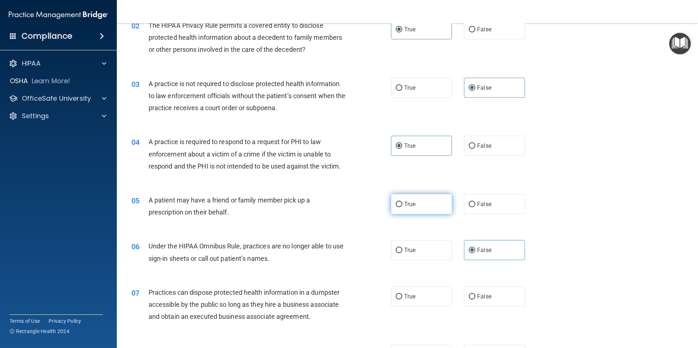
scroll to position [110, 0]
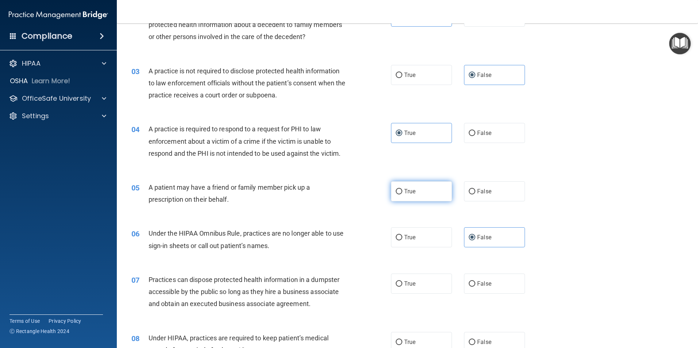
click at [410, 182] on label "True" at bounding box center [421, 192] width 61 height 20
click at [402, 189] on input "True" at bounding box center [399, 191] width 7 height 5
radio input "true"
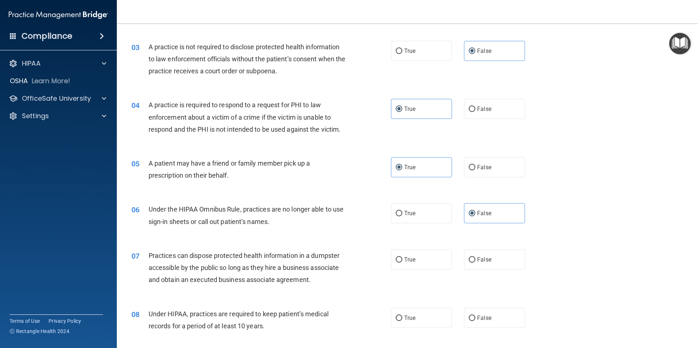
scroll to position [146, 0]
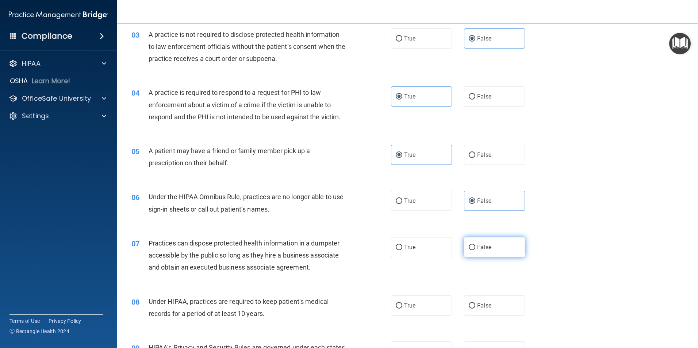
click at [503, 240] on label "False" at bounding box center [494, 247] width 61 height 20
click at [475, 245] on input "False" at bounding box center [472, 247] width 7 height 5
radio input "true"
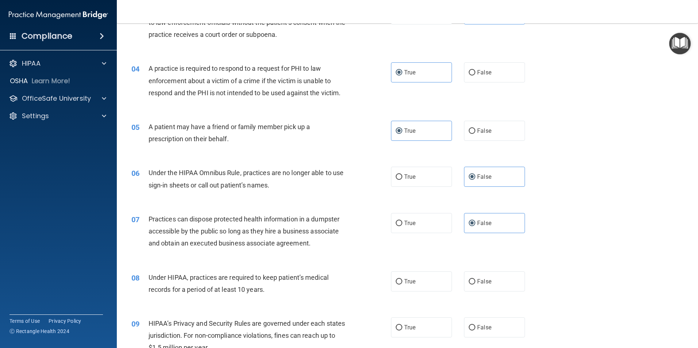
scroll to position [183, 0]
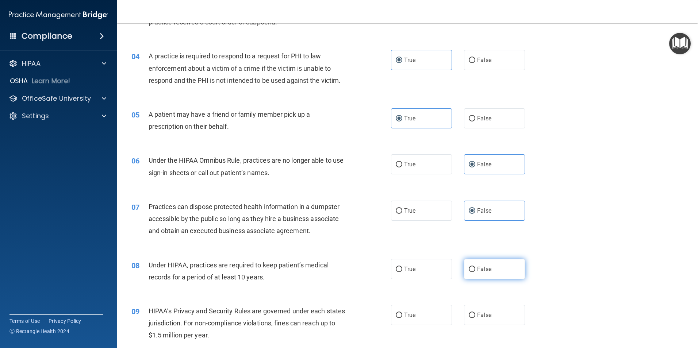
click at [496, 261] on label "False" at bounding box center [494, 269] width 61 height 20
click at [475, 267] on input "False" at bounding box center [472, 269] width 7 height 5
radio input "true"
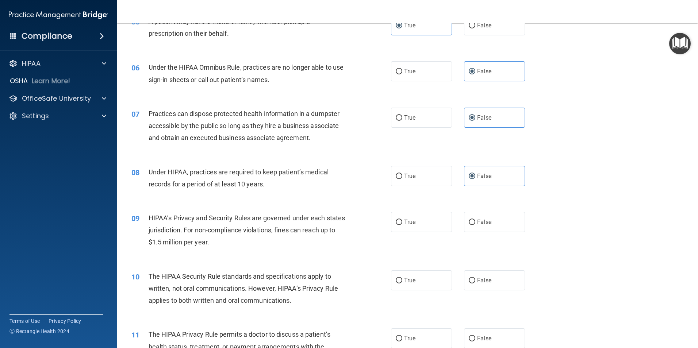
scroll to position [292, 0]
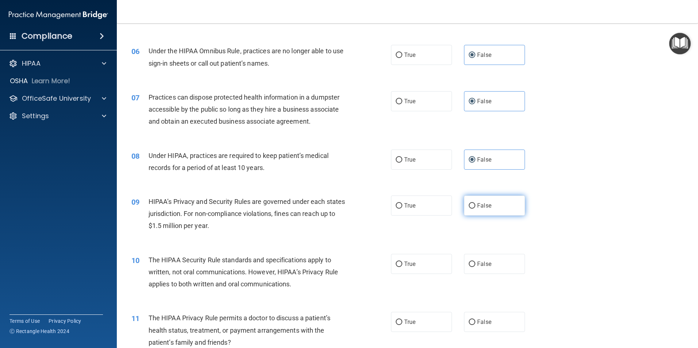
click at [491, 213] on label "False" at bounding box center [494, 206] width 61 height 20
click at [475, 209] on input "False" at bounding box center [472, 205] width 7 height 5
radio input "true"
click at [394, 257] on label "True" at bounding box center [421, 264] width 61 height 20
click at [396, 262] on input "True" at bounding box center [399, 264] width 7 height 5
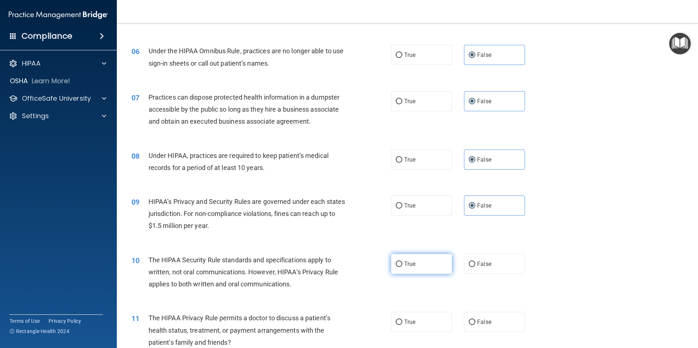
radio input "true"
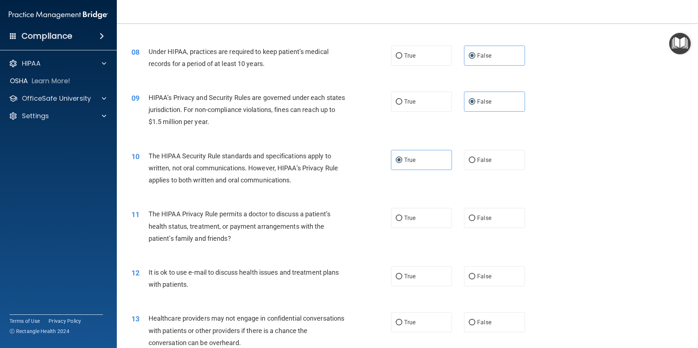
scroll to position [402, 0]
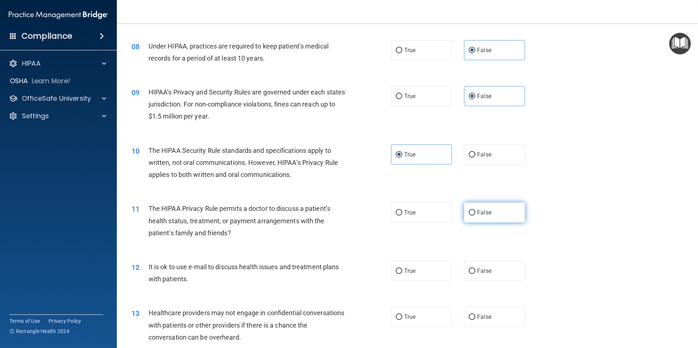
click at [494, 217] on label "False" at bounding box center [494, 213] width 61 height 20
click at [475, 216] on input "False" at bounding box center [472, 212] width 7 height 5
radio input "true"
click at [497, 217] on label "False" at bounding box center [494, 213] width 61 height 20
click at [475, 216] on input "False" at bounding box center [472, 212] width 7 height 5
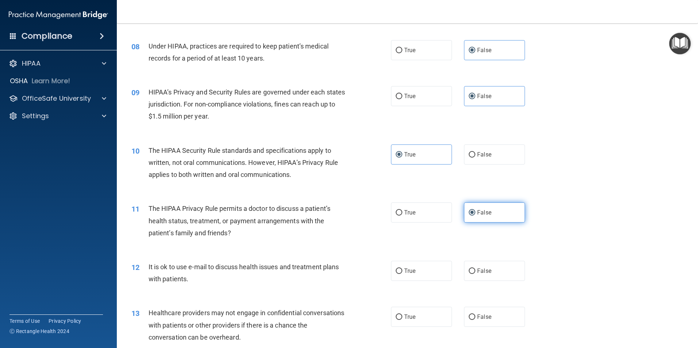
click at [469, 213] on input "False" at bounding box center [472, 212] width 7 height 5
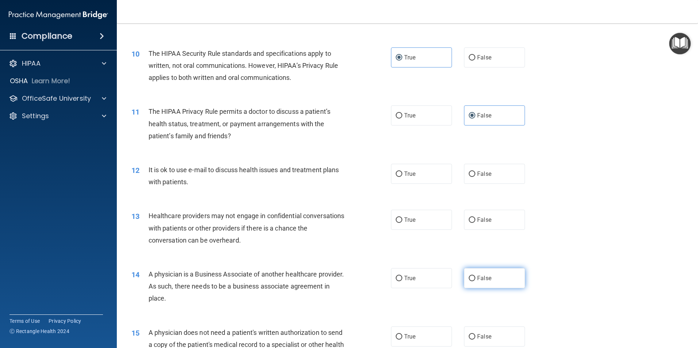
scroll to position [511, 0]
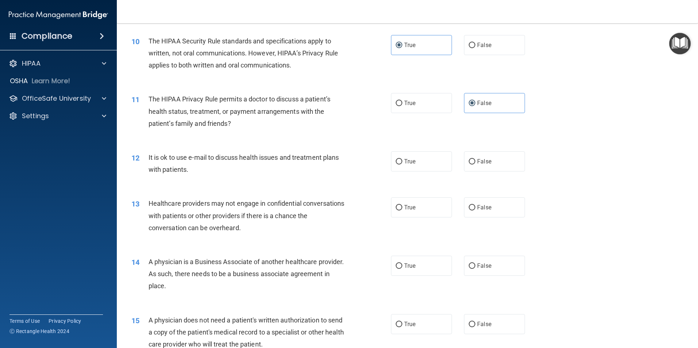
click at [459, 269] on div "True False" at bounding box center [464, 266] width 146 height 20
click at [469, 264] on input "False" at bounding box center [472, 266] width 7 height 5
radio input "true"
click at [404, 106] on span "True" at bounding box center [409, 103] width 11 height 7
click at [402, 106] on input "True" at bounding box center [399, 103] width 7 height 5
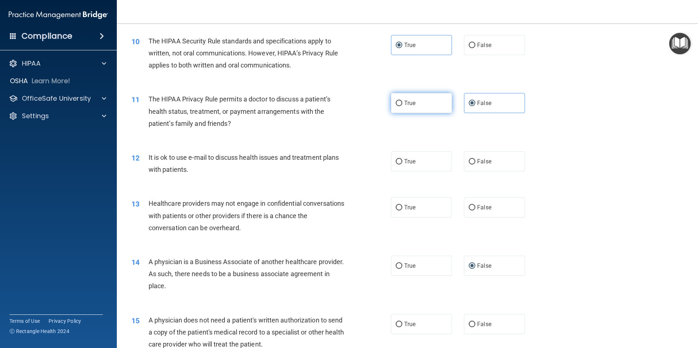
radio input "true"
radio input "false"
click at [405, 162] on span "True" at bounding box center [409, 161] width 11 height 7
click at [402, 162] on input "True" at bounding box center [399, 161] width 7 height 5
radio input "true"
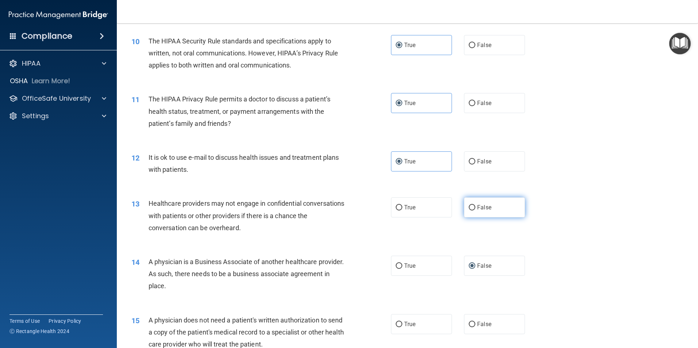
click at [477, 205] on span "False" at bounding box center [484, 207] width 14 height 7
click at [475, 205] on input "False" at bounding box center [472, 207] width 7 height 5
radio input "true"
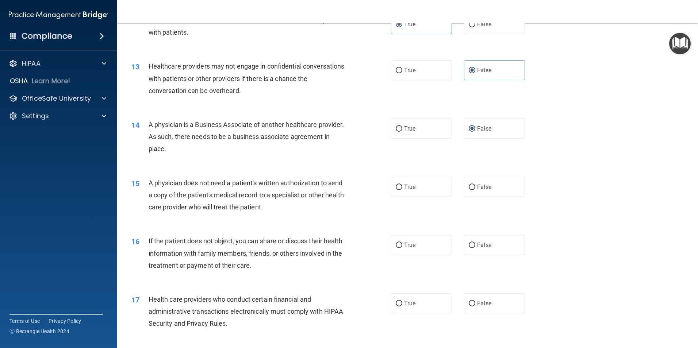
scroll to position [657, 0]
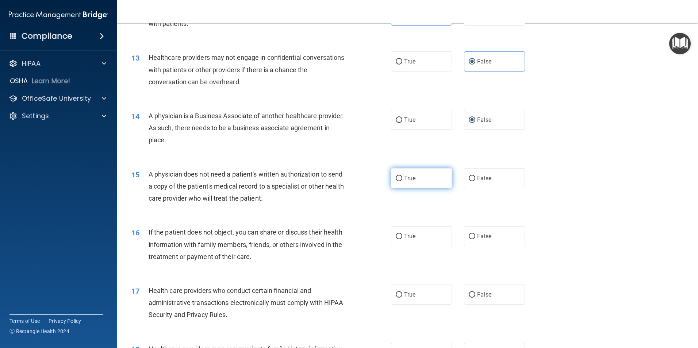
click at [400, 179] on input "True" at bounding box center [399, 178] width 7 height 5
radio input "true"
click at [409, 231] on label "True" at bounding box center [421, 236] width 61 height 20
click at [402, 234] on input "True" at bounding box center [399, 236] width 7 height 5
radio input "true"
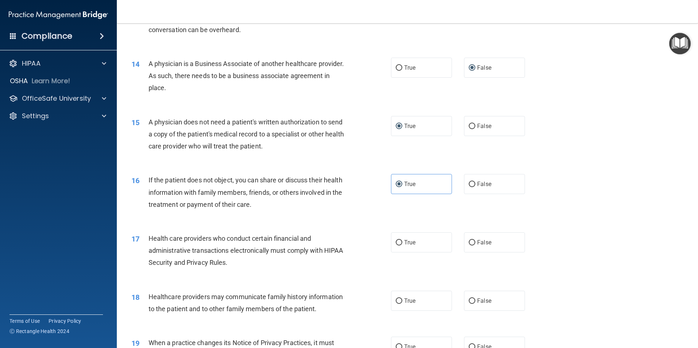
scroll to position [730, 0]
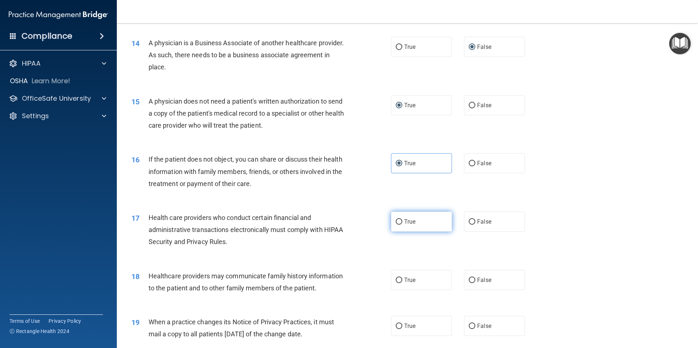
click at [414, 228] on label "True" at bounding box center [421, 222] width 61 height 20
click at [402, 225] on input "True" at bounding box center [399, 221] width 7 height 5
radio input "true"
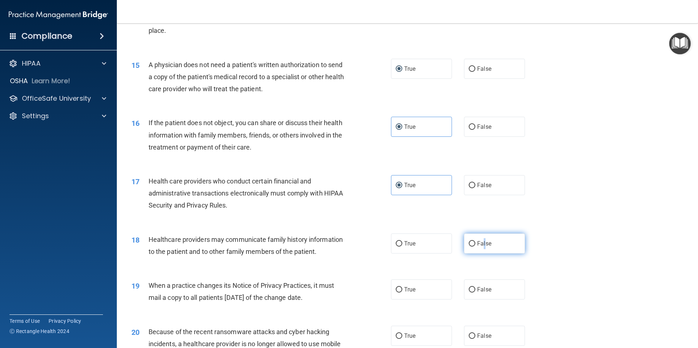
click at [481, 237] on label "False" at bounding box center [494, 244] width 61 height 20
click at [486, 244] on span "False" at bounding box center [484, 243] width 14 height 7
click at [475, 244] on input "False" at bounding box center [472, 243] width 7 height 5
radio input "true"
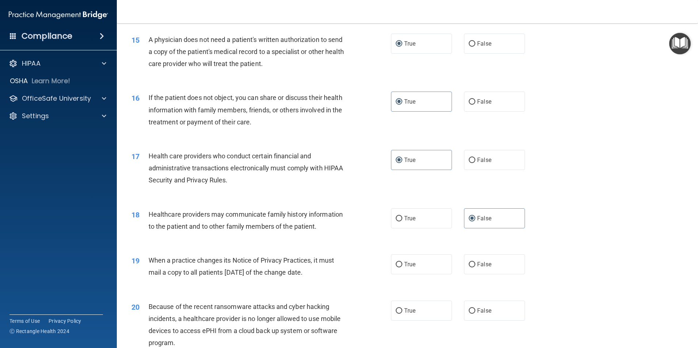
scroll to position [803, 0]
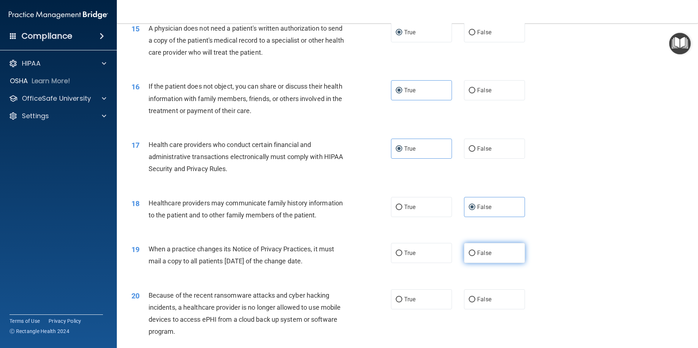
click at [477, 252] on span "False" at bounding box center [484, 253] width 14 height 7
click at [475, 252] on input "False" at bounding box center [472, 253] width 7 height 5
radio input "true"
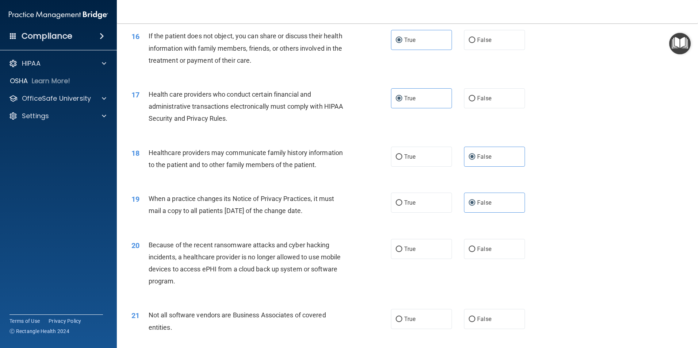
scroll to position [876, 0]
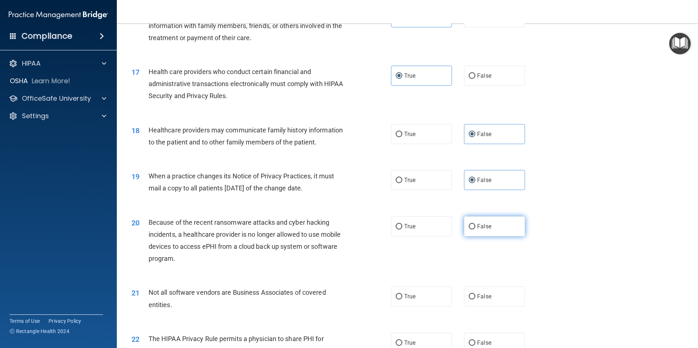
click at [500, 220] on label "False" at bounding box center [494, 227] width 61 height 20
click at [475, 224] on input "False" at bounding box center [472, 226] width 7 height 5
radio input "true"
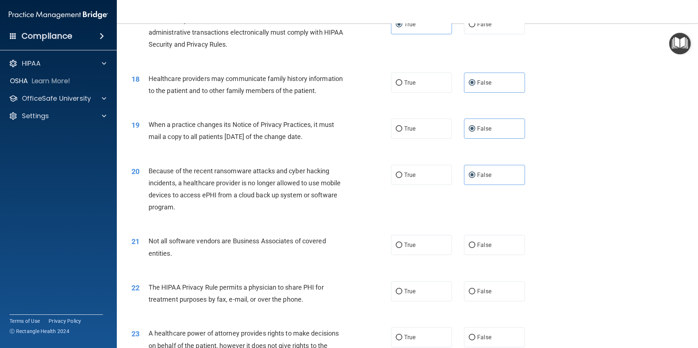
scroll to position [950, 0]
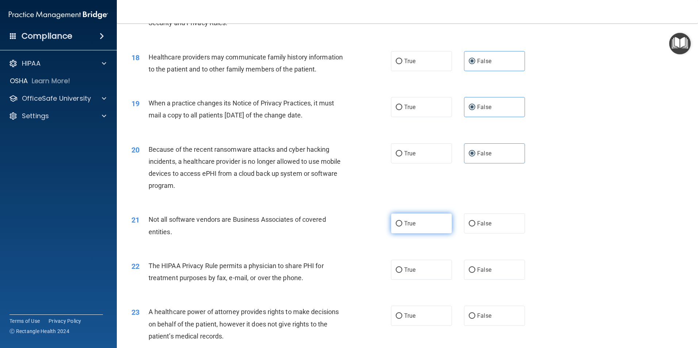
click at [399, 225] on input "True" at bounding box center [399, 223] width 7 height 5
radio input "true"
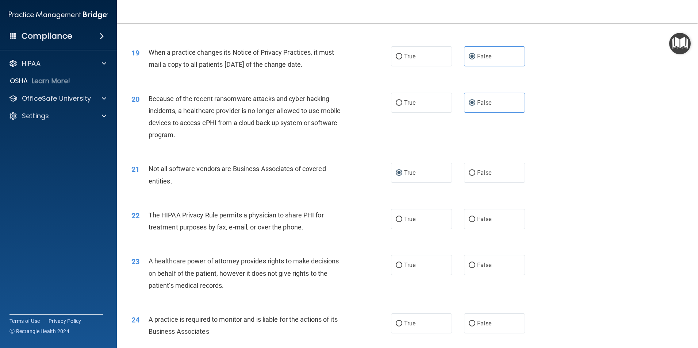
scroll to position [1023, 0]
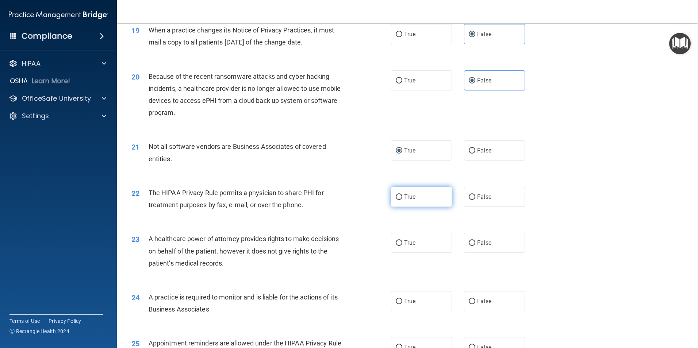
click at [406, 189] on label "True" at bounding box center [421, 197] width 61 height 20
click at [402, 195] on input "True" at bounding box center [399, 197] width 7 height 5
radio input "true"
click at [488, 242] on label "False" at bounding box center [494, 243] width 61 height 20
click at [475, 242] on input "False" at bounding box center [472, 243] width 7 height 5
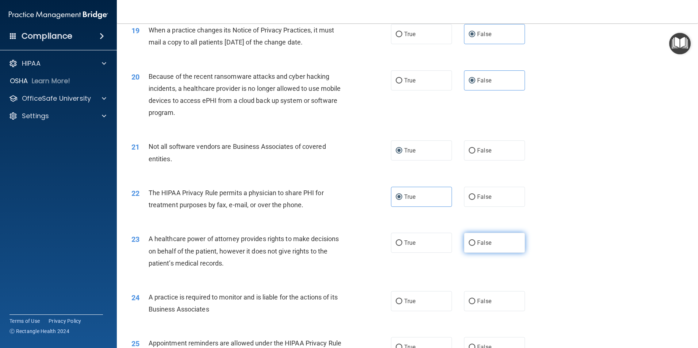
radio input "true"
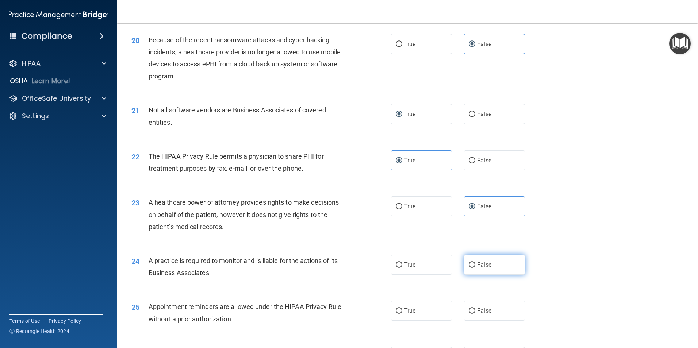
click at [488, 259] on label "False" at bounding box center [494, 265] width 61 height 20
click at [475, 263] on input "False" at bounding box center [472, 265] width 7 height 5
radio input "true"
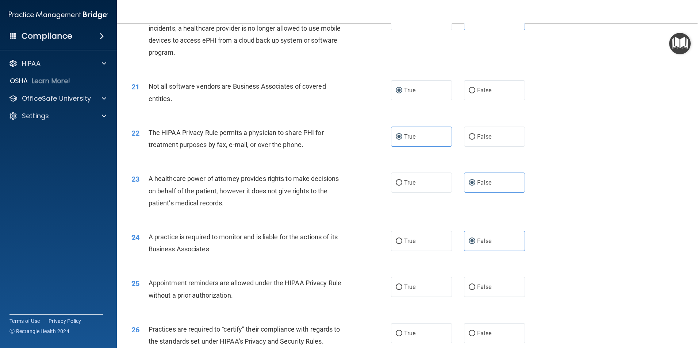
scroll to position [1096, 0]
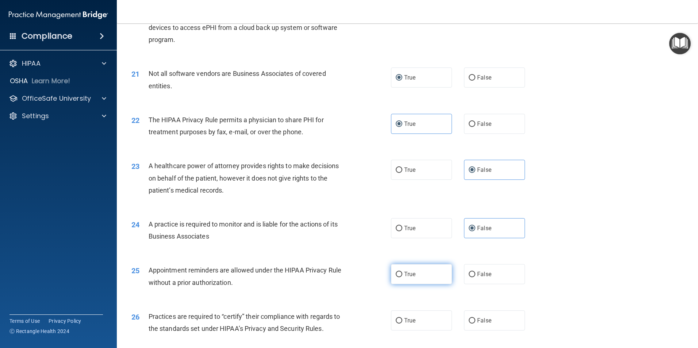
click at [412, 275] on span "True" at bounding box center [409, 274] width 11 height 7
drag, startPoint x: 412, startPoint y: 275, endPoint x: 402, endPoint y: 275, distance: 9.5
click at [404, 275] on span "True" at bounding box center [409, 274] width 11 height 7
click at [402, 275] on input "True" at bounding box center [399, 274] width 7 height 5
radio input "true"
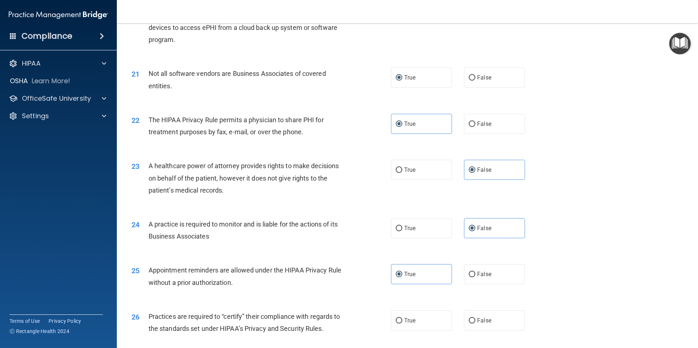
drag, startPoint x: 471, startPoint y: 315, endPoint x: 496, endPoint y: 295, distance: 31.8
click at [471, 315] on label "False" at bounding box center [494, 321] width 61 height 20
click at [471, 318] on input "False" at bounding box center [472, 320] width 7 height 5
radio input "true"
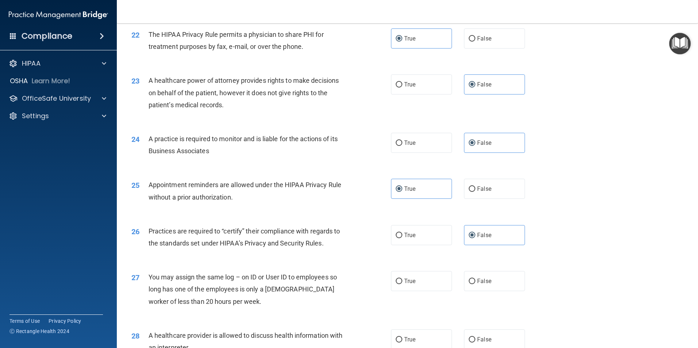
scroll to position [1205, 0]
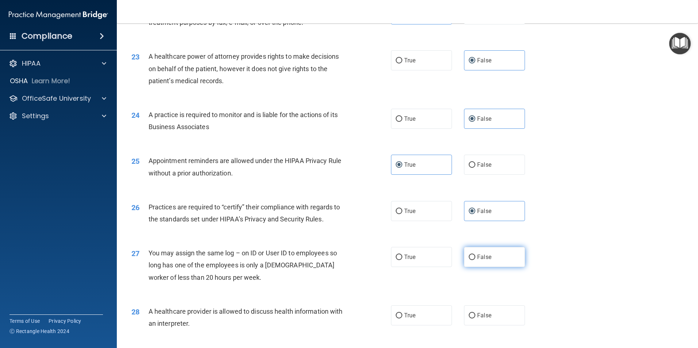
click at [506, 263] on label "False" at bounding box center [494, 257] width 61 height 20
click at [475, 260] on input "False" at bounding box center [472, 257] width 7 height 5
radio input "true"
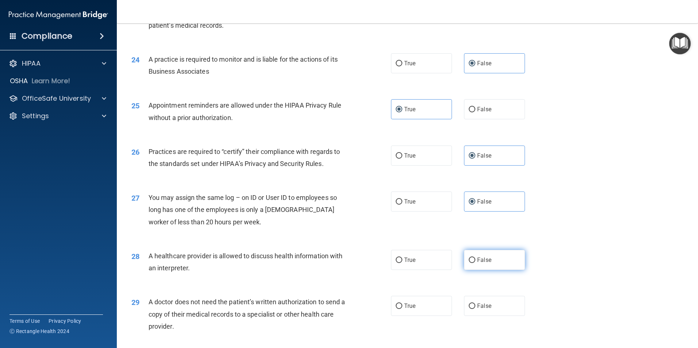
scroll to position [1278, 0]
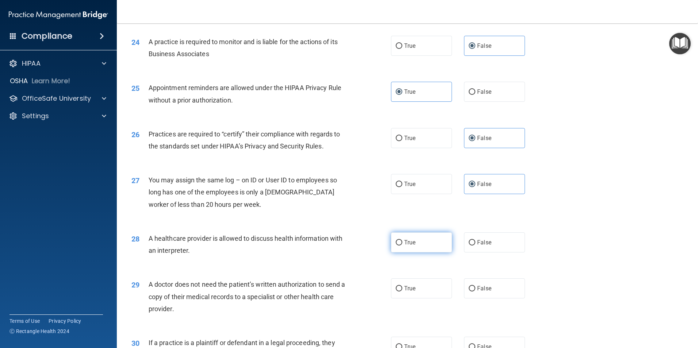
click at [410, 242] on span "True" at bounding box center [409, 242] width 11 height 7
click at [402, 242] on input "True" at bounding box center [399, 242] width 7 height 5
radio input "true"
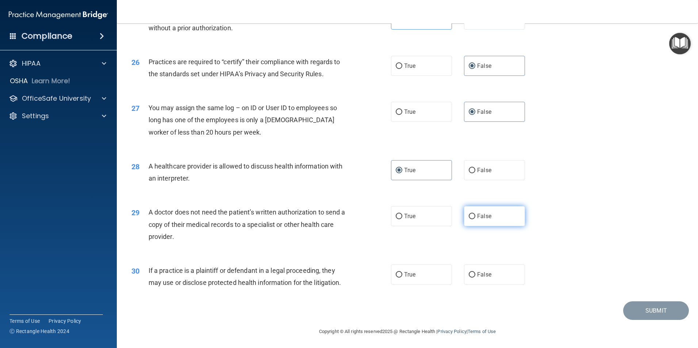
scroll to position [1351, 0]
click at [413, 221] on label "True" at bounding box center [421, 216] width 61 height 20
click at [402, 219] on input "True" at bounding box center [399, 215] width 7 height 5
radio input "true"
click at [398, 279] on label "True" at bounding box center [421, 274] width 61 height 20
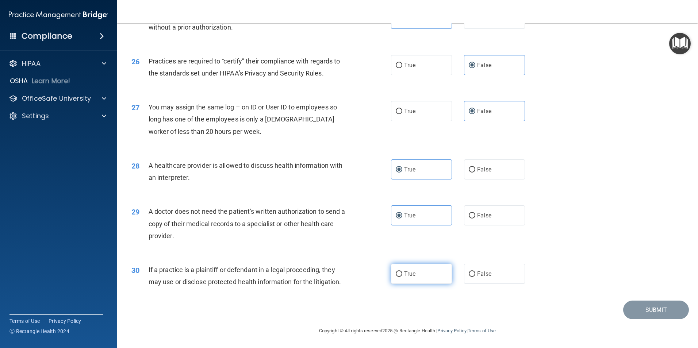
click at [398, 277] on input "True" at bounding box center [399, 274] width 7 height 5
radio input "true"
click at [664, 309] on button "Submit" at bounding box center [656, 310] width 66 height 19
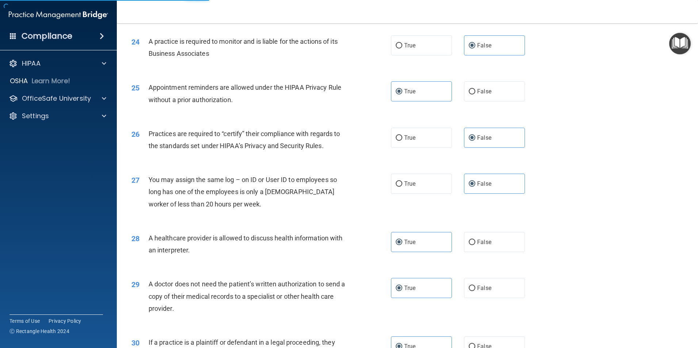
scroll to position [1278, 0]
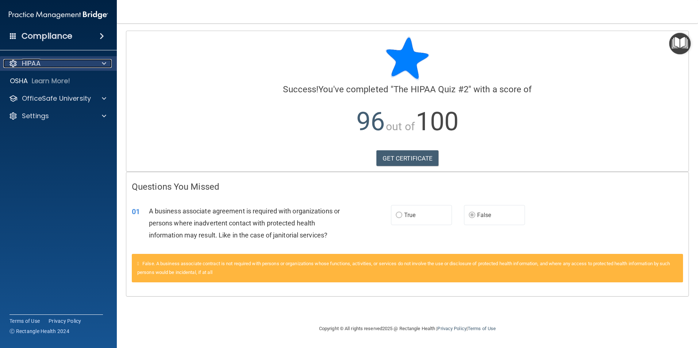
click at [85, 66] on div "HIPAA" at bounding box center [48, 63] width 91 height 9
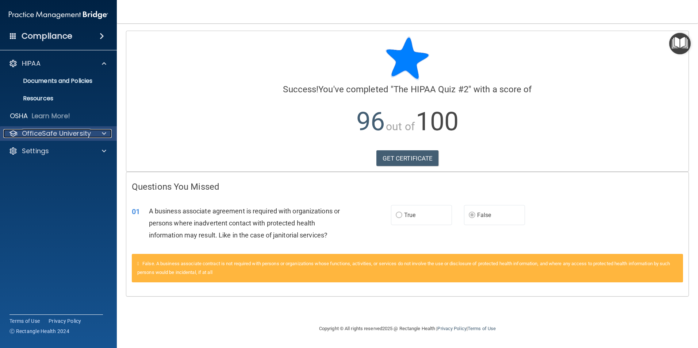
click at [65, 133] on p "OfficeSafe University" at bounding box center [56, 133] width 69 height 9
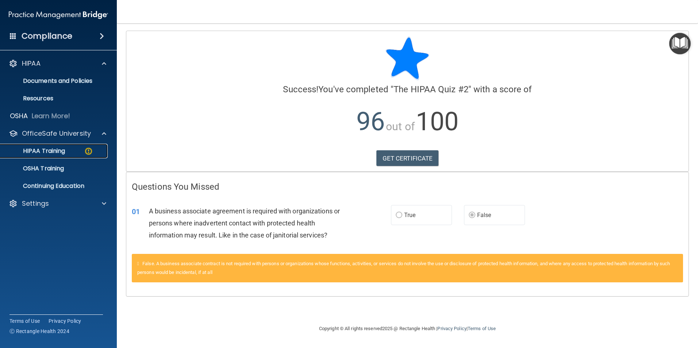
click at [66, 150] on div "HIPAA Training" at bounding box center [55, 151] width 100 height 7
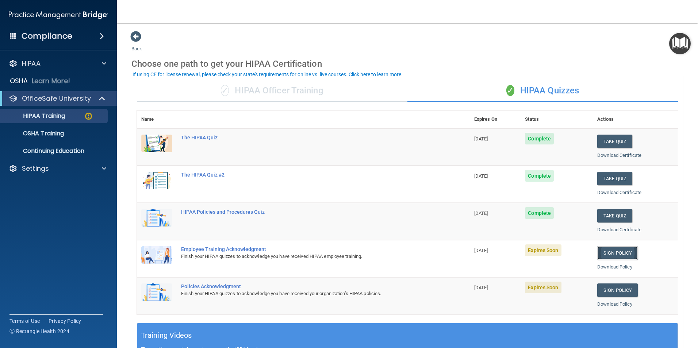
click at [618, 249] on link "Sign Policy" at bounding box center [617, 254] width 41 height 14
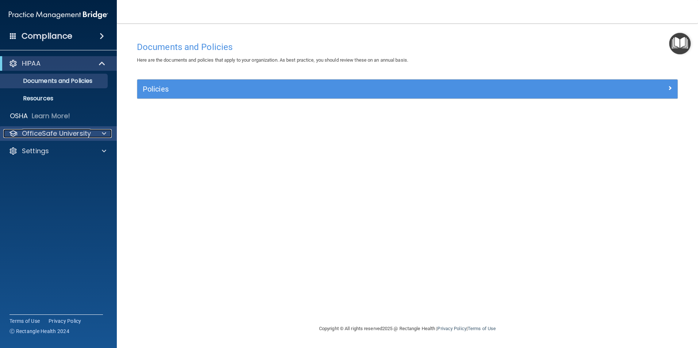
click at [74, 131] on p "OfficeSafe University" at bounding box center [56, 133] width 69 height 9
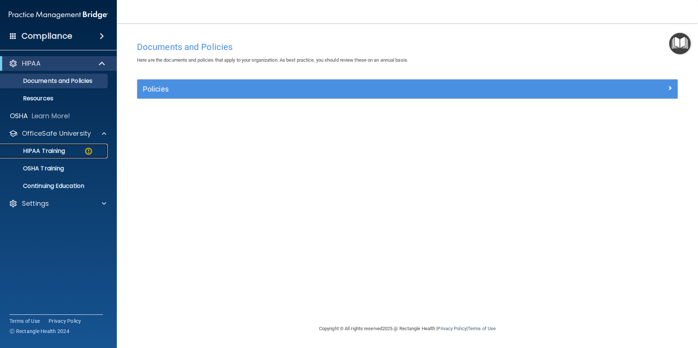
click at [74, 148] on div "HIPAA Training" at bounding box center [55, 151] width 100 height 7
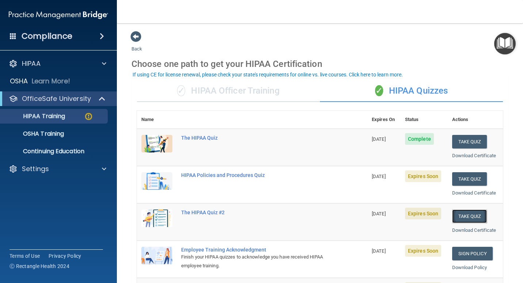
click at [462, 221] on button "Take Quiz" at bounding box center [469, 216] width 35 height 14
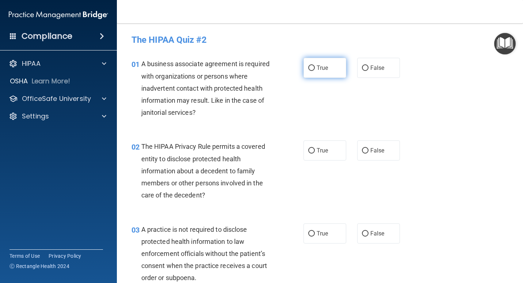
click at [317, 69] on span "True" at bounding box center [322, 67] width 11 height 7
click at [315, 69] on input "True" at bounding box center [311, 67] width 7 height 5
radio input "true"
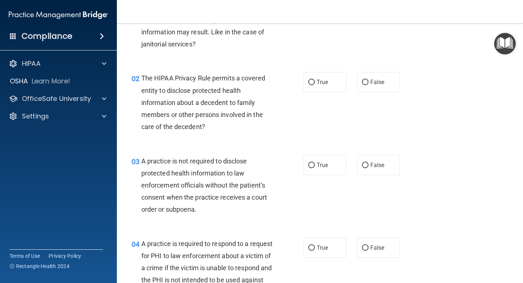
scroll to position [73, 0]
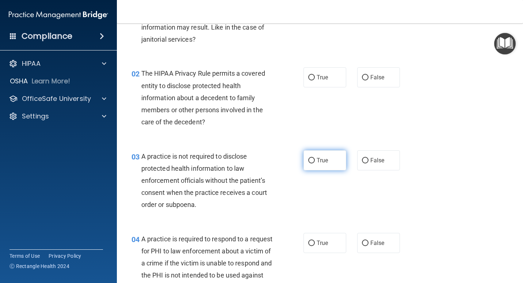
click at [324, 160] on span "True" at bounding box center [322, 160] width 11 height 7
click at [315, 160] on input "True" at bounding box center [311, 160] width 7 height 5
radio input "true"
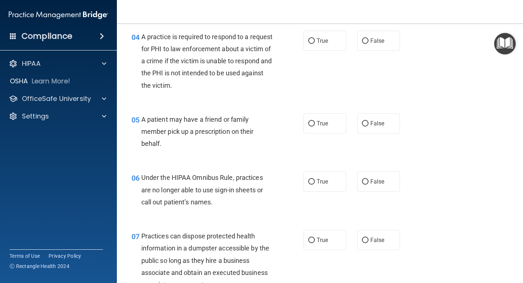
scroll to position [292, 0]
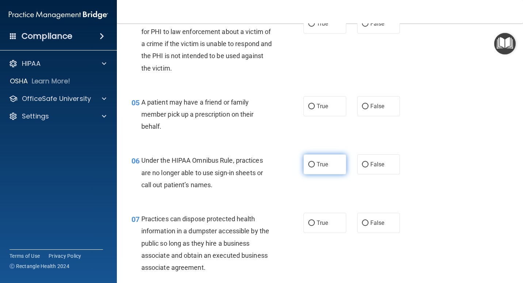
click at [315, 171] on label "True" at bounding box center [324, 164] width 43 height 20
click at [315, 167] on input "True" at bounding box center [311, 164] width 7 height 5
radio input "true"
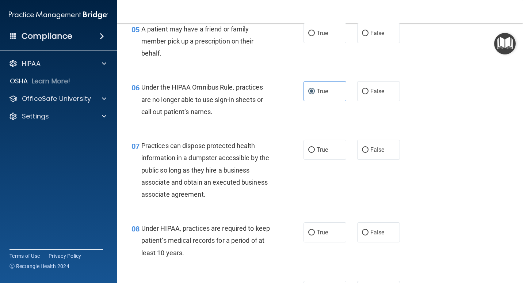
scroll to position [402, 0]
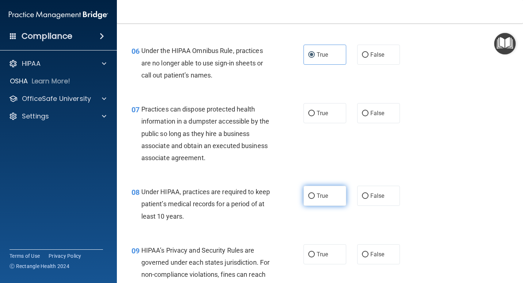
click at [317, 193] on span "True" at bounding box center [322, 195] width 11 height 7
click at [314, 193] on input "True" at bounding box center [311, 195] width 7 height 5
radio input "true"
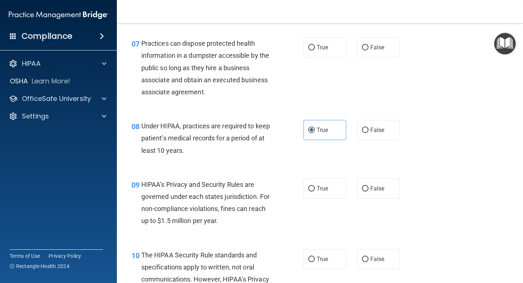
scroll to position [475, 0]
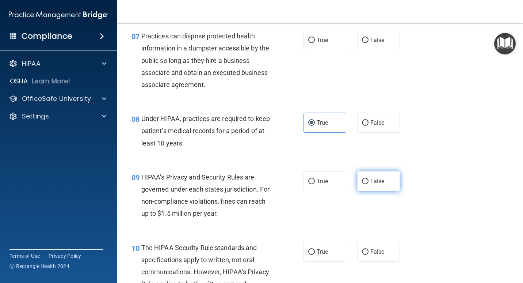
click at [374, 183] on span "False" at bounding box center [377, 180] width 14 height 7
click at [368, 183] on input "False" at bounding box center [365, 181] width 7 height 5
radio input "true"
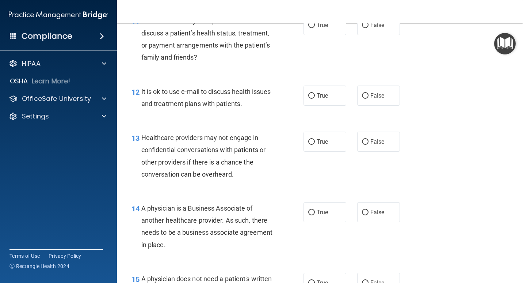
scroll to position [803, 0]
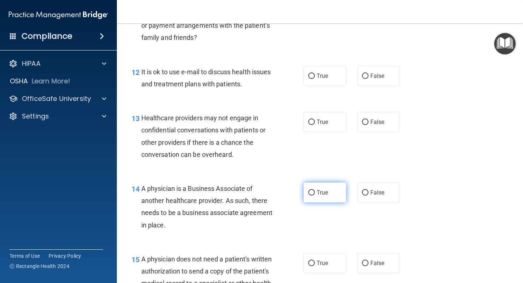
click at [307, 197] on label "True" at bounding box center [324, 192] width 43 height 20
click at [308, 195] on input "True" at bounding box center [311, 192] width 7 height 5
radio input "true"
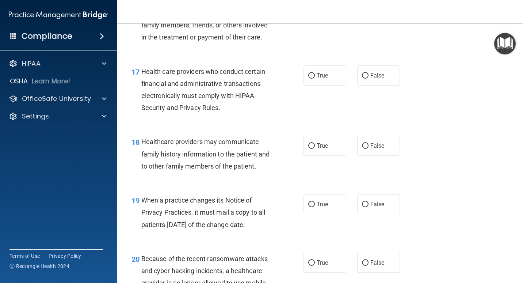
scroll to position [1132, 0]
click at [317, 152] on label "True" at bounding box center [324, 145] width 43 height 20
click at [315, 148] on input "True" at bounding box center [311, 145] width 7 height 5
radio input "true"
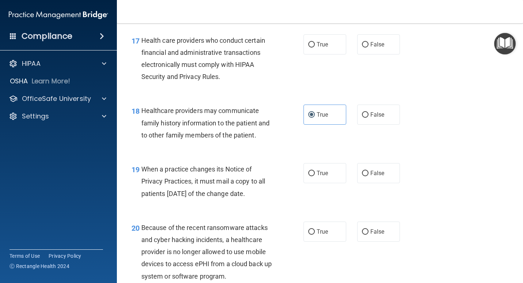
scroll to position [1278, 0]
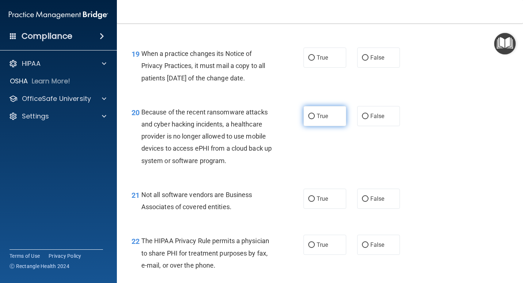
click at [303, 126] on label "True" at bounding box center [324, 116] width 43 height 20
click at [308, 119] on input "True" at bounding box center [311, 116] width 7 height 5
radio input "true"
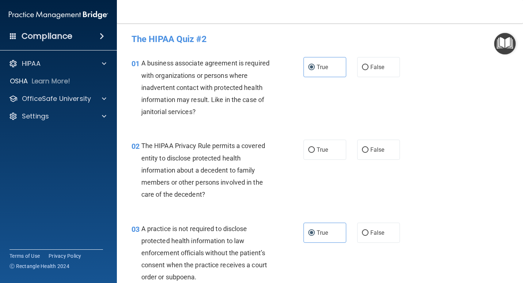
scroll to position [0, 0]
click at [320, 149] on span "True" at bounding box center [322, 150] width 11 height 7
click at [315, 149] on input "True" at bounding box center [311, 150] width 7 height 5
radio input "true"
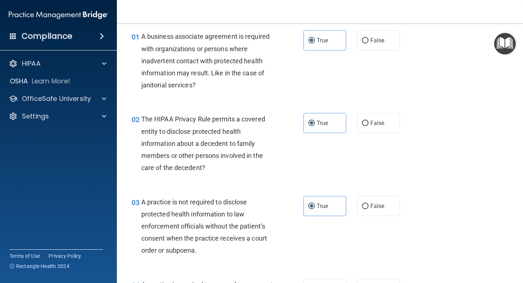
scroll to position [146, 0]
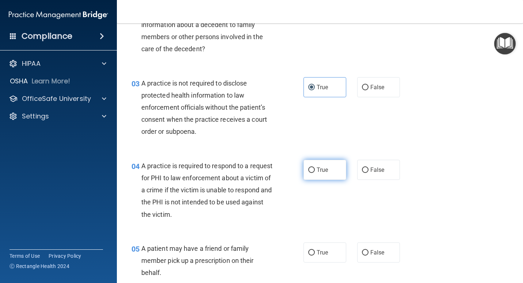
click at [318, 163] on label "True" at bounding box center [324, 170] width 43 height 20
click at [315, 167] on input "True" at bounding box center [311, 169] width 7 height 5
radio input "true"
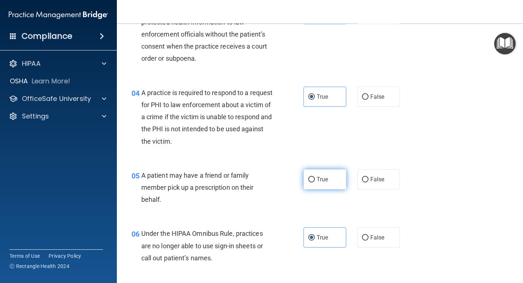
click at [317, 179] on span "True" at bounding box center [322, 179] width 11 height 7
click at [315, 179] on input "True" at bounding box center [311, 179] width 7 height 5
radio input "true"
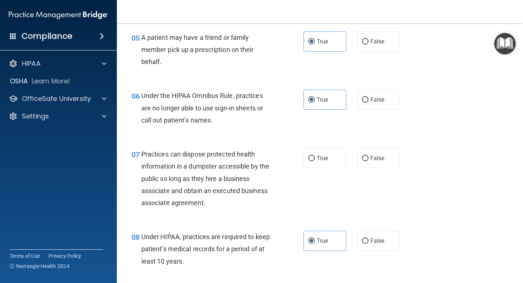
scroll to position [402, 0]
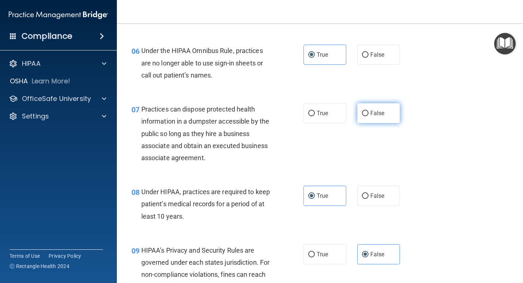
click at [370, 121] on label "False" at bounding box center [378, 113] width 43 height 20
click at [368, 116] on input "False" at bounding box center [365, 113] width 7 height 5
radio input "true"
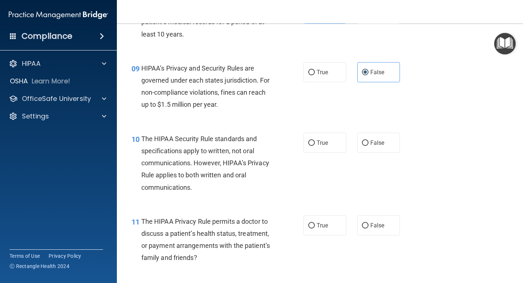
scroll to position [584, 0]
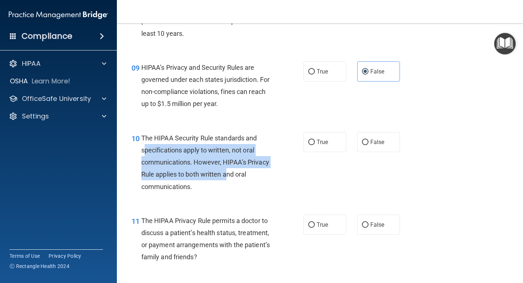
drag, startPoint x: 219, startPoint y: 179, endPoint x: 144, endPoint y: 147, distance: 82.3
click at [144, 147] on div "The HIPAA Security Rule standards and specifications apply to written, not oral…" at bounding box center [209, 162] width 137 height 61
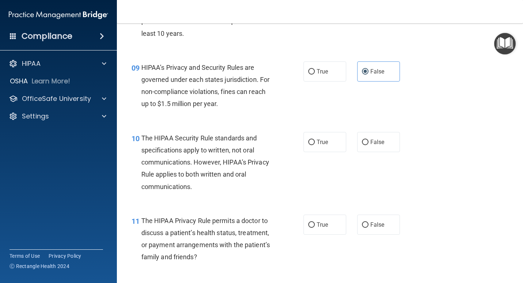
drag, startPoint x: 144, startPoint y: 147, endPoint x: 141, endPoint y: 139, distance: 8.2
click at [141, 139] on div "10" at bounding box center [133, 139] width 15 height 14
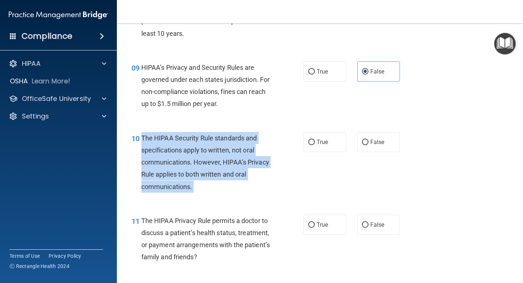
drag, startPoint x: 141, startPoint y: 138, endPoint x: 192, endPoint y: 191, distance: 72.6
click at [192, 191] on div "The HIPAA Security Rule standards and specifications apply to written, not oral…" at bounding box center [209, 162] width 137 height 61
drag, startPoint x: 192, startPoint y: 191, endPoint x: 177, endPoint y: 173, distance: 23.1
copy ng-form "The HIPAA Security Rule standards and specifications apply to written, not oral…"
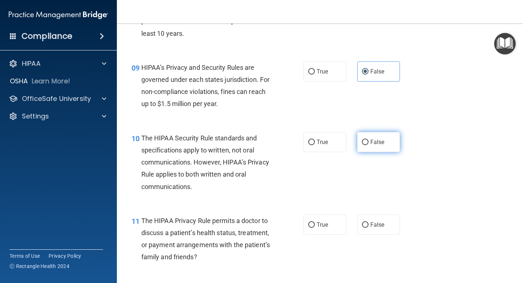
click at [377, 145] on label "False" at bounding box center [378, 142] width 43 height 20
click at [368, 145] on input "False" at bounding box center [365, 142] width 7 height 5
radio input "true"
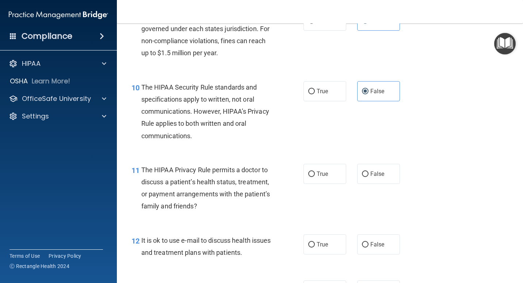
scroll to position [657, 0]
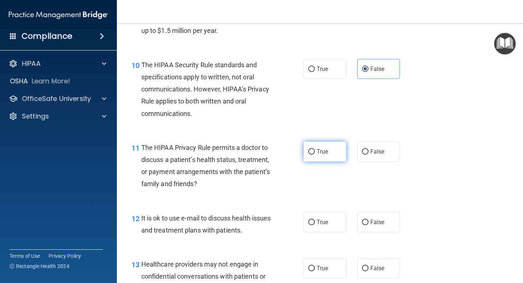
click at [317, 156] on label "True" at bounding box center [324, 151] width 43 height 20
click at [315, 154] on input "True" at bounding box center [311, 151] width 7 height 5
radio input "true"
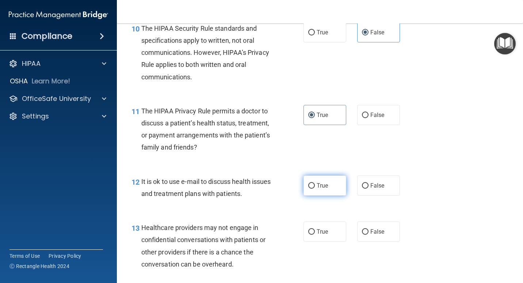
click at [330, 186] on label "True" at bounding box center [324, 185] width 43 height 20
click at [315, 186] on input "True" at bounding box center [311, 185] width 7 height 5
radio input "true"
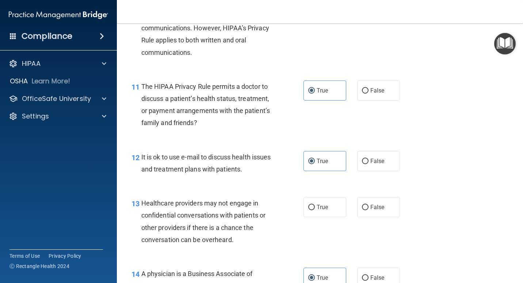
scroll to position [730, 0]
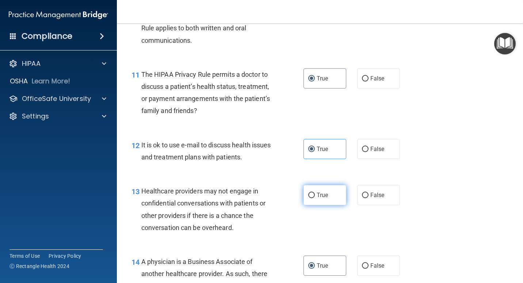
click at [317, 200] on label "True" at bounding box center [324, 195] width 43 height 20
click at [315, 198] on input "True" at bounding box center [311, 194] width 7 height 5
radio input "true"
click at [373, 189] on label "False" at bounding box center [378, 195] width 43 height 20
click at [368, 192] on input "False" at bounding box center [365, 194] width 7 height 5
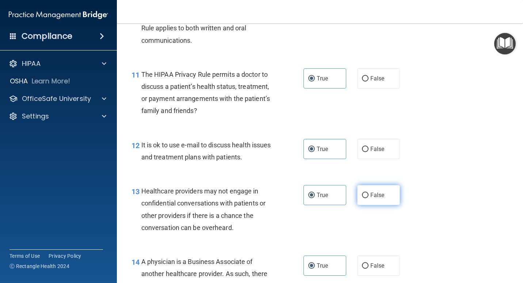
radio input "true"
radio input "false"
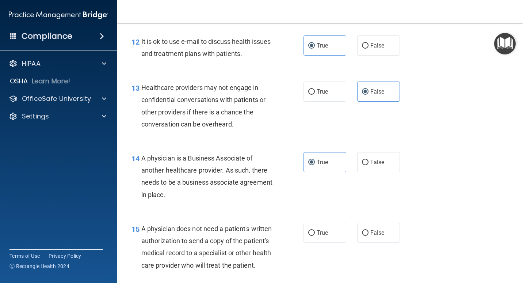
scroll to position [876, 0]
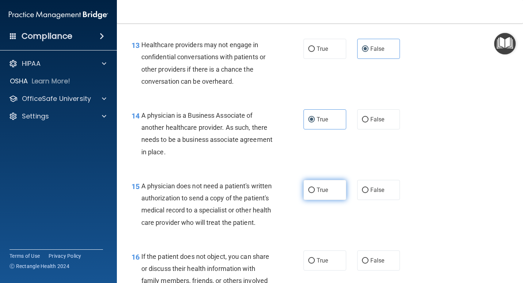
click at [318, 191] on span "True" at bounding box center [322, 189] width 11 height 7
click at [315, 191] on input "True" at bounding box center [311, 189] width 7 height 5
radio input "true"
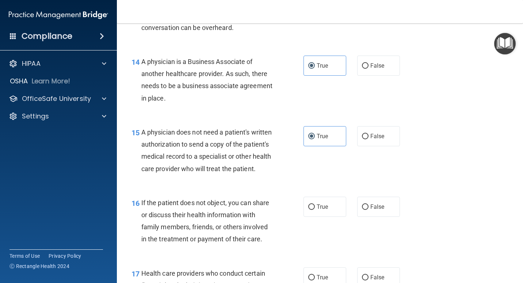
scroll to position [950, 0]
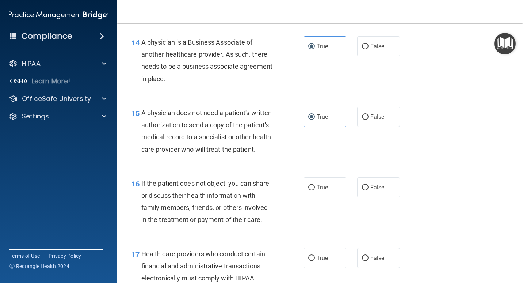
drag, startPoint x: 309, startPoint y: 197, endPoint x: 430, endPoint y: 137, distance: 134.7
click at [309, 190] on input "True" at bounding box center [311, 187] width 7 height 5
radio input "true"
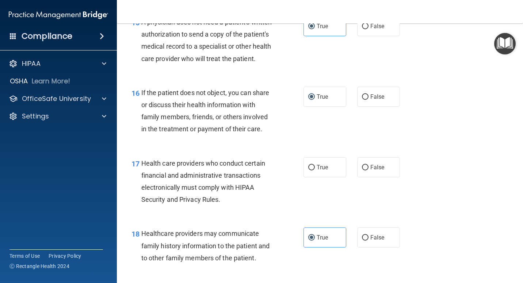
scroll to position [1059, 0]
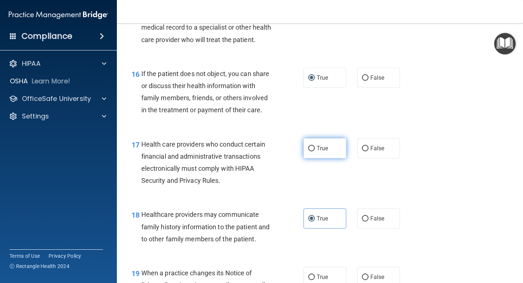
click at [318, 152] on span "True" at bounding box center [322, 148] width 11 height 7
click at [315, 151] on input "True" at bounding box center [311, 148] width 7 height 5
radio input "true"
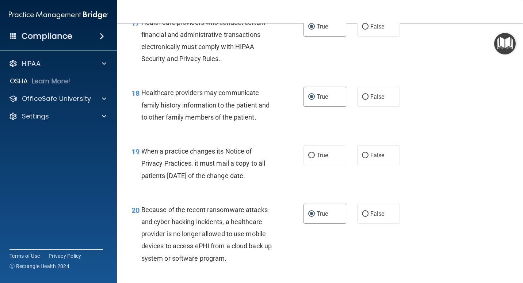
scroll to position [1205, 0]
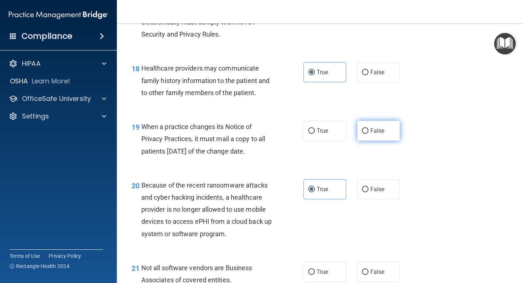
click at [385, 141] on label "False" at bounding box center [378, 131] width 43 height 20
click at [368, 134] on input "False" at bounding box center [365, 130] width 7 height 5
radio input "true"
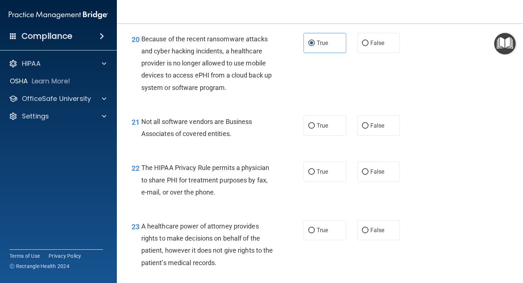
scroll to position [1388, 0]
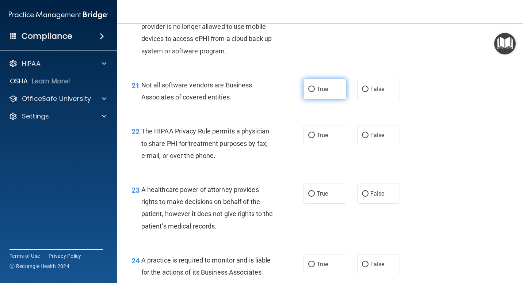
click at [320, 92] on span "True" at bounding box center [322, 88] width 11 height 7
click at [315, 92] on input "True" at bounding box center [311, 89] width 7 height 5
radio input "true"
click at [313, 145] on label "True" at bounding box center [324, 135] width 43 height 20
click at [313, 138] on input "True" at bounding box center [311, 135] width 7 height 5
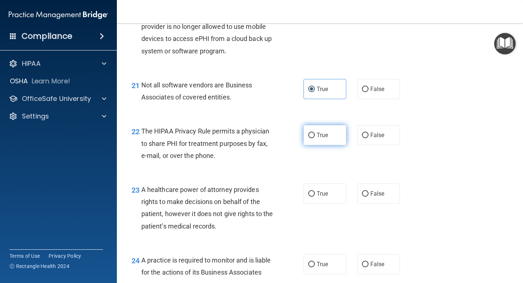
radio input "true"
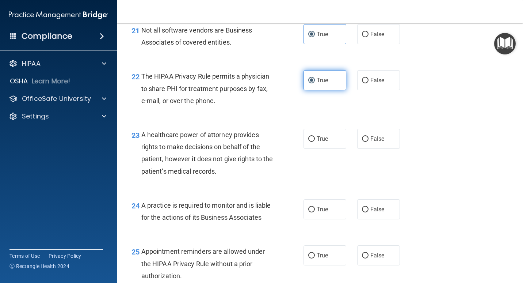
scroll to position [1461, 0]
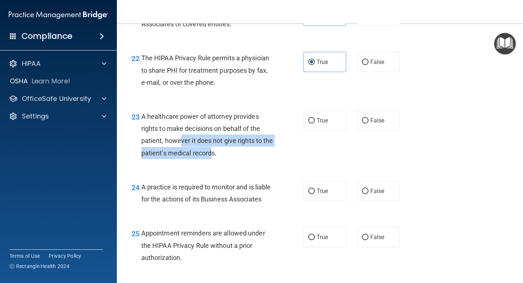
drag, startPoint x: 198, startPoint y: 159, endPoint x: 246, endPoint y: 168, distance: 49.1
click at [246, 159] on div "A healthcare power of attorney provides rights to make decisions on behalf of t…" at bounding box center [209, 134] width 137 height 49
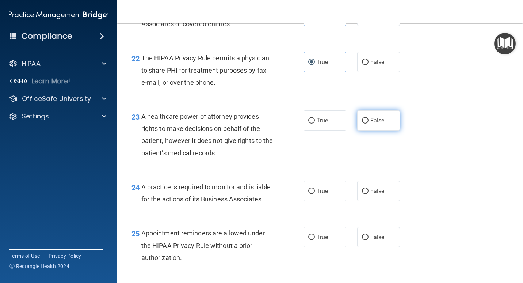
click at [381, 130] on label "False" at bounding box center [378, 120] width 43 height 20
click at [368, 123] on input "False" at bounding box center [365, 120] width 7 height 5
radio input "true"
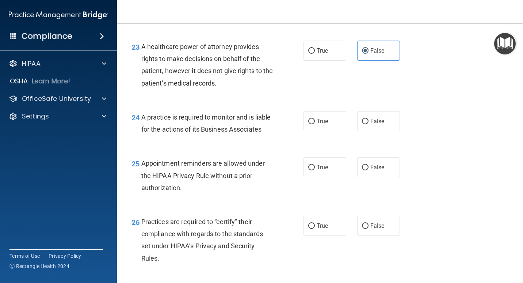
scroll to position [1534, 0]
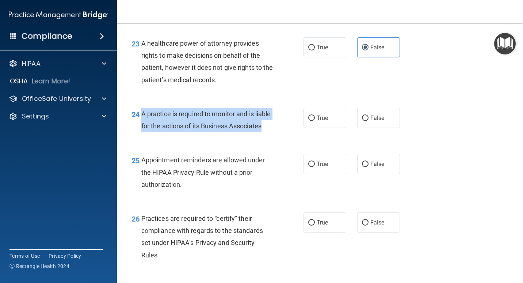
drag, startPoint x: 188, startPoint y: 151, endPoint x: 139, endPoint y: 125, distance: 55.5
click at [139, 125] on div "24 A practice is required to monitor and is liable for the actions of its Busin…" at bounding box center [218, 122] width 194 height 28
drag, startPoint x: 139, startPoint y: 125, endPoint x: 165, endPoint y: 132, distance: 26.5
copy div "A practice is required to monitor and is liable for the actions of its Business…"
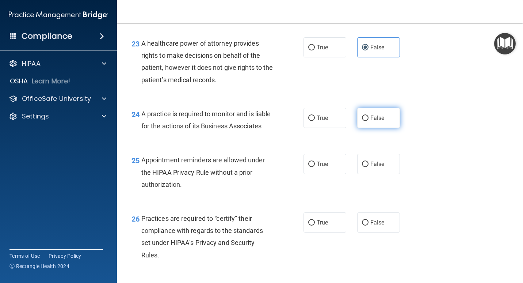
click at [370, 121] on span "False" at bounding box center [377, 117] width 14 height 7
click at [368, 121] on input "False" at bounding box center [365, 117] width 7 height 5
radio input "true"
click at [313, 174] on label "True" at bounding box center [324, 164] width 43 height 20
click at [313, 167] on input "True" at bounding box center [311, 163] width 7 height 5
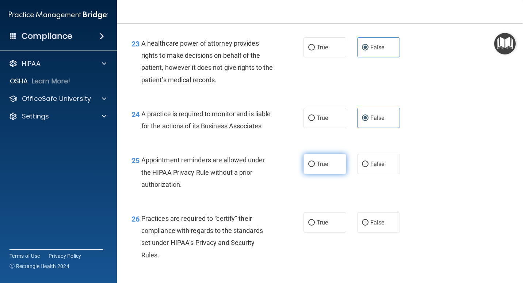
radio input "true"
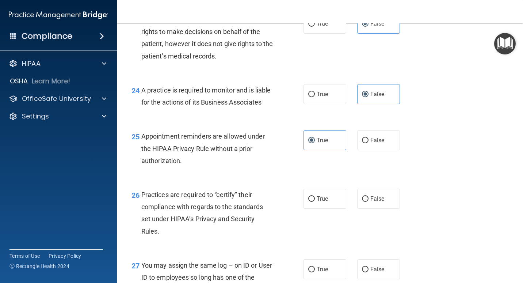
scroll to position [1570, 0]
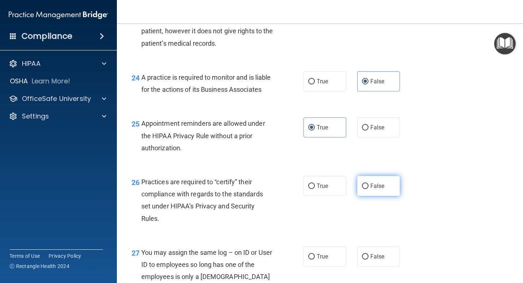
click at [362, 189] on input "False" at bounding box center [365, 185] width 7 height 5
radio input "true"
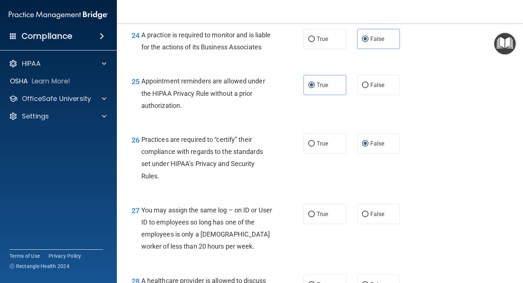
scroll to position [1680, 0]
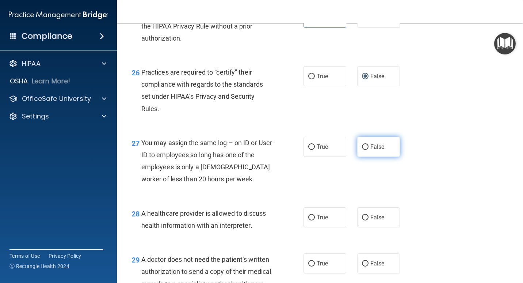
click at [370, 157] on label "False" at bounding box center [378, 147] width 43 height 20
click at [368, 150] on input "False" at bounding box center [365, 146] width 7 height 5
radio input "true"
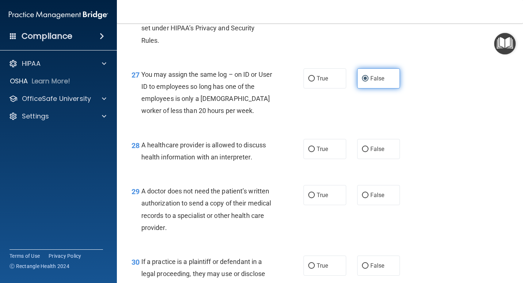
scroll to position [1789, 0]
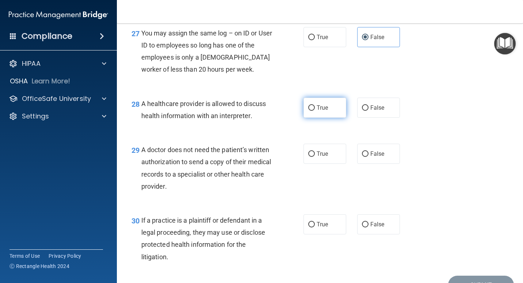
click at [314, 118] on label "True" at bounding box center [324, 108] width 43 height 20
click at [314, 111] on input "True" at bounding box center [311, 107] width 7 height 5
radio input "true"
click at [320, 164] on label "True" at bounding box center [324, 154] width 43 height 20
click at [315, 157] on input "True" at bounding box center [311, 153] width 7 height 5
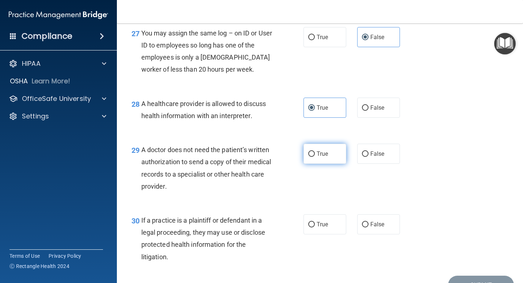
radio input "true"
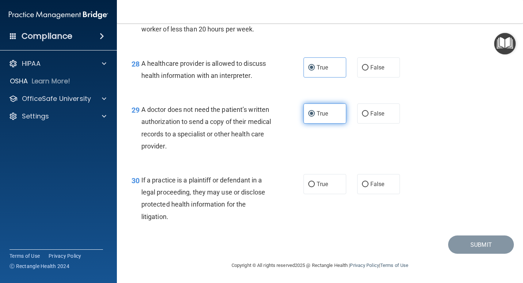
scroll to position [1854, 0]
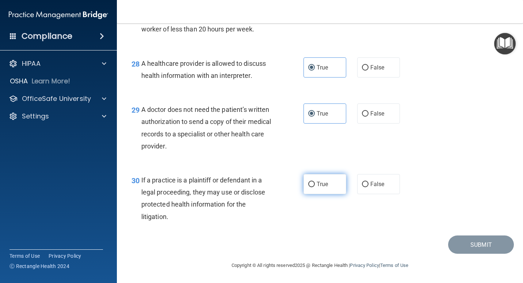
click at [317, 178] on label "True" at bounding box center [324, 184] width 43 height 20
click at [315, 182] on input "True" at bounding box center [311, 184] width 7 height 5
radio input "true"
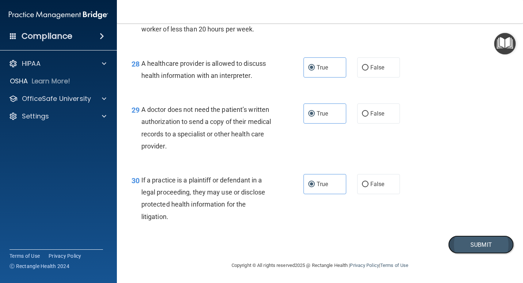
click at [450, 241] on button "Submit" at bounding box center [481, 244] width 66 height 19
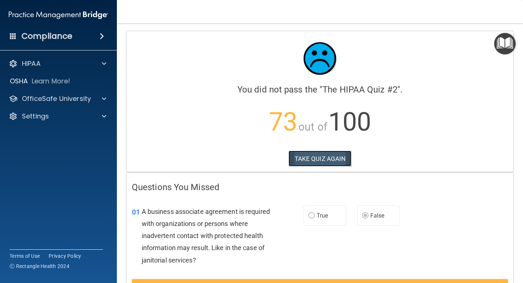
click at [299, 160] on button "TAKE QUIZ AGAIN" at bounding box center [320, 158] width 63 height 16
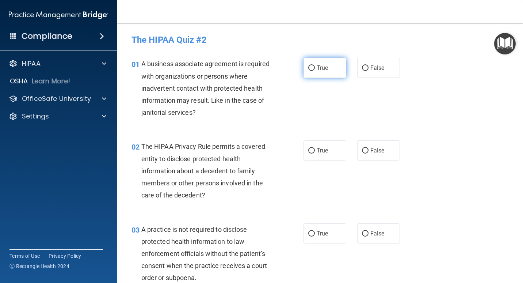
click at [322, 72] on label "True" at bounding box center [324, 68] width 43 height 20
click at [315, 71] on input "True" at bounding box center [311, 67] width 7 height 5
radio input "true"
click at [326, 224] on label "True" at bounding box center [324, 233] width 43 height 20
click at [315, 231] on input "True" at bounding box center [311, 233] width 7 height 5
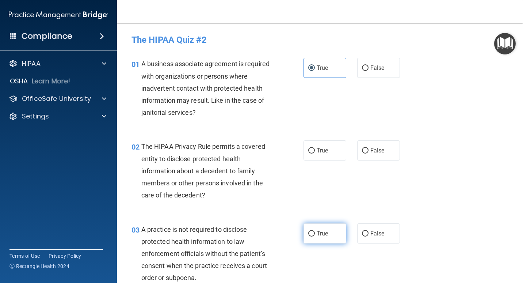
radio input "true"
click at [310, 137] on div "02 The HIPAA Privacy Rule permits a covered entity to disclose protected health…" at bounding box center [320, 172] width 388 height 83
click at [312, 148] on input "True" at bounding box center [311, 150] width 7 height 5
radio input "true"
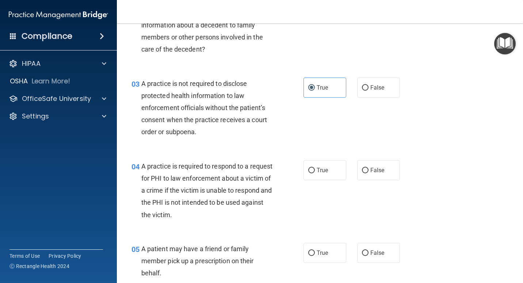
scroll to position [146, 0]
click at [322, 166] on span "True" at bounding box center [322, 169] width 11 height 7
click at [315, 167] on input "True" at bounding box center [311, 169] width 7 height 5
radio input "true"
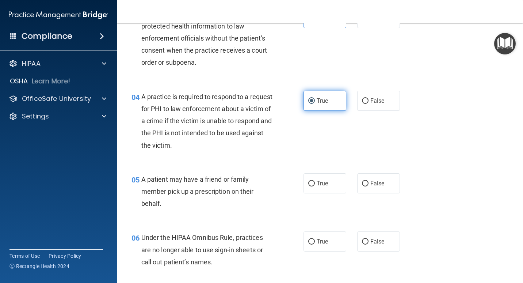
scroll to position [219, 0]
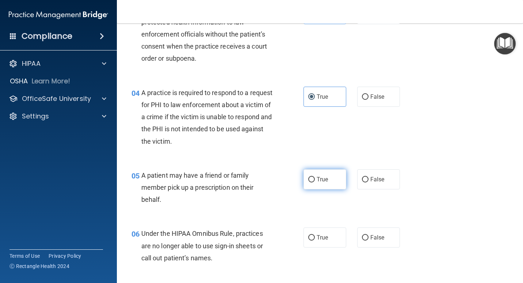
click at [318, 179] on span "True" at bounding box center [322, 179] width 11 height 7
click at [315, 179] on input "True" at bounding box center [311, 179] width 7 height 5
radio input "true"
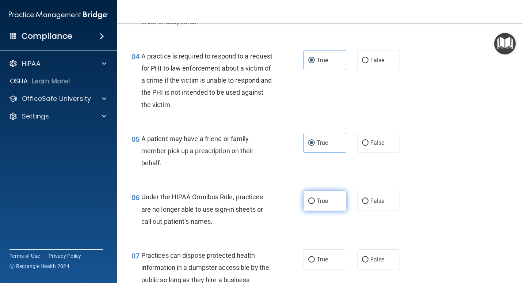
click at [311, 192] on label "True" at bounding box center [324, 201] width 43 height 20
click at [311, 198] on input "True" at bounding box center [311, 200] width 7 height 5
radio input "true"
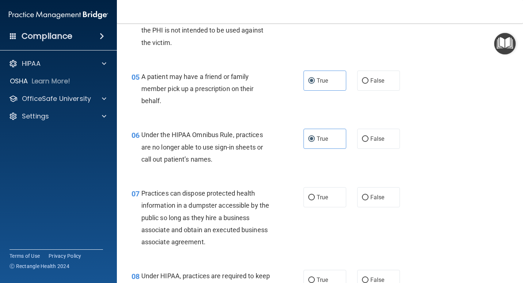
scroll to position [329, 0]
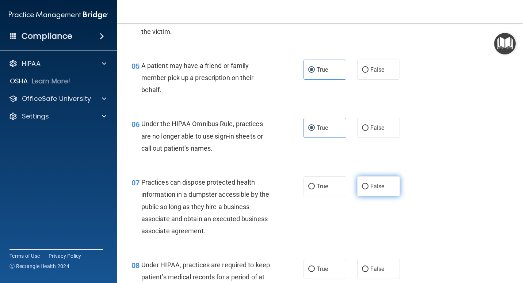
click at [371, 193] on label "False" at bounding box center [378, 186] width 43 height 20
click at [368, 189] on input "False" at bounding box center [365, 186] width 7 height 5
radio input "true"
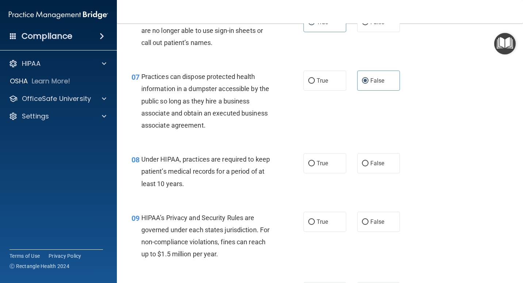
scroll to position [438, 0]
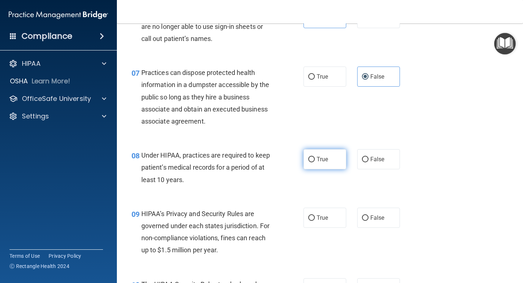
click at [317, 161] on span "True" at bounding box center [322, 159] width 11 height 7
click at [314, 161] on input "True" at bounding box center [311, 159] width 7 height 5
radio input "true"
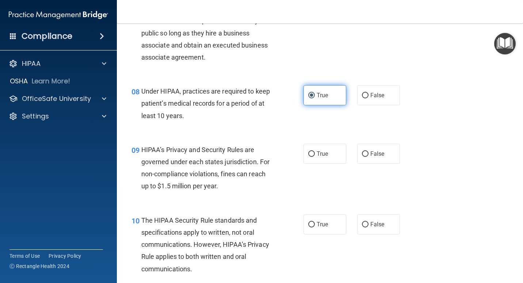
scroll to position [511, 0]
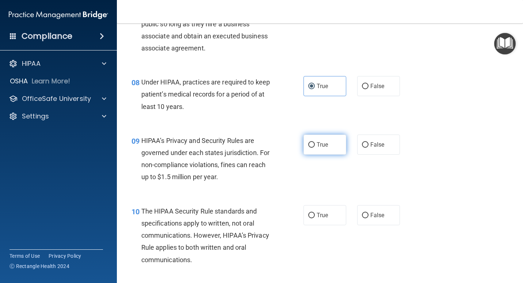
click at [313, 139] on label "True" at bounding box center [324, 144] width 43 height 20
click at [313, 142] on input "True" at bounding box center [311, 144] width 7 height 5
radio input "true"
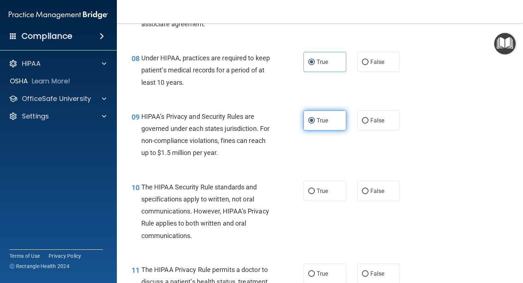
scroll to position [548, 0]
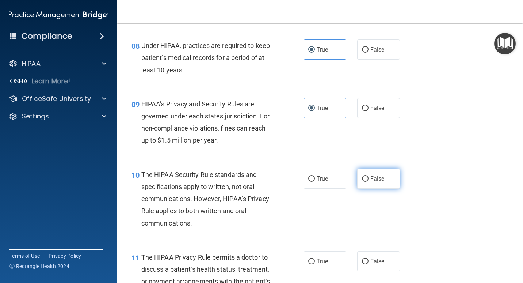
click at [388, 179] on label "False" at bounding box center [378, 178] width 43 height 20
click at [368, 179] on input "False" at bounding box center [365, 178] width 7 height 5
radio input "true"
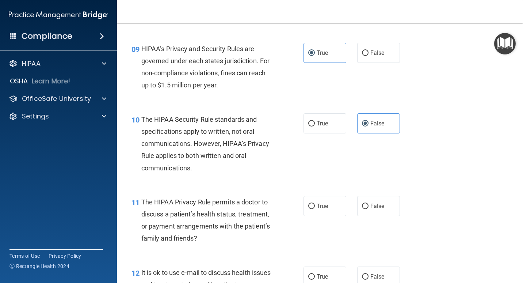
scroll to position [621, 0]
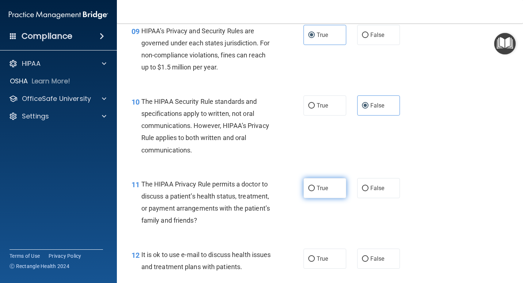
click at [318, 188] on span "True" at bounding box center [322, 187] width 11 height 7
click at [315, 188] on input "True" at bounding box center [311, 188] width 7 height 5
radio input "true"
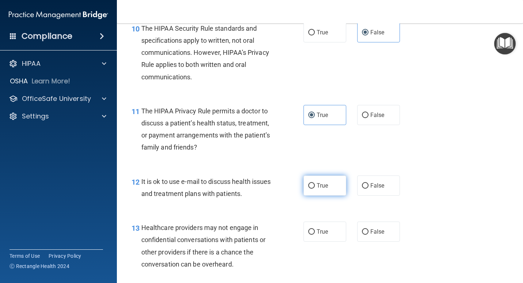
click at [308, 184] on input "True" at bounding box center [311, 185] width 7 height 5
radio input "true"
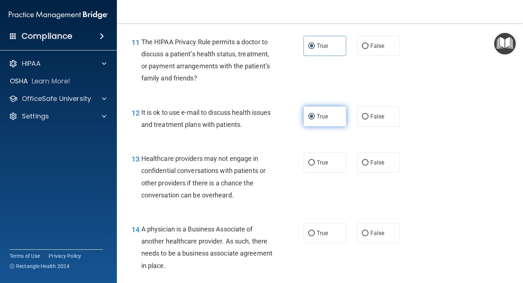
scroll to position [767, 0]
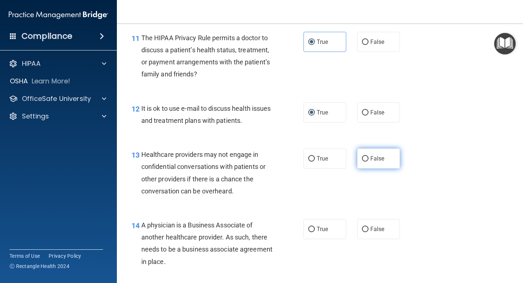
click at [362, 156] on input "False" at bounding box center [365, 158] width 7 height 5
radio input "true"
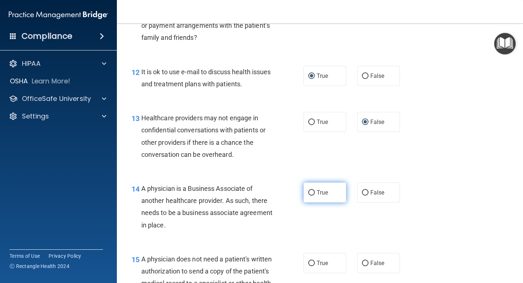
click at [317, 193] on span "True" at bounding box center [322, 192] width 11 height 7
click at [315, 193] on input "True" at bounding box center [311, 192] width 7 height 5
radio input "true"
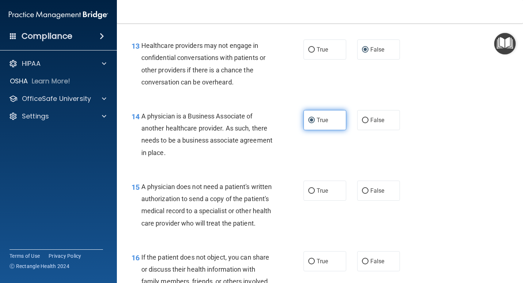
scroll to position [876, 0]
click at [317, 193] on span "True" at bounding box center [322, 189] width 11 height 7
click at [315, 193] on input "True" at bounding box center [311, 189] width 7 height 5
radio input "true"
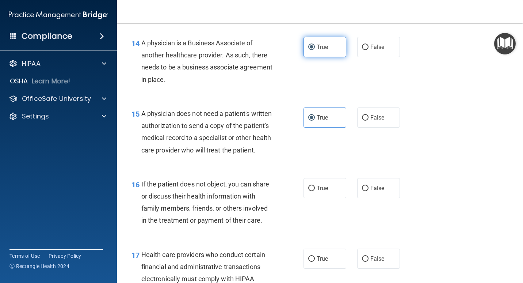
scroll to position [950, 0]
click at [317, 193] on label "True" at bounding box center [324, 187] width 43 height 20
click at [315, 190] on input "True" at bounding box center [311, 187] width 7 height 5
radio input "true"
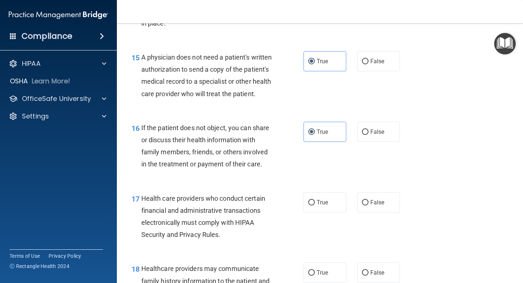
scroll to position [1023, 0]
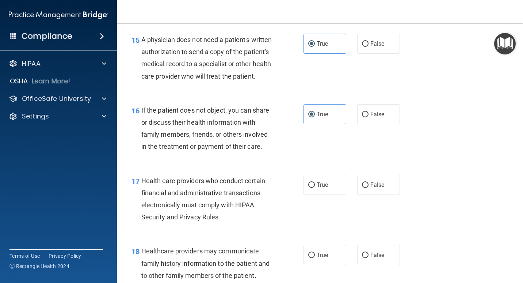
click at [317, 193] on label "True" at bounding box center [324, 185] width 43 height 20
click at [315, 188] on input "True" at bounding box center [311, 184] width 7 height 5
radio input "true"
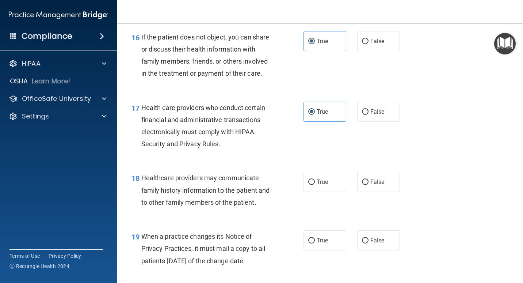
click at [317, 185] on span "True" at bounding box center [322, 181] width 11 height 7
click at [315, 185] on input "True" at bounding box center [311, 181] width 7 height 5
radio input "true"
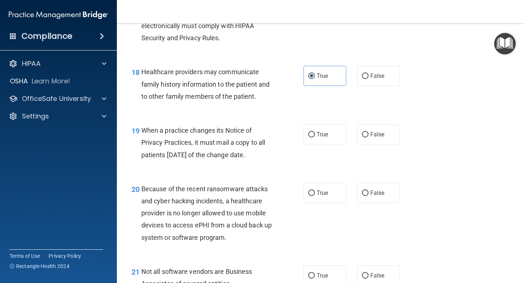
scroll to position [1205, 0]
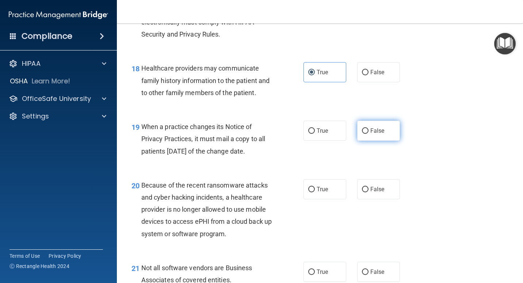
click at [381, 134] on span "False" at bounding box center [377, 130] width 14 height 7
click at [368, 134] on input "False" at bounding box center [365, 130] width 7 height 5
radio input "true"
click at [317, 199] on label "True" at bounding box center [324, 189] width 43 height 20
click at [315, 192] on input "True" at bounding box center [311, 189] width 7 height 5
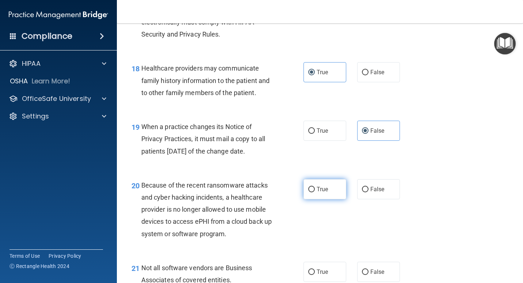
radio input "true"
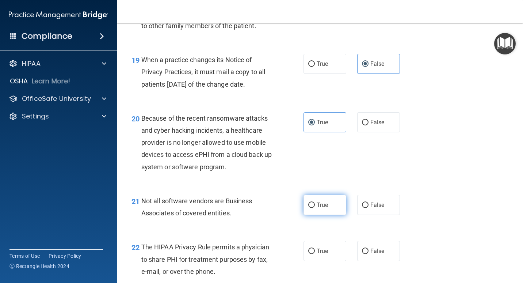
scroll to position [1315, 0]
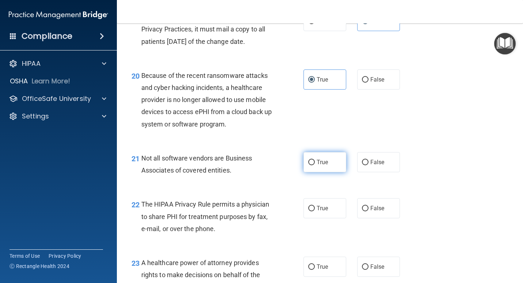
click at [335, 172] on label "True" at bounding box center [324, 162] width 43 height 20
click at [315, 165] on input "True" at bounding box center [311, 162] width 7 height 5
radio input "true"
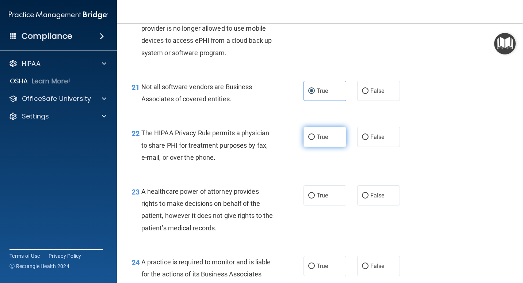
scroll to position [1388, 0]
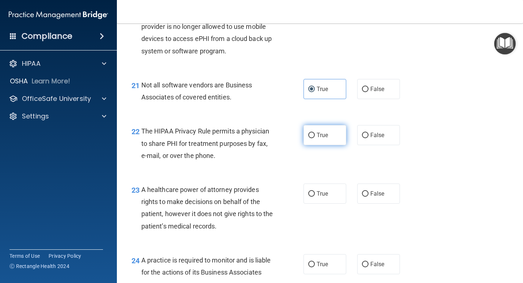
click at [320, 145] on label "True" at bounding box center [324, 135] width 43 height 20
click at [315, 138] on input "True" at bounding box center [311, 135] width 7 height 5
radio input "true"
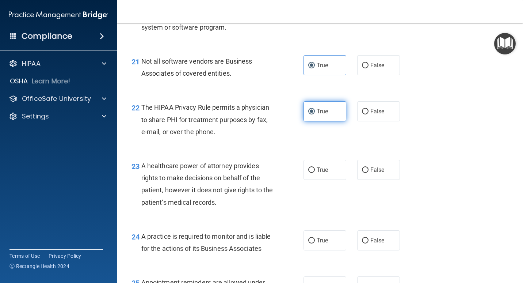
scroll to position [1424, 0]
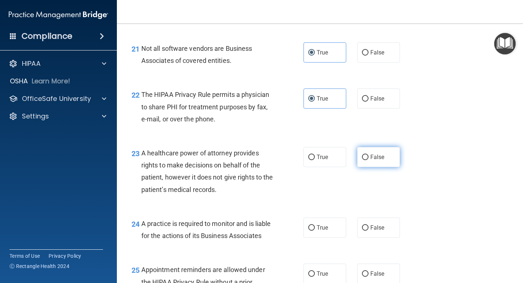
click at [370, 164] on label "False" at bounding box center [378, 157] width 43 height 20
click at [368, 160] on input "False" at bounding box center [365, 156] width 7 height 5
radio input "true"
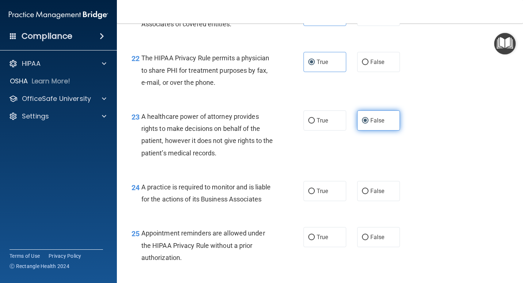
scroll to position [1497, 0]
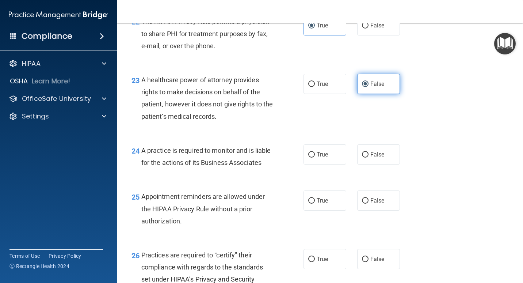
click at [370, 158] on span "False" at bounding box center [377, 154] width 14 height 7
click at [368, 157] on input "False" at bounding box center [365, 154] width 7 height 5
radio input "true"
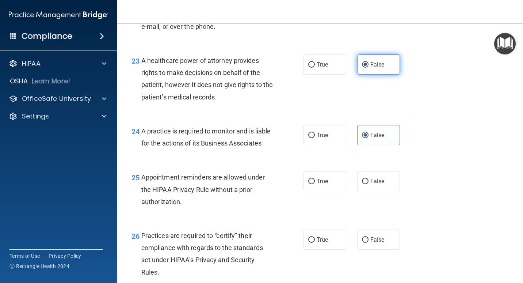
scroll to position [1534, 0]
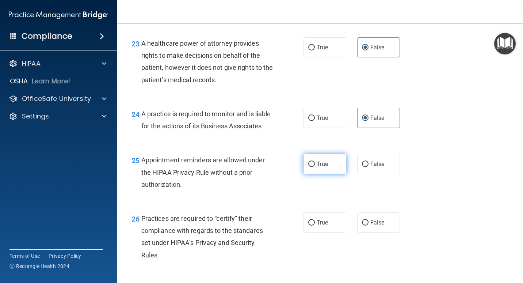
click at [329, 174] on label "True" at bounding box center [324, 164] width 43 height 20
click at [315, 167] on input "True" at bounding box center [311, 163] width 7 height 5
radio input "true"
click at [381, 232] on label "False" at bounding box center [378, 222] width 43 height 20
click at [368, 225] on input "False" at bounding box center [365, 222] width 7 height 5
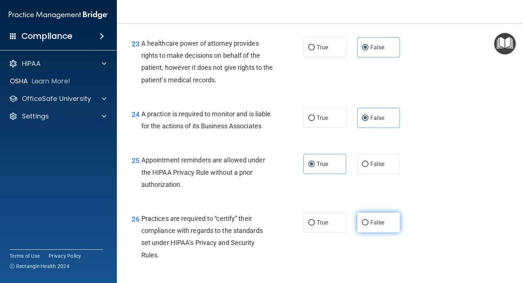
radio input "true"
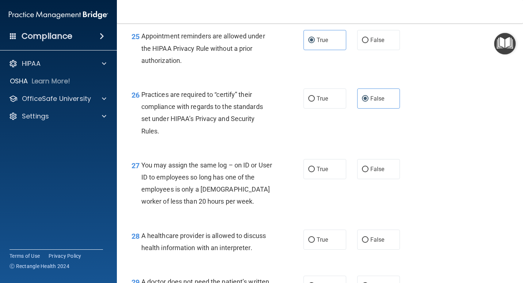
scroll to position [1680, 0]
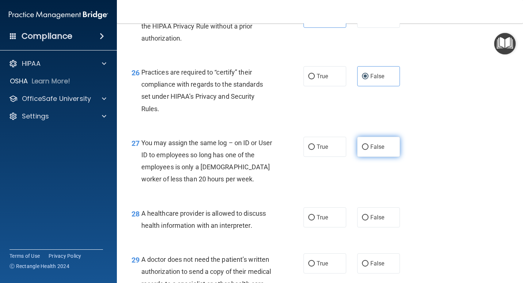
click at [371, 150] on span "False" at bounding box center [377, 146] width 14 height 7
click at [368, 150] on input "False" at bounding box center [365, 146] width 7 height 5
radio input "true"
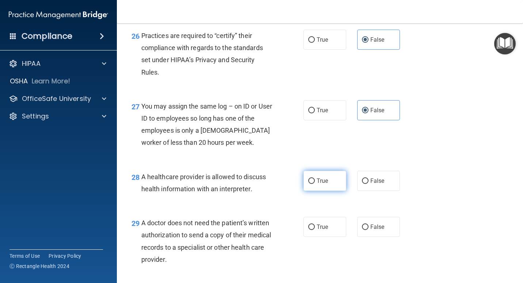
click at [313, 191] on label "True" at bounding box center [324, 181] width 43 height 20
click at [313, 184] on input "True" at bounding box center [311, 180] width 7 height 5
radio input "true"
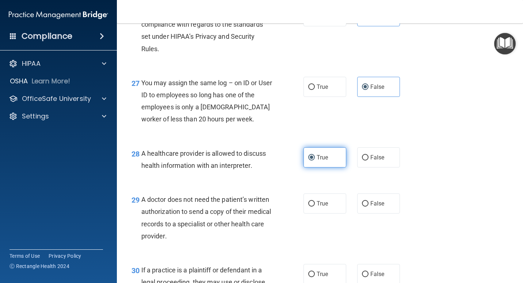
scroll to position [1753, 0]
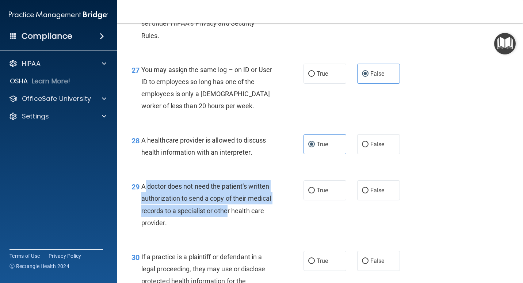
drag, startPoint x: 215, startPoint y: 241, endPoint x: 141, endPoint y: 210, distance: 80.1
click at [141, 210] on div "A doctor does not need the patient’s written authorization to send a copy of th…" at bounding box center [209, 204] width 137 height 49
click at [141, 210] on span "A doctor does not need the patient’s written authorization to send a copy of th…" at bounding box center [206, 204] width 130 height 44
drag, startPoint x: 141, startPoint y: 210, endPoint x: 221, endPoint y: 249, distance: 88.4
click at [221, 229] on div "A doctor does not need the patient’s written authorization to send a copy of th…" at bounding box center [209, 204] width 137 height 49
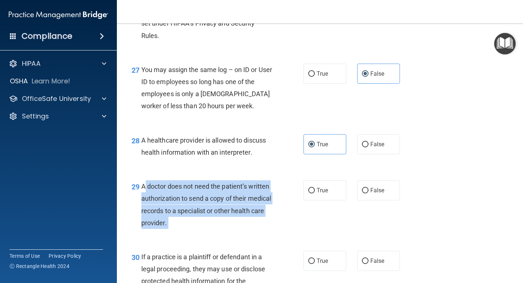
drag, startPoint x: 221, startPoint y: 249, endPoint x: 200, endPoint y: 233, distance: 26.0
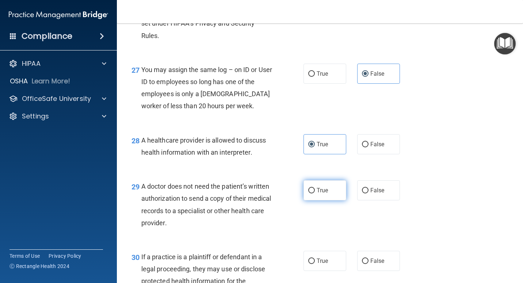
click at [310, 200] on label "True" at bounding box center [324, 190] width 43 height 20
click at [310, 193] on input "True" at bounding box center [311, 190] width 7 height 5
radio input "true"
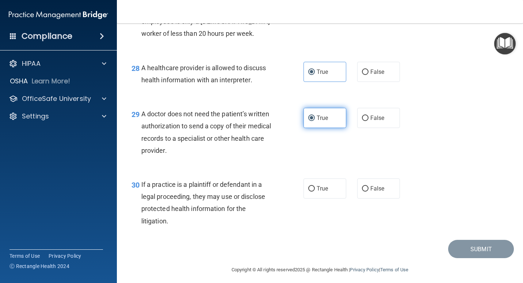
scroll to position [1826, 0]
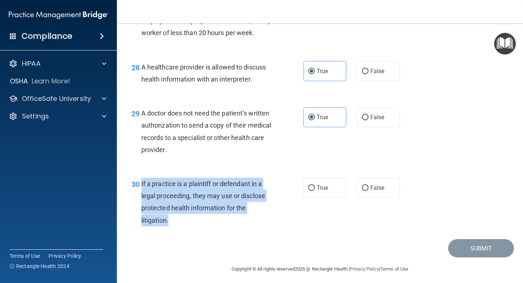
drag, startPoint x: 225, startPoint y: 242, endPoint x: 138, endPoint y: 205, distance: 94.3
click at [138, 205] on div "30 If a practice is a plaintiff or defendant in a legal proceeding, they may us…" at bounding box center [218, 203] width 194 height 52
copy div "If a practice is a plaintiff or defendant in a legal proceeding, they may use o…"
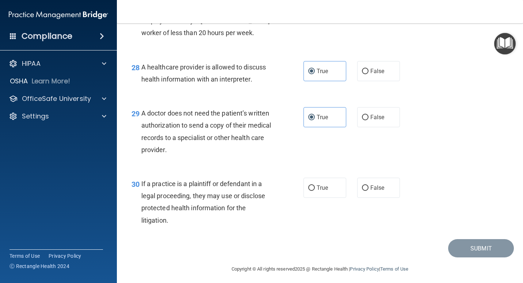
click at [323, 225] on div "30 If a practice is a plaintiff or defendant in a legal proceeding, they may us…" at bounding box center [320, 203] width 388 height 70
click at [304, 198] on label "True" at bounding box center [324, 187] width 43 height 20
click at [308, 191] on input "True" at bounding box center [311, 187] width 7 height 5
radio input "true"
click at [460, 257] on button "Submit" at bounding box center [481, 248] width 66 height 19
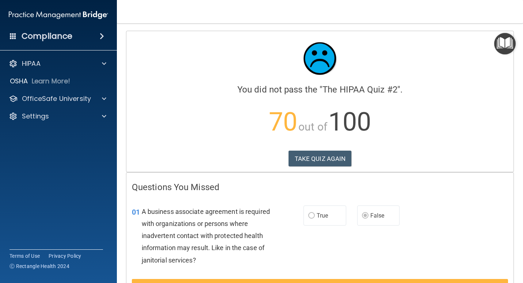
click at [92, 91] on div "HIPAA Documents and Policies Report an Incident Business Associates Emergency P…" at bounding box center [58, 91] width 117 height 76
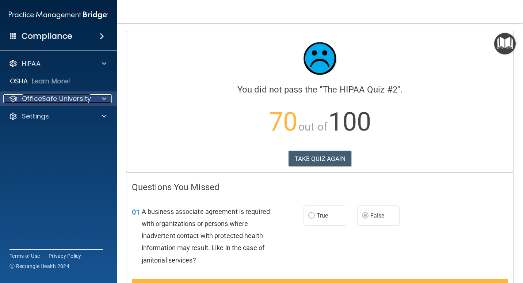
click at [91, 95] on div "OfficeSafe University" at bounding box center [48, 98] width 91 height 9
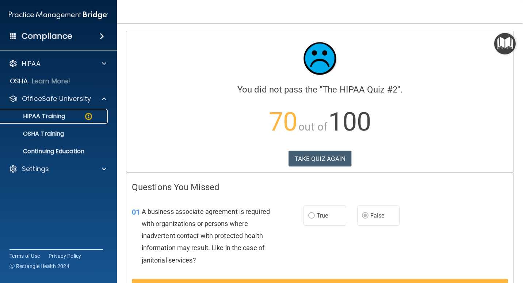
click at [77, 119] on div "HIPAA Training" at bounding box center [55, 115] width 100 height 7
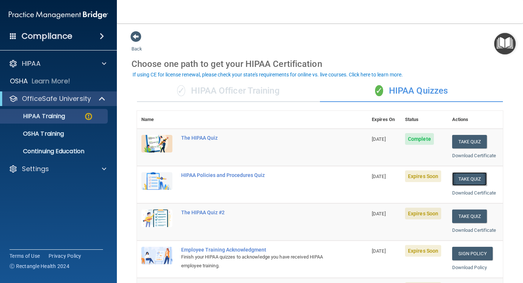
click at [475, 175] on button "Take Quiz" at bounding box center [469, 179] width 35 height 14
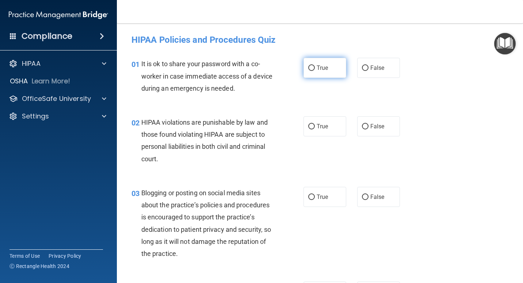
click at [327, 70] on label "True" at bounding box center [324, 68] width 43 height 20
click at [315, 70] on input "True" at bounding box center [311, 67] width 7 height 5
radio input "true"
click at [312, 130] on label "True" at bounding box center [324, 126] width 43 height 20
click at [312, 129] on input "True" at bounding box center [311, 126] width 7 height 5
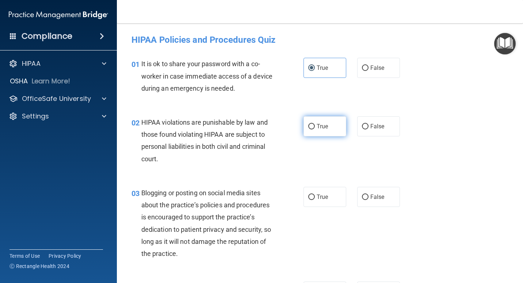
radio input "true"
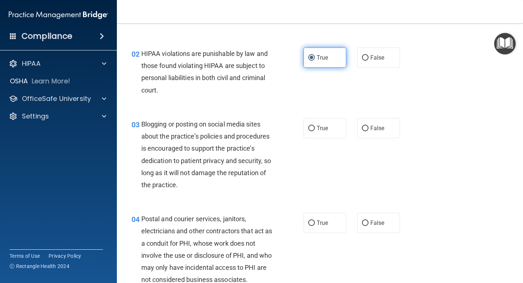
scroll to position [73, 0]
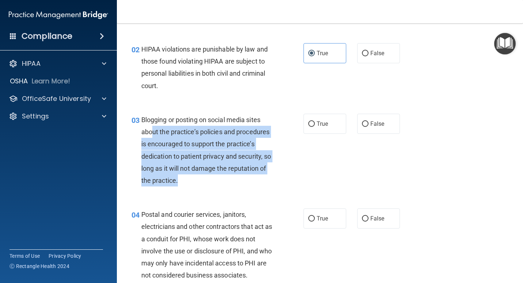
drag, startPoint x: 151, startPoint y: 133, endPoint x: 301, endPoint y: 173, distance: 155.0
click at [301, 173] on div "03 Blogging or posting on social media sites about the practice’s policies and …" at bounding box center [218, 152] width 194 height 76
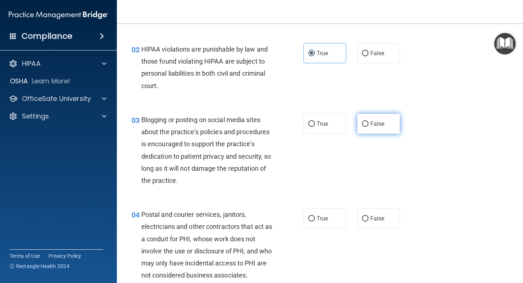
drag, startPoint x: 301, startPoint y: 173, endPoint x: 373, endPoint y: 126, distance: 86.0
click at [373, 126] on span "False" at bounding box center [377, 123] width 14 height 7
click at [368, 126] on input "False" at bounding box center [365, 123] width 7 height 5
radio input "true"
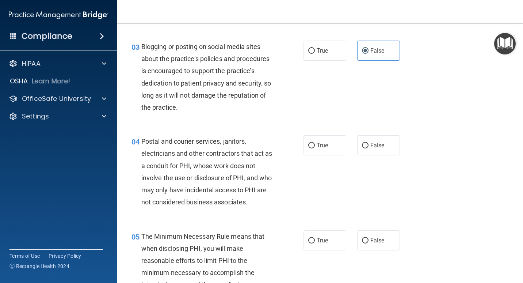
scroll to position [183, 0]
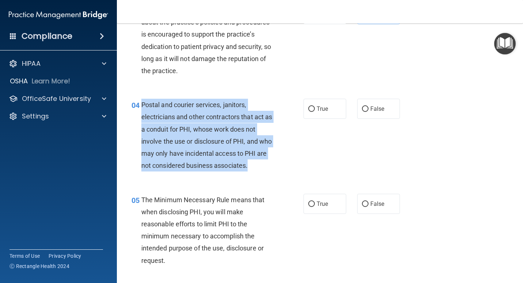
drag, startPoint x: 271, startPoint y: 166, endPoint x: 142, endPoint y: 103, distance: 144.2
click at [142, 103] on div "04 Postal and courier services, janitors, electricians and other contractors th…" at bounding box center [218, 137] width 194 height 76
copy span "Postal and courier services, janitors, electricians and other contractors that …"
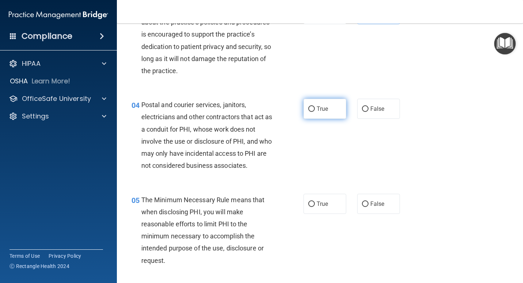
drag, startPoint x: 318, startPoint y: 111, endPoint x: 314, endPoint y: 112, distance: 4.5
click at [318, 111] on span "True" at bounding box center [322, 108] width 11 height 7
click at [315, 111] on input "True" at bounding box center [311, 108] width 7 height 5
radio input "true"
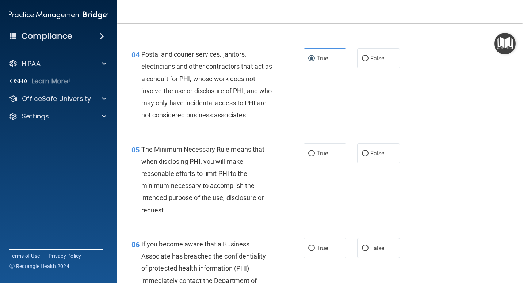
scroll to position [256, 0]
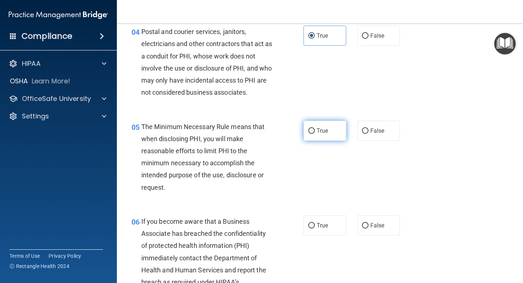
click at [321, 141] on div "05 The Minimum Necessary Rule means that when disclosing PHI, you will make rea…" at bounding box center [320, 158] width 388 height 95
click at [320, 134] on label "True" at bounding box center [324, 131] width 43 height 20
click at [315, 134] on input "True" at bounding box center [311, 130] width 7 height 5
radio input "true"
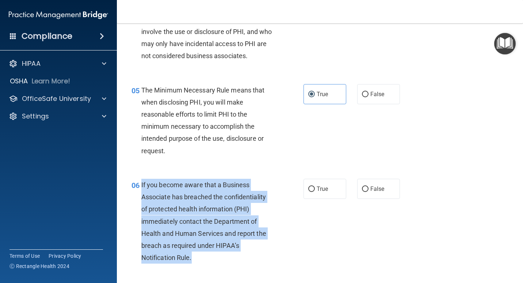
drag, startPoint x: 219, startPoint y: 259, endPoint x: 141, endPoint y: 182, distance: 109.2
click at [141, 182] on div "If you become aware that a Business Associate has breached the confidentiality …" at bounding box center [209, 221] width 137 height 85
drag, startPoint x: 141, startPoint y: 182, endPoint x: 165, endPoint y: 187, distance: 23.8
copy span "If you become aware that a Business Associate has breached the confidentiality …"
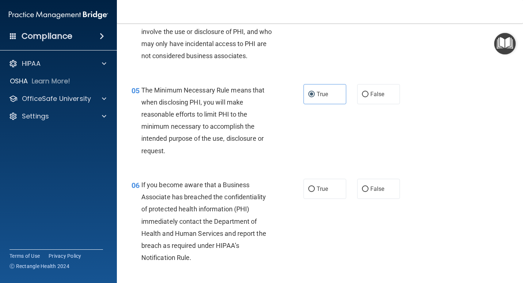
drag, startPoint x: 325, startPoint y: 186, endPoint x: 380, endPoint y: 161, distance: 60.1
click at [325, 186] on span "True" at bounding box center [322, 188] width 11 height 7
click at [315, 186] on input "True" at bounding box center [311, 188] width 7 height 5
radio input "true"
click at [423, 141] on div "05 The Minimum Necessary Rule means that when disclosing PHI, you will make rea…" at bounding box center [320, 122] width 388 height 95
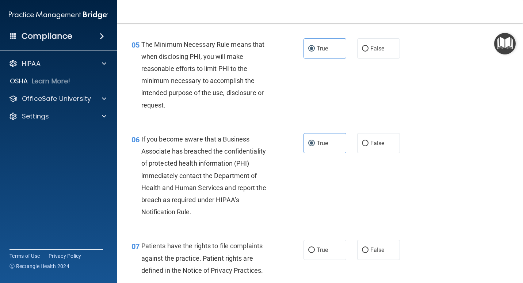
scroll to position [438, 0]
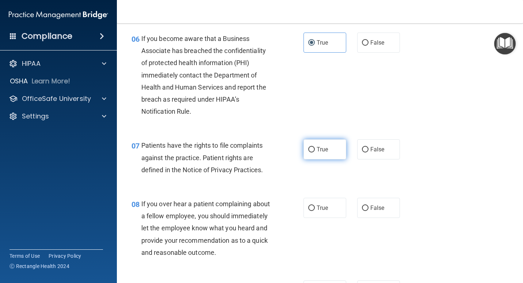
click at [318, 147] on span "True" at bounding box center [322, 149] width 11 height 7
click at [315, 147] on input "True" at bounding box center [311, 149] width 7 height 5
radio input "true"
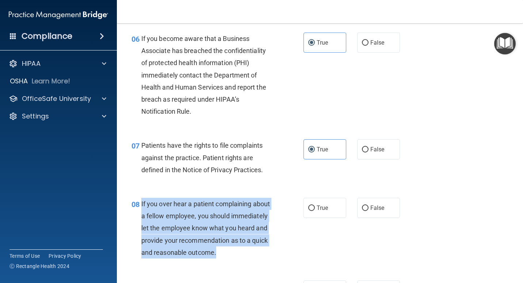
drag, startPoint x: 142, startPoint y: 202, endPoint x: 248, endPoint y: 252, distance: 117.2
click at [248, 252] on div "If you over hear a patient complaining about a fellow employee, you should imme…" at bounding box center [209, 228] width 137 height 61
drag, startPoint x: 248, startPoint y: 252, endPoint x: 217, endPoint y: 225, distance: 40.6
copy span "If you over hear a patient complaining about a fellow employee, you should imme…"
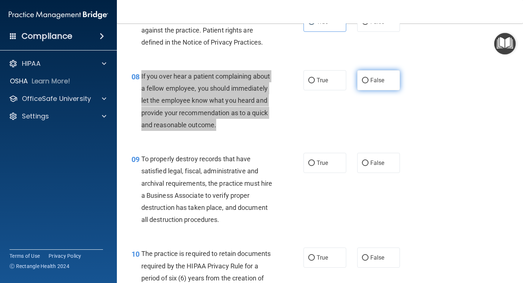
scroll to position [584, 0]
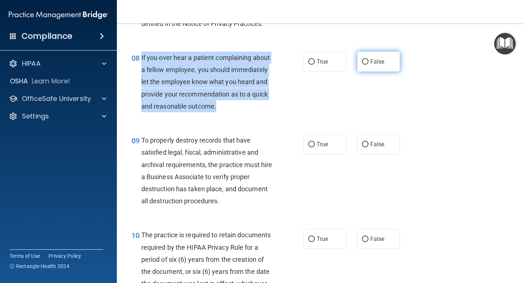
drag, startPoint x: 352, startPoint y: 72, endPoint x: 354, endPoint y: 69, distance: 4.0
click at [353, 70] on div "08 If you over hear a patient complaining about a fellow employee, you should i…" at bounding box center [320, 83] width 388 height 83
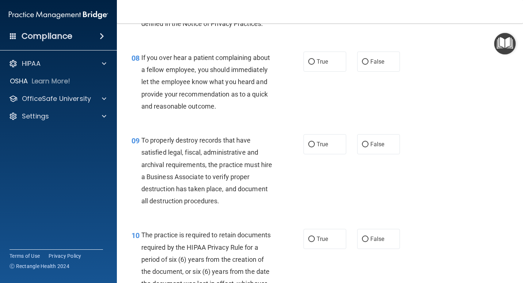
drag, startPoint x: 354, startPoint y: 69, endPoint x: 382, endPoint y: 80, distance: 30.0
click at [382, 84] on div "08 If you over hear a patient complaining about a fellow employee, you should i…" at bounding box center [320, 83] width 388 height 83
click at [378, 62] on span "False" at bounding box center [377, 61] width 14 height 7
click at [368, 62] on input "False" at bounding box center [365, 61] width 7 height 5
radio input "true"
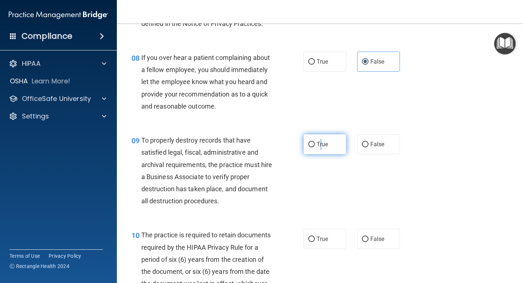
click at [318, 139] on label "True" at bounding box center [324, 144] width 43 height 20
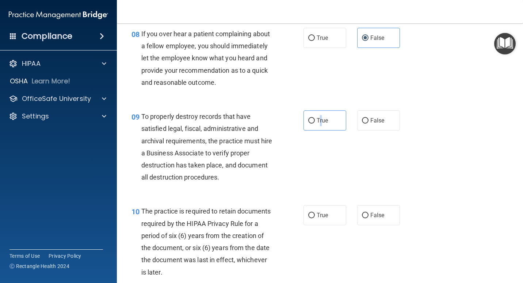
scroll to position [621, 0]
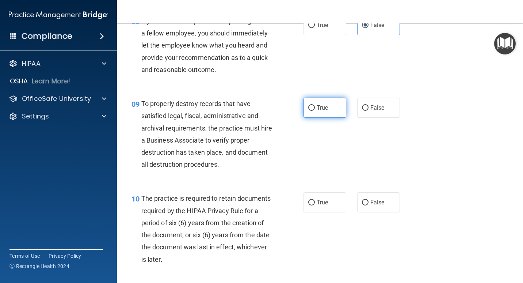
click at [323, 107] on span "True" at bounding box center [322, 107] width 11 height 7
click at [315, 107] on input "True" at bounding box center [311, 107] width 7 height 5
radio input "true"
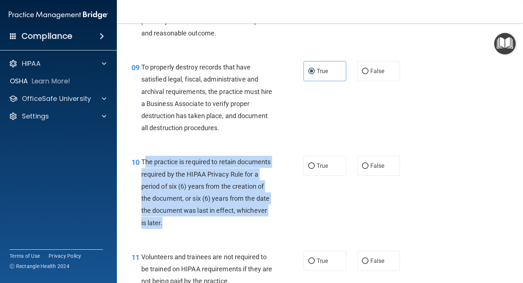
drag, startPoint x: 144, startPoint y: 161, endPoint x: 214, endPoint y: 227, distance: 96.1
click at [214, 227] on div "The practice is required to retain documents required by the HIPAA Privacy Rule…" at bounding box center [209, 192] width 137 height 73
drag, startPoint x: 214, startPoint y: 227, endPoint x: 183, endPoint y: 210, distance: 35.1
copy span "he practice is required to retain documents required by the HIPAA Privacy Rule …"
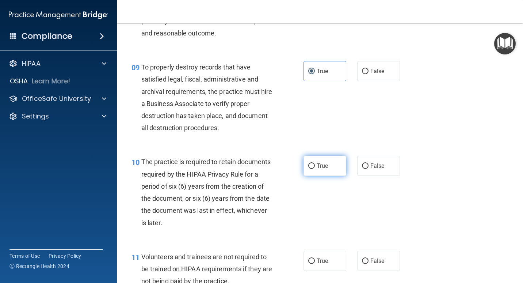
click at [318, 167] on span "True" at bounding box center [322, 165] width 11 height 7
click at [315, 167] on input "True" at bounding box center [311, 165] width 7 height 5
radio input "true"
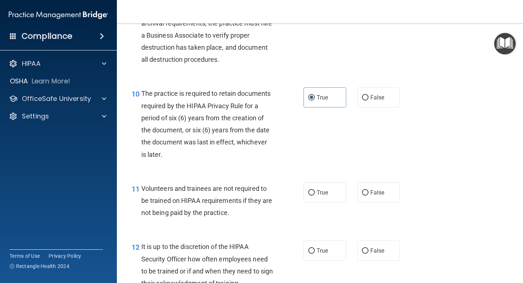
scroll to position [767, 0]
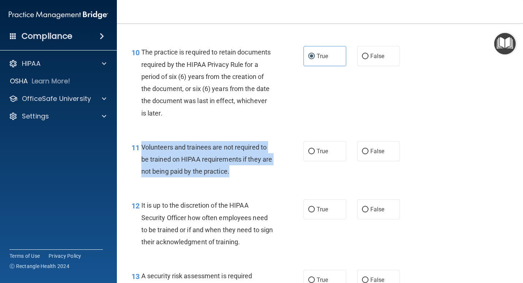
drag, startPoint x: 251, startPoint y: 169, endPoint x: 143, endPoint y: 146, distance: 110.2
click at [143, 146] on div "Volunteers and trainees are not required to be trained on HIPAA requirements if…" at bounding box center [209, 159] width 137 height 37
drag, startPoint x: 143, startPoint y: 146, endPoint x: 143, endPoint y: 151, distance: 4.8
copy span "Volunteers and trainees are not required to be trained on HIPAA requirements if…"
click at [362, 152] on input "False" at bounding box center [365, 151] width 7 height 5
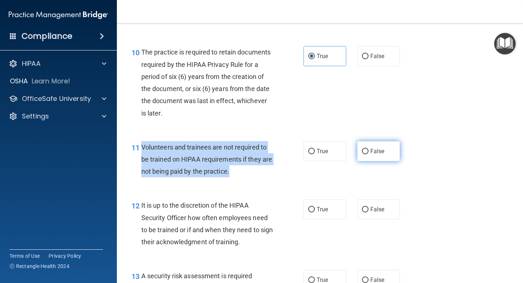
radio input "true"
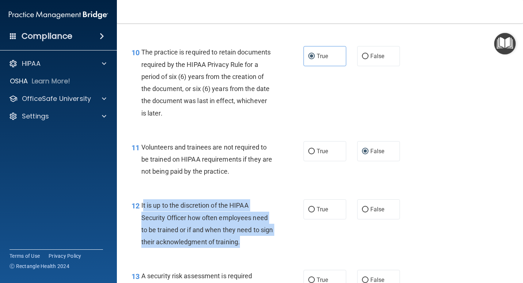
drag, startPoint x: 260, startPoint y: 245, endPoint x: 142, endPoint y: 207, distance: 123.5
click at [142, 207] on div "It is up to the discretion of the HIPAA Security Officer how often employees ne…" at bounding box center [209, 223] width 137 height 49
copy span "t is up to the discretion of the HIPAA Security Officer how often employees nee…"
drag, startPoint x: 362, startPoint y: 212, endPoint x: 373, endPoint y: 207, distance: 12.6
click at [362, 212] on input "False" at bounding box center [365, 209] width 7 height 5
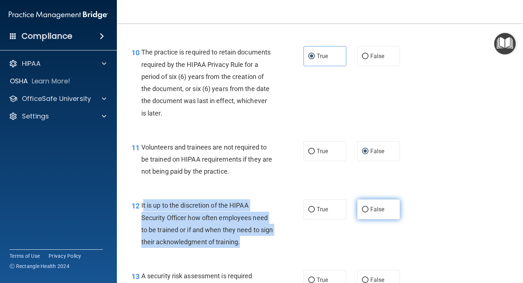
radio input "true"
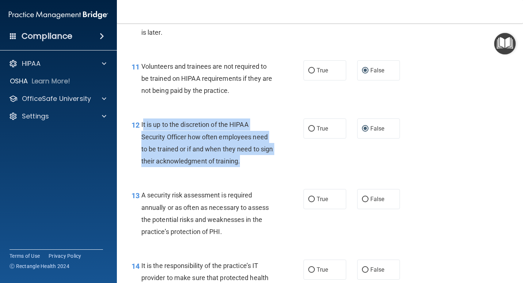
scroll to position [876, 0]
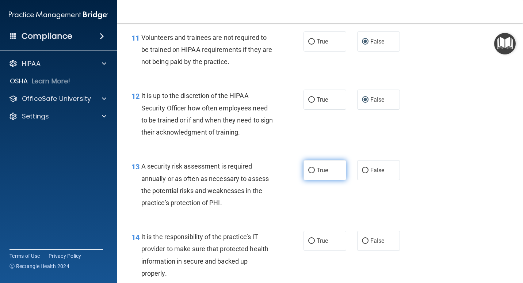
click at [322, 174] on label "True" at bounding box center [324, 170] width 43 height 20
click at [315, 173] on input "True" at bounding box center [311, 170] width 7 height 5
radio input "true"
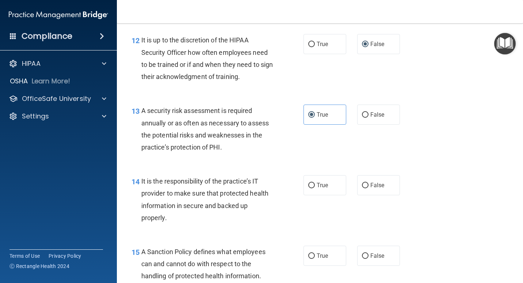
scroll to position [950, 0]
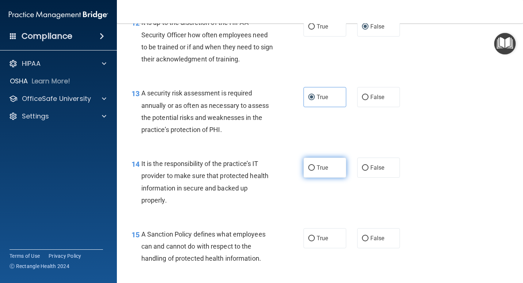
click at [324, 166] on span "True" at bounding box center [322, 167] width 11 height 7
click at [315, 166] on input "True" at bounding box center [311, 167] width 7 height 5
radio input "true"
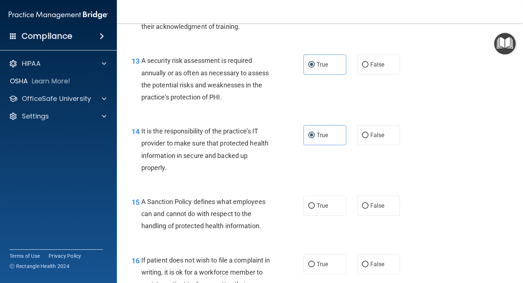
scroll to position [986, 0]
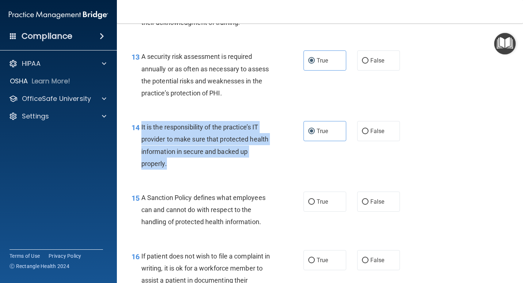
drag, startPoint x: 140, startPoint y: 124, endPoint x: 218, endPoint y: 166, distance: 88.4
click at [218, 166] on div "14 It is the responsibility of the practice’s IT provider to make sure that pro…" at bounding box center [218, 147] width 194 height 52
copy div "It is the responsibility of the practice’s IT provider to make sure that protec…"
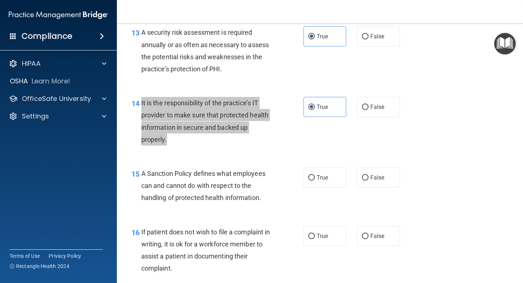
scroll to position [1023, 0]
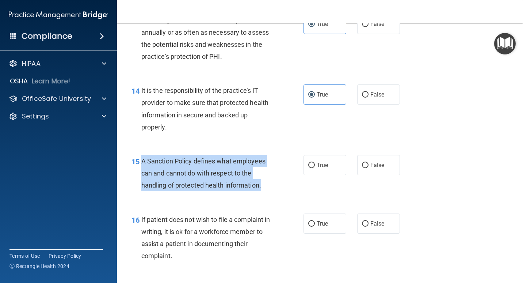
drag, startPoint x: 142, startPoint y: 161, endPoint x: 266, endPoint y: 189, distance: 126.9
click at [266, 189] on div "A Sanction Policy defines what employees can and cannot do with respect to the …" at bounding box center [209, 173] width 137 height 37
drag, startPoint x: 266, startPoint y: 189, endPoint x: 218, endPoint y: 173, distance: 50.4
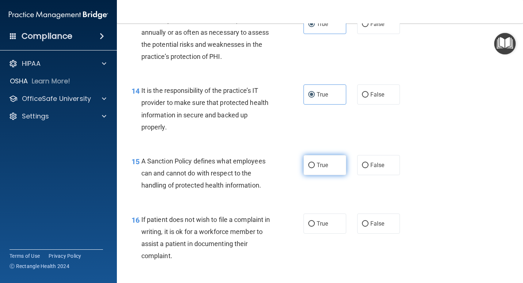
click at [309, 161] on label "True" at bounding box center [324, 165] width 43 height 20
click at [309, 163] on input "True" at bounding box center [311, 165] width 7 height 5
radio input "true"
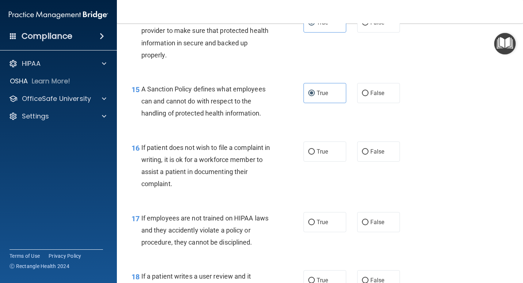
scroll to position [1096, 0]
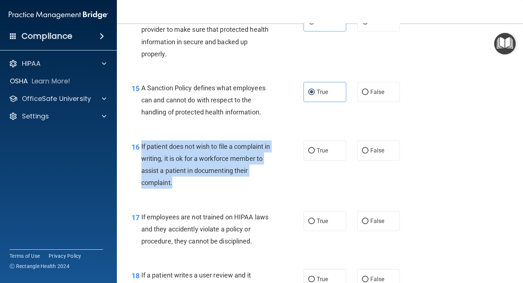
drag, startPoint x: 141, startPoint y: 145, endPoint x: 186, endPoint y: 190, distance: 62.5
click at [186, 190] on div "16 If patient does not wish to file a complaint in writing, it is ok for a work…" at bounding box center [218, 166] width 194 height 52
drag, startPoint x: 186, startPoint y: 190, endPoint x: 157, endPoint y: 176, distance: 31.5
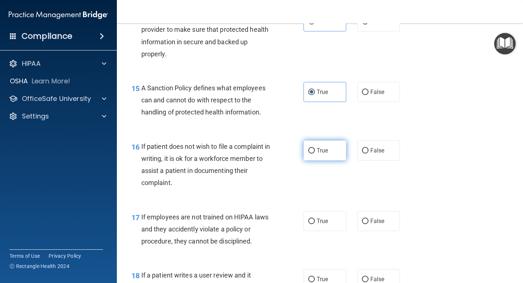
click at [323, 152] on span "True" at bounding box center [322, 150] width 11 height 7
click at [315, 152] on input "True" at bounding box center [311, 150] width 7 height 5
radio input "true"
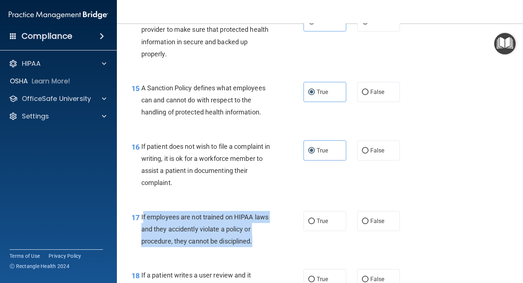
drag, startPoint x: 142, startPoint y: 216, endPoint x: 259, endPoint y: 242, distance: 120.1
click at [259, 242] on div "If employees are not trained on HIPAA laws and they accidently violate a policy…" at bounding box center [209, 229] width 137 height 37
drag, startPoint x: 259, startPoint y: 242, endPoint x: 221, endPoint y: 231, distance: 40.3
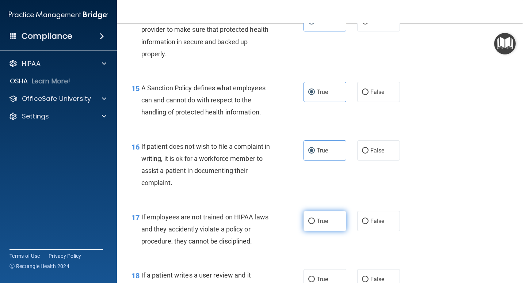
click at [313, 223] on label "True" at bounding box center [324, 221] width 43 height 20
click at [313, 223] on input "True" at bounding box center [311, 220] width 7 height 5
radio input "true"
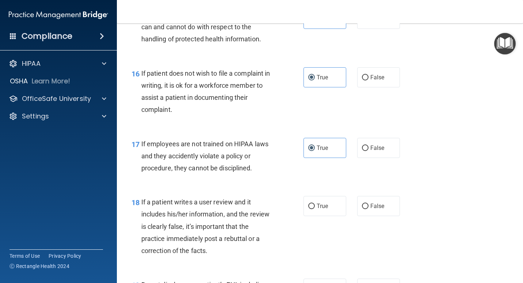
scroll to position [1205, 0]
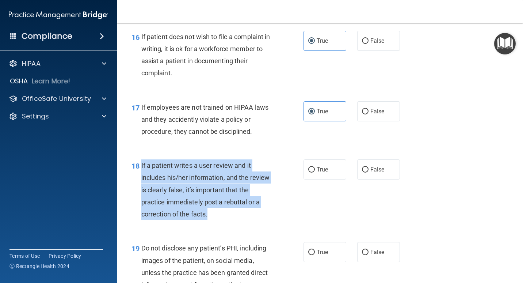
drag, startPoint x: 140, startPoint y: 166, endPoint x: 252, endPoint y: 212, distance: 121.5
click at [252, 212] on div "18 If a patient writes a user review and it includes his/her information, and t…" at bounding box center [218, 191] width 194 height 64
drag, startPoint x: 252, startPoint y: 212, endPoint x: 215, endPoint y: 202, distance: 38.7
click at [312, 171] on input "True" at bounding box center [311, 169] width 7 height 5
radio input "true"
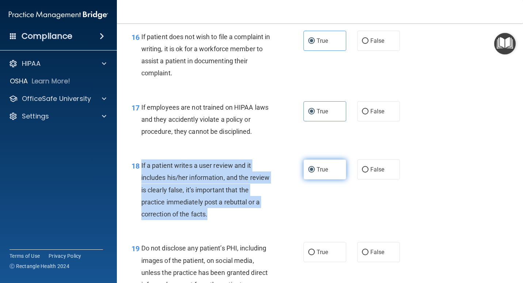
click at [308, 171] on input "True" at bounding box center [311, 169] width 7 height 5
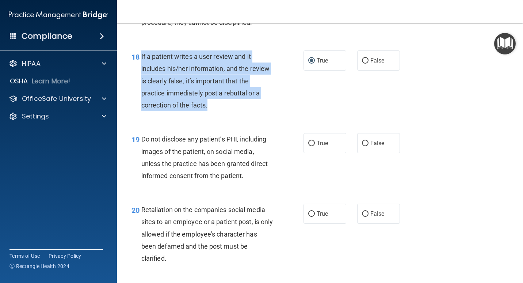
scroll to position [1315, 0]
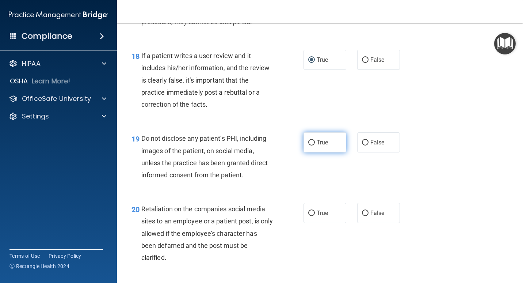
click at [317, 142] on span "True" at bounding box center [322, 142] width 11 height 7
click at [315, 142] on input "True" at bounding box center [311, 142] width 7 height 5
radio input "true"
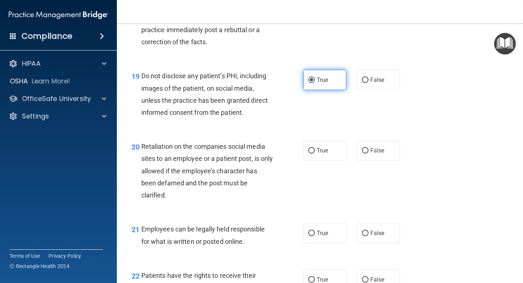
scroll to position [1388, 0]
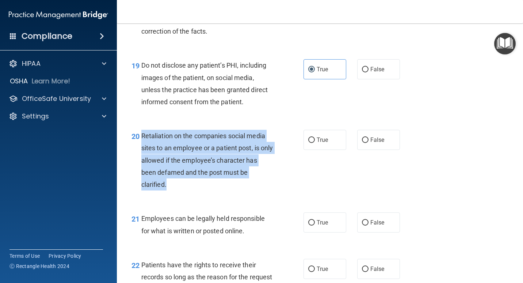
drag, startPoint x: 141, startPoint y: 135, endPoint x: 198, endPoint y: 189, distance: 78.3
click at [198, 189] on div "20 Retaliation on the companies social media sites to an employee or a patient …" at bounding box center [218, 162] width 194 height 64
drag, startPoint x: 198, startPoint y: 189, endPoint x: 182, endPoint y: 164, distance: 29.4
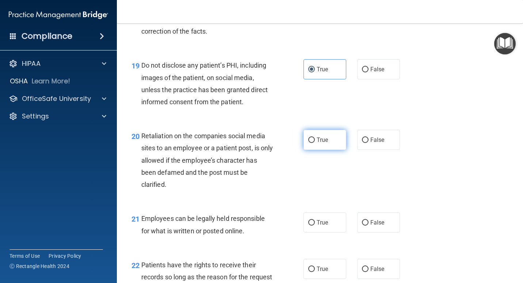
click at [321, 139] on span "True" at bounding box center [322, 139] width 11 height 7
click at [315, 139] on input "True" at bounding box center [311, 139] width 7 height 5
radio input "true"
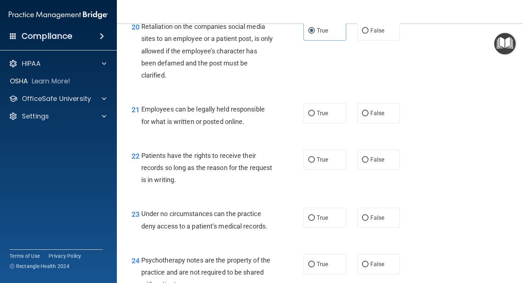
scroll to position [1497, 0]
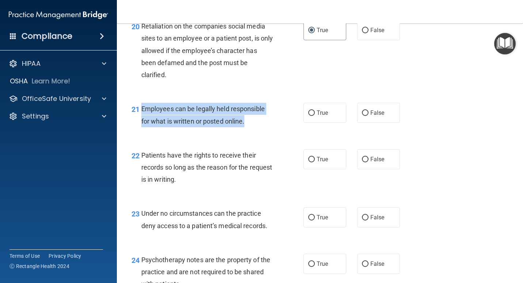
drag, startPoint x: 141, startPoint y: 108, endPoint x: 256, endPoint y: 129, distance: 117.4
click at [256, 129] on div "21 Employees can be legally held responsible for what is written or posted onli…" at bounding box center [218, 117] width 194 height 28
drag, startPoint x: 256, startPoint y: 129, endPoint x: 212, endPoint y: 119, distance: 45.4
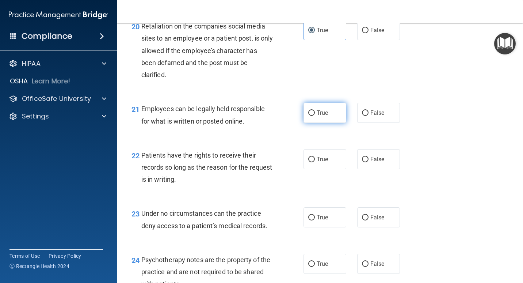
drag, startPoint x: 317, startPoint y: 118, endPoint x: 311, endPoint y: 122, distance: 7.1
click at [317, 118] on label "True" at bounding box center [324, 113] width 43 height 20
click at [315, 116] on input "True" at bounding box center [311, 112] width 7 height 5
radio input "true"
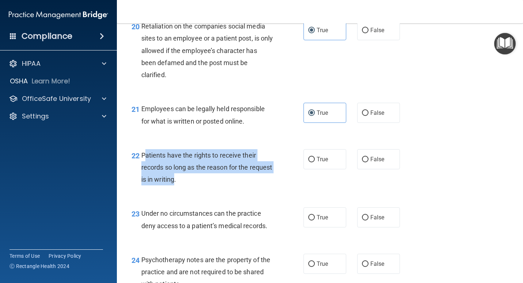
drag, startPoint x: 143, startPoint y: 154, endPoint x: 200, endPoint y: 182, distance: 63.4
click at [200, 182] on span "Patients have the rights to receive their records so long as the reason for the…" at bounding box center [206, 167] width 131 height 32
drag, startPoint x: 200, startPoint y: 182, endPoint x: 181, endPoint y: 176, distance: 20.0
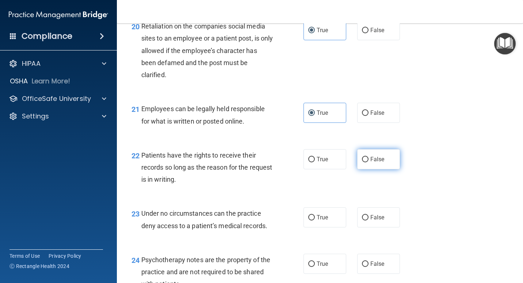
click at [372, 161] on span "False" at bounding box center [377, 159] width 14 height 7
click at [368, 161] on input "False" at bounding box center [365, 159] width 7 height 5
radio input "true"
click at [327, 161] on label "True" at bounding box center [324, 159] width 43 height 20
click at [315, 161] on input "True" at bounding box center [311, 159] width 7 height 5
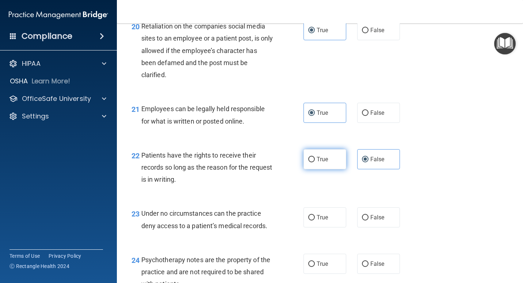
radio input "true"
radio input "false"
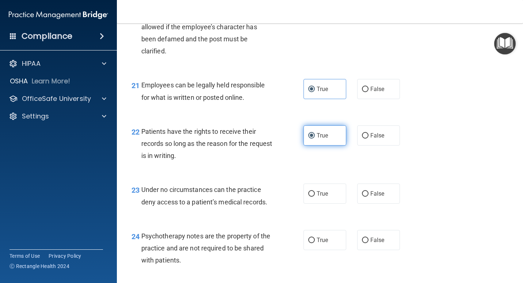
scroll to position [1534, 0]
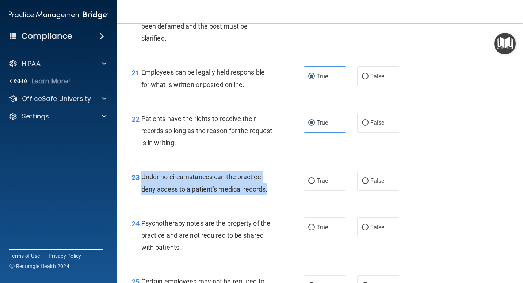
drag, startPoint x: 141, startPoint y: 177, endPoint x: 274, endPoint y: 190, distance: 133.5
click at [274, 190] on div "23 Under no circumstances can the practice deny access to a patient’s medical r…" at bounding box center [218, 185] width 194 height 28
drag, startPoint x: 274, startPoint y: 190, endPoint x: 237, endPoint y: 182, distance: 37.3
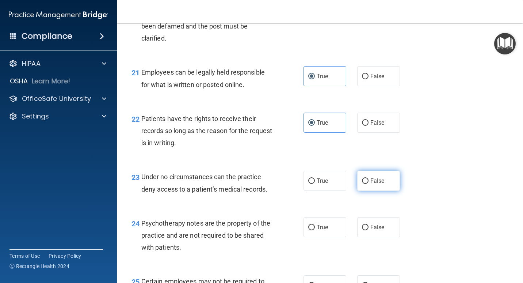
click at [380, 177] on span "False" at bounding box center [377, 180] width 14 height 7
click at [368, 178] on input "False" at bounding box center [365, 180] width 7 height 5
radio input "true"
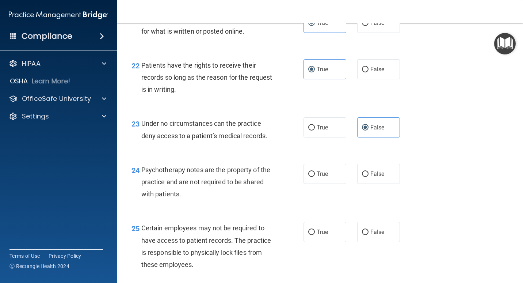
scroll to position [1607, 0]
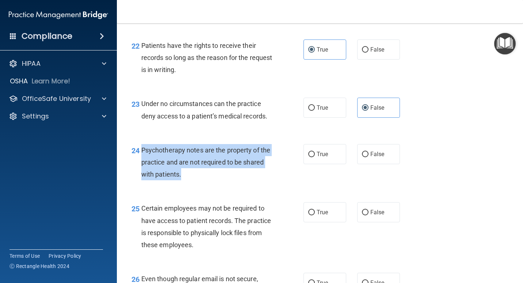
drag, startPoint x: 140, startPoint y: 147, endPoint x: 186, endPoint y: 180, distance: 56.4
click at [186, 180] on div "24 Psychotherapy notes are the property of the practice and are not required to…" at bounding box center [218, 164] width 194 height 40
drag, startPoint x: 186, startPoint y: 180, endPoint x: 160, endPoint y: 168, distance: 28.3
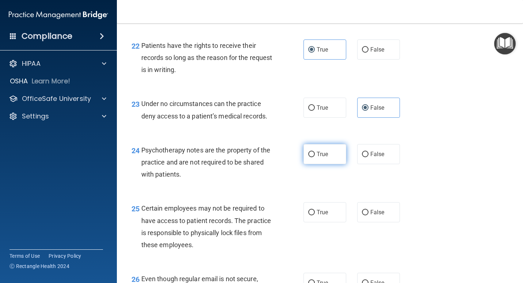
click at [325, 155] on span "True" at bounding box center [322, 153] width 11 height 7
click at [315, 155] on input "True" at bounding box center [311, 154] width 7 height 5
radio input "true"
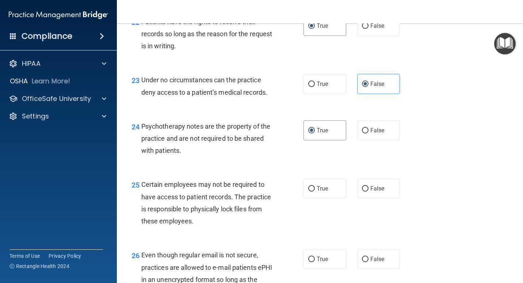
scroll to position [1643, 0]
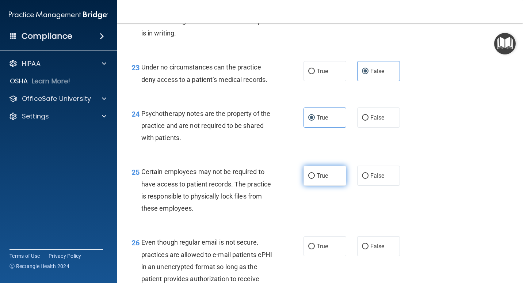
click at [330, 175] on label "True" at bounding box center [324, 175] width 43 height 20
click at [315, 175] on input "True" at bounding box center [311, 175] width 7 height 5
radio input "true"
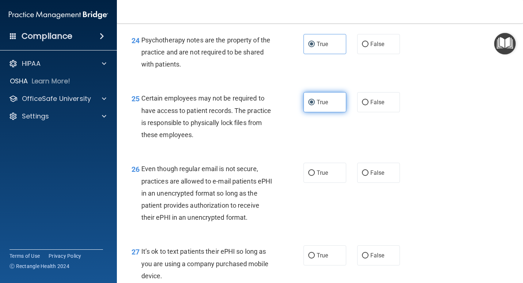
scroll to position [1753, 0]
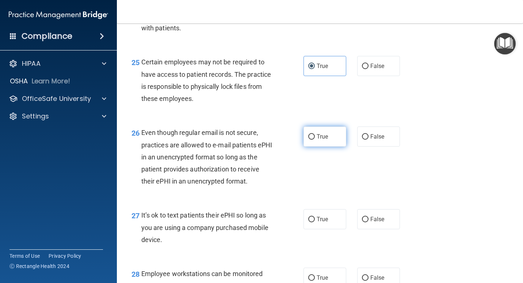
click at [309, 141] on label "True" at bounding box center [324, 136] width 43 height 20
click at [309, 140] on input "True" at bounding box center [311, 136] width 7 height 5
radio input "true"
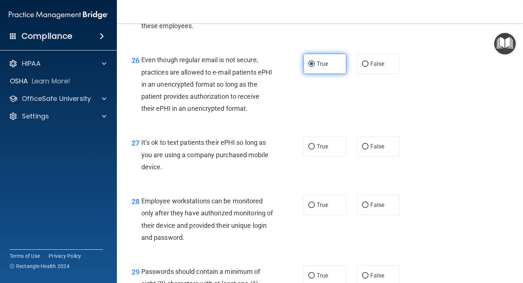
scroll to position [1826, 0]
drag, startPoint x: 142, startPoint y: 142, endPoint x: 171, endPoint y: 165, distance: 36.9
click at [171, 165] on div "It’s ok to text patients their ePHI so long as you are using a company purchase…" at bounding box center [209, 154] width 137 height 37
drag, startPoint x: 171, startPoint y: 165, endPoint x: 151, endPoint y: 153, distance: 22.7
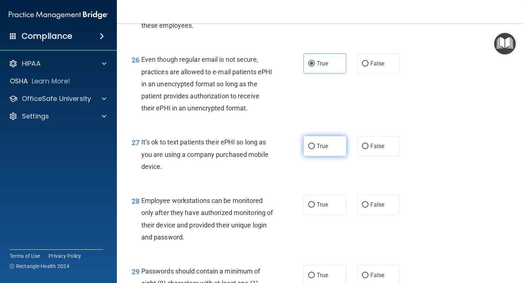
click at [324, 154] on label "True" at bounding box center [324, 146] width 43 height 20
click at [315, 149] on input "True" at bounding box center [311, 146] width 7 height 5
radio input "true"
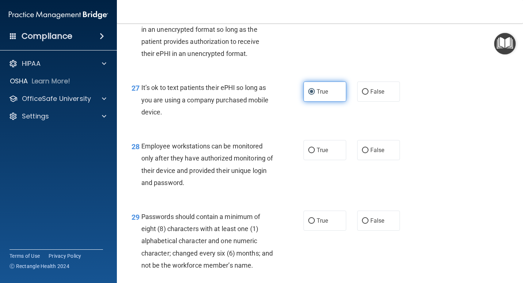
scroll to position [1899, 0]
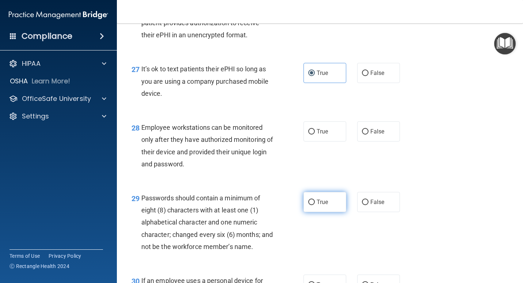
click at [315, 205] on label "True" at bounding box center [324, 202] width 43 height 20
click at [315, 205] on input "True" at bounding box center [311, 201] width 7 height 5
radio input "true"
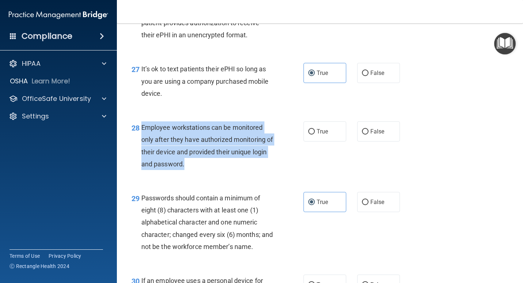
drag, startPoint x: 224, startPoint y: 165, endPoint x: 142, endPoint y: 127, distance: 89.5
click at [142, 127] on div "Employee workstations can be monitored only after they have authorized monitori…" at bounding box center [209, 145] width 137 height 49
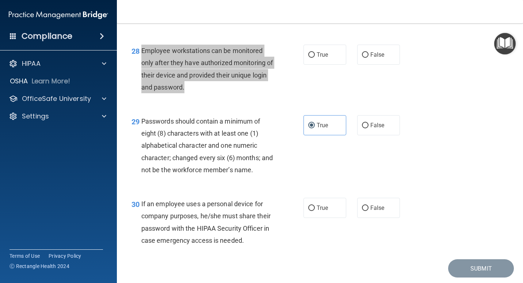
scroll to position [1936, 0]
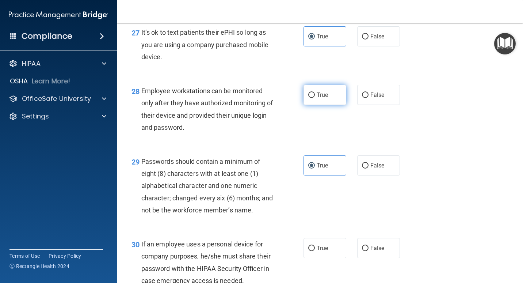
click at [322, 93] on span "True" at bounding box center [322, 94] width 11 height 7
click at [315, 93] on input "True" at bounding box center [311, 94] width 7 height 5
radio input "true"
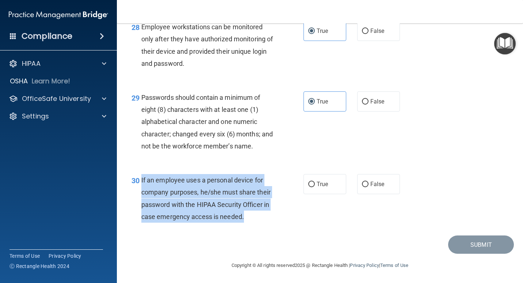
drag, startPoint x: 139, startPoint y: 165, endPoint x: 181, endPoint y: 215, distance: 65.3
click at [181, 215] on div "30 If an employee uses a personal device for company purposes, he/she must shar…" at bounding box center [218, 200] width 194 height 52
drag, startPoint x: 181, startPoint y: 215, endPoint x: 181, endPoint y: 196, distance: 18.6
drag, startPoint x: 360, startPoint y: 172, endPoint x: 371, endPoint y: 180, distance: 13.8
click at [362, 182] on input "False" at bounding box center [365, 184] width 7 height 5
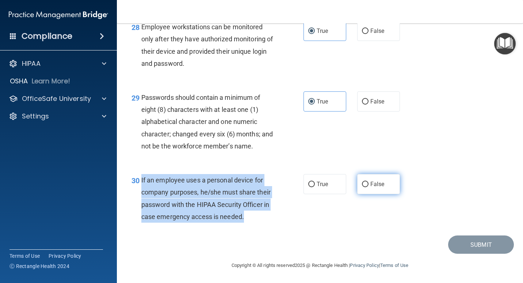
radio input "true"
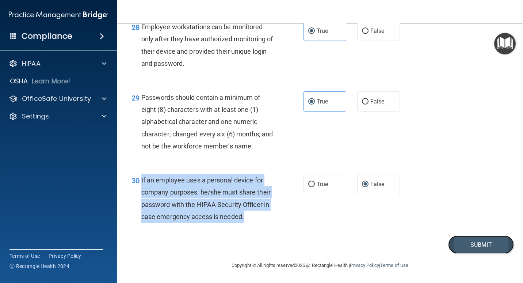
click at [464, 243] on button "Submit" at bounding box center [481, 244] width 66 height 19
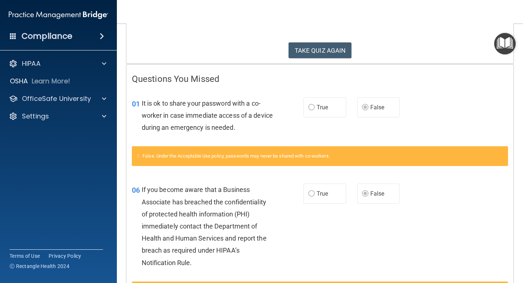
scroll to position [41, 0]
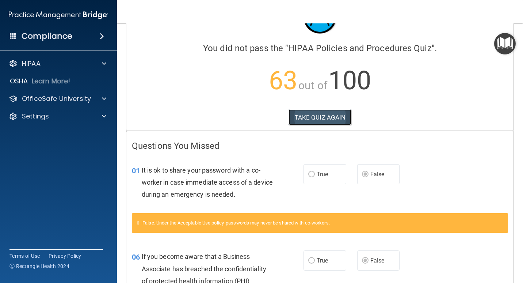
click at [315, 115] on button "TAKE QUIZ AGAIN" at bounding box center [320, 117] width 63 height 16
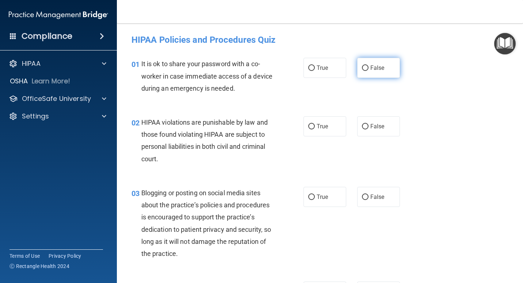
click at [377, 68] on span "False" at bounding box center [377, 67] width 14 height 7
click at [368, 68] on input "False" at bounding box center [365, 67] width 7 height 5
radio input "true"
click at [328, 72] on label "True" at bounding box center [324, 68] width 43 height 20
click at [315, 71] on input "True" at bounding box center [311, 67] width 7 height 5
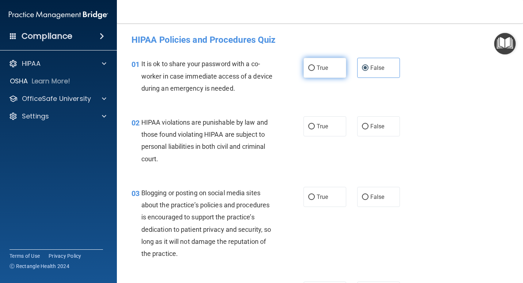
radio input "true"
radio input "false"
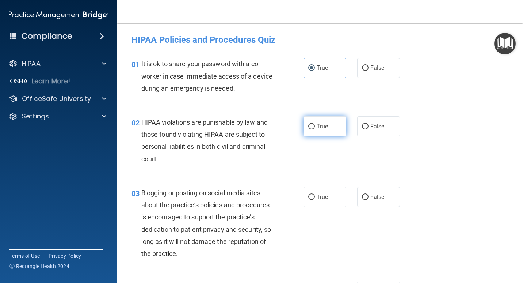
click at [316, 131] on label "True" at bounding box center [324, 126] width 43 height 20
click at [315, 129] on input "True" at bounding box center [311, 126] width 7 height 5
radio input "true"
click at [366, 197] on label "False" at bounding box center [378, 197] width 43 height 20
click at [366, 197] on input "False" at bounding box center [365, 196] width 7 height 5
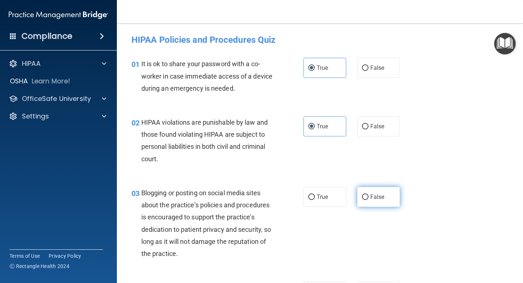
radio input "true"
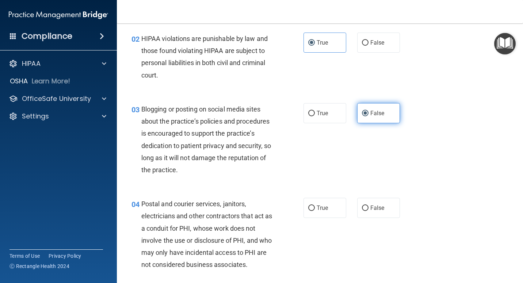
scroll to position [110, 0]
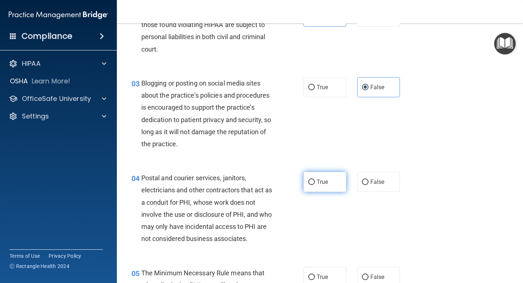
click at [335, 186] on label "True" at bounding box center [324, 182] width 43 height 20
click at [315, 185] on input "True" at bounding box center [311, 181] width 7 height 5
radio input "true"
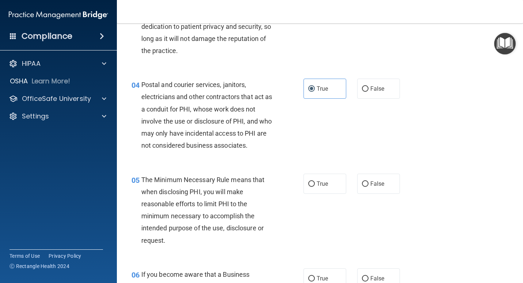
scroll to position [219, 0]
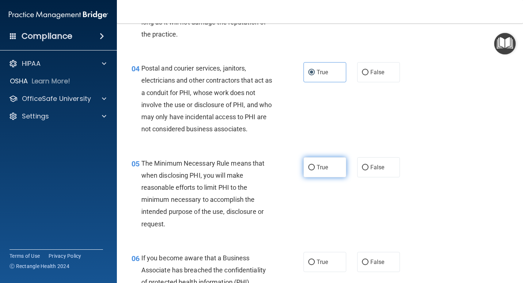
click at [325, 173] on label "True" at bounding box center [324, 167] width 43 height 20
click at [315, 170] on input "True" at bounding box center [311, 167] width 7 height 5
radio input "true"
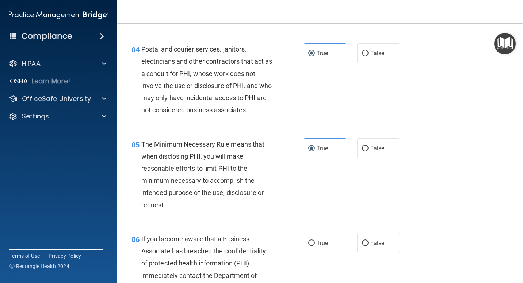
scroll to position [256, 0]
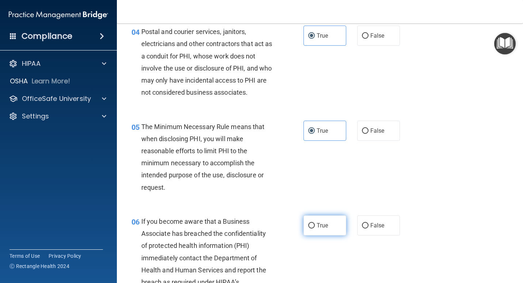
click at [320, 230] on label "True" at bounding box center [324, 225] width 43 height 20
click at [315, 228] on input "True" at bounding box center [311, 225] width 7 height 5
radio input "true"
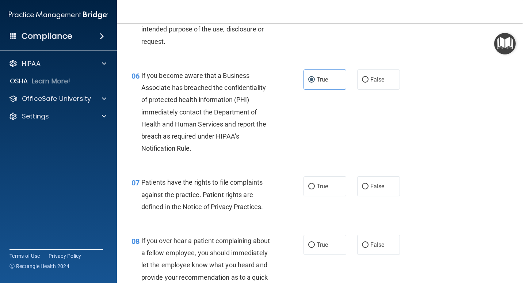
scroll to position [402, 0]
click at [318, 188] on span "True" at bounding box center [322, 185] width 11 height 7
click at [315, 188] on input "True" at bounding box center [311, 185] width 7 height 5
radio input "true"
click at [370, 240] on label "False" at bounding box center [378, 244] width 43 height 20
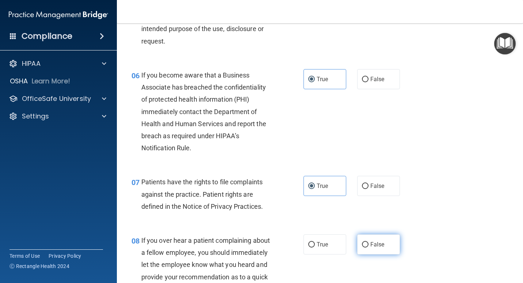
click at [368, 242] on input "False" at bounding box center [365, 244] width 7 height 5
radio input "true"
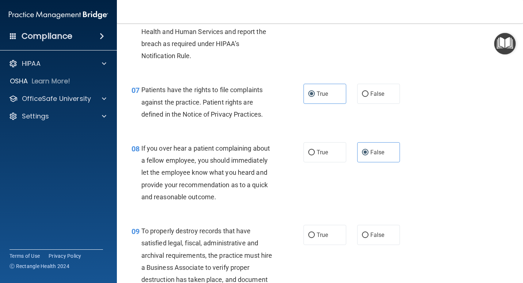
scroll to position [548, 0]
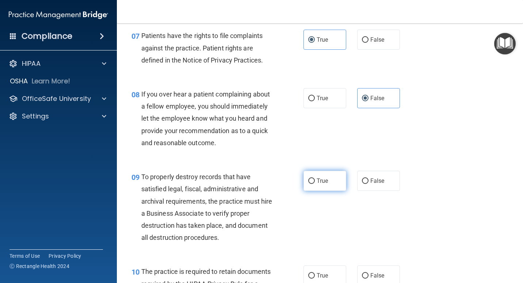
click at [319, 172] on label "True" at bounding box center [324, 181] width 43 height 20
click at [315, 178] on input "True" at bounding box center [311, 180] width 7 height 5
radio input "true"
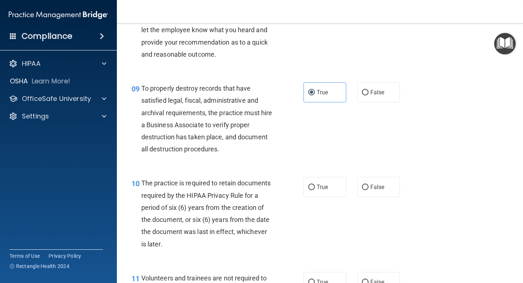
scroll to position [657, 0]
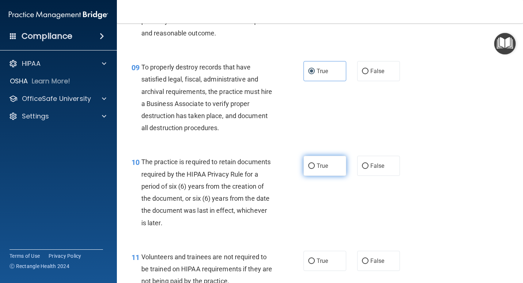
click at [328, 162] on label "True" at bounding box center [324, 166] width 43 height 20
click at [315, 163] on input "True" at bounding box center [311, 165] width 7 height 5
radio input "true"
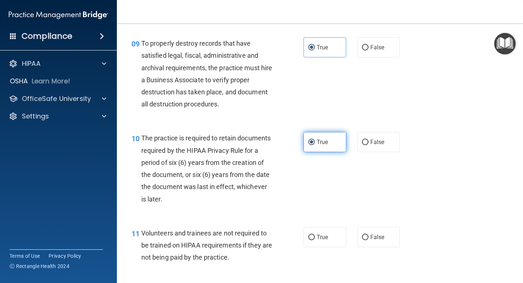
scroll to position [694, 0]
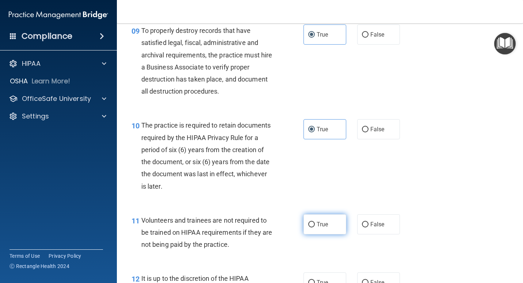
click at [325, 222] on span "True" at bounding box center [322, 224] width 11 height 7
click at [315, 222] on input "True" at bounding box center [311, 224] width 7 height 5
radio input "true"
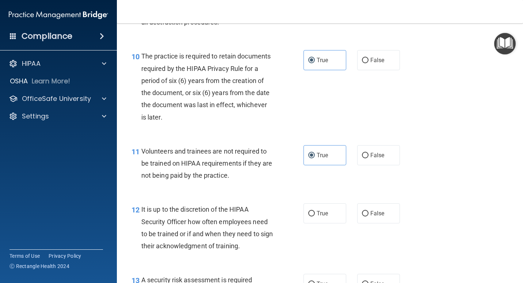
scroll to position [803, 0]
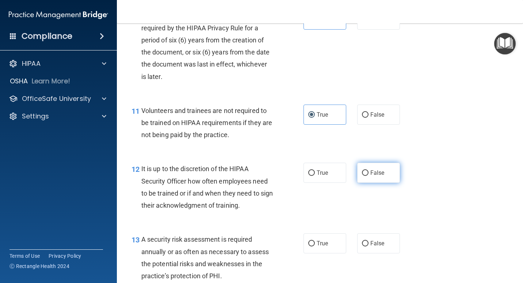
click at [366, 176] on label "False" at bounding box center [378, 173] width 43 height 20
click at [366, 176] on input "False" at bounding box center [365, 172] width 7 height 5
radio input "true"
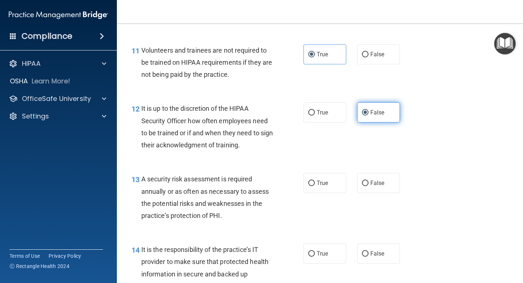
scroll to position [913, 0]
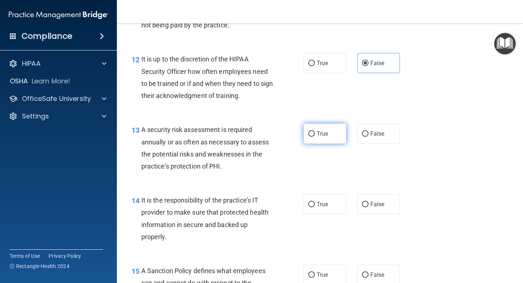
click at [322, 134] on span "True" at bounding box center [322, 133] width 11 height 7
click at [315, 134] on input "True" at bounding box center [311, 133] width 7 height 5
radio input "true"
click at [318, 205] on span "True" at bounding box center [322, 203] width 11 height 7
click at [315, 205] on input "True" at bounding box center [311, 204] width 7 height 5
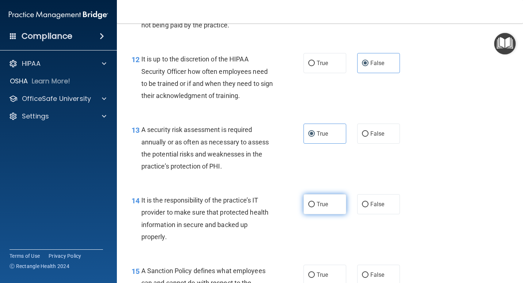
radio input "true"
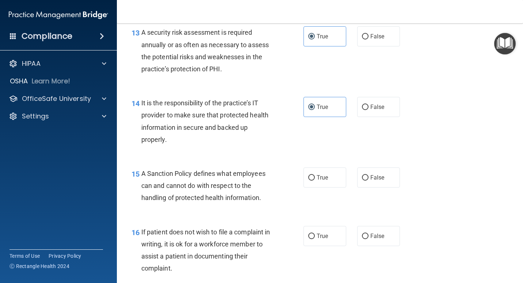
scroll to position [1023, 0]
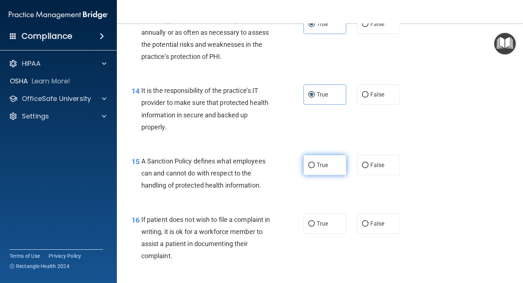
click at [312, 167] on input "True" at bounding box center [311, 165] width 7 height 5
radio input "true"
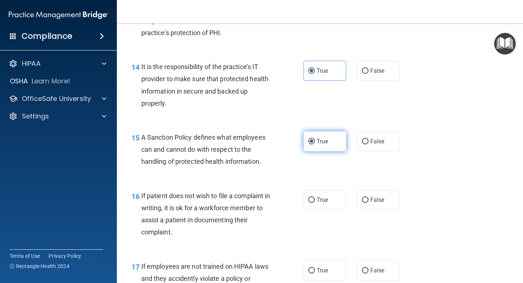
scroll to position [1059, 0]
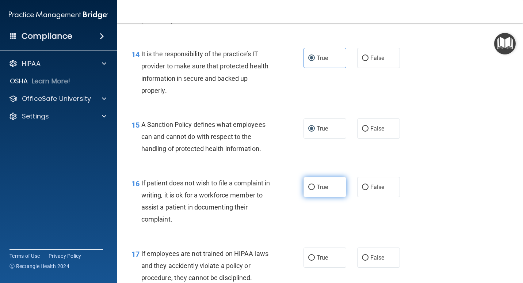
click at [317, 189] on span "True" at bounding box center [322, 186] width 11 height 7
click at [315, 189] on input "True" at bounding box center [311, 186] width 7 height 5
radio input "true"
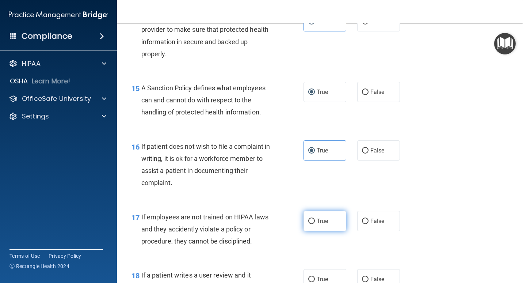
click at [323, 225] on label "True" at bounding box center [324, 221] width 43 height 20
click at [315, 224] on input "True" at bounding box center [311, 220] width 7 height 5
radio input "true"
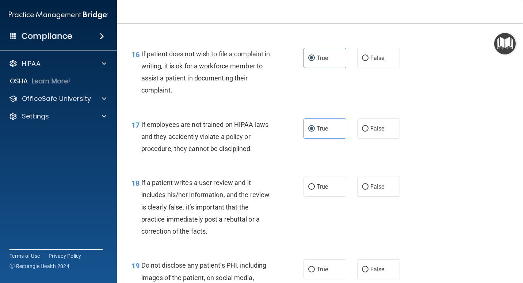
scroll to position [1205, 0]
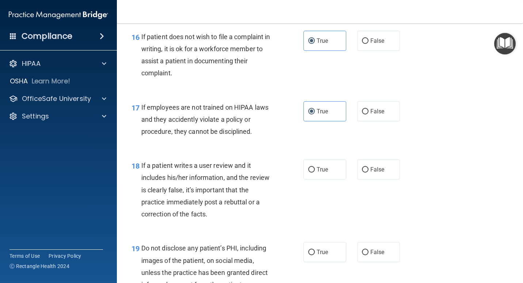
click at [272, 165] on div "If a patient writes a user review and it includes his/her information, and the …" at bounding box center [209, 189] width 137 height 61
click at [311, 166] on label "True" at bounding box center [324, 169] width 43 height 20
click at [311, 167] on input "True" at bounding box center [311, 169] width 7 height 5
radio input "true"
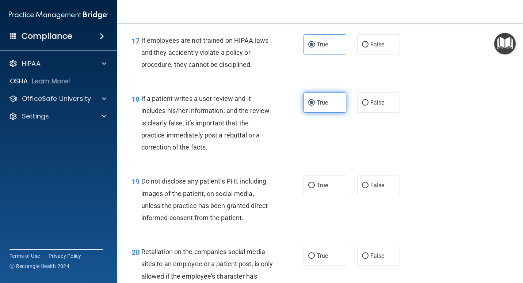
scroll to position [1278, 0]
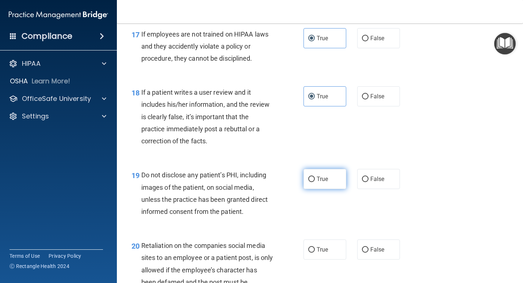
click at [318, 177] on span "True" at bounding box center [322, 178] width 11 height 7
click at [315, 177] on input "True" at bounding box center [311, 178] width 7 height 5
radio input "true"
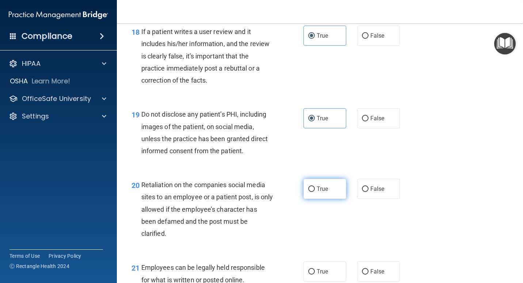
scroll to position [1351, 0]
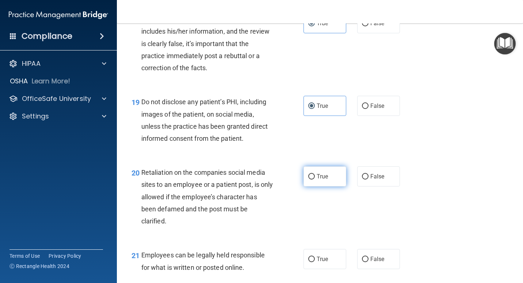
click at [328, 172] on label "True" at bounding box center [324, 176] width 43 height 20
click at [315, 174] on input "True" at bounding box center [311, 176] width 7 height 5
radio input "true"
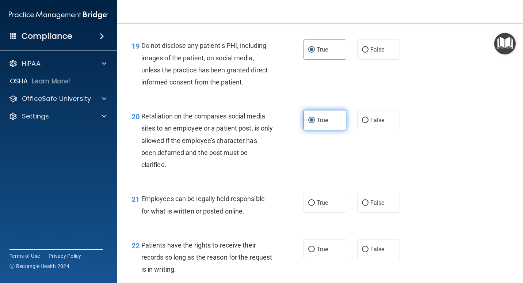
scroll to position [1424, 0]
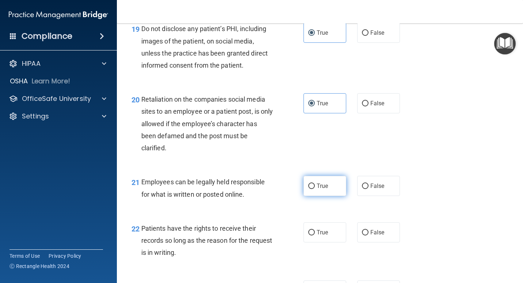
click at [326, 183] on label "True" at bounding box center [324, 186] width 43 height 20
click at [315, 183] on input "True" at bounding box center [311, 185] width 7 height 5
radio input "true"
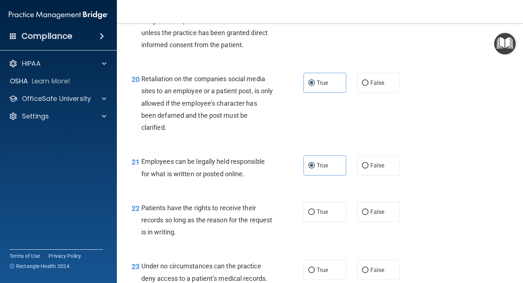
scroll to position [1461, 0]
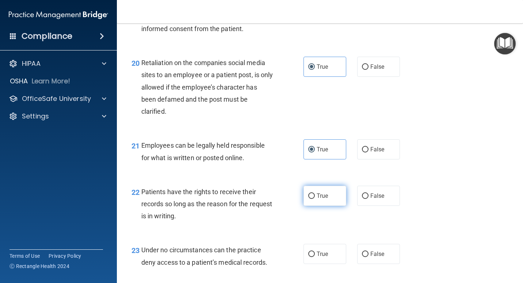
click at [325, 198] on span "True" at bounding box center [322, 195] width 11 height 7
click at [315, 198] on input "True" at bounding box center [311, 195] width 7 height 5
radio input "true"
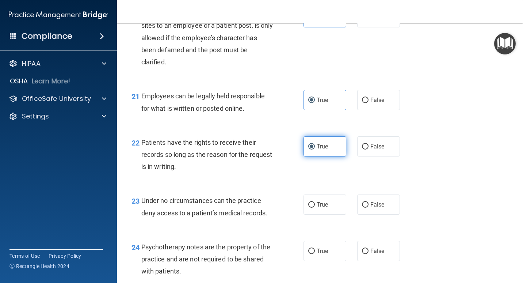
scroll to position [1534, 0]
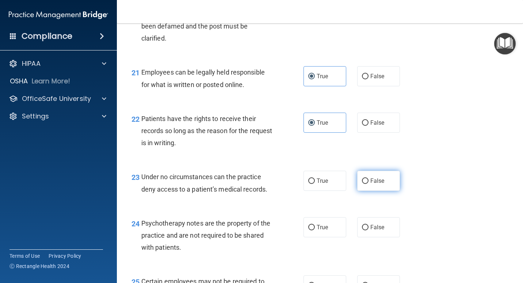
click at [373, 181] on span "False" at bounding box center [377, 180] width 14 height 7
click at [368, 181] on input "False" at bounding box center [365, 180] width 7 height 5
radio input "true"
click at [326, 221] on label "True" at bounding box center [324, 227] width 43 height 20
click at [315, 225] on input "True" at bounding box center [311, 227] width 7 height 5
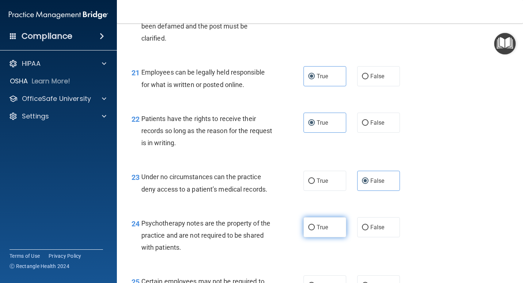
radio input "true"
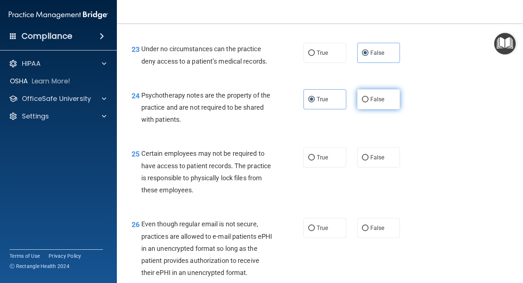
scroll to position [1680, 0]
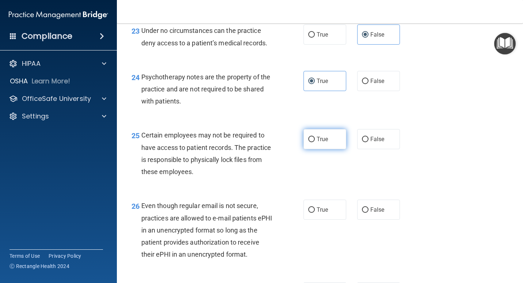
click at [313, 140] on label "True" at bounding box center [324, 139] width 43 height 20
click at [313, 140] on input "True" at bounding box center [311, 139] width 7 height 5
radio input "true"
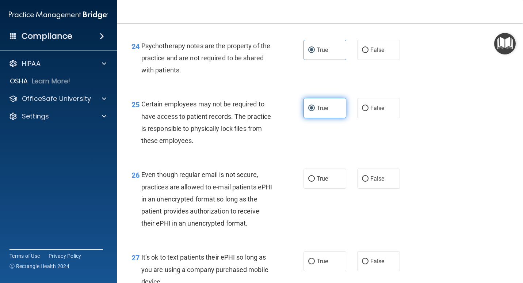
scroll to position [1753, 0]
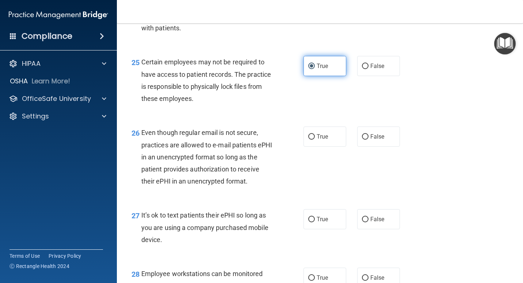
click at [313, 140] on label "True" at bounding box center [324, 136] width 43 height 20
click at [313, 140] on input "True" at bounding box center [311, 136] width 7 height 5
radio input "true"
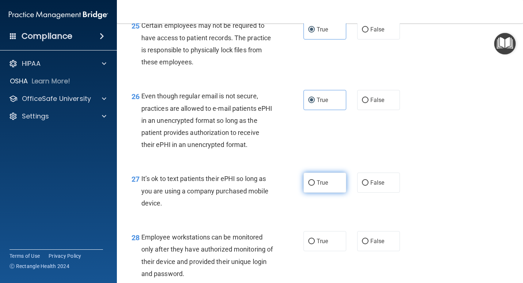
click at [317, 183] on span "True" at bounding box center [322, 182] width 11 height 7
click at [315, 183] on input "True" at bounding box center [311, 182] width 7 height 5
radio input "true"
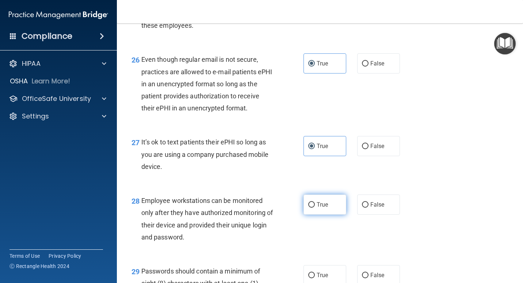
click at [325, 199] on label "True" at bounding box center [324, 204] width 43 height 20
click at [315, 202] on input "True" at bounding box center [311, 204] width 7 height 5
radio input "true"
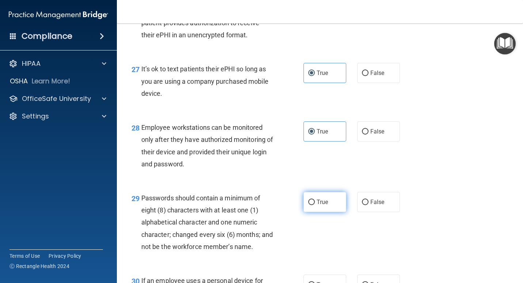
click at [322, 200] on span "True" at bounding box center [322, 201] width 11 height 7
click at [315, 200] on input "True" at bounding box center [311, 201] width 7 height 5
radio input "true"
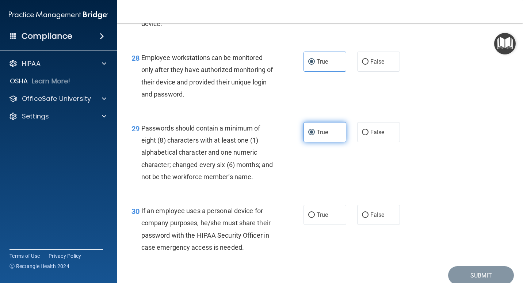
scroll to position [1972, 0]
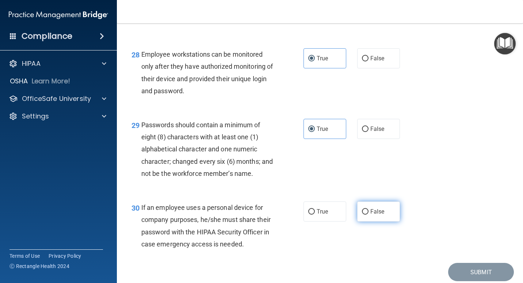
click at [387, 209] on label "False" at bounding box center [378, 211] width 43 height 20
click at [368, 209] on input "False" at bounding box center [365, 211] width 7 height 5
radio input "true"
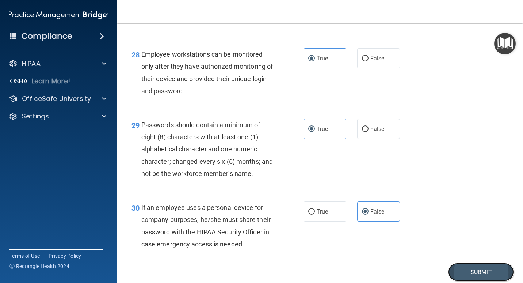
click at [461, 277] on button "Submit" at bounding box center [481, 272] width 66 height 19
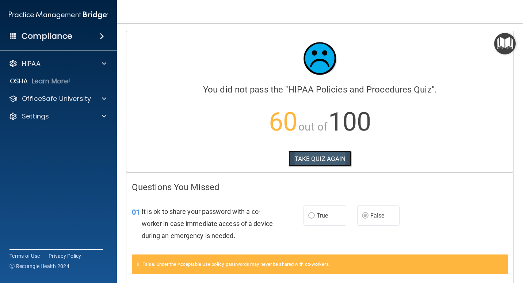
click at [321, 156] on button "TAKE QUIZ AGAIN" at bounding box center [320, 158] width 63 height 16
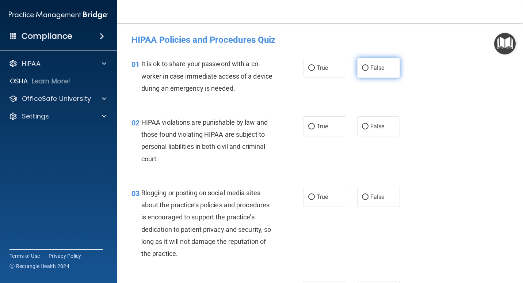
click at [357, 68] on label "False" at bounding box center [378, 68] width 43 height 20
click at [362, 68] on input "False" at bounding box center [365, 67] width 7 height 5
radio input "true"
click at [328, 129] on label "True" at bounding box center [324, 126] width 43 height 20
click at [315, 129] on input "True" at bounding box center [311, 126] width 7 height 5
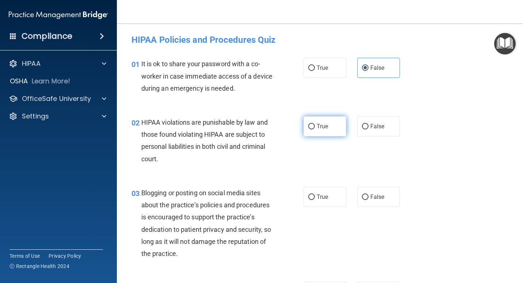
radio input "true"
click at [370, 195] on span "False" at bounding box center [377, 196] width 14 height 7
click at [368, 195] on input "False" at bounding box center [365, 196] width 7 height 5
radio input "true"
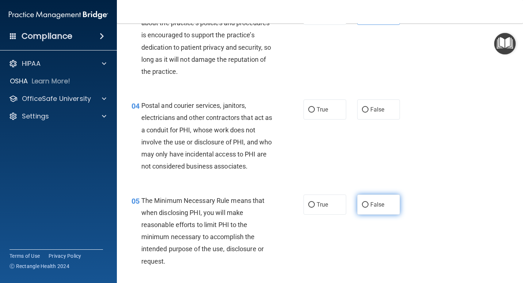
scroll to position [183, 0]
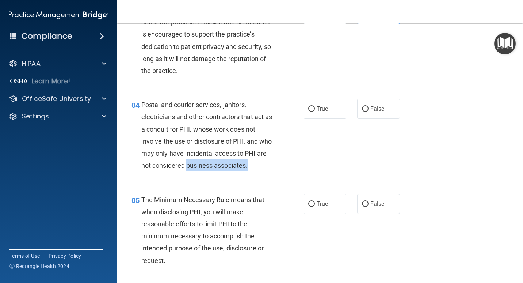
drag, startPoint x: 200, startPoint y: 164, endPoint x: 302, endPoint y: 162, distance: 101.5
click at [302, 162] on div "04 Postal and courier services, janitors, electricians and other contractors th…" at bounding box center [218, 137] width 194 height 76
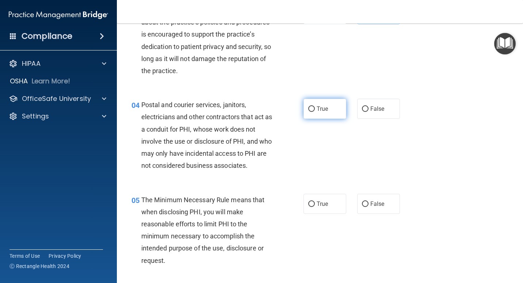
drag, startPoint x: 302, startPoint y: 162, endPoint x: 328, endPoint y: 107, distance: 61.6
click at [328, 107] on label "True" at bounding box center [324, 109] width 43 height 20
click at [315, 107] on input "True" at bounding box center [311, 108] width 7 height 5
radio input "true"
click at [320, 195] on label "True" at bounding box center [324, 204] width 43 height 20
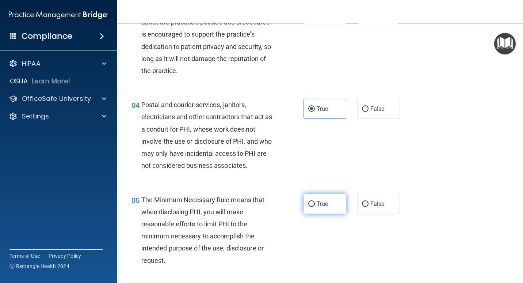
click at [315, 201] on input "True" at bounding box center [311, 203] width 7 height 5
radio input "true"
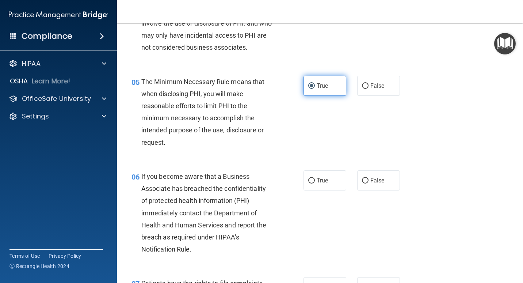
scroll to position [329, 0]
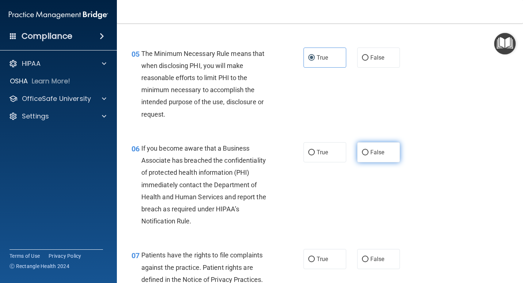
click at [365, 153] on input "False" at bounding box center [365, 152] width 7 height 5
radio input "true"
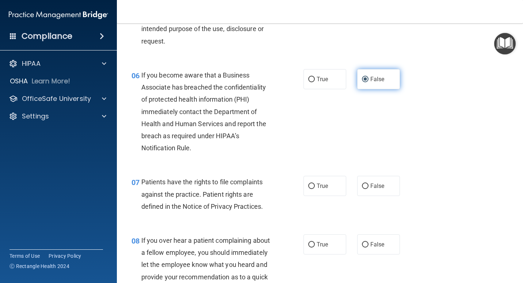
scroll to position [438, 0]
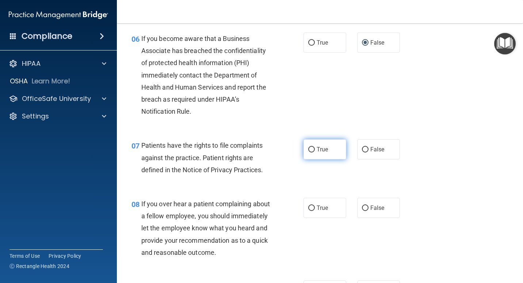
click at [326, 151] on label "True" at bounding box center [324, 149] width 43 height 20
click at [315, 151] on input "True" at bounding box center [311, 149] width 7 height 5
radio input "true"
click at [367, 203] on label "False" at bounding box center [378, 208] width 43 height 20
click at [367, 205] on input "False" at bounding box center [365, 207] width 7 height 5
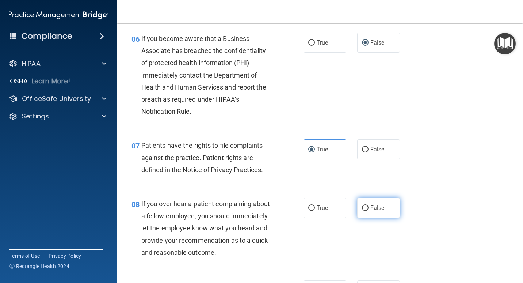
radio input "true"
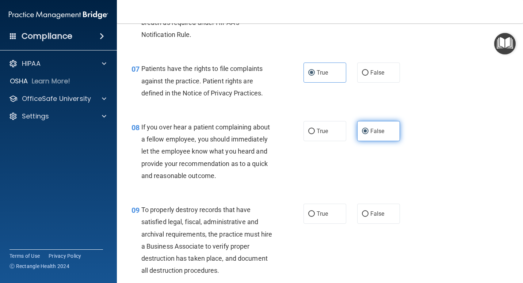
scroll to position [584, 0]
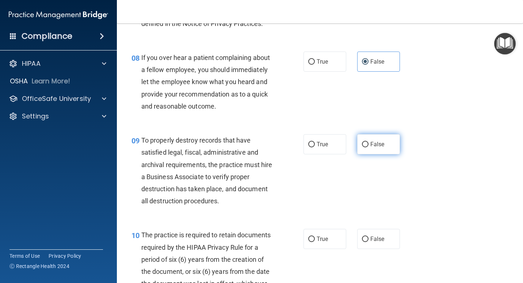
click at [370, 146] on span "False" at bounding box center [377, 144] width 14 height 7
click at [368, 146] on input "False" at bounding box center [365, 144] width 7 height 5
radio input "true"
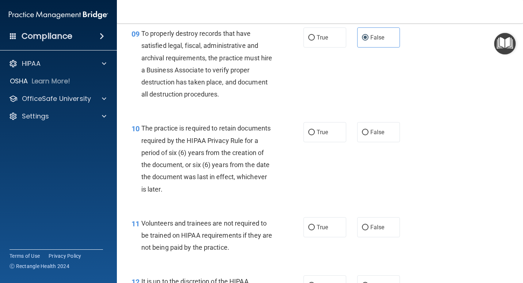
scroll to position [694, 0]
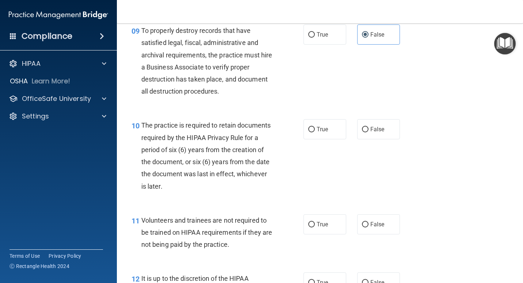
click at [321, 114] on div "10 The practice is required to retain documents required by the HIPAA Privacy R…" at bounding box center [320, 157] width 388 height 95
click at [320, 126] on span "True" at bounding box center [322, 129] width 11 height 7
click at [315, 127] on input "True" at bounding box center [311, 129] width 7 height 5
radio input "true"
click at [390, 222] on label "False" at bounding box center [378, 224] width 43 height 20
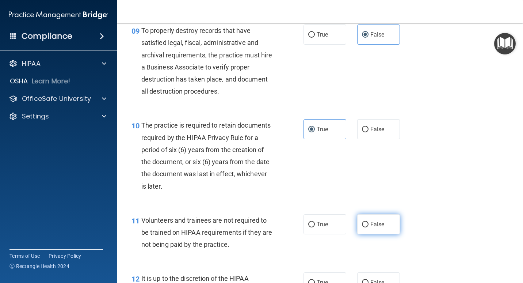
click at [368, 222] on input "False" at bounding box center [365, 224] width 7 height 5
radio input "true"
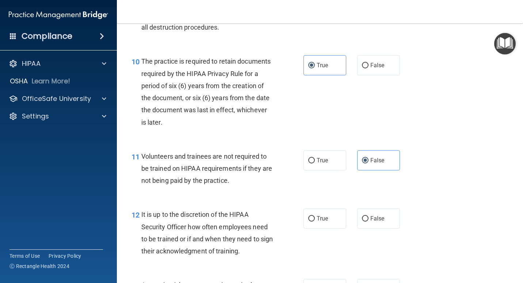
scroll to position [803, 0]
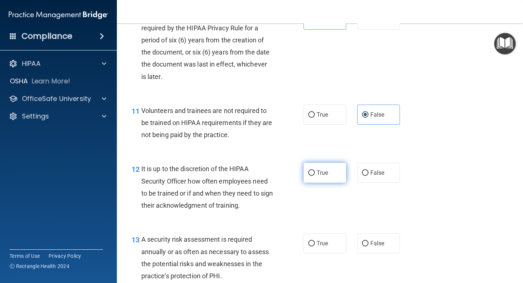
click at [327, 172] on label "True" at bounding box center [324, 173] width 43 height 20
click at [315, 172] on input "True" at bounding box center [311, 172] width 7 height 5
radio input "true"
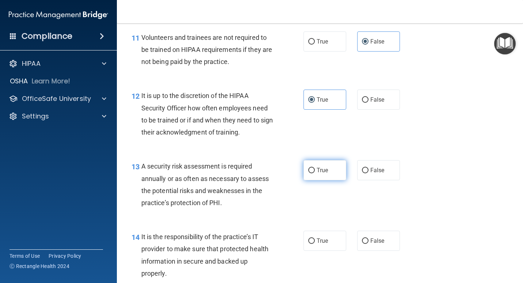
click at [324, 174] on label "True" at bounding box center [324, 170] width 43 height 20
click at [315, 173] on input "True" at bounding box center [311, 170] width 7 height 5
radio input "true"
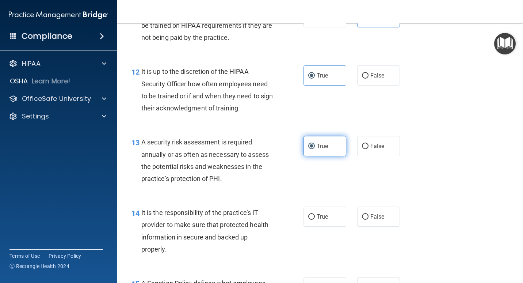
scroll to position [913, 0]
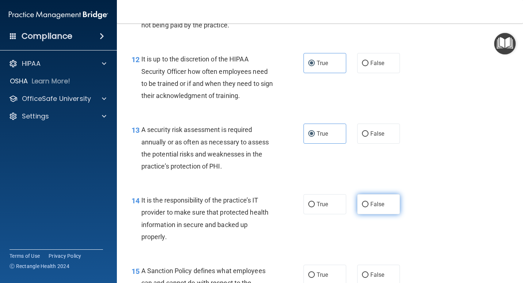
click at [364, 204] on input "False" at bounding box center [365, 204] width 7 height 5
radio input "true"
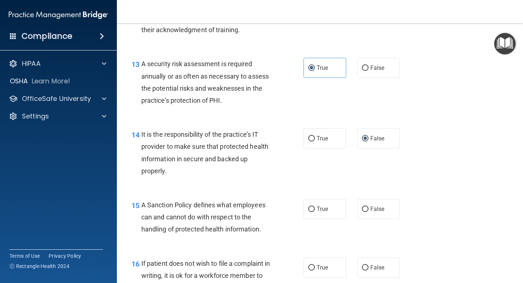
scroll to position [986, 0]
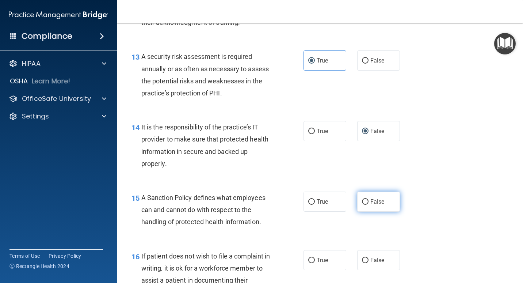
click at [370, 199] on span "False" at bounding box center [377, 201] width 14 height 7
click at [368, 199] on input "False" at bounding box center [365, 201] width 7 height 5
radio input "true"
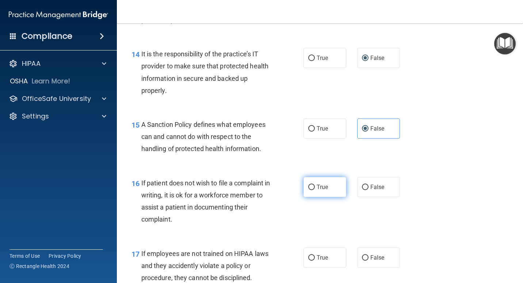
click at [327, 190] on label "True" at bounding box center [324, 187] width 43 height 20
click at [315, 190] on input "True" at bounding box center [311, 186] width 7 height 5
radio input "true"
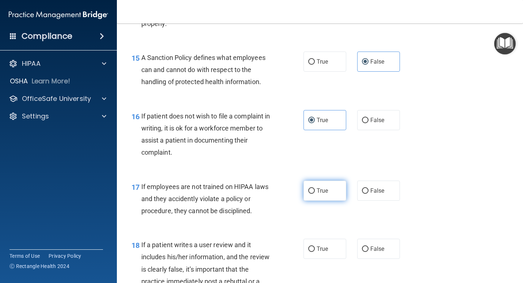
scroll to position [1132, 0]
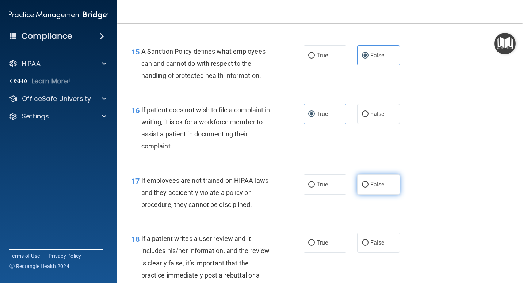
click at [393, 181] on label "False" at bounding box center [378, 184] width 43 height 20
click at [368, 182] on input "False" at bounding box center [365, 184] width 7 height 5
radio input "true"
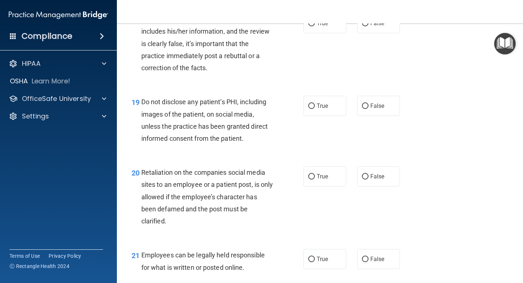
scroll to position [1315, 0]
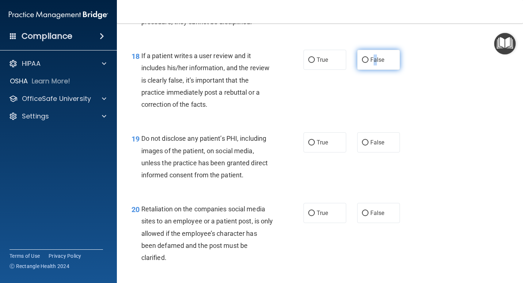
click at [372, 60] on span "False" at bounding box center [377, 59] width 14 height 7
click at [357, 57] on label "False" at bounding box center [378, 60] width 43 height 20
click at [362, 57] on input "False" at bounding box center [365, 59] width 7 height 5
radio input "true"
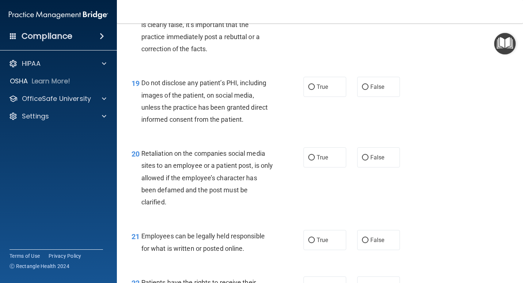
scroll to position [1388, 0]
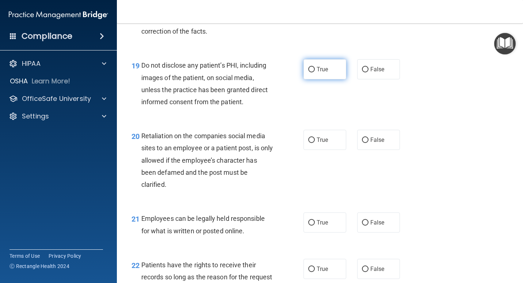
click at [317, 70] on span "True" at bounding box center [322, 69] width 11 height 7
click at [315, 70] on input "True" at bounding box center [311, 69] width 7 height 5
radio input "true"
click at [379, 138] on span "False" at bounding box center [377, 139] width 14 height 7
click at [368, 138] on input "False" at bounding box center [365, 139] width 7 height 5
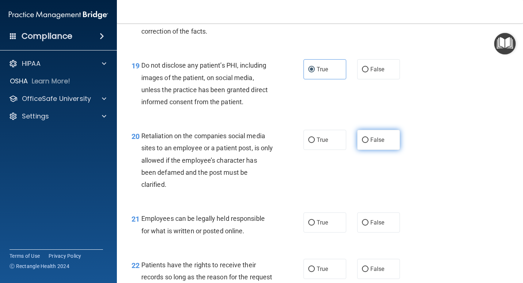
radio input "true"
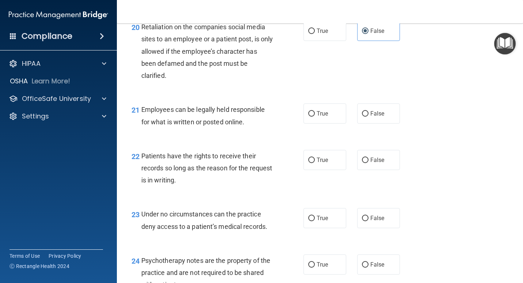
scroll to position [1497, 0]
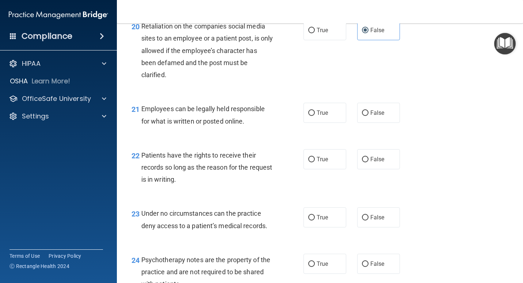
click at [320, 123] on div "21 Employees can be legally held responsible for what is written or posted onli…" at bounding box center [320, 116] width 388 height 46
click at [320, 124] on div "21 Employees can be legally held responsible for what is written or posted onli…" at bounding box center [320, 116] width 388 height 46
click at [326, 114] on label "True" at bounding box center [324, 113] width 43 height 20
click at [315, 114] on input "True" at bounding box center [311, 112] width 7 height 5
radio input "true"
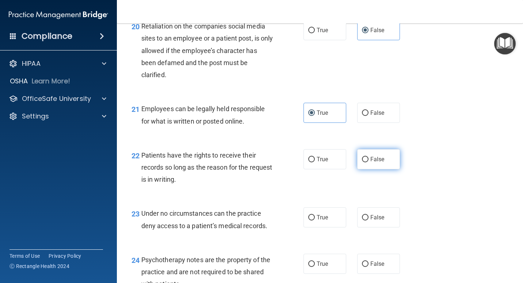
click at [366, 156] on label "False" at bounding box center [378, 159] width 43 height 20
click at [366, 157] on input "False" at bounding box center [365, 159] width 7 height 5
radio input "true"
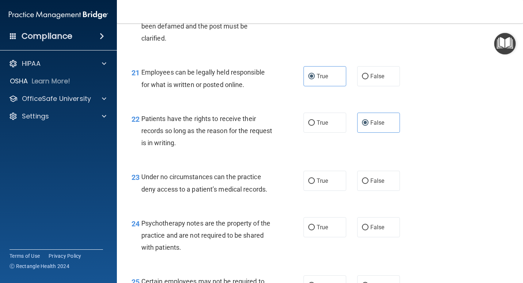
scroll to position [1570, 0]
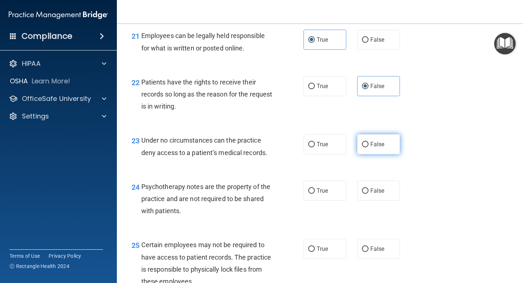
click at [380, 146] on span "False" at bounding box center [377, 144] width 14 height 7
click at [368, 146] on input "False" at bounding box center [365, 144] width 7 height 5
radio input "true"
click at [322, 186] on label "True" at bounding box center [324, 190] width 43 height 20
click at [315, 188] on input "True" at bounding box center [311, 190] width 7 height 5
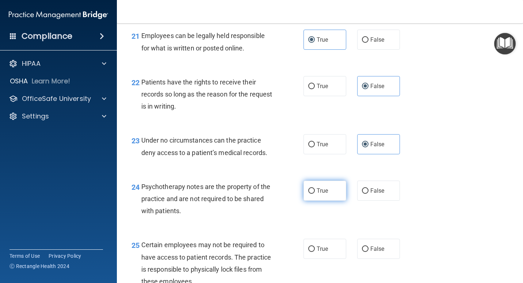
radio input "true"
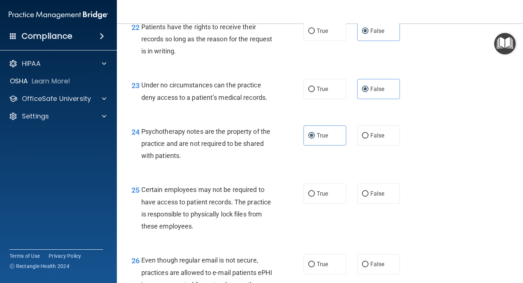
scroll to position [1643, 0]
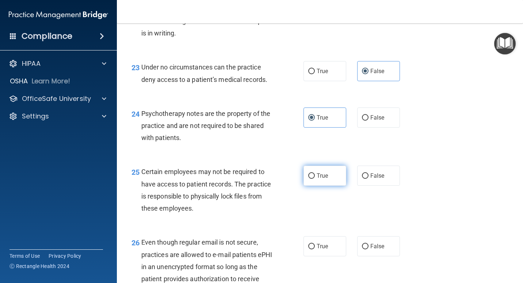
click at [320, 174] on span "True" at bounding box center [322, 175] width 11 height 7
click at [315, 174] on input "True" at bounding box center [311, 175] width 7 height 5
radio input "true"
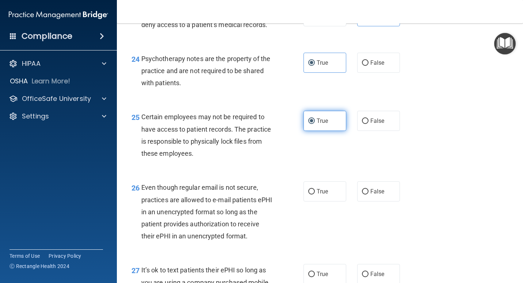
scroll to position [1716, 0]
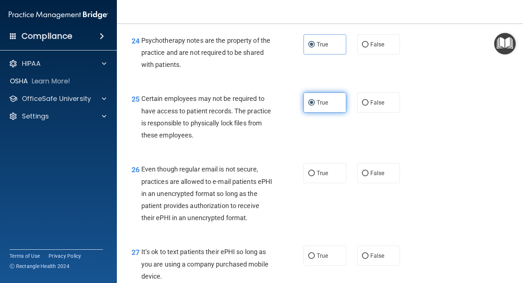
click at [320, 174] on span "True" at bounding box center [322, 172] width 11 height 7
click at [315, 174] on input "True" at bounding box center [311, 173] width 7 height 5
radio input "true"
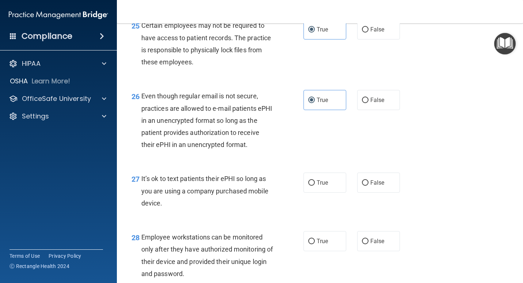
scroll to position [1826, 0]
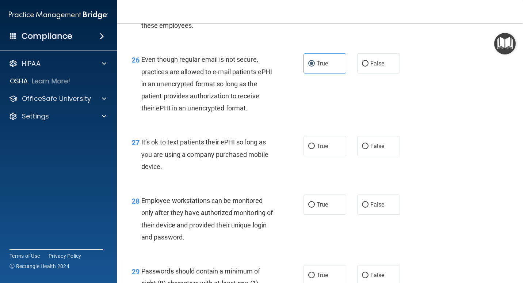
click at [374, 159] on div "27 It’s ok to text patients their ePHI so long as you are using a company purch…" at bounding box center [320, 156] width 388 height 58
click at [367, 149] on label "False" at bounding box center [378, 146] width 43 height 20
click at [367, 149] on input "False" at bounding box center [365, 146] width 7 height 5
radio input "true"
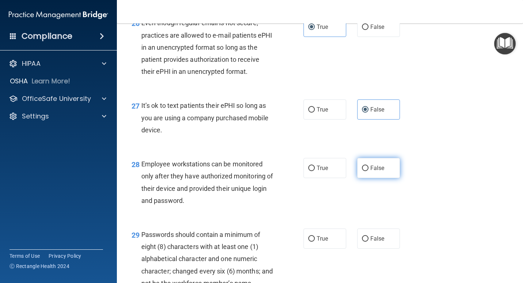
click at [370, 165] on span "False" at bounding box center [377, 167] width 14 height 7
click at [368, 165] on input "False" at bounding box center [365, 167] width 7 height 5
radio input "true"
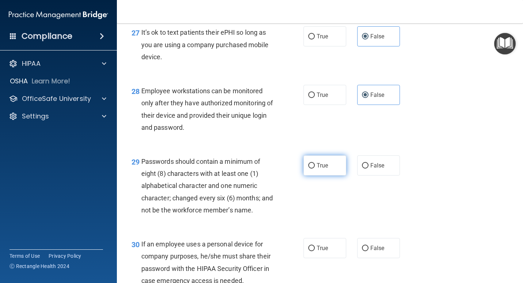
click at [324, 165] on span "True" at bounding box center [322, 165] width 11 height 7
click at [315, 165] on input "True" at bounding box center [311, 165] width 7 height 5
radio input "true"
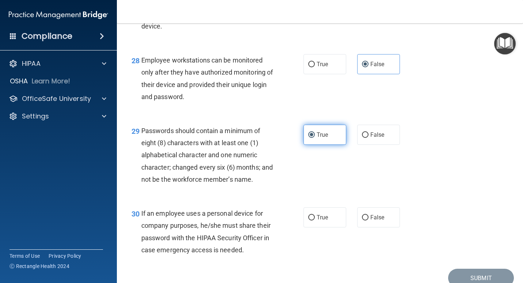
scroll to position [2009, 0]
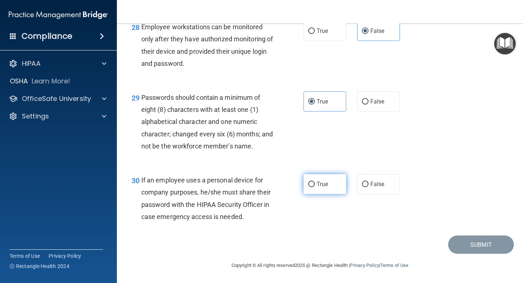
click at [320, 174] on label "True" at bounding box center [324, 184] width 43 height 20
click at [315, 182] on input "True" at bounding box center [311, 184] width 7 height 5
radio input "true"
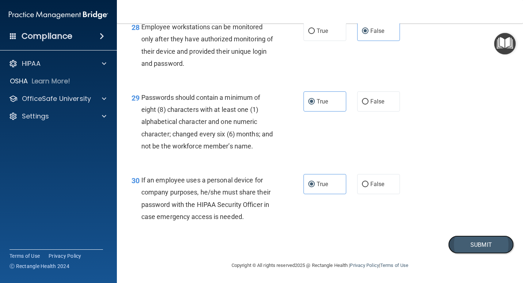
click at [473, 248] on button "Submit" at bounding box center [481, 244] width 66 height 19
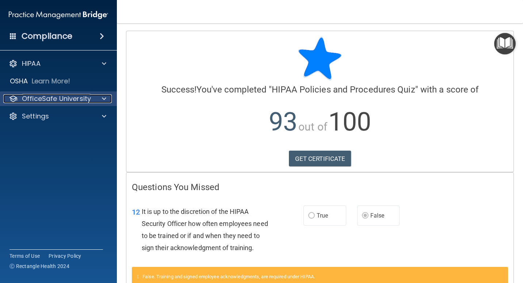
click at [91, 94] on div "OfficeSafe University" at bounding box center [48, 98] width 91 height 9
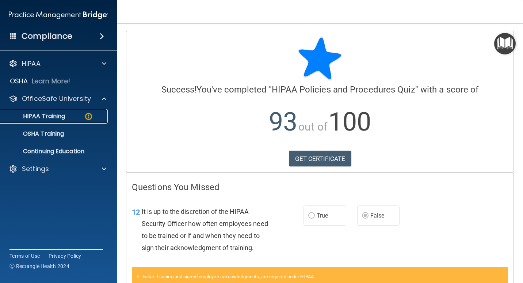
click at [60, 114] on p "HIPAA Training" at bounding box center [35, 115] width 60 height 7
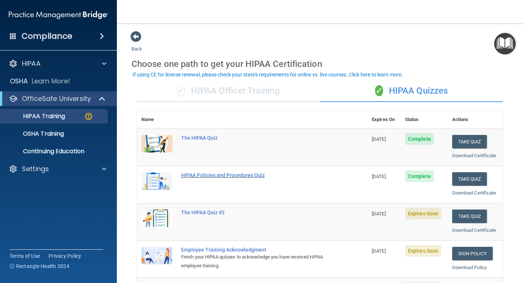
click at [245, 175] on div "HIPAA Policies and Procedures Quiz" at bounding box center [256, 175] width 150 height 6
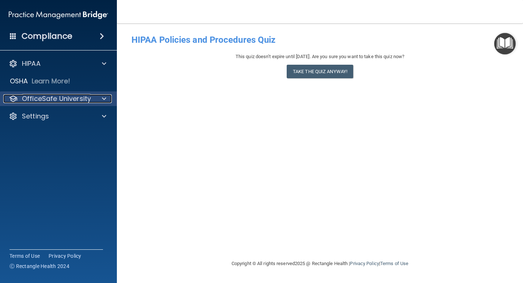
click at [62, 98] on p "OfficeSafe University" at bounding box center [56, 98] width 69 height 9
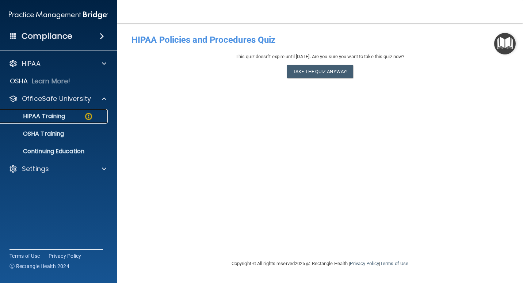
click at [60, 118] on p "HIPAA Training" at bounding box center [35, 115] width 60 height 7
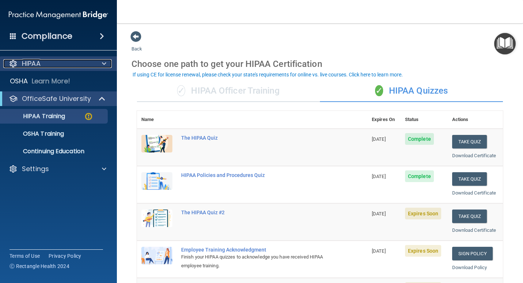
click at [111, 64] on div at bounding box center [103, 63] width 18 height 9
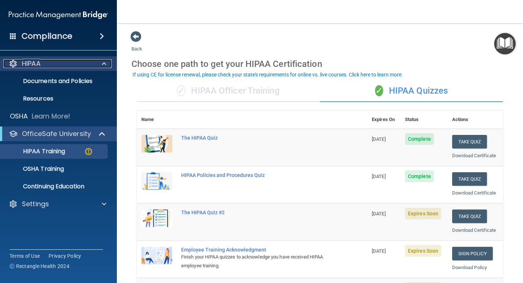
click at [109, 63] on div at bounding box center [103, 63] width 18 height 9
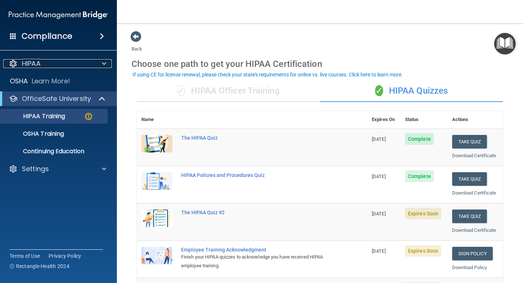
scroll to position [37, 0]
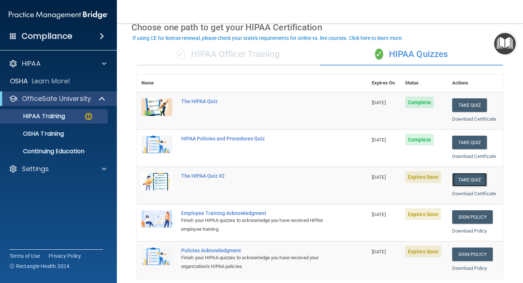
click at [467, 179] on button "Take Quiz" at bounding box center [469, 180] width 35 height 14
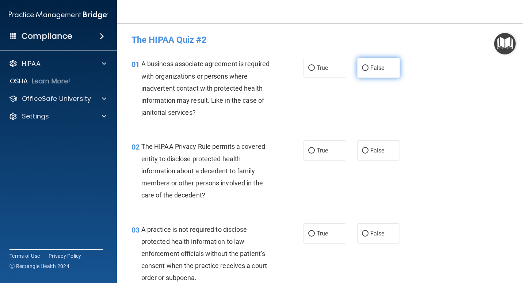
click at [376, 76] on label "False" at bounding box center [378, 68] width 43 height 20
click at [368, 71] on input "False" at bounding box center [365, 67] width 7 height 5
radio input "true"
click at [303, 150] on label "True" at bounding box center [324, 150] width 43 height 20
click at [308, 150] on input "True" at bounding box center [311, 150] width 7 height 5
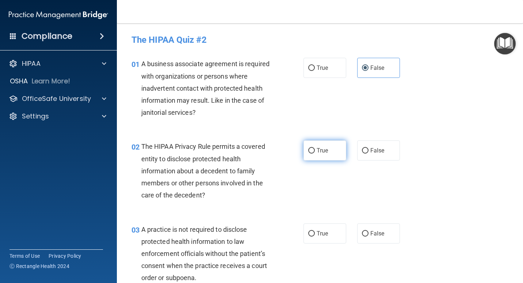
radio input "true"
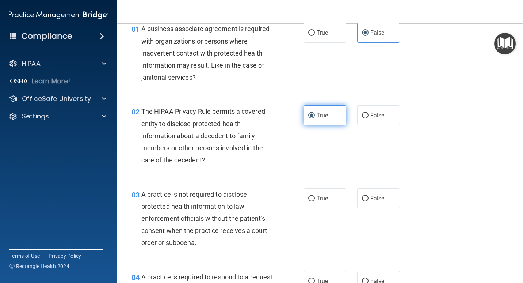
scroll to position [73, 0]
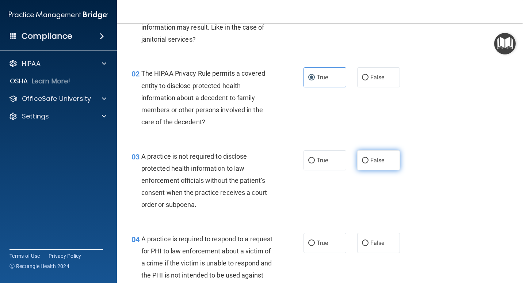
click at [376, 163] on span "False" at bounding box center [377, 160] width 14 height 7
click at [368, 163] on input "False" at bounding box center [365, 160] width 7 height 5
radio input "true"
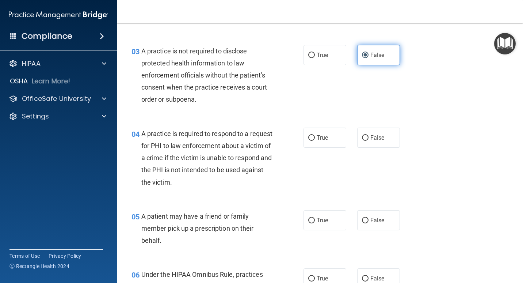
scroll to position [183, 0]
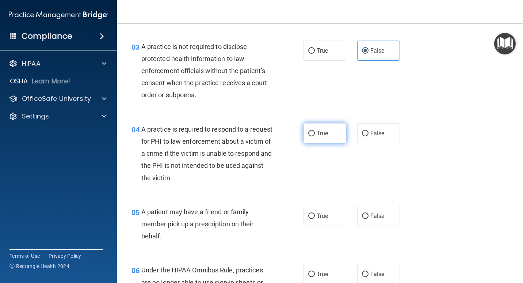
click at [326, 130] on label "True" at bounding box center [324, 133] width 43 height 20
click at [315, 131] on input "True" at bounding box center [311, 133] width 7 height 5
radio input "true"
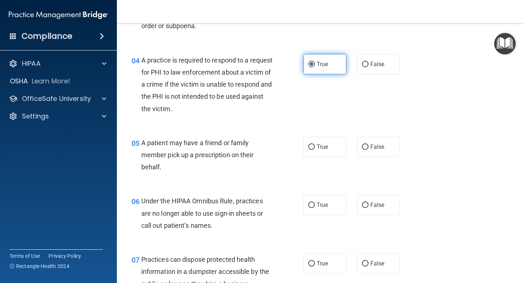
scroll to position [256, 0]
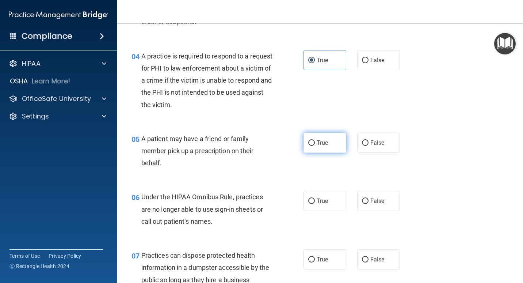
click at [322, 139] on label "True" at bounding box center [324, 143] width 43 height 20
click at [315, 140] on input "True" at bounding box center [311, 142] width 7 height 5
radio input "true"
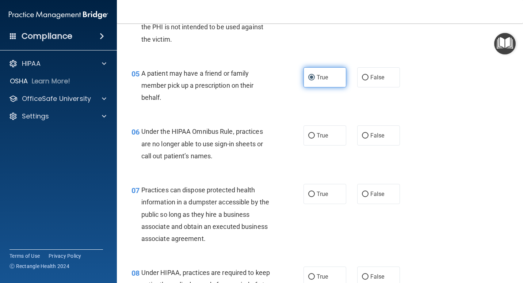
scroll to position [329, 0]
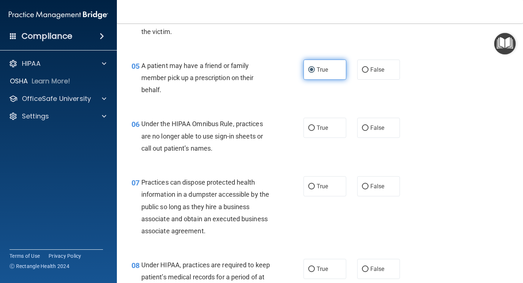
click at [322, 139] on div "06 Under the HIPAA Omnibus Rule, practices are no longer able to use sign-in sh…" at bounding box center [320, 137] width 388 height 58
click at [322, 127] on span "True" at bounding box center [322, 127] width 11 height 7
click at [315, 127] on input "True" at bounding box center [311, 127] width 7 height 5
radio input "true"
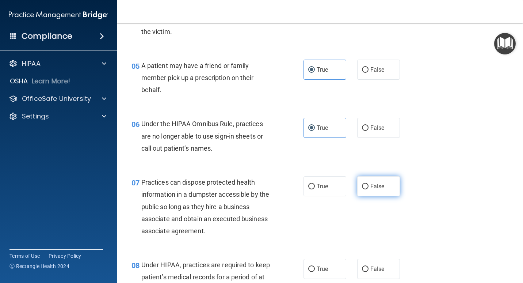
click at [373, 179] on label "False" at bounding box center [378, 186] width 43 height 20
click at [368, 184] on input "False" at bounding box center [365, 186] width 7 height 5
radio input "true"
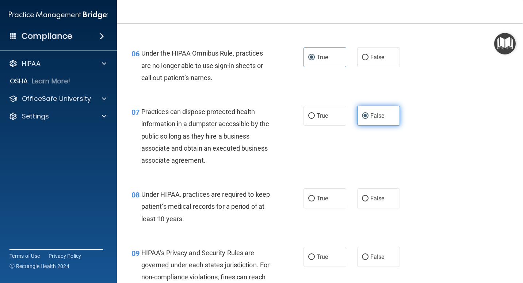
scroll to position [402, 0]
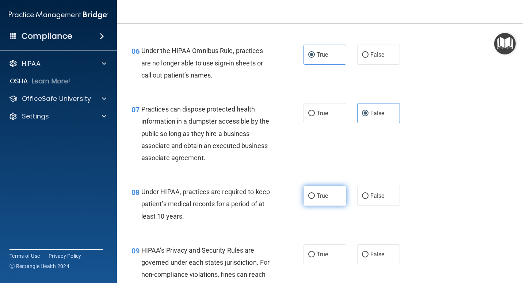
click at [312, 198] on input "True" at bounding box center [311, 195] width 7 height 5
radio input "true"
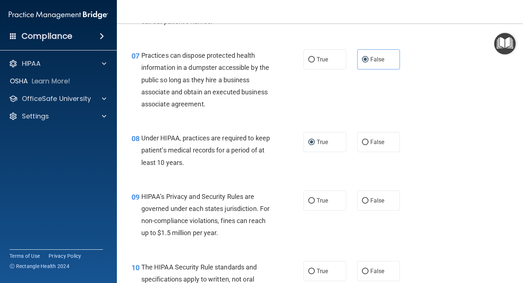
scroll to position [475, 0]
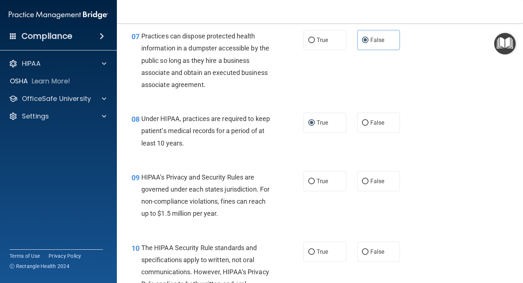
click at [324, 179] on span "True" at bounding box center [322, 180] width 11 height 7
click at [315, 179] on input "True" at bounding box center [311, 181] width 7 height 5
radio input "true"
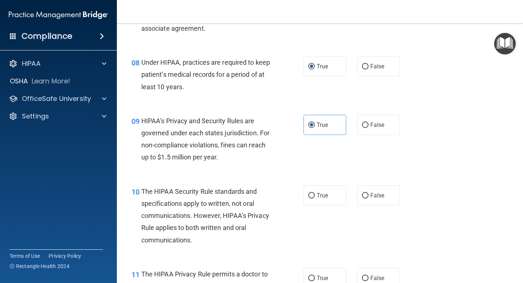
scroll to position [548, 0]
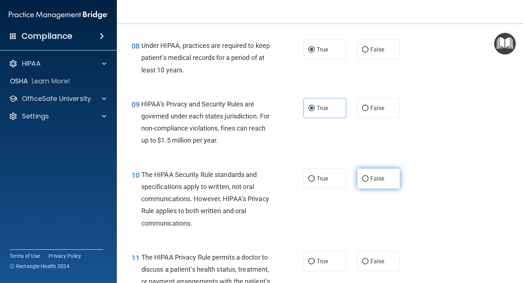
click at [390, 187] on label "False" at bounding box center [378, 178] width 43 height 20
click at [368, 182] on input "False" at bounding box center [365, 178] width 7 height 5
radio input "true"
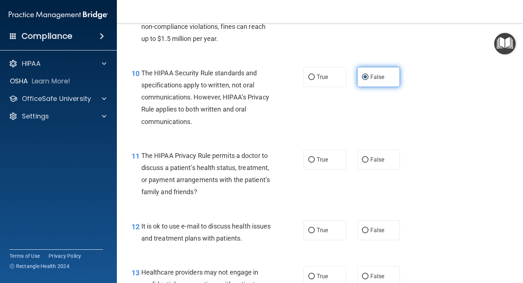
scroll to position [657, 0]
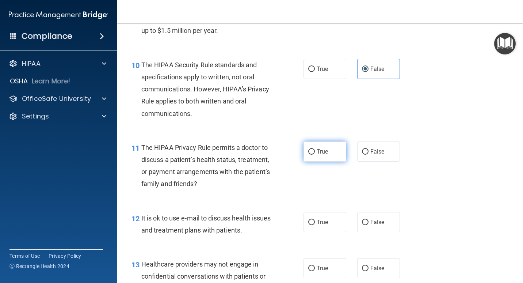
click at [326, 144] on label "True" at bounding box center [324, 151] width 43 height 20
click at [315, 149] on input "True" at bounding box center [311, 151] width 7 height 5
radio input "true"
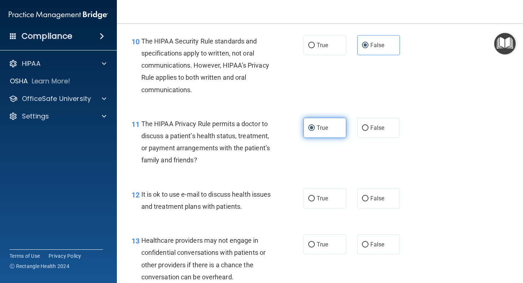
scroll to position [694, 0]
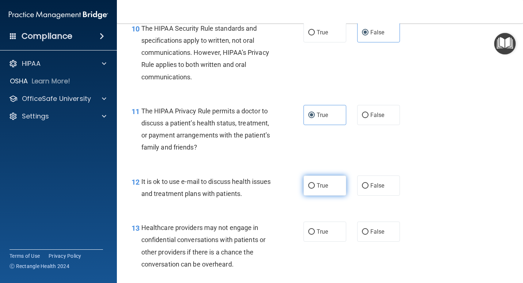
click at [309, 180] on label "True" at bounding box center [324, 185] width 43 height 20
click at [309, 183] on input "True" at bounding box center [311, 185] width 7 height 5
radio input "true"
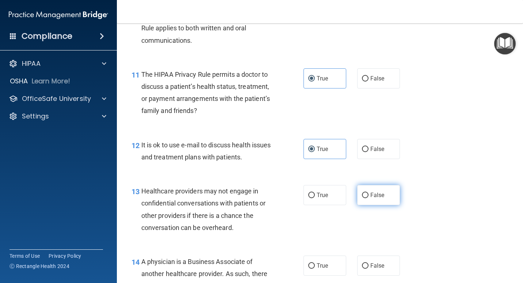
click at [386, 200] on label "False" at bounding box center [378, 195] width 43 height 20
click at [368, 198] on input "False" at bounding box center [365, 194] width 7 height 5
radio input "true"
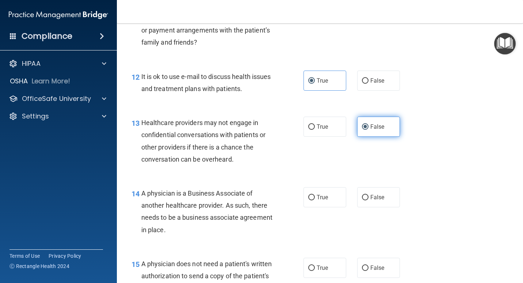
scroll to position [803, 0]
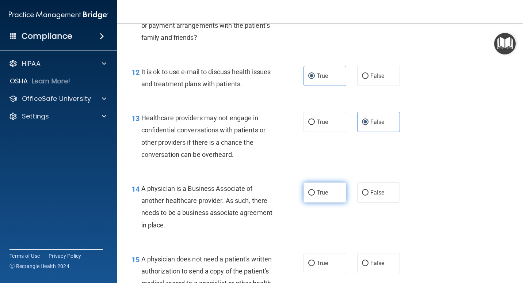
click at [322, 194] on span "True" at bounding box center [322, 192] width 11 height 7
click at [315, 194] on input "True" at bounding box center [311, 192] width 7 height 5
radio input "true"
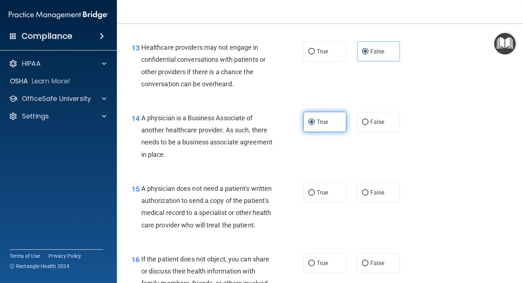
scroll to position [876, 0]
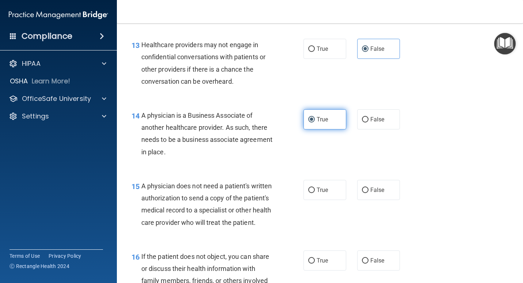
click at [322, 194] on label "True" at bounding box center [324, 190] width 43 height 20
click at [315, 193] on input "True" at bounding box center [311, 189] width 7 height 5
radio input "true"
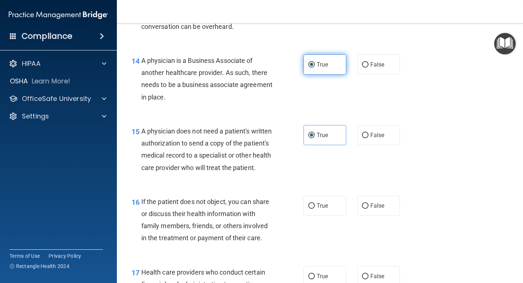
scroll to position [950, 0]
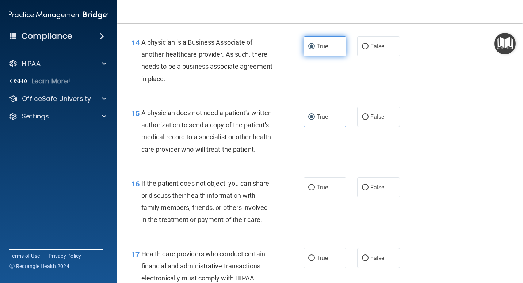
click at [322, 194] on label "True" at bounding box center [324, 187] width 43 height 20
click at [315, 190] on input "True" at bounding box center [311, 187] width 7 height 5
radio input "true"
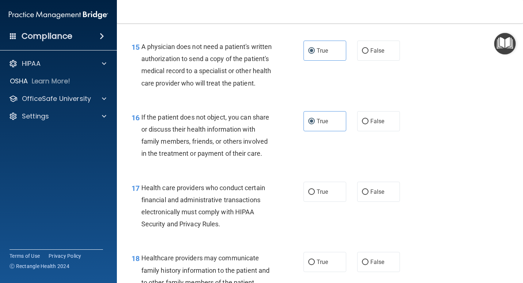
scroll to position [1023, 0]
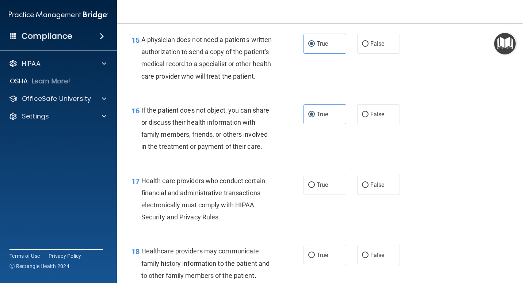
click at [322, 188] on span "True" at bounding box center [322, 184] width 11 height 7
click at [315, 188] on input "True" at bounding box center [311, 184] width 7 height 5
radio input "true"
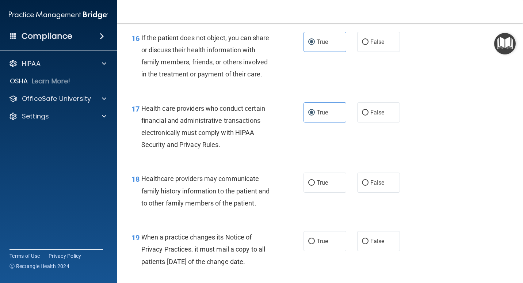
scroll to position [1096, 0]
click at [322, 185] on span "True" at bounding box center [322, 181] width 11 height 7
click at [315, 185] on input "True" at bounding box center [311, 181] width 7 height 5
radio input "true"
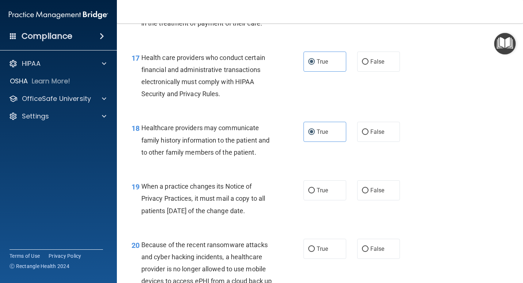
scroll to position [1169, 0]
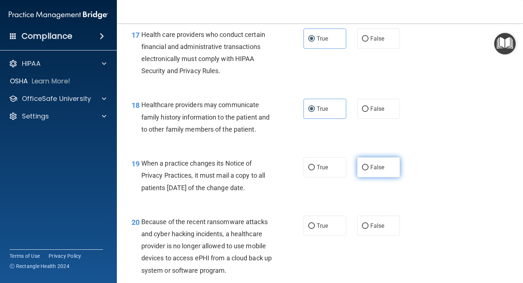
click at [377, 171] on span "False" at bounding box center [377, 167] width 14 height 7
click at [368, 170] on input "False" at bounding box center [365, 167] width 7 height 5
radio input "true"
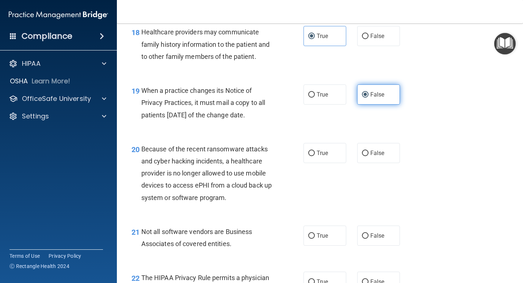
scroll to position [1242, 0]
click at [318, 156] on span "True" at bounding box center [322, 152] width 11 height 7
click at [315, 156] on input "True" at bounding box center [311, 152] width 7 height 5
radio input "true"
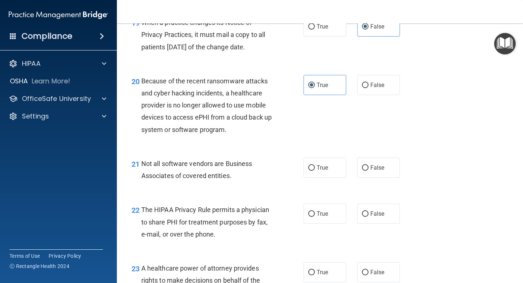
scroll to position [1315, 0]
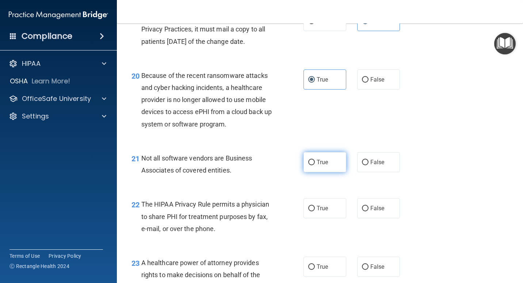
click at [317, 165] on span "True" at bounding box center [322, 161] width 11 height 7
click at [315, 165] on input "True" at bounding box center [311, 162] width 7 height 5
radio input "true"
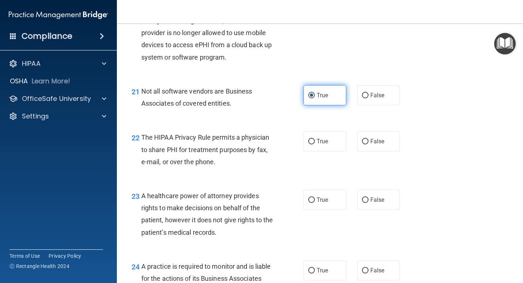
scroll to position [1388, 0]
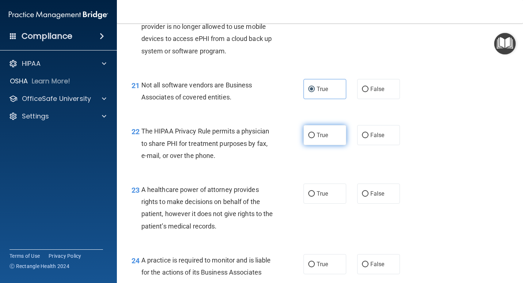
click at [318, 145] on label "True" at bounding box center [324, 135] width 43 height 20
click at [315, 138] on input "True" at bounding box center [311, 135] width 7 height 5
radio input "true"
click at [312, 196] on input "True" at bounding box center [311, 193] width 7 height 5
radio input "true"
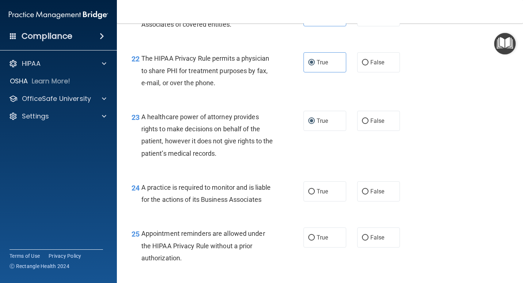
scroll to position [1461, 0]
click at [236, 148] on span "A healthcare power of attorney provides rights to make decisions on behalf of t…" at bounding box center [207, 134] width 132 height 44
click at [383, 130] on label "False" at bounding box center [378, 120] width 43 height 20
click at [368, 123] on input "False" at bounding box center [365, 120] width 7 height 5
radio input "true"
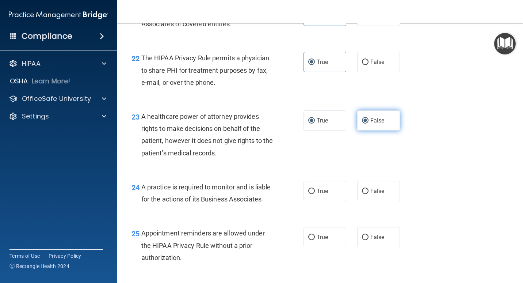
radio input "false"
click at [319, 194] on span "True" at bounding box center [322, 190] width 11 height 7
click at [315, 194] on input "True" at bounding box center [311, 190] width 7 height 5
radio input "true"
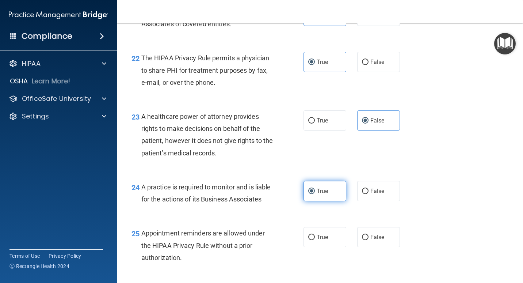
scroll to position [1497, 0]
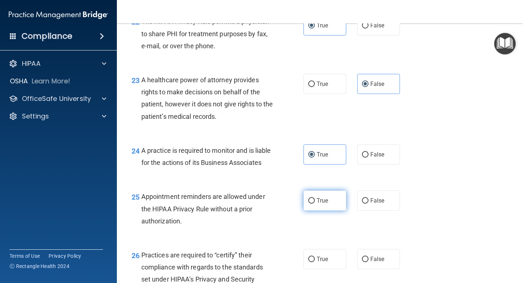
click at [315, 210] on label "True" at bounding box center [324, 200] width 43 height 20
click at [315, 203] on input "True" at bounding box center [311, 200] width 7 height 5
radio input "true"
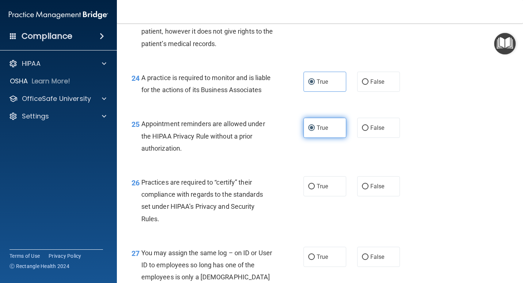
scroll to position [1570, 0]
click at [363, 196] on label "False" at bounding box center [378, 186] width 43 height 20
click at [363, 189] on input "False" at bounding box center [365, 185] width 7 height 5
radio input "true"
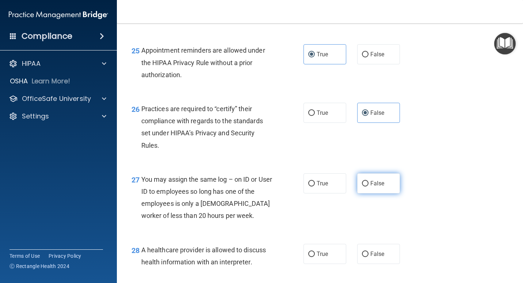
click at [363, 193] on label "False" at bounding box center [378, 183] width 43 height 20
click at [363, 186] on input "False" at bounding box center [365, 183] width 7 height 5
radio input "true"
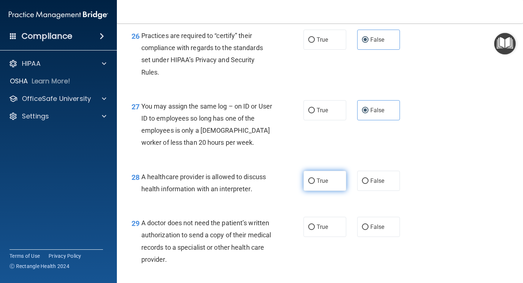
click at [317, 184] on span "True" at bounding box center [322, 180] width 11 height 7
click at [314, 184] on input "True" at bounding box center [311, 180] width 7 height 5
radio input "true"
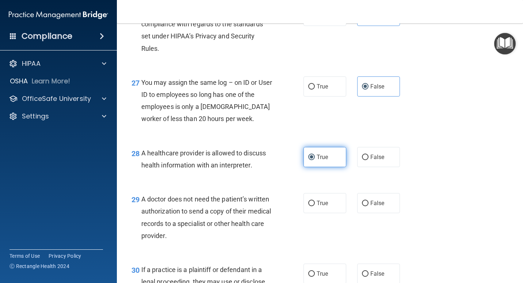
scroll to position [1753, 0]
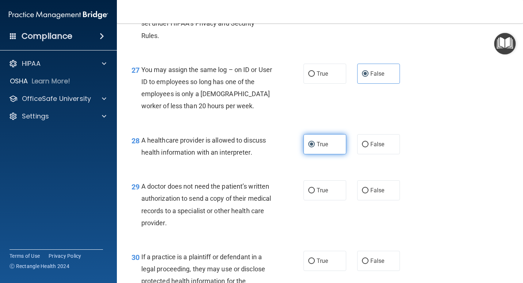
click at [314, 200] on label "True" at bounding box center [324, 190] width 43 height 20
click at [314, 193] on input "True" at bounding box center [311, 190] width 7 height 5
radio input "true"
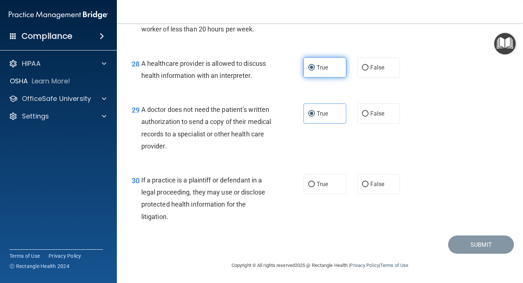
scroll to position [1854, 0]
click at [315, 190] on label "True" at bounding box center [324, 184] width 43 height 20
click at [315, 187] on input "True" at bounding box center [311, 184] width 7 height 5
radio input "true"
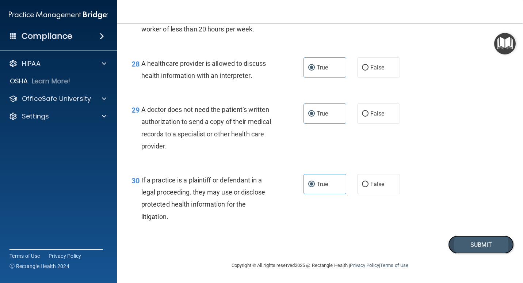
click at [462, 242] on button "Submit" at bounding box center [481, 244] width 66 height 19
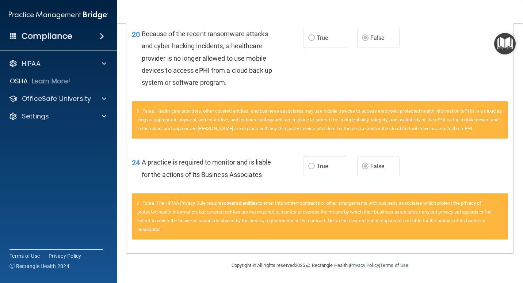
scroll to position [835, 0]
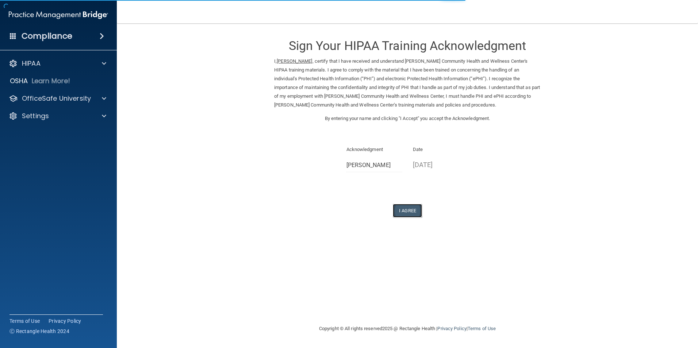
click at [405, 209] on button "I Agree" at bounding box center [407, 211] width 29 height 14
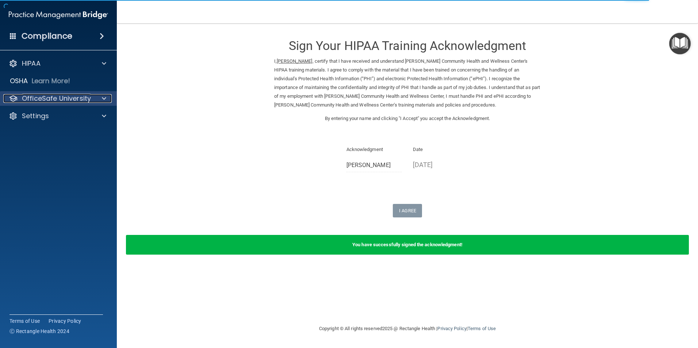
click at [56, 95] on p "OfficeSafe University" at bounding box center [56, 98] width 69 height 9
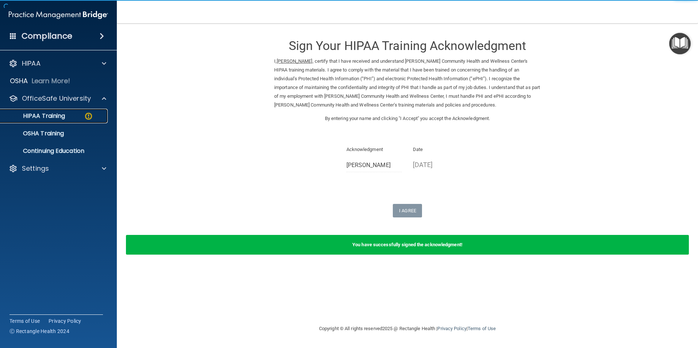
click at [65, 111] on link "HIPAA Training" at bounding box center [50, 116] width 115 height 15
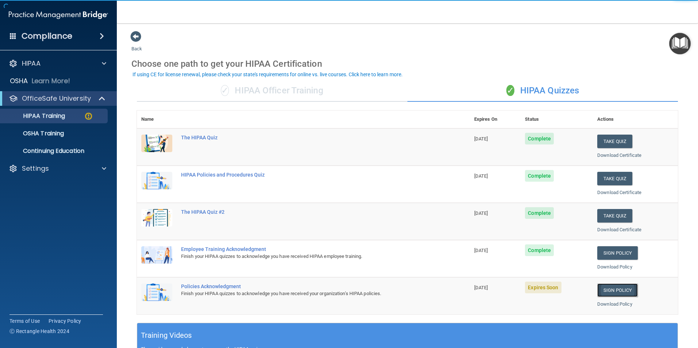
click at [599, 289] on link "Sign Policy" at bounding box center [617, 291] width 41 height 14
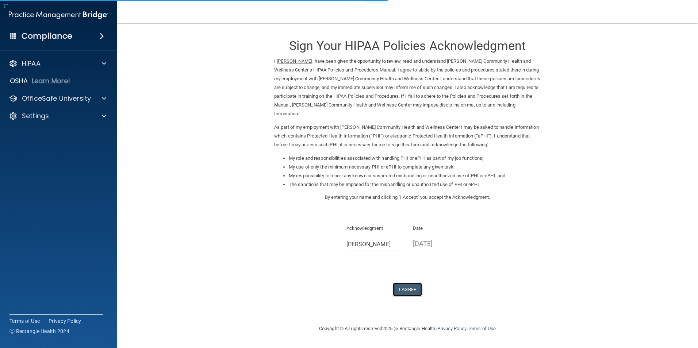
click at [398, 283] on button "I Agree" at bounding box center [407, 290] width 29 height 14
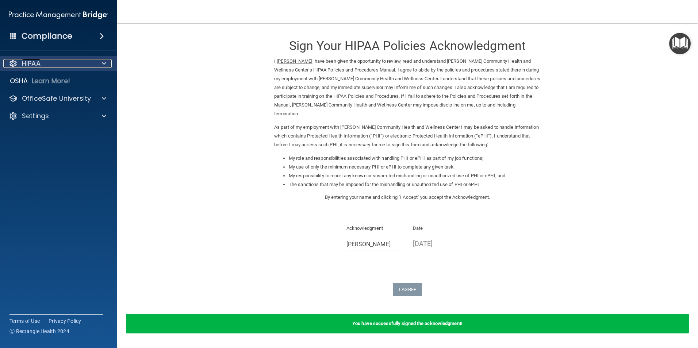
click at [55, 64] on div "HIPAA" at bounding box center [48, 63] width 91 height 9
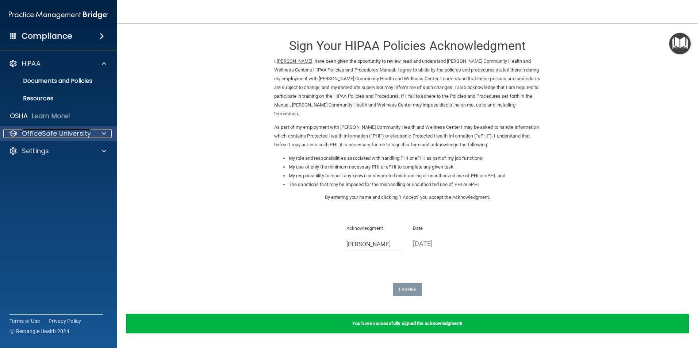
click at [54, 130] on p "OfficeSafe University" at bounding box center [56, 133] width 69 height 9
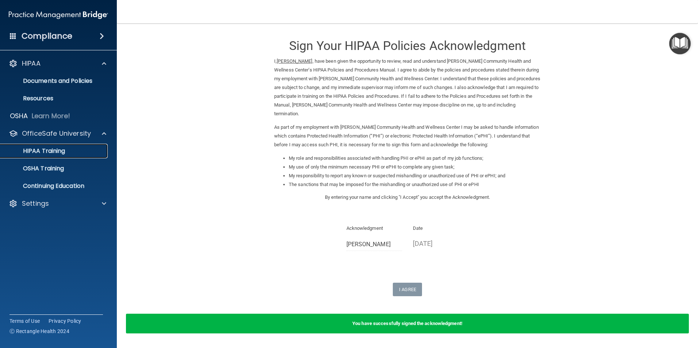
click at [54, 145] on link "HIPAA Training" at bounding box center [50, 151] width 115 height 15
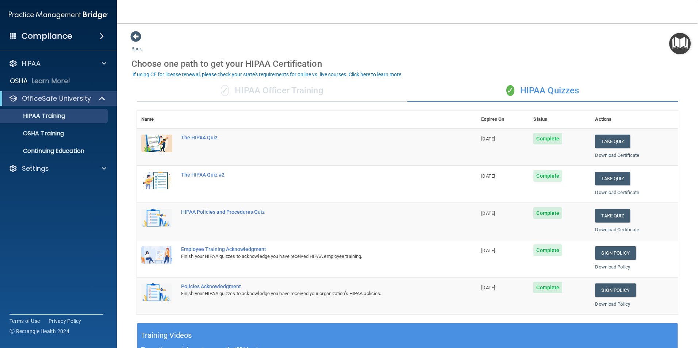
click at [282, 93] on div "✓ HIPAA Officer Training" at bounding box center [272, 91] width 271 height 22
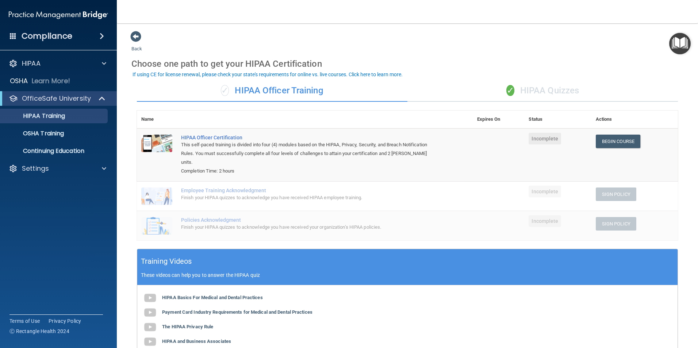
click at [538, 91] on div "✓ HIPAA Quizzes" at bounding box center [543, 91] width 271 height 22
